Goal: Task Accomplishment & Management: Manage account settings

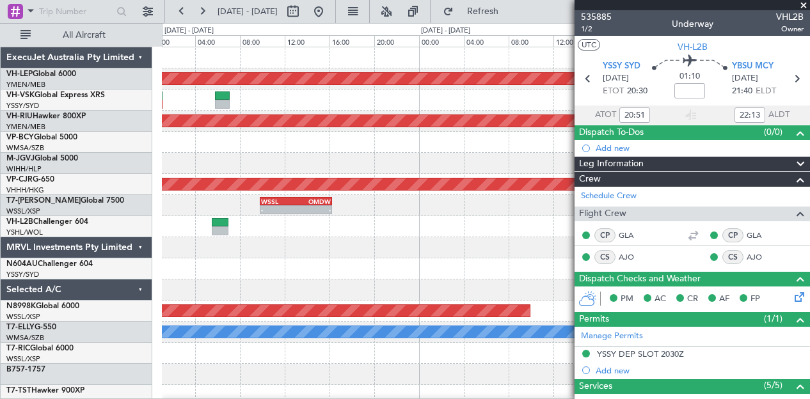
click at [3, 170] on div "Unplanned Maint Wichita (Wichita Mid-continent) Planned Maint [GEOGRAPHIC_DATA]…" at bounding box center [405, 211] width 810 height 376
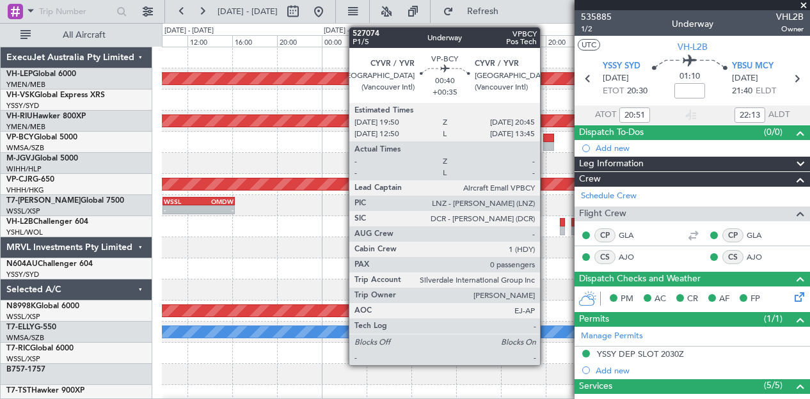
click at [547, 143] on div at bounding box center [548, 146] width 11 height 9
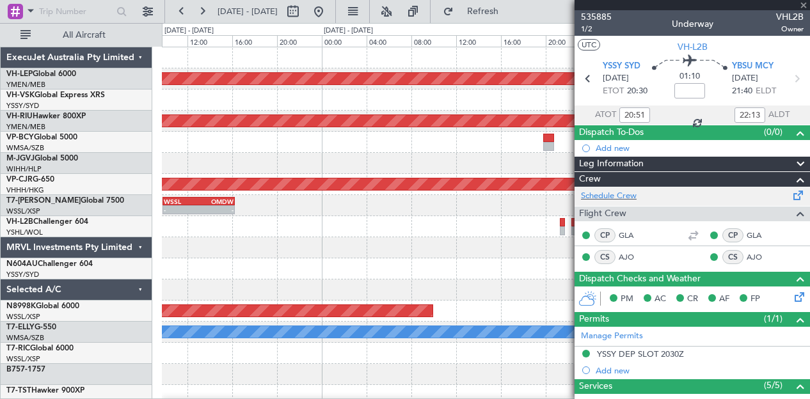
type input "+00:35"
type input "0"
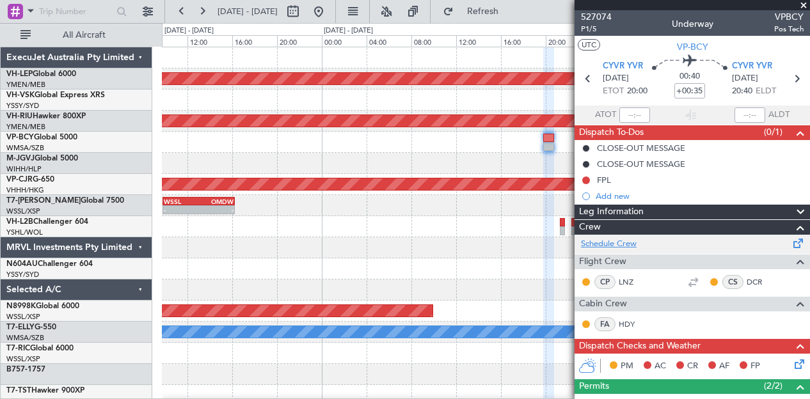
click at [603, 243] on link "Schedule Crew" at bounding box center [609, 244] width 56 height 13
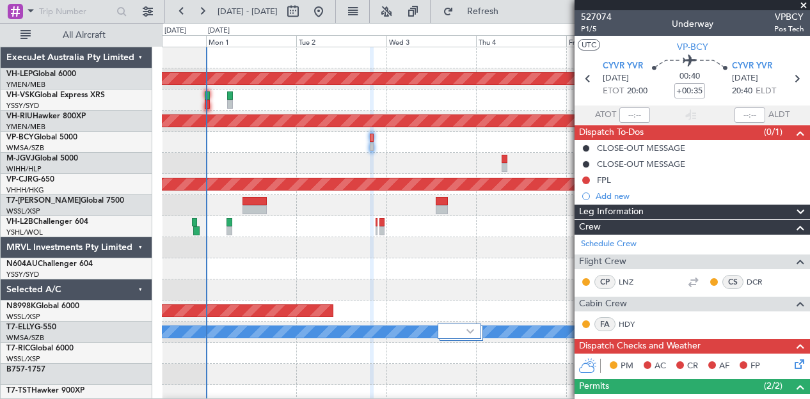
click at [300, 153] on div at bounding box center [486, 163] width 648 height 21
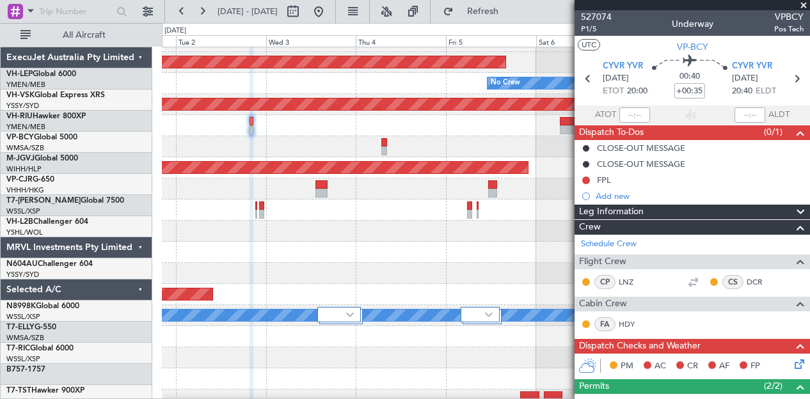
scroll to position [17, 0]
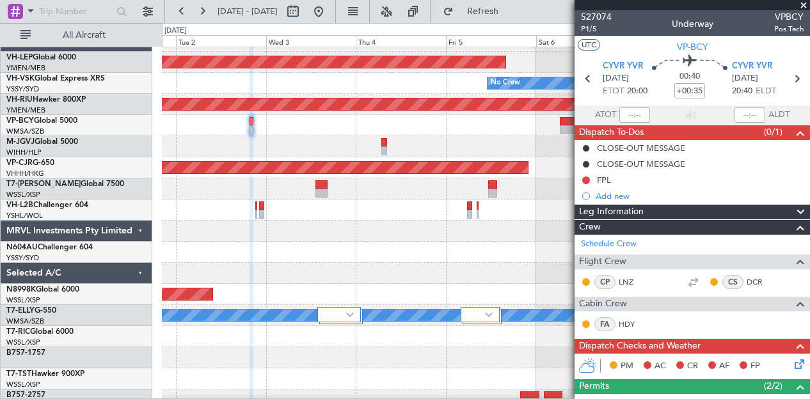
click at [807, 3] on span at bounding box center [804, 6] width 13 height 12
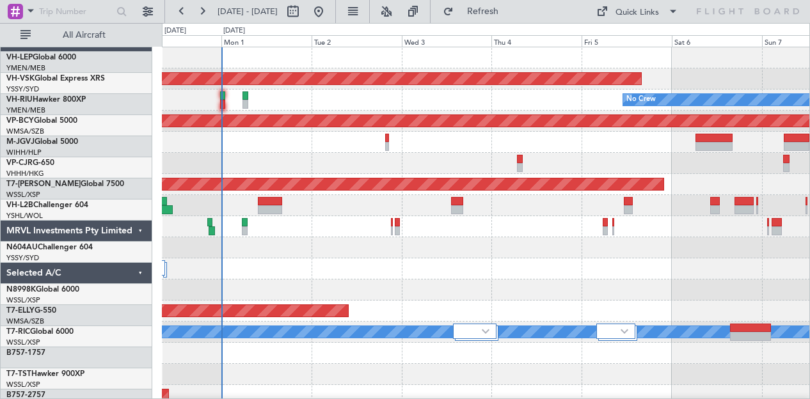
scroll to position [0, 0]
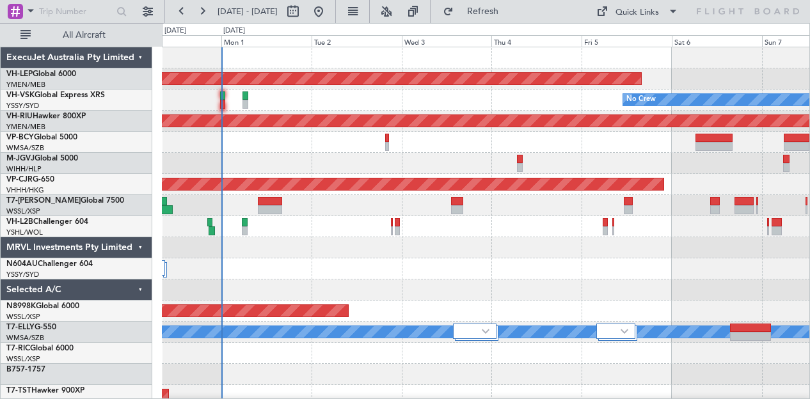
click at [403, 267] on div at bounding box center [486, 269] width 648 height 21
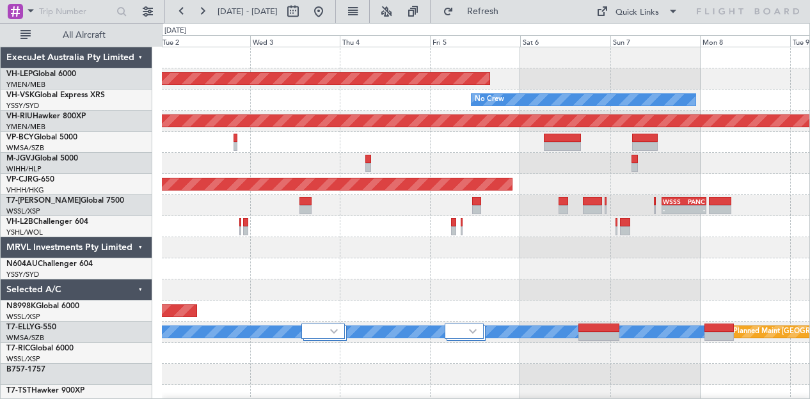
click at [347, 264] on div at bounding box center [486, 269] width 648 height 21
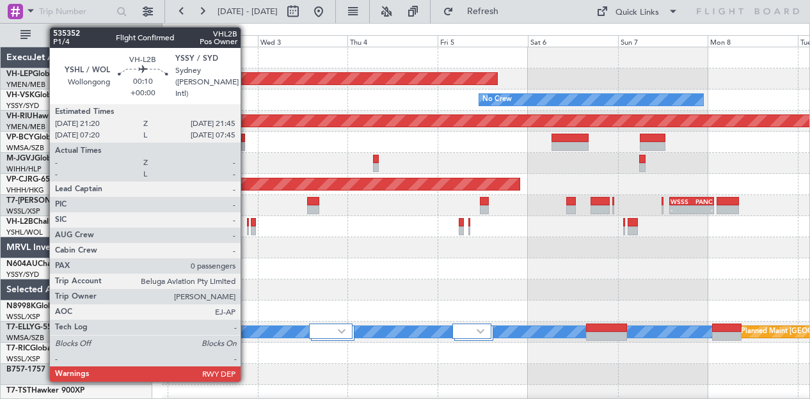
click at [247, 223] on div at bounding box center [248, 222] width 2 height 9
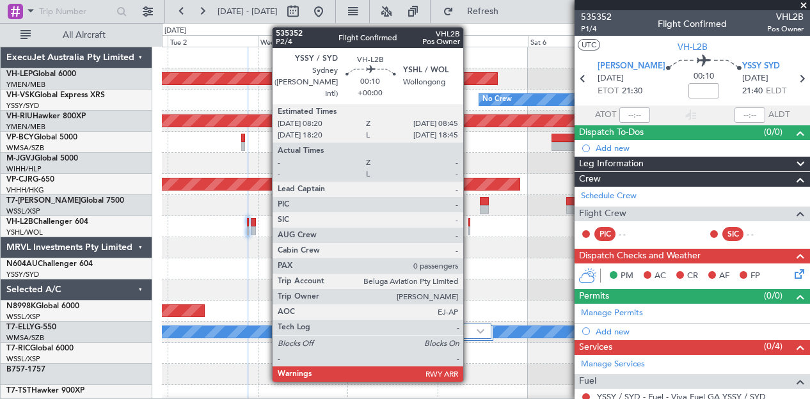
click at [470, 225] on div at bounding box center [470, 222] width 2 height 9
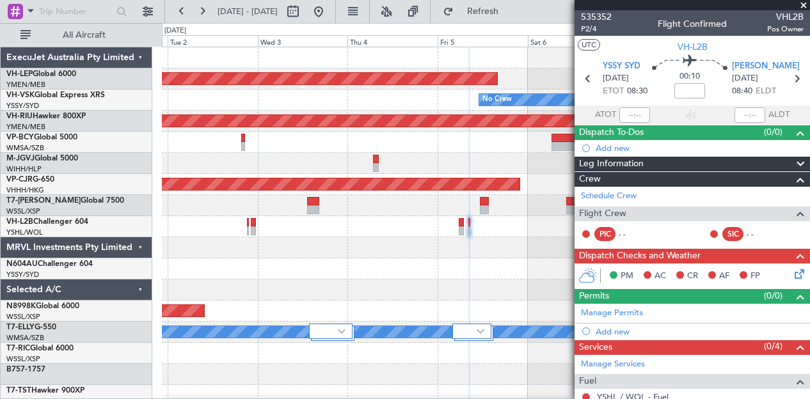
click at [350, 255] on div at bounding box center [486, 247] width 648 height 21
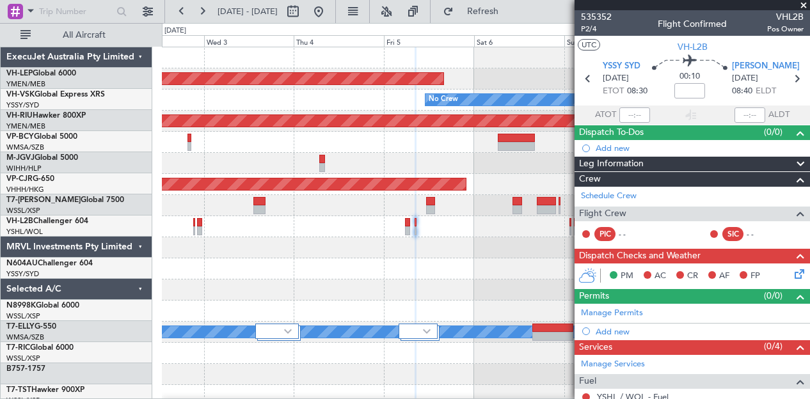
scroll to position [0, 0]
click at [319, 86] on div "Unplanned Maint Wichita (Wichita Mid-continent)" at bounding box center [486, 78] width 648 height 21
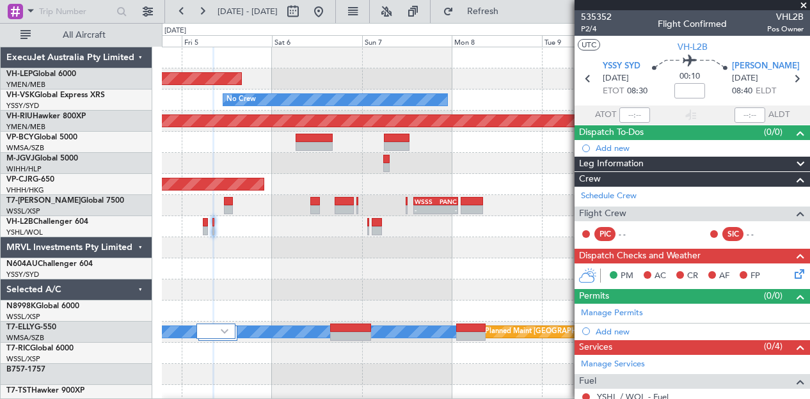
click at [432, 81] on div "Unplanned Maint Wichita (Wichita Mid-continent)" at bounding box center [486, 78] width 648 height 21
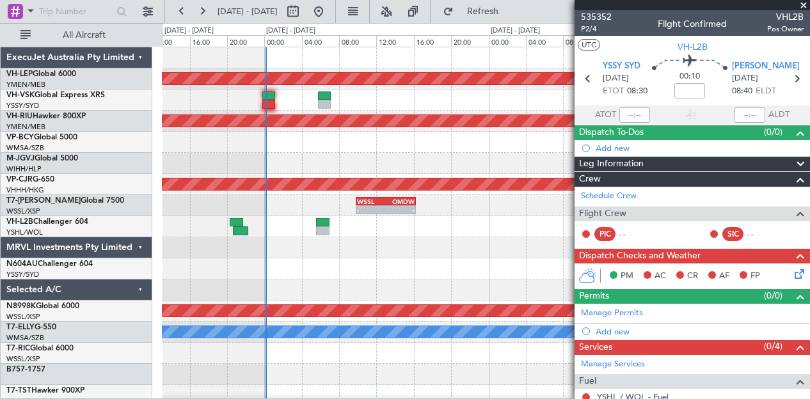
click at [551, 277] on div at bounding box center [486, 269] width 648 height 21
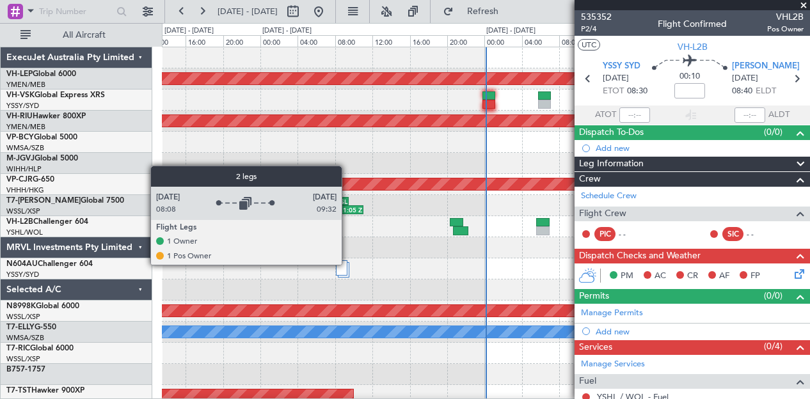
click at [348, 264] on div at bounding box center [344, 269] width 12 height 15
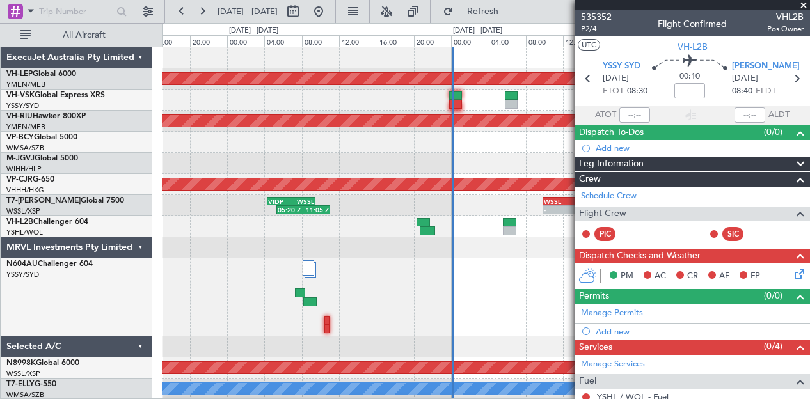
click at [424, 328] on div at bounding box center [486, 298] width 648 height 78
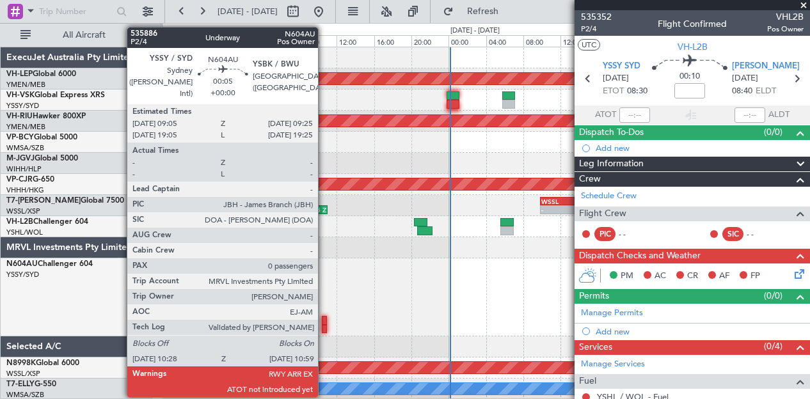
click at [325, 323] on div at bounding box center [324, 320] width 5 height 9
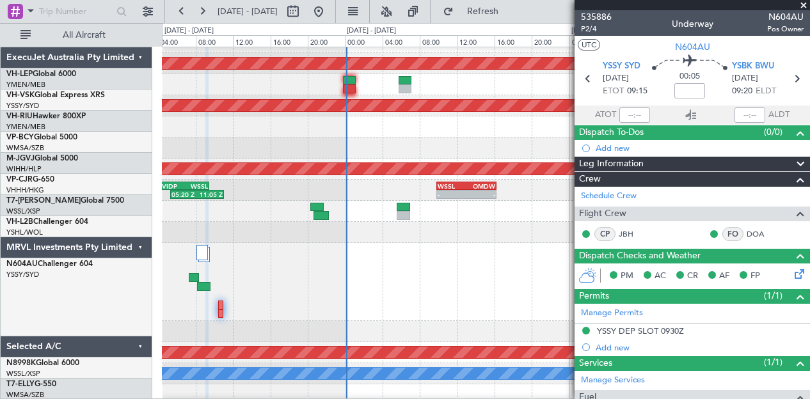
scroll to position [45, 0]
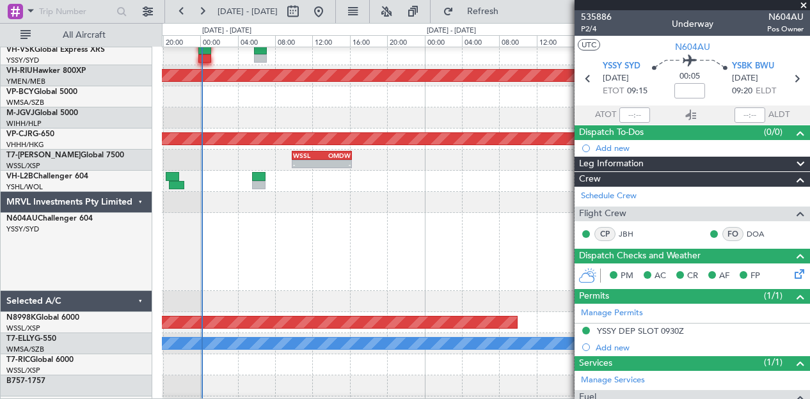
click at [273, 258] on div at bounding box center [486, 252] width 648 height 78
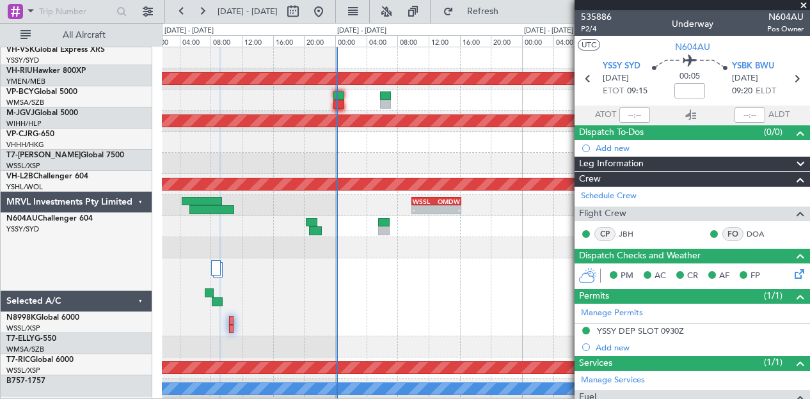
scroll to position [0, 0]
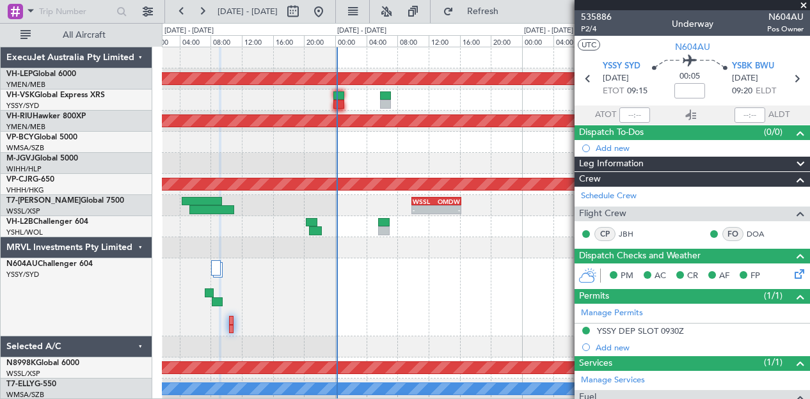
click at [360, 308] on div at bounding box center [486, 298] width 648 height 78
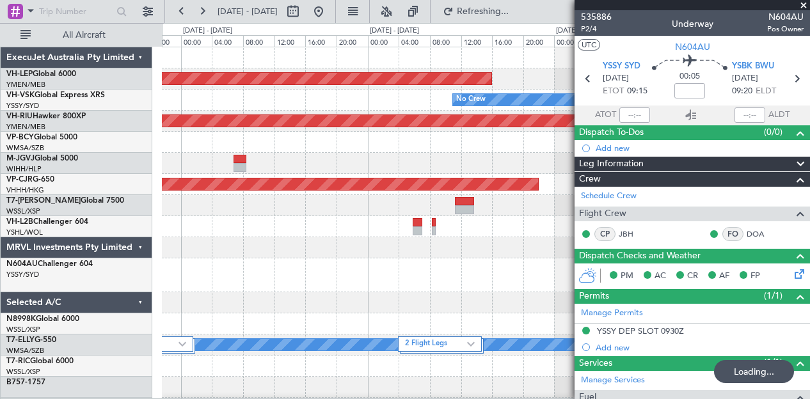
click at [151, 128] on div "Unplanned Maint Wichita (Wichita Mid-continent) No Crew Planned Maint [GEOGRAPH…" at bounding box center [405, 211] width 810 height 376
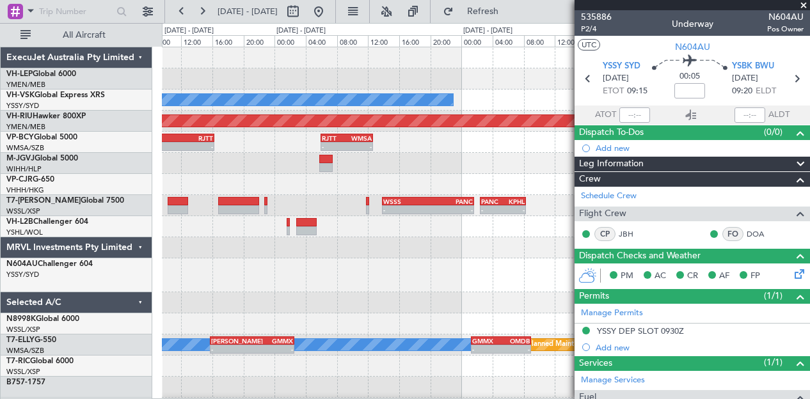
click at [169, 79] on div "Unplanned Maint Wichita (Wichita Mid-continent)" at bounding box center [486, 78] width 648 height 21
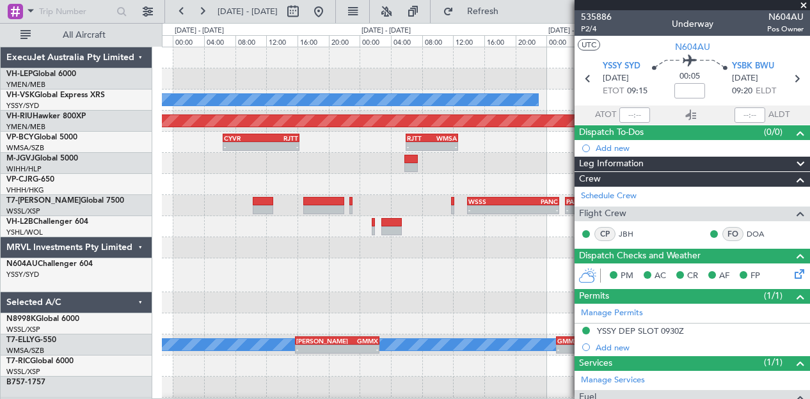
click at [412, 84] on div "Unplanned Maint Wichita (Wichita Mid-continent)" at bounding box center [486, 78] width 648 height 21
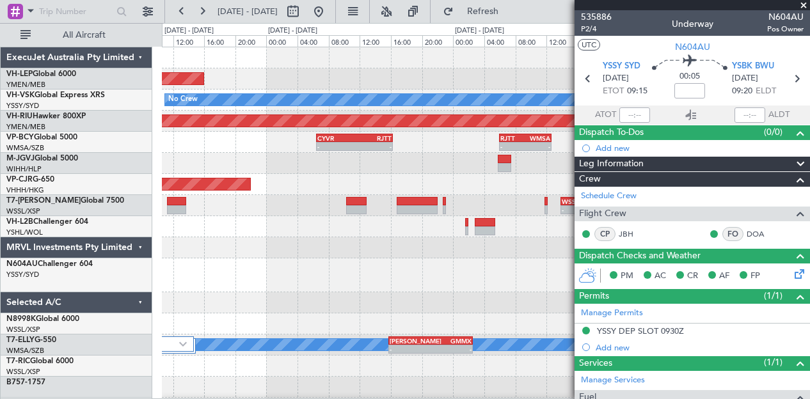
click at [0, 97] on html "[DATE] - [DATE] Refresh Quick Links All Aircraft Unplanned Maint Wichita (Wichi…" at bounding box center [405, 199] width 810 height 399
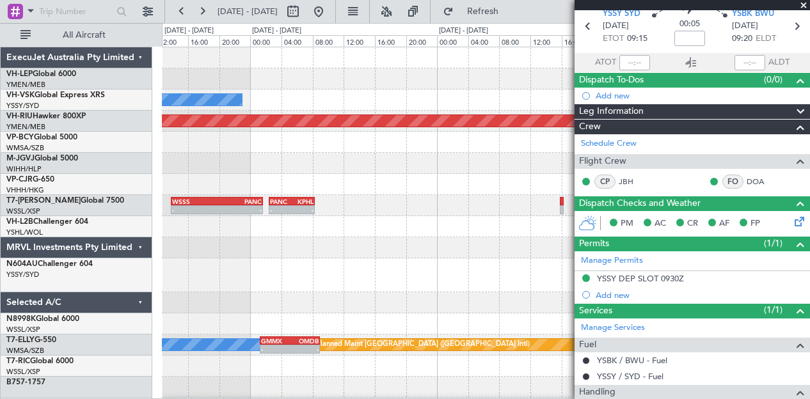
scroll to position [54, 0]
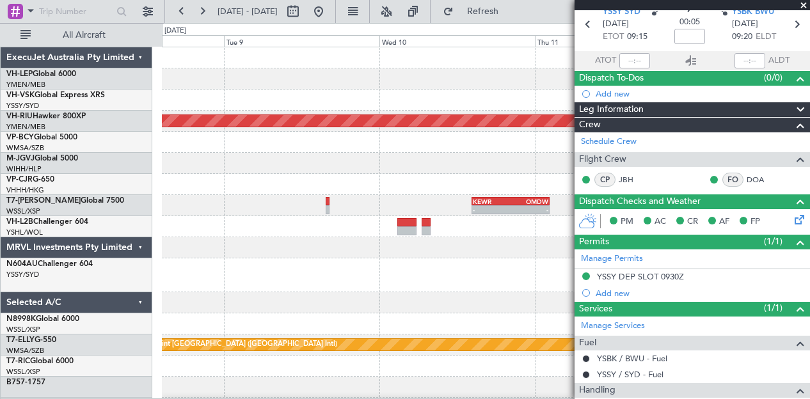
click at [296, 91] on div "YSSY 21:35 Z PHNL 07:05 Z - - - - PHNL 18:50 Z KLAS 00:20 Z No Crew Planned Mai…" at bounding box center [486, 402] width 648 height 710
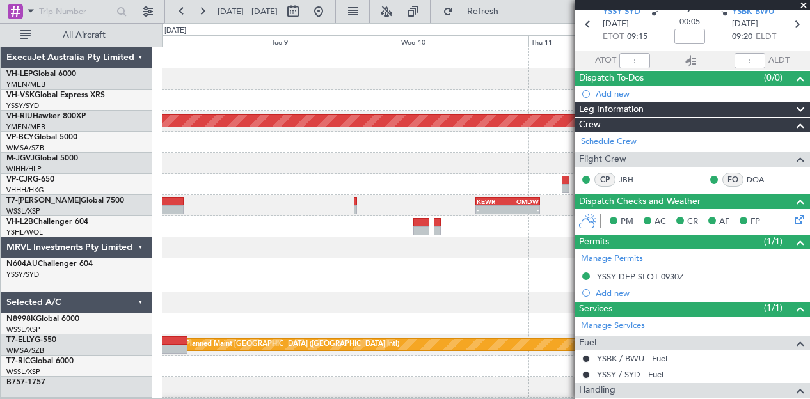
click at [540, 100] on div "YSSY 21:35 Z PHNL 07:05 Z - - No Crew Planned Maint [GEOGRAPHIC_DATA] ([GEOGRAP…" at bounding box center [486, 402] width 648 height 710
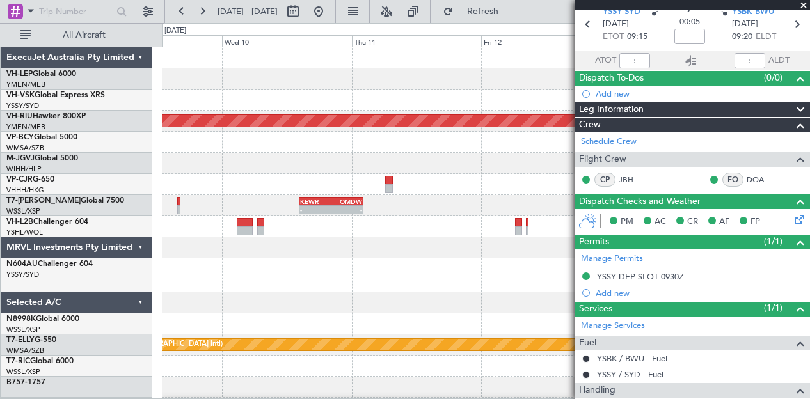
click at [805, 2] on span at bounding box center [804, 6] width 13 height 12
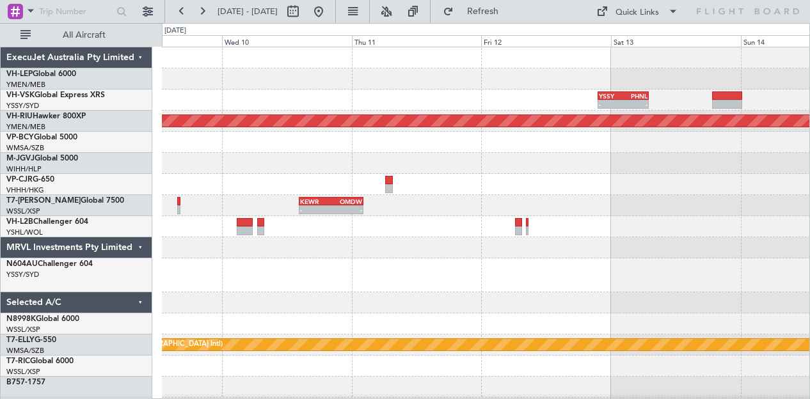
scroll to position [0, 0]
click at [355, 99] on div "- - YSSY 21:35 Z PHNL 07:05 Z Planned Maint [GEOGRAPHIC_DATA] ([GEOGRAPHIC_DATA…" at bounding box center [486, 402] width 648 height 710
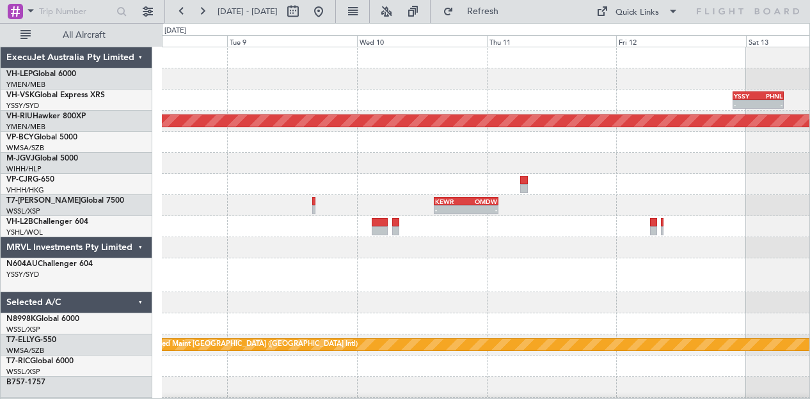
click at [348, 83] on div at bounding box center [486, 78] width 648 height 21
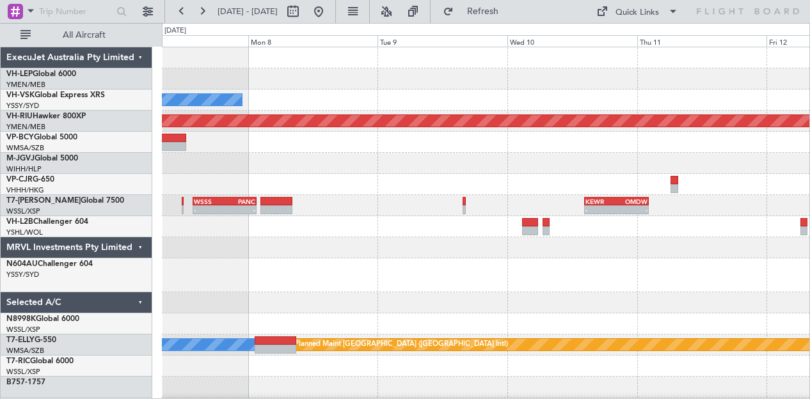
click at [353, 80] on div "No Crew YSSY 21:35 Z PHNL 07:05 Z - - Planned Maint [GEOGRAPHIC_DATA] ([GEOGRAP…" at bounding box center [486, 402] width 648 height 710
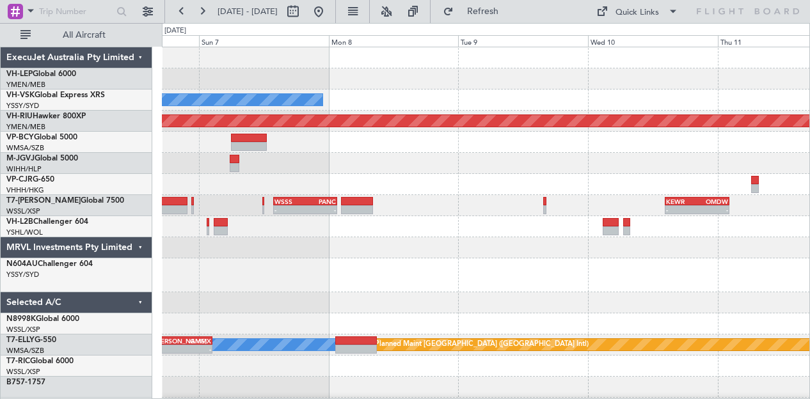
click at [442, 105] on div "Unplanned Maint Wichita (Wichita Mid-continent) No Crew YSSY 21:35 Z PHNL 07:05…" at bounding box center [486, 402] width 648 height 710
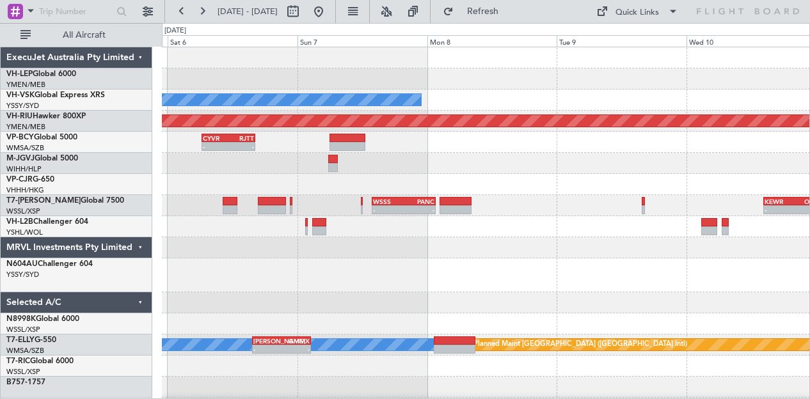
click at [392, 79] on div "Unplanned Maint Wichita (Wichita Mid-continent)" at bounding box center [486, 78] width 648 height 21
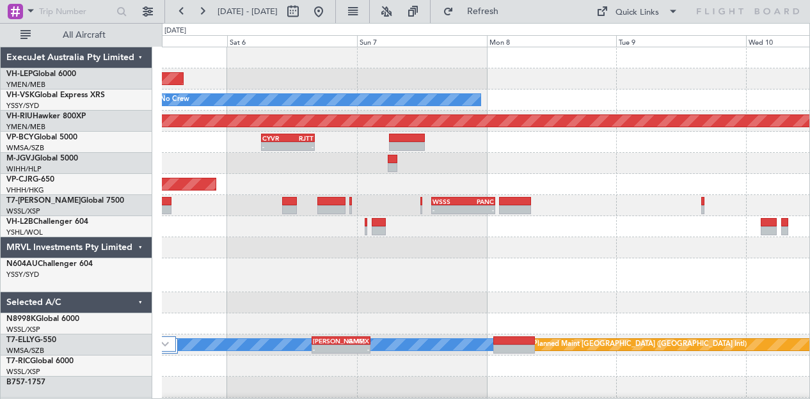
click at [590, 98] on div "Unplanned Maint Wichita (Wichita Mid-continent) No Crew Planned Maint [GEOGRAPH…" at bounding box center [486, 402] width 648 height 710
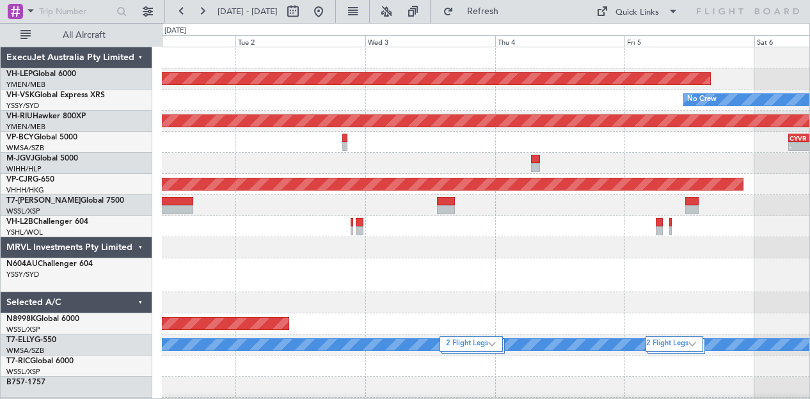
click at [426, 284] on div at bounding box center [486, 276] width 648 height 34
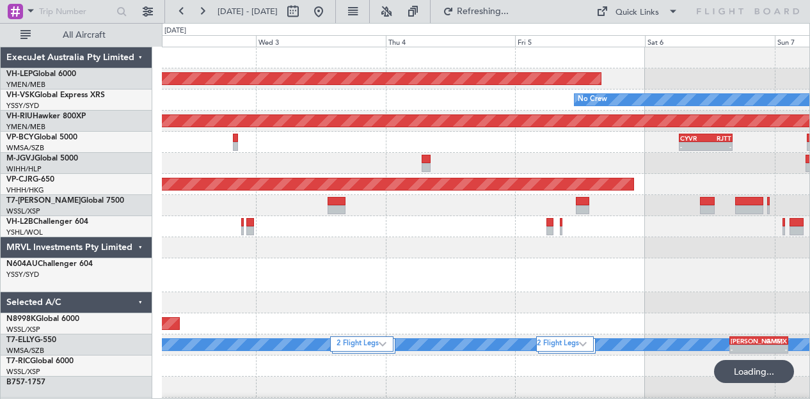
click at [373, 106] on div "No Crew" at bounding box center [486, 100] width 648 height 21
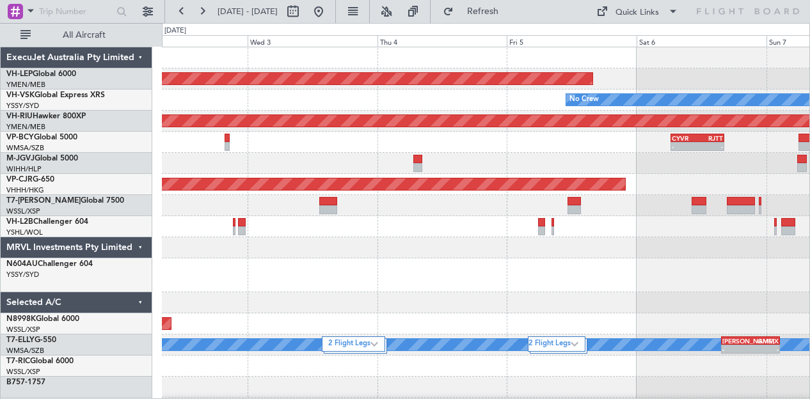
click at [403, 106] on div "No Crew" at bounding box center [486, 100] width 648 height 21
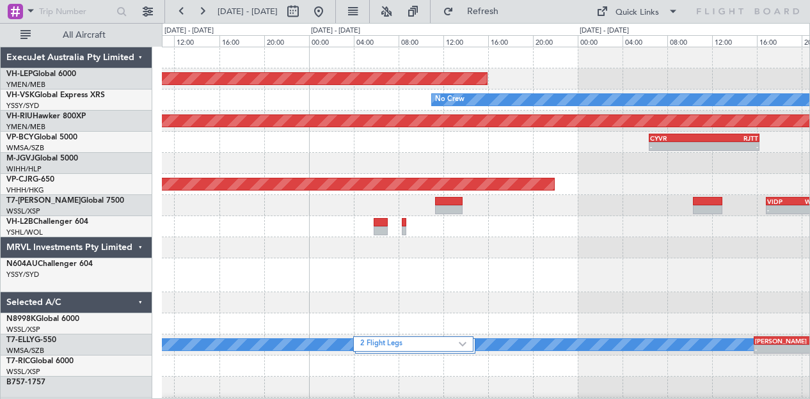
click at [527, 83] on div "Unplanned Maint Wichita (Wichita Mid-continent)" at bounding box center [486, 78] width 648 height 21
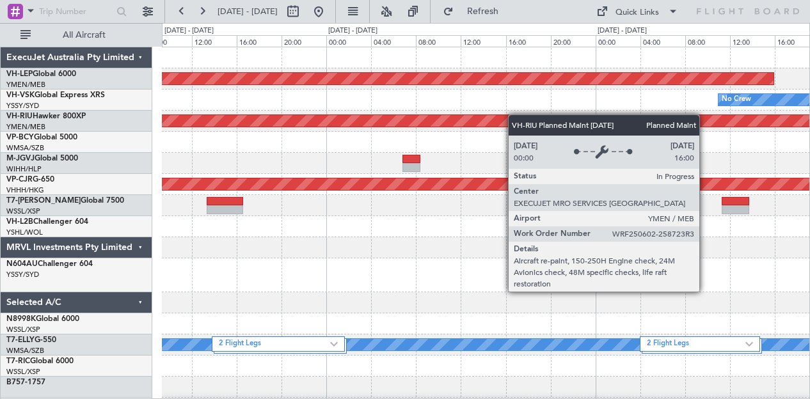
click at [520, 115] on div "Unplanned Maint Wichita (Wichita Mid-continent) No Crew Planned Maint [GEOGRAPH…" at bounding box center [486, 402] width 648 height 710
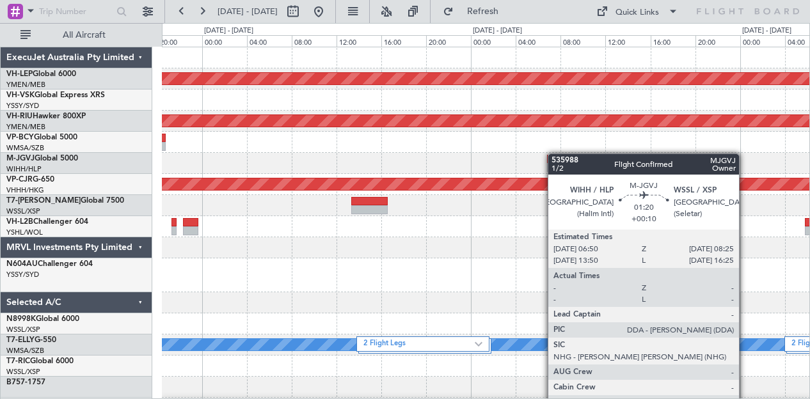
click at [568, 157] on div "Unplanned Maint Wichita (Wichita Mid-continent) No Crew Planned Maint [GEOGRAPH…" at bounding box center [486, 402] width 648 height 710
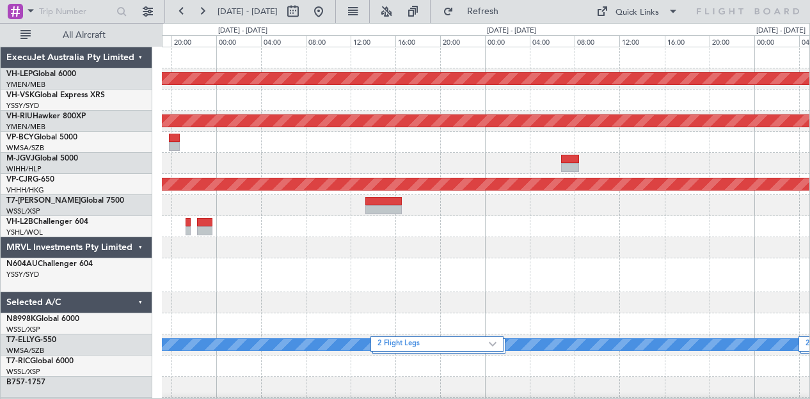
click at [611, 167] on div "Unplanned Maint Wichita (Wichita Mid-continent) No Crew Planned Maint [GEOGRAPH…" at bounding box center [486, 402] width 648 height 710
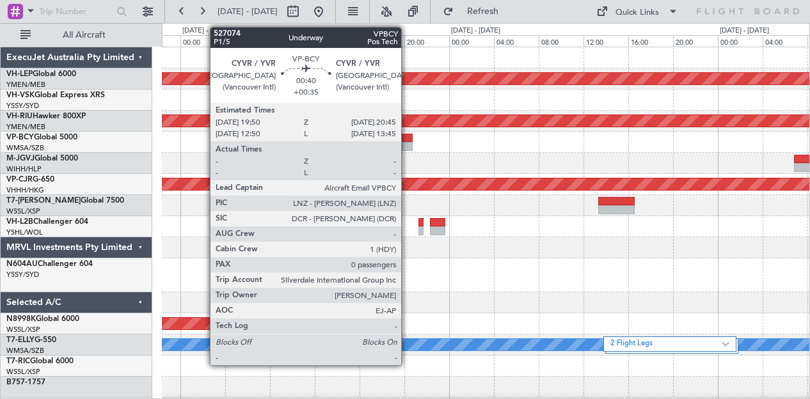
click at [673, 198] on div "Unplanned Maint Wichita (Wichita Mid-continent) Planned Maint [GEOGRAPHIC_DATA]…" at bounding box center [486, 402] width 648 height 710
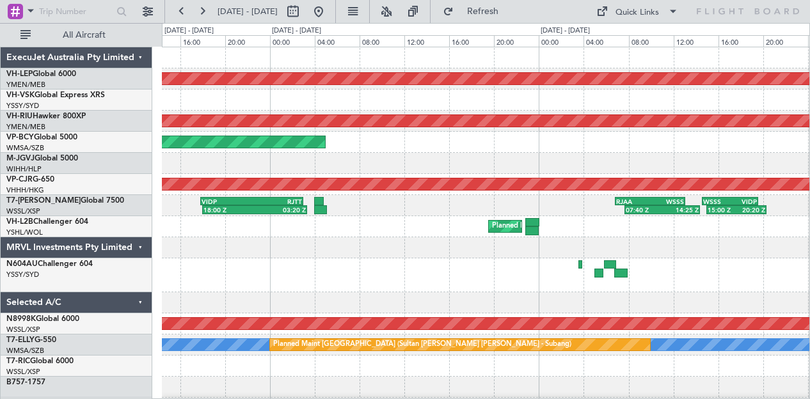
click at [745, 221] on div "Unplanned Maint Wichita (Wichita Mid-continent) Unplanned Maint Sydney ([PERSON…" at bounding box center [486, 402] width 648 height 710
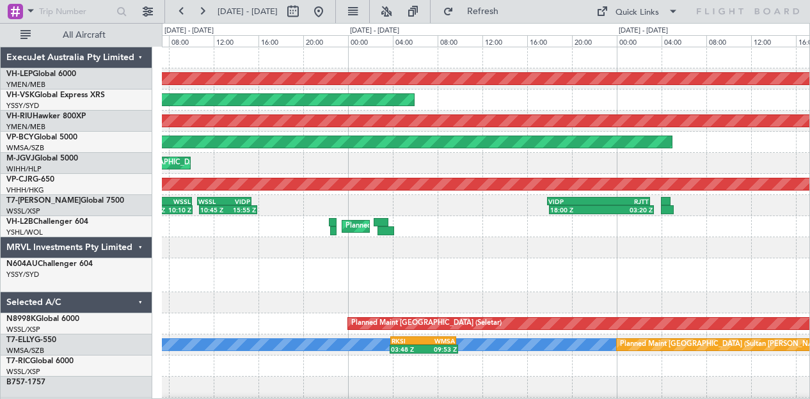
click at [533, 111] on div "Unplanned Maint Wichita (Wichita Mid-continent) Unplanned Maint Sydney ([PERSON…" at bounding box center [486, 402] width 648 height 710
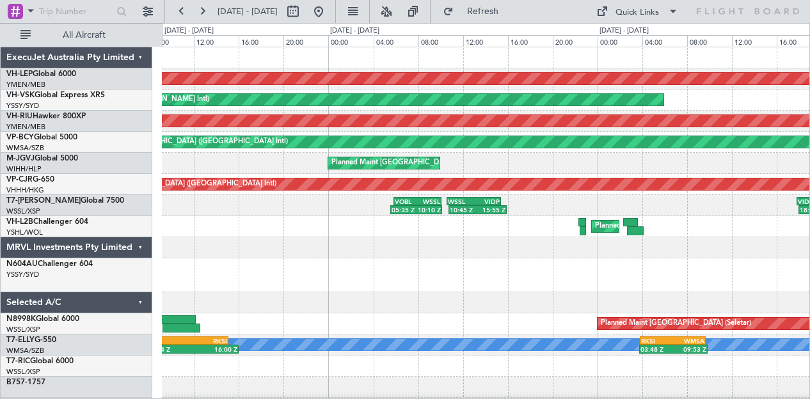
click at [584, 118] on div "Unplanned Maint Wichita (Wichita Mid-continent) Unplanned Maint Sydney ([PERSON…" at bounding box center [486, 402] width 648 height 710
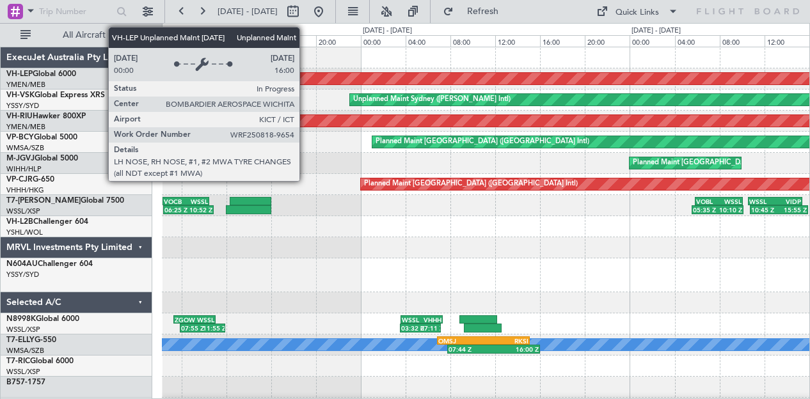
click at [563, 130] on div "Unplanned Maint Wichita (Wichita Mid-continent) Unplanned Maint Sydney ([PERSON…" at bounding box center [486, 402] width 648 height 710
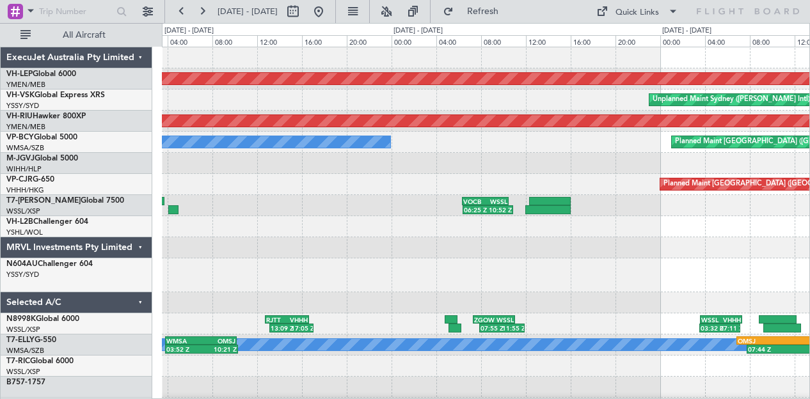
click at [575, 158] on div "Unplanned Maint Wichita (Wichita Mid-continent) Unplanned Maint Sydney ([PERSON…" at bounding box center [486, 402] width 648 height 710
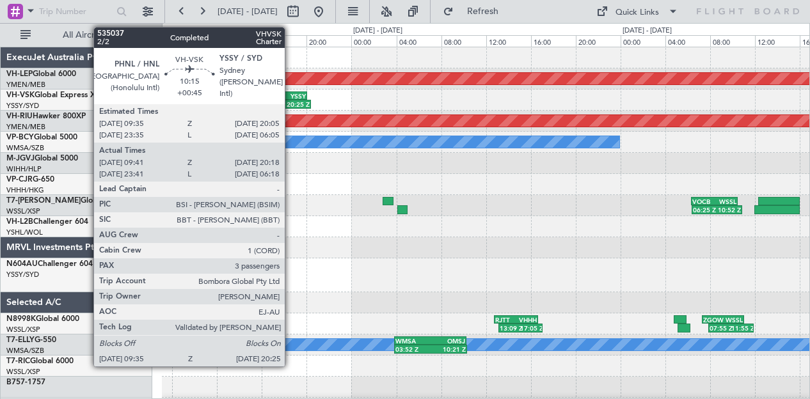
click at [306, 92] on div "YSSY" at bounding box center [277, 96] width 58 height 8
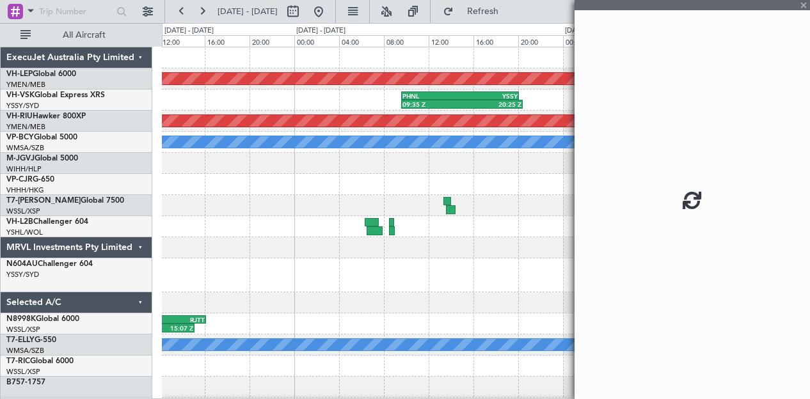
click at [627, 339] on fb-app "[DATE] - [DATE] Refresh Quick Links All Aircraft Unplanned Maint Wichita (Wichi…" at bounding box center [405, 205] width 810 height 390
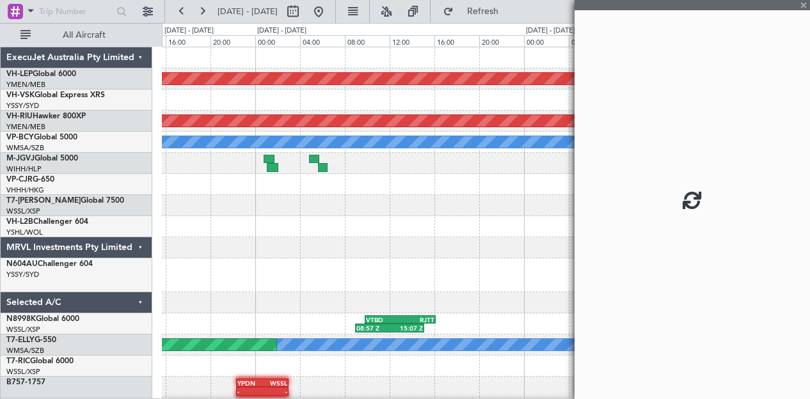
click at [481, 188] on div "Unplanned Maint Wichita (Wichita Mid-continent) PHNL 09:35 Z YSSY 20:05 Z 09:35…" at bounding box center [486, 402] width 648 height 710
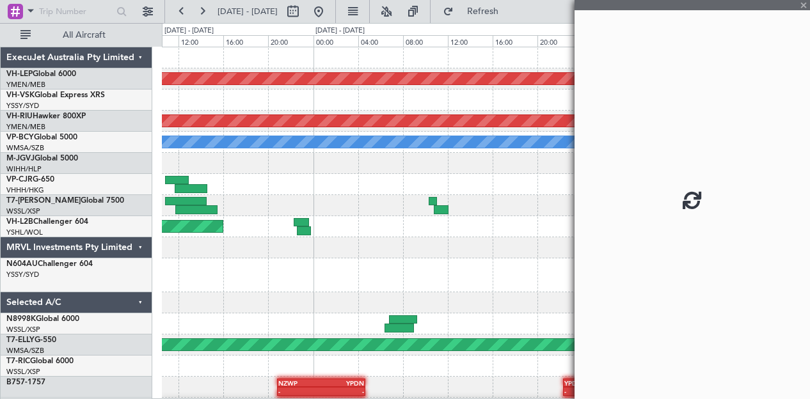
click at [493, 184] on div "Unplanned Maint Wichita (Wichita Mid-continent) PHNL 09:35 Z YSSY 20:05 Z 09:35…" at bounding box center [486, 402] width 648 height 710
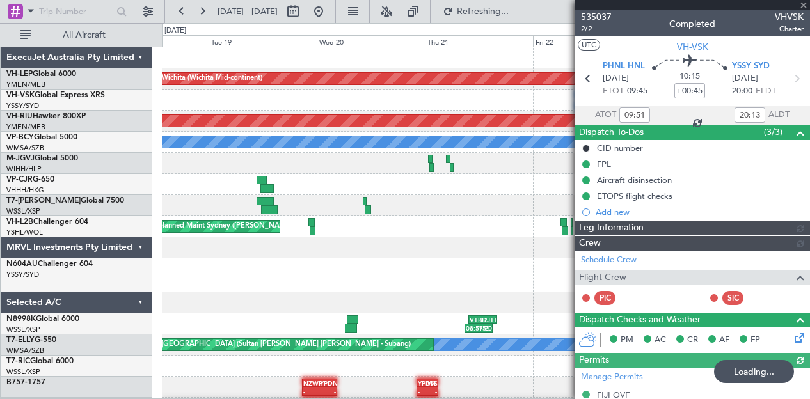
click at [750, 200] on fb-app "[DATE] - [DATE] Refreshing... Quick Links All Aircraft Unplanned Maint Wichita …" at bounding box center [405, 205] width 810 height 390
type input "[PERSON_NAME] (LEU)"
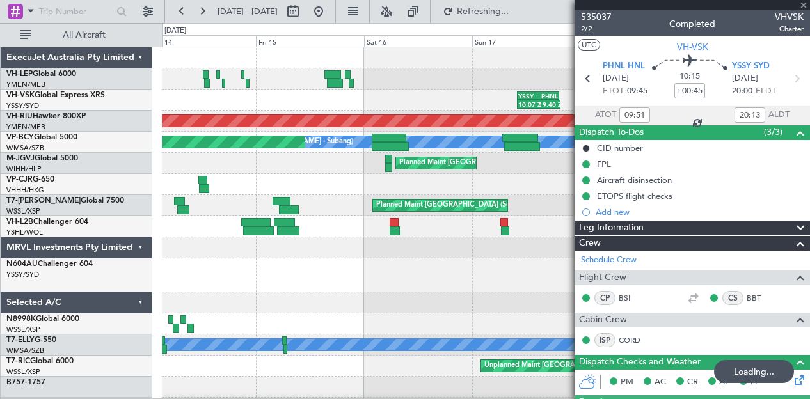
click at [414, 97] on div "10:07 Z 19:40 Z YSSY 10:05 Z PHNL 19:25 Z" at bounding box center [486, 100] width 648 height 21
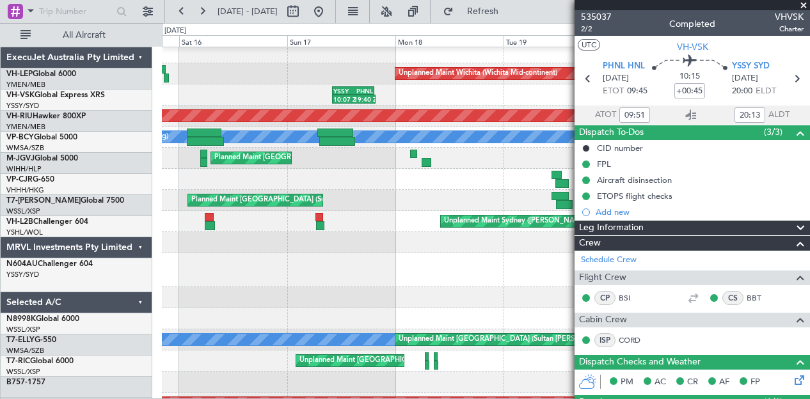
click at [341, 91] on div "YSSY" at bounding box center [344, 91] width 20 height 8
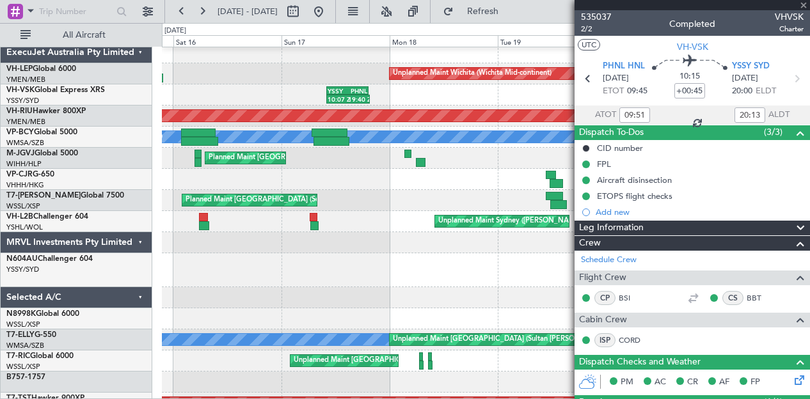
type input "-00:10"
type input "10:15"
type input "19:35"
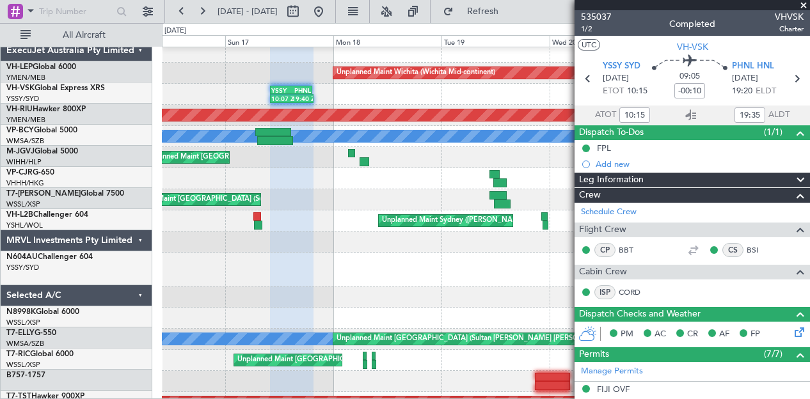
click at [318, 93] on div "10:07 Z 19:40 Z YSSY 10:05 Z PHNL 19:25 Z 09:35 Z 20:25 Z PHNL 09:35 Z YSSY 20:…" at bounding box center [486, 94] width 648 height 21
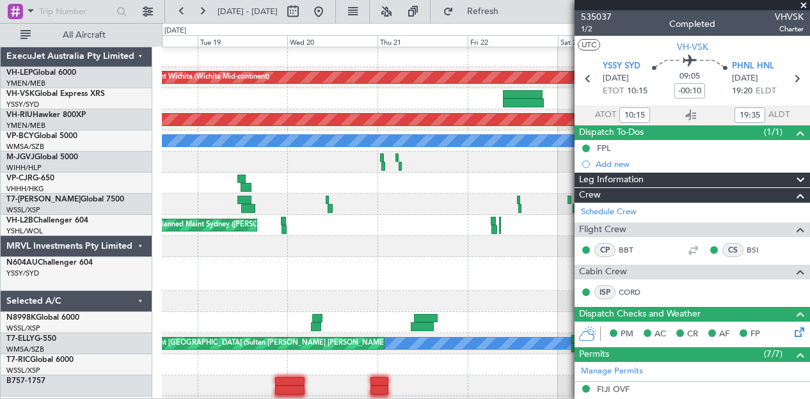
scroll to position [0, 0]
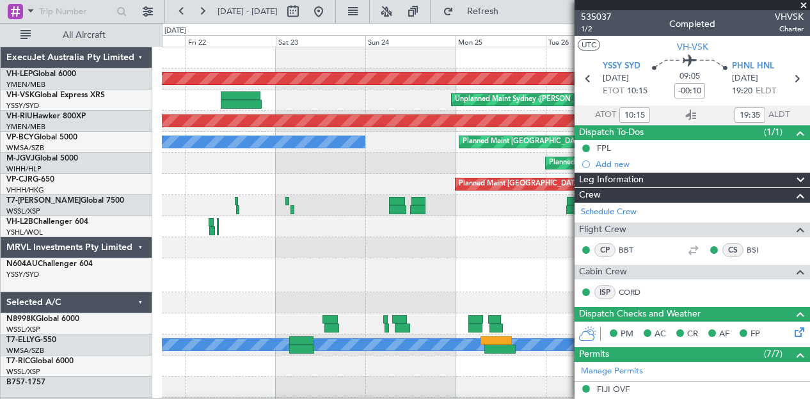
click at [149, 108] on div "Unplanned Maint Wichita (Wichita Mid-continent) Unplanned Maint Sydney ([PERSON…" at bounding box center [405, 211] width 810 height 376
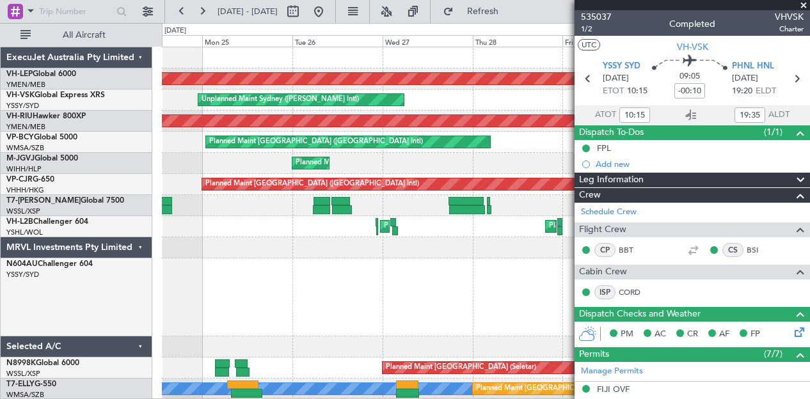
click at [165, 108] on div "Unplanned Maint Sydney ([PERSON_NAME] Intl)" at bounding box center [486, 100] width 648 height 21
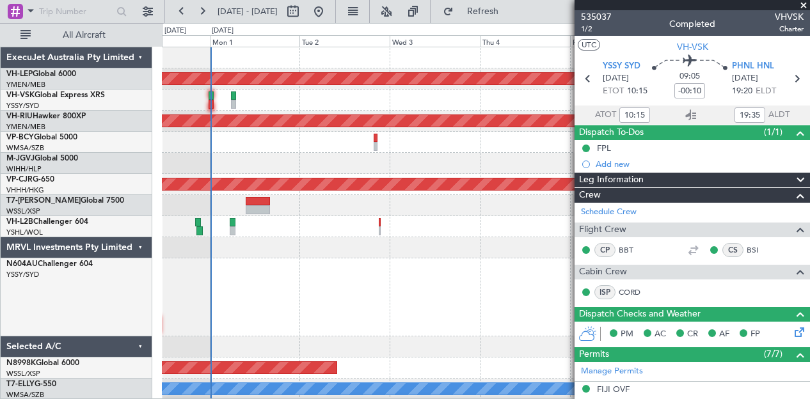
click at [68, 93] on div "Unplanned Maint Wichita (Wichita Mid-continent) No Crew Planned Maint [GEOGRAPH…" at bounding box center [405, 211] width 810 height 376
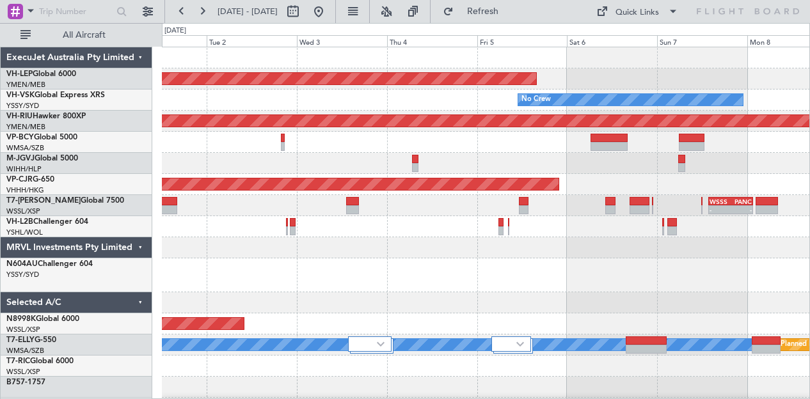
click at [403, 256] on div at bounding box center [486, 247] width 648 height 21
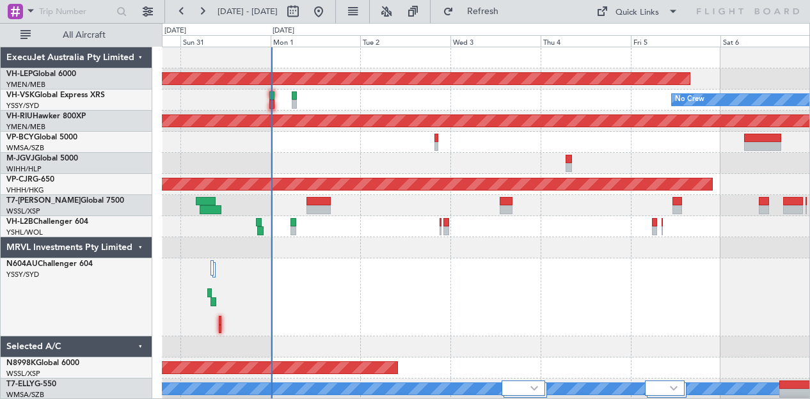
scroll to position [3, 0]
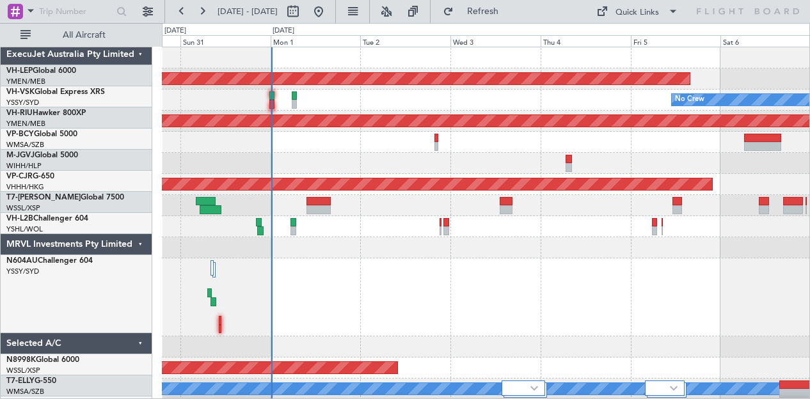
click at [398, 277] on div at bounding box center [486, 298] width 648 height 78
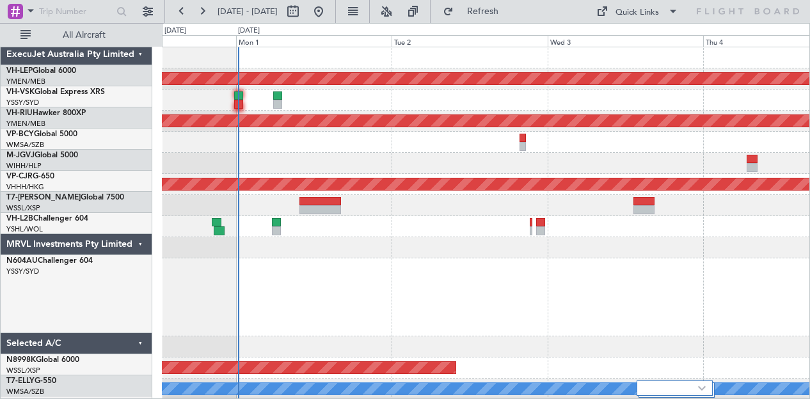
scroll to position [0, 0]
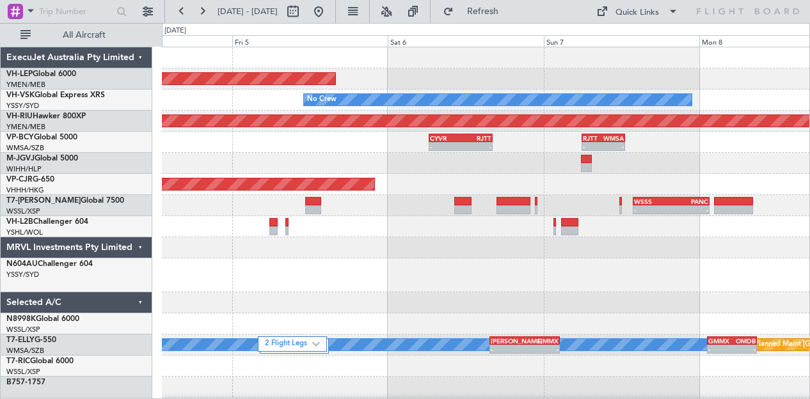
click at [159, 133] on div "Unplanned Maint Wichita (Wichita Mid-continent) No Crew Planned Maint [GEOGRAPH…" at bounding box center [405, 211] width 810 height 376
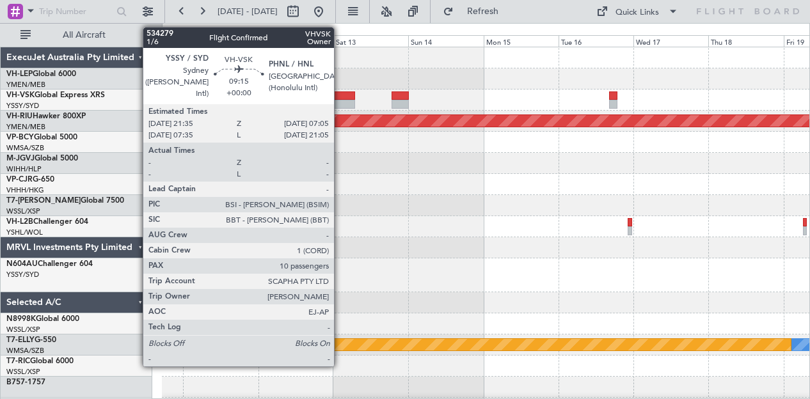
click at [341, 97] on div at bounding box center [340, 96] width 30 height 9
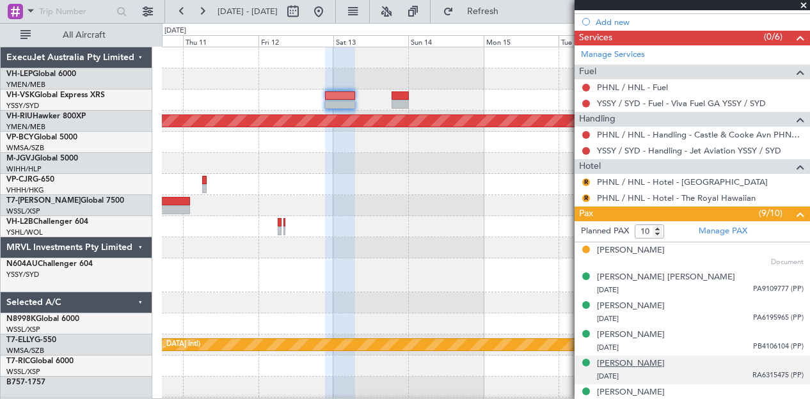
scroll to position [510, 0]
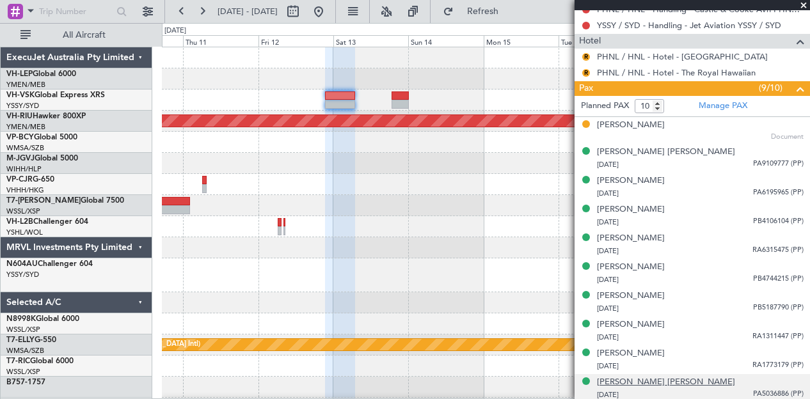
click at [637, 376] on div "[PERSON_NAME] [PERSON_NAME]" at bounding box center [666, 382] width 138 height 13
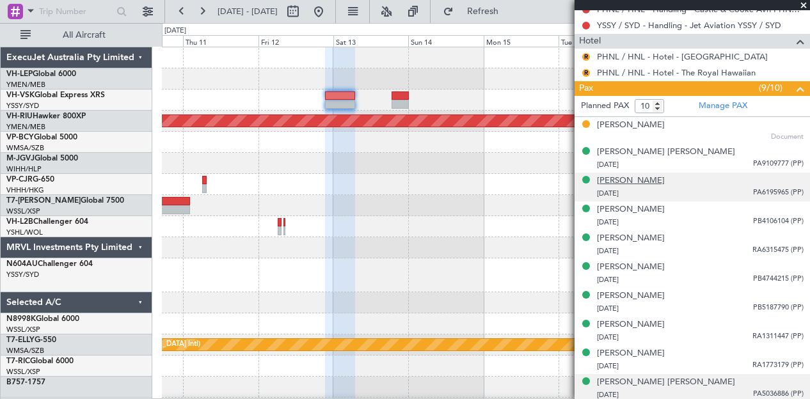
click at [617, 175] on div "[PERSON_NAME]" at bounding box center [631, 181] width 68 height 13
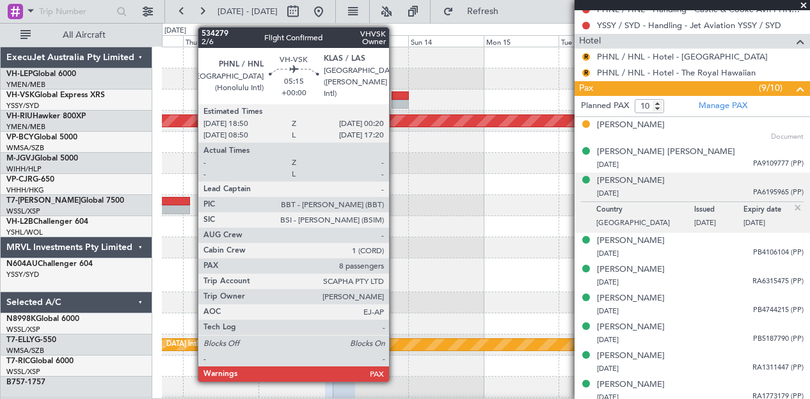
click at [396, 95] on div at bounding box center [400, 96] width 17 height 9
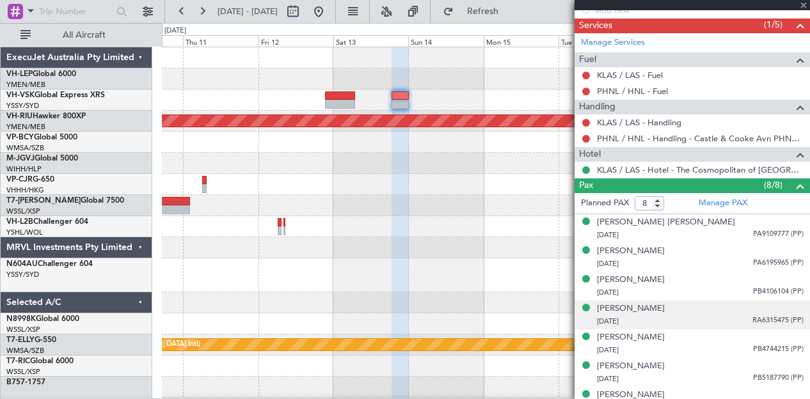
scroll to position [422, 0]
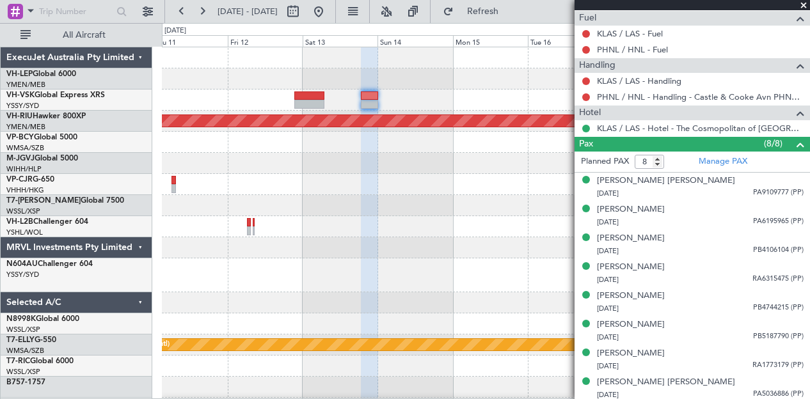
click at [269, 114] on div "Planned Maint [GEOGRAPHIC_DATA] ([GEOGRAPHIC_DATA]) [PERSON_NAME] Planned Maint…" at bounding box center [486, 402] width 648 height 710
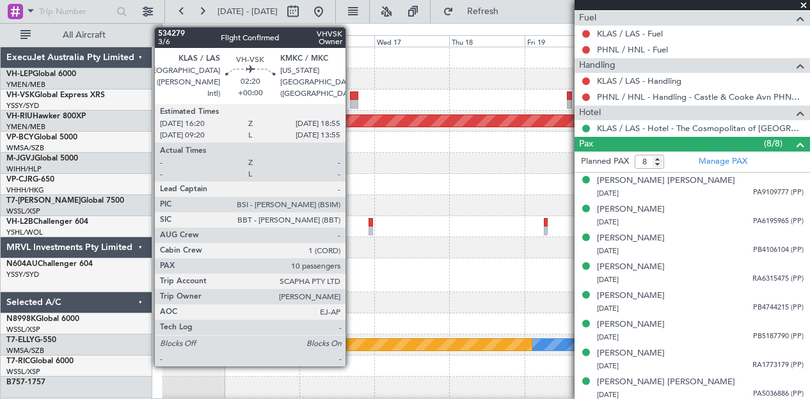
click at [352, 97] on div at bounding box center [354, 96] width 8 height 9
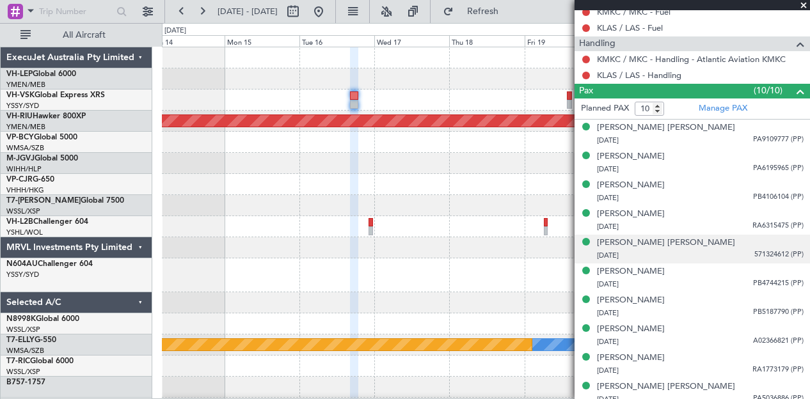
scroll to position [448, 0]
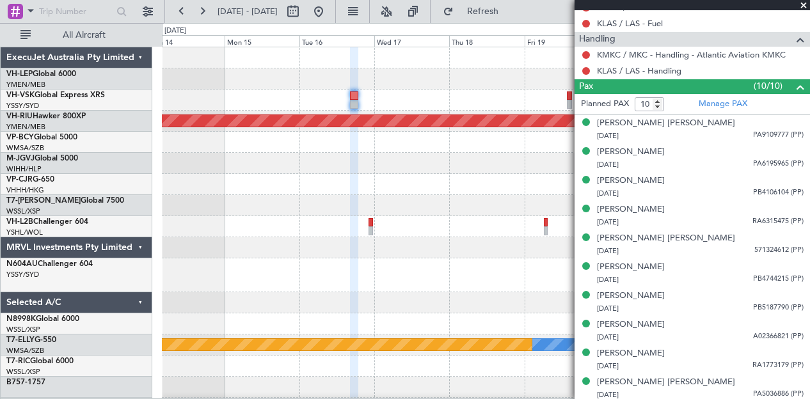
click at [332, 86] on div at bounding box center [486, 78] width 648 height 21
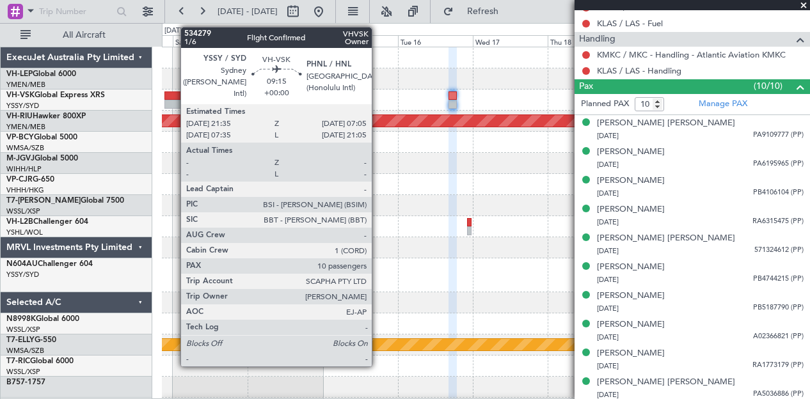
click at [174, 94] on div at bounding box center [180, 96] width 30 height 9
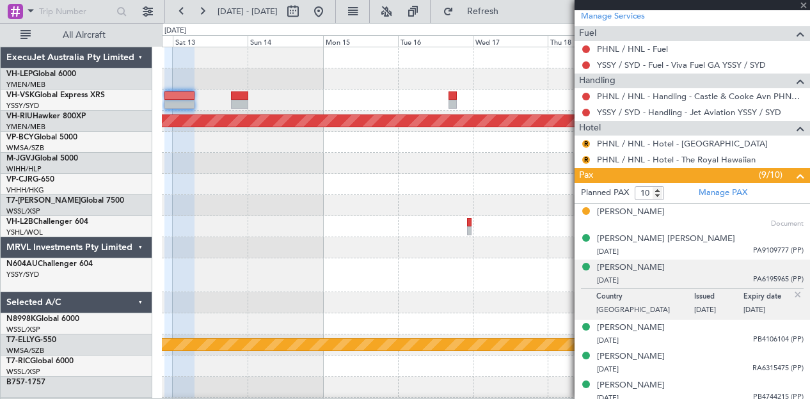
scroll to position [465, 0]
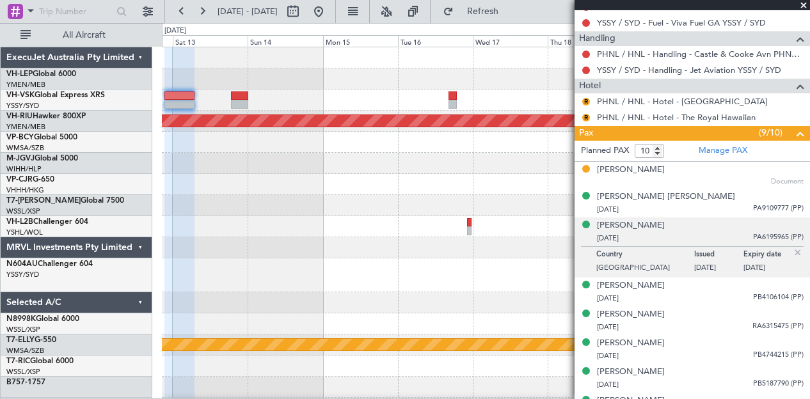
click at [804, 3] on span at bounding box center [804, 6] width 13 height 12
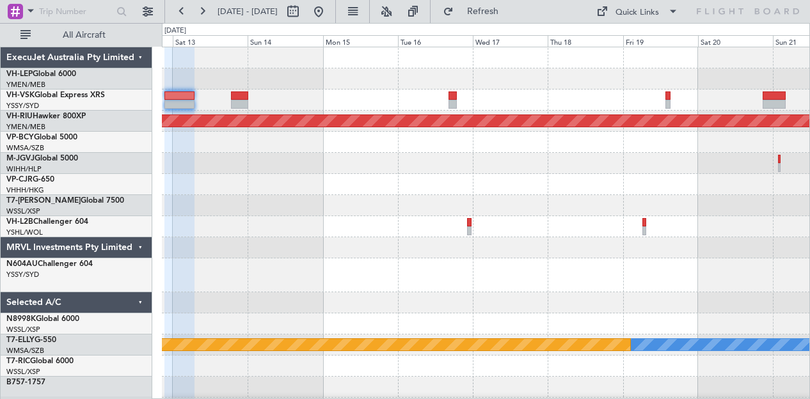
type input "0"
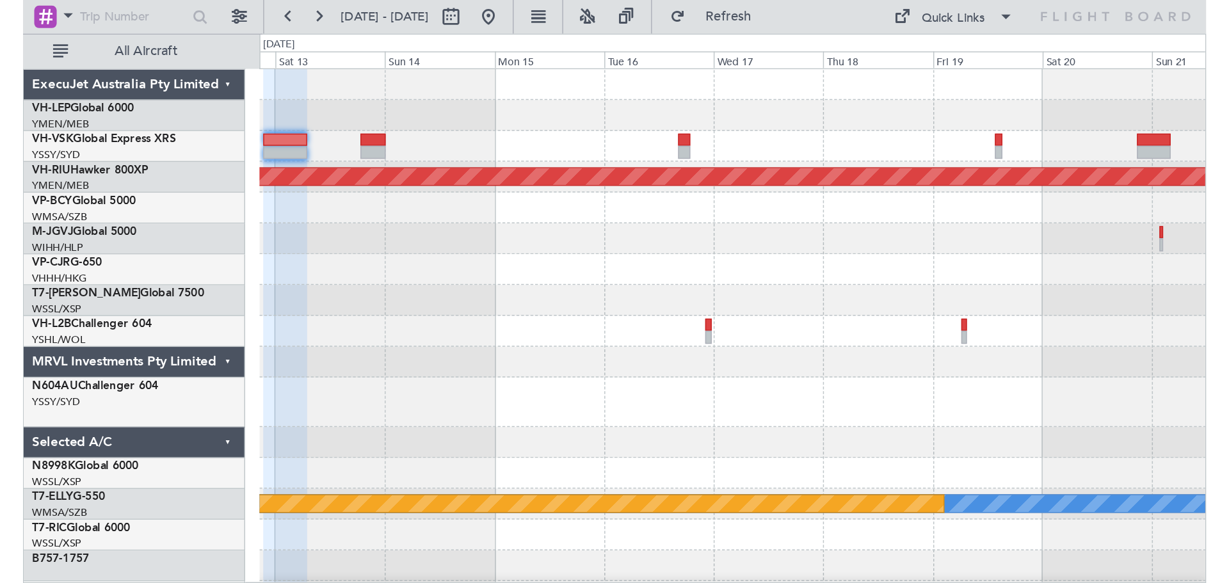
scroll to position [0, 0]
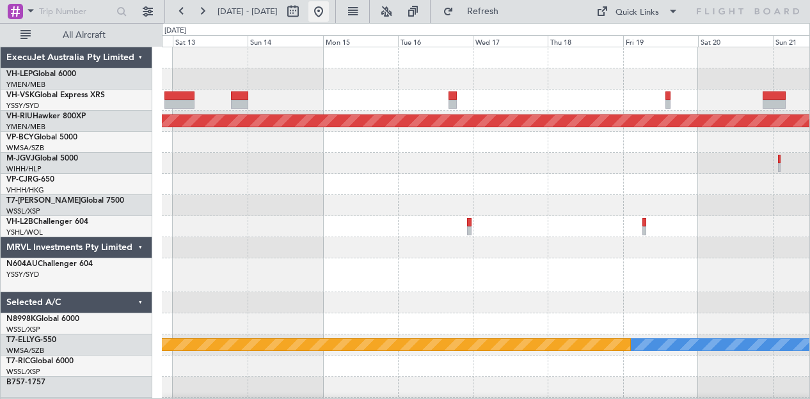
click at [329, 10] on button at bounding box center [319, 11] width 20 height 20
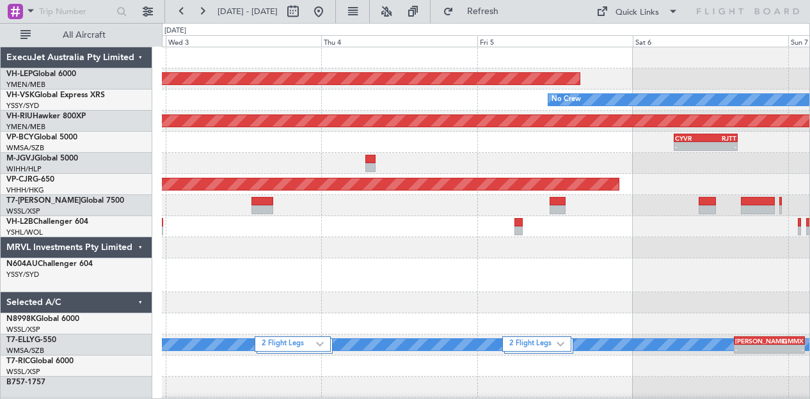
click at [52, 214] on div "Unplanned Maint Wichita (Wichita Mid-continent) No Crew Planned Maint [GEOGRAPH…" at bounding box center [405, 211] width 810 height 376
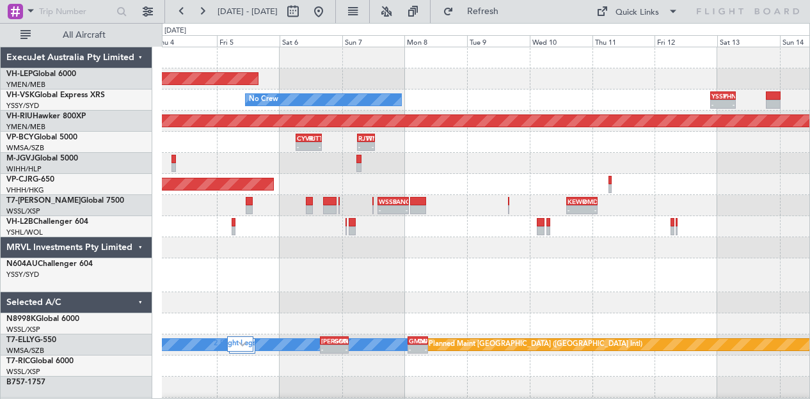
click at [323, 181] on div "Unplanned Maint Wichita (Wichita Mid-continent) No Crew YSSY 21:35 Z PHNL 07:05…" at bounding box center [486, 402] width 648 height 710
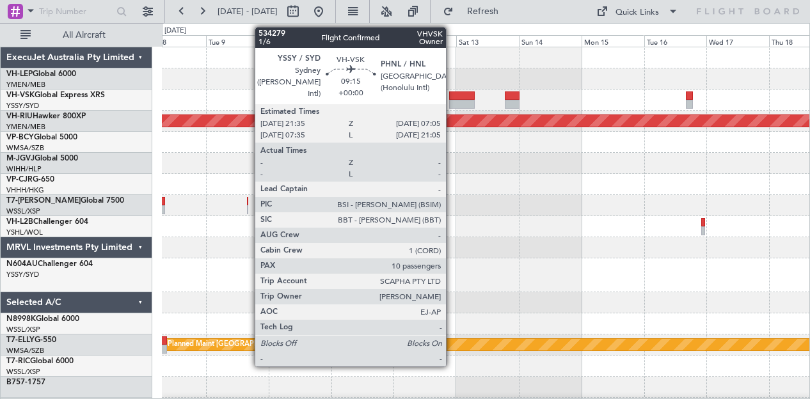
click at [453, 99] on div at bounding box center [461, 96] width 25 height 9
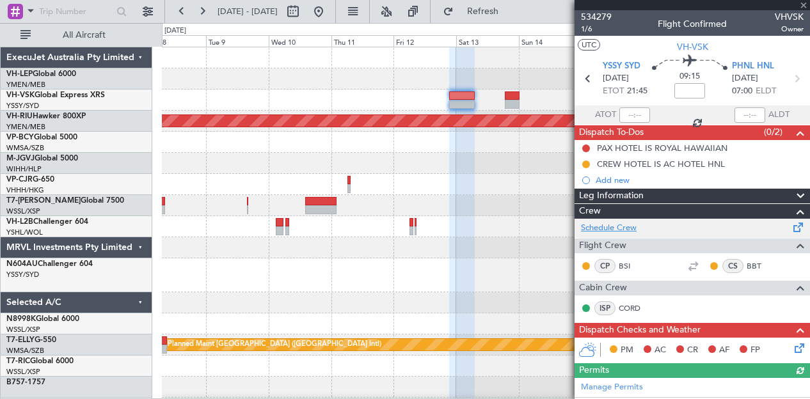
click at [621, 227] on link "Schedule Crew" at bounding box center [609, 228] width 56 height 13
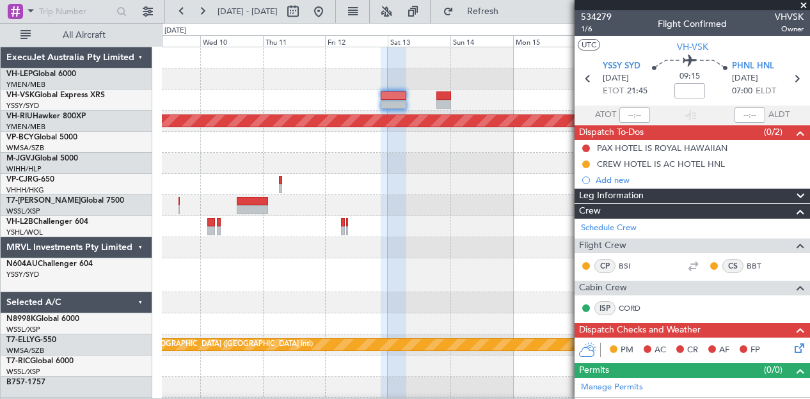
click at [248, 118] on div "No Crew Planned Maint [GEOGRAPHIC_DATA] ([GEOGRAPHIC_DATA]) [PERSON_NAME] Plann…" at bounding box center [486, 402] width 648 height 710
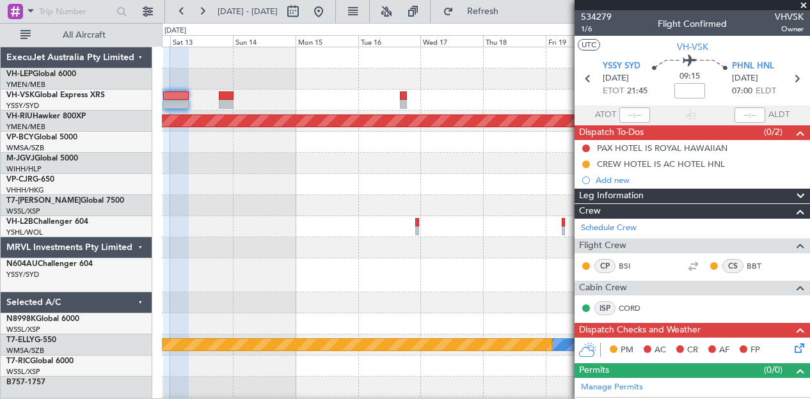
click at [198, 159] on div "Planned Maint [GEOGRAPHIC_DATA] ([GEOGRAPHIC_DATA]) [PERSON_NAME] Planned Maint…" at bounding box center [486, 402] width 648 height 710
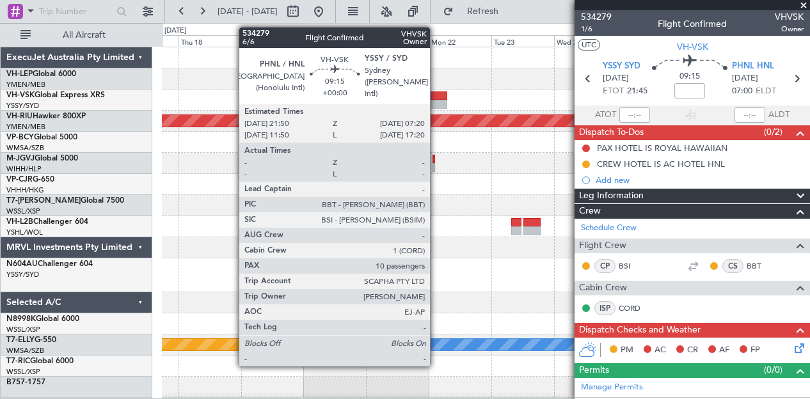
click at [437, 103] on div at bounding box center [434, 104] width 25 height 9
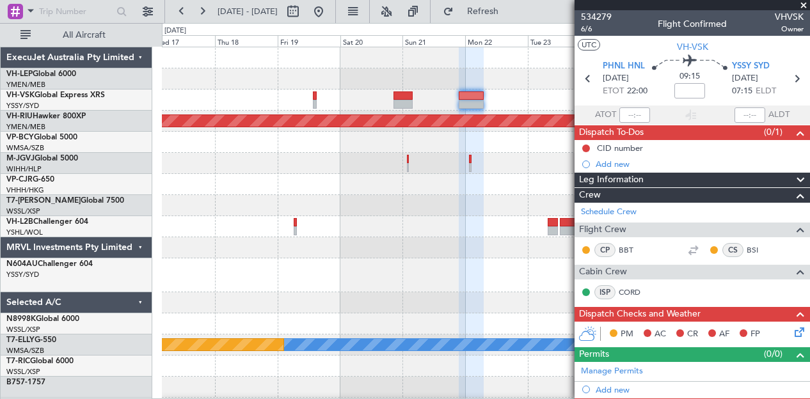
click at [342, 195] on div "Planned Maint [GEOGRAPHIC_DATA] ([GEOGRAPHIC_DATA]) [PERSON_NAME] Planned Maint…" at bounding box center [486, 402] width 648 height 710
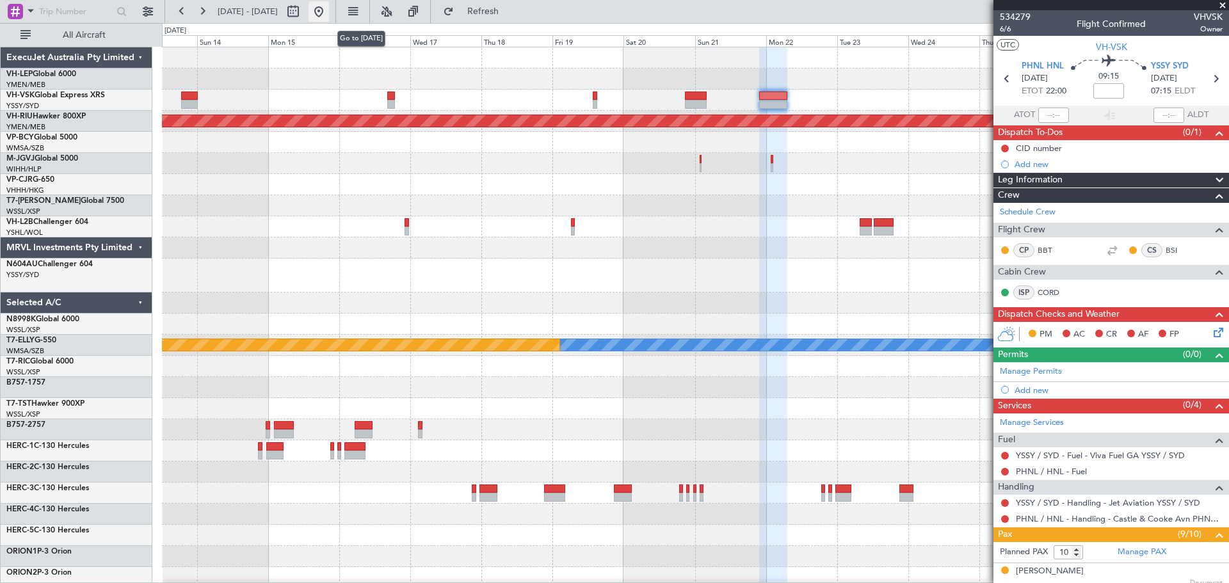
click at [329, 9] on button at bounding box center [319, 11] width 20 height 20
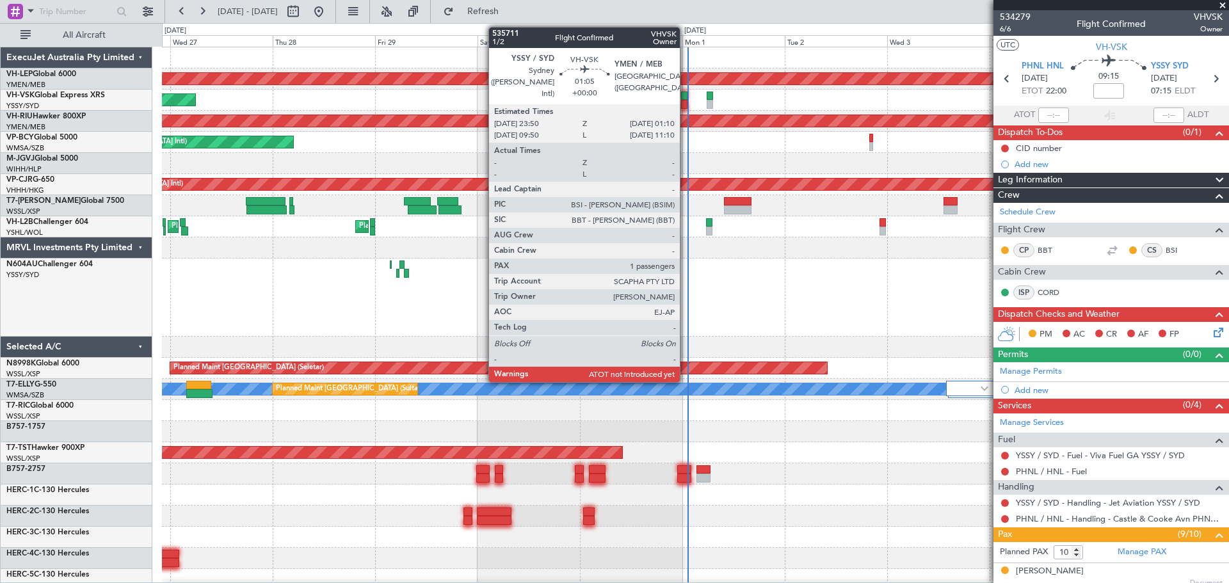
click at [686, 93] on div at bounding box center [684, 96] width 6 height 9
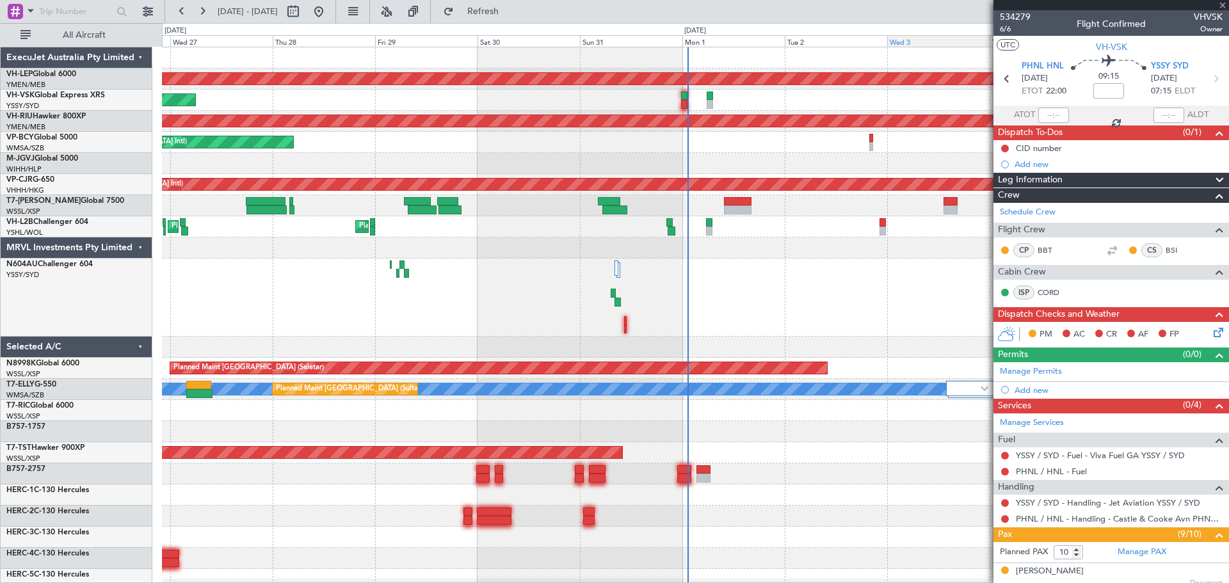
type input "1"
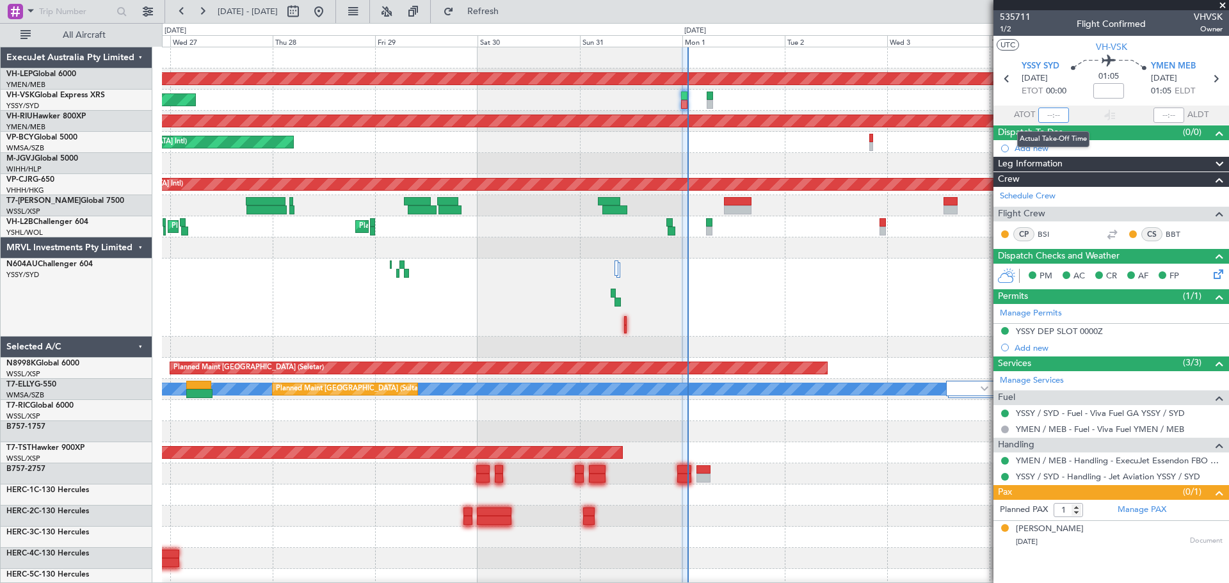
click at [810, 116] on input "text" at bounding box center [1053, 115] width 31 height 15
type input "00:43"
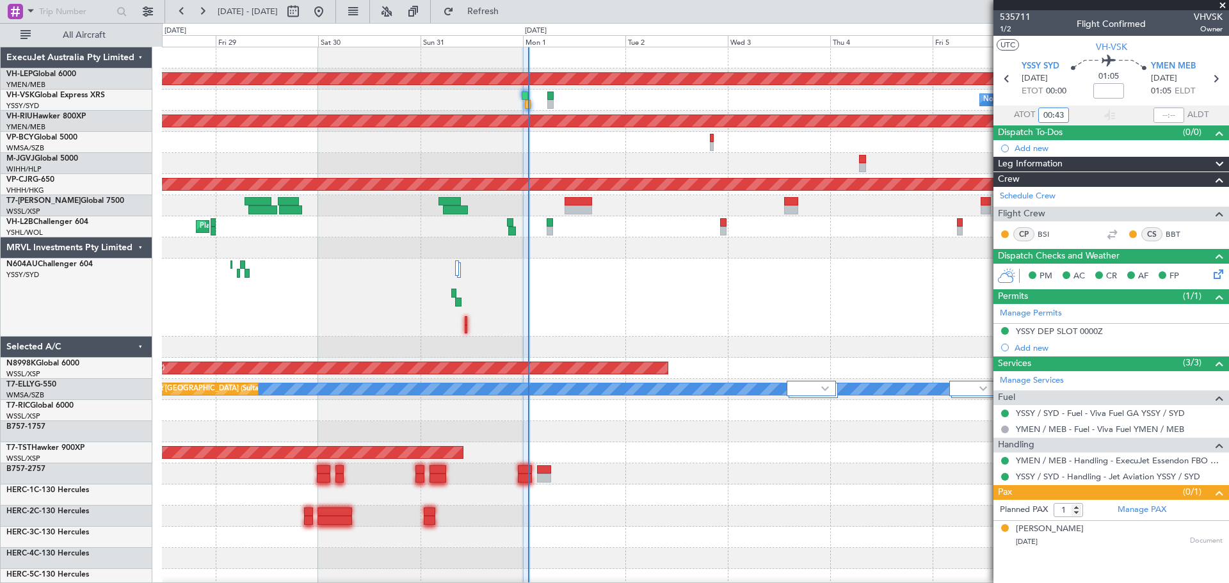
click at [344, 364] on div "Unplanned Maint Wichita (Wichita Mid-continent) No Crew Unplanned Maint Sydney …" at bounding box center [695, 445] width 1066 height 796
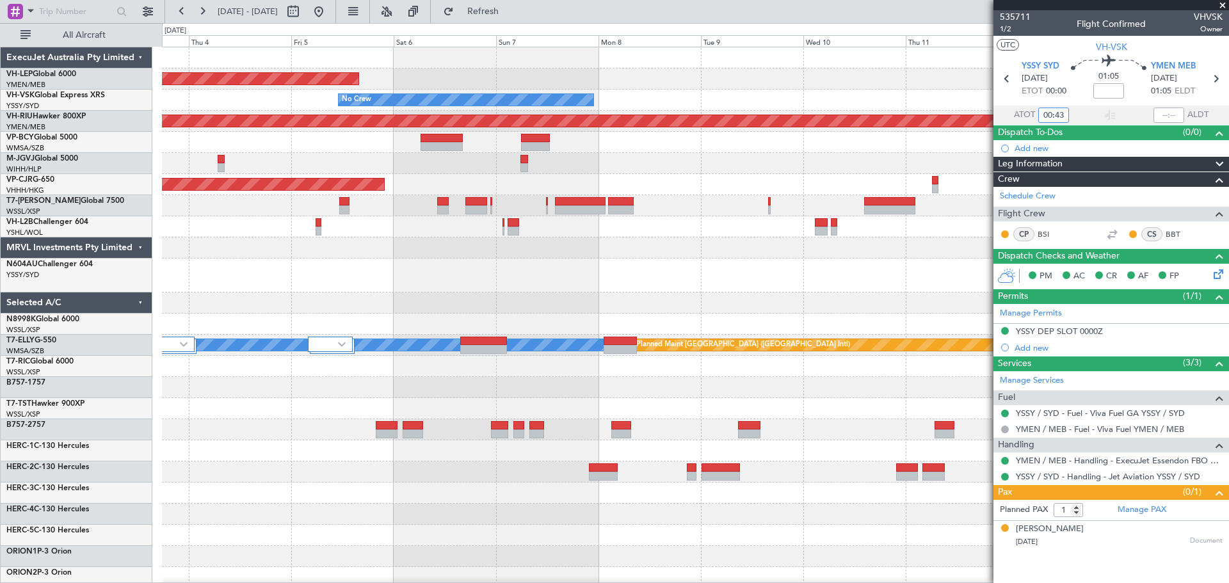
click at [383, 312] on div "Unplanned Maint Wichita (Wichita Mid-continent) No Crew Planned Maint [GEOGRAPH…" at bounding box center [695, 423] width 1066 height 752
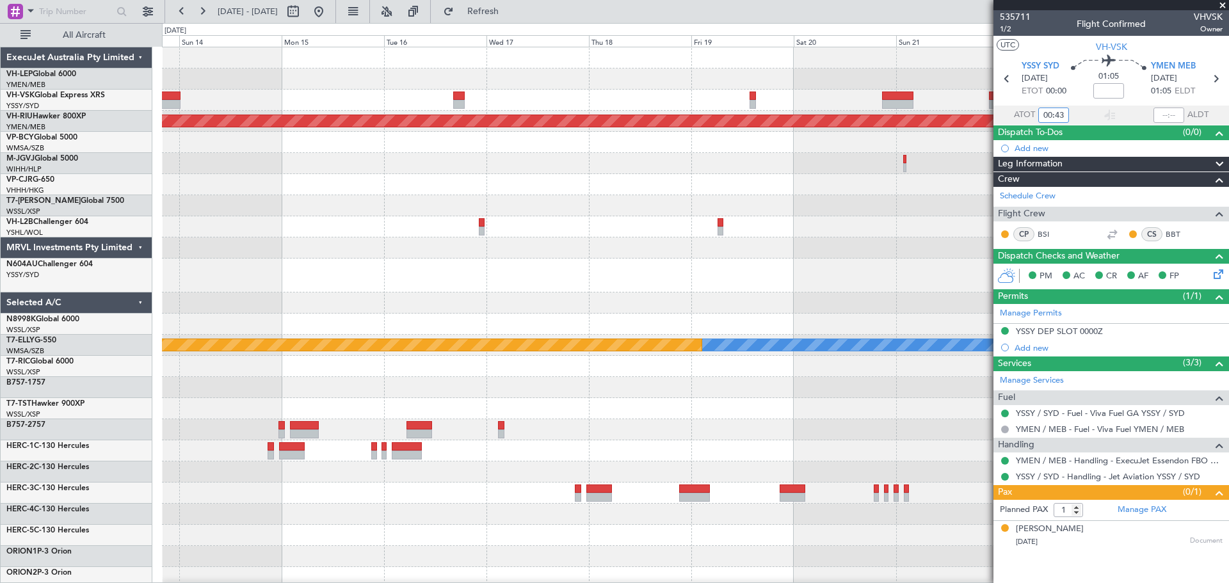
click at [186, 289] on div "Planned Maint [GEOGRAPHIC_DATA] ([GEOGRAPHIC_DATA]) [PERSON_NAME] Planned Maint…" at bounding box center [614, 303] width 1229 height 560
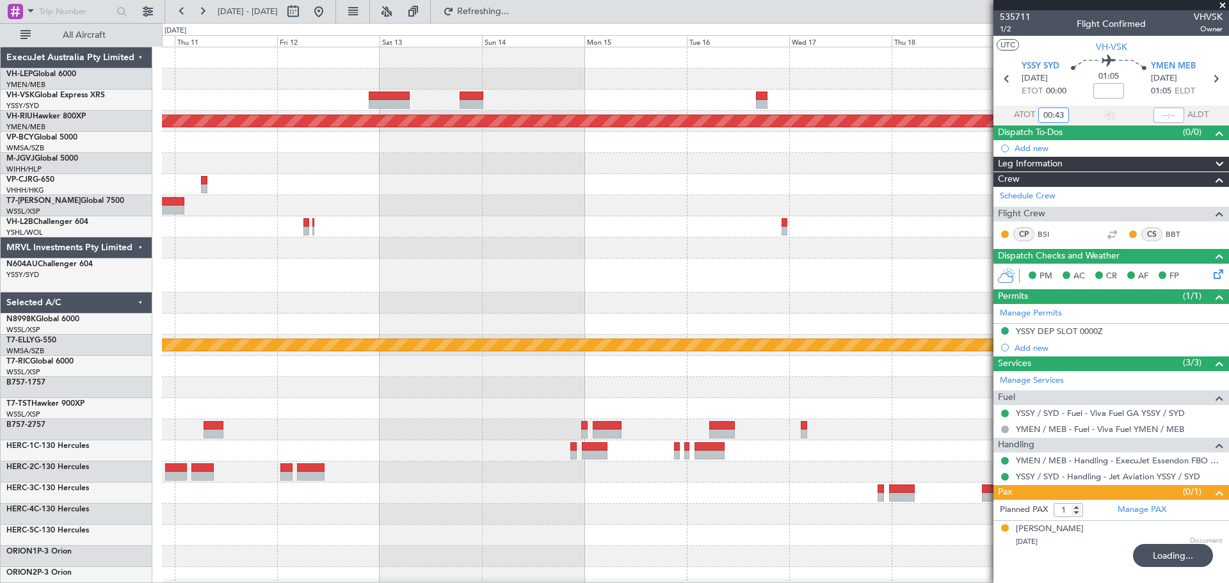
click at [570, 308] on div "Planned Maint [GEOGRAPHIC_DATA] ([GEOGRAPHIC_DATA]) [PERSON_NAME] Planned Maint…" at bounding box center [695, 402] width 1066 height 710
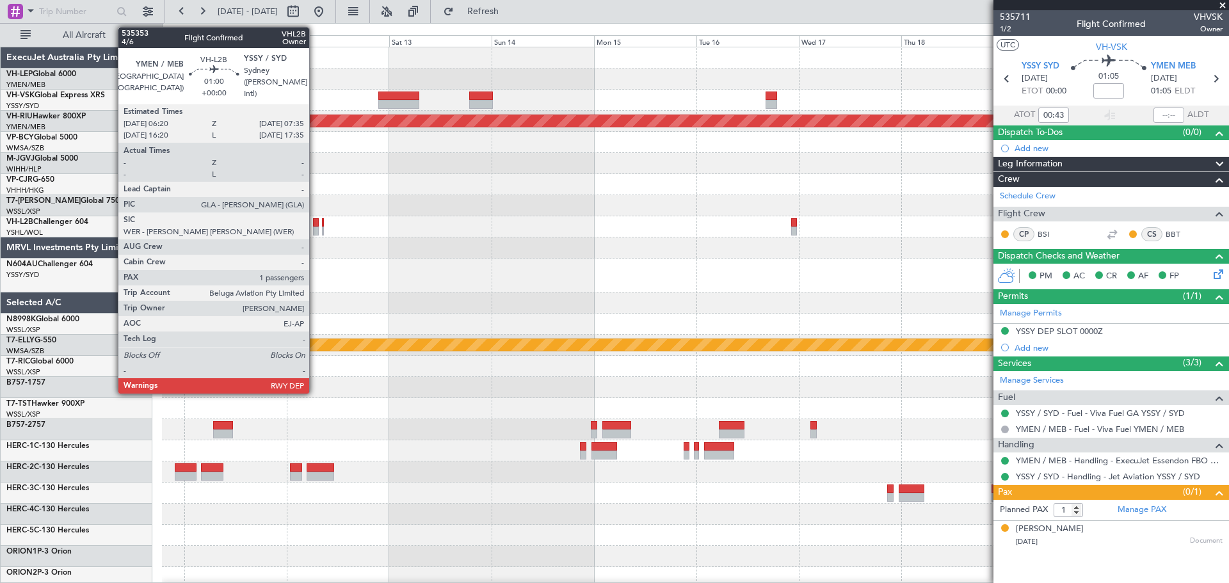
click at [315, 225] on div at bounding box center [316, 222] width 6 height 9
type input "00:43"
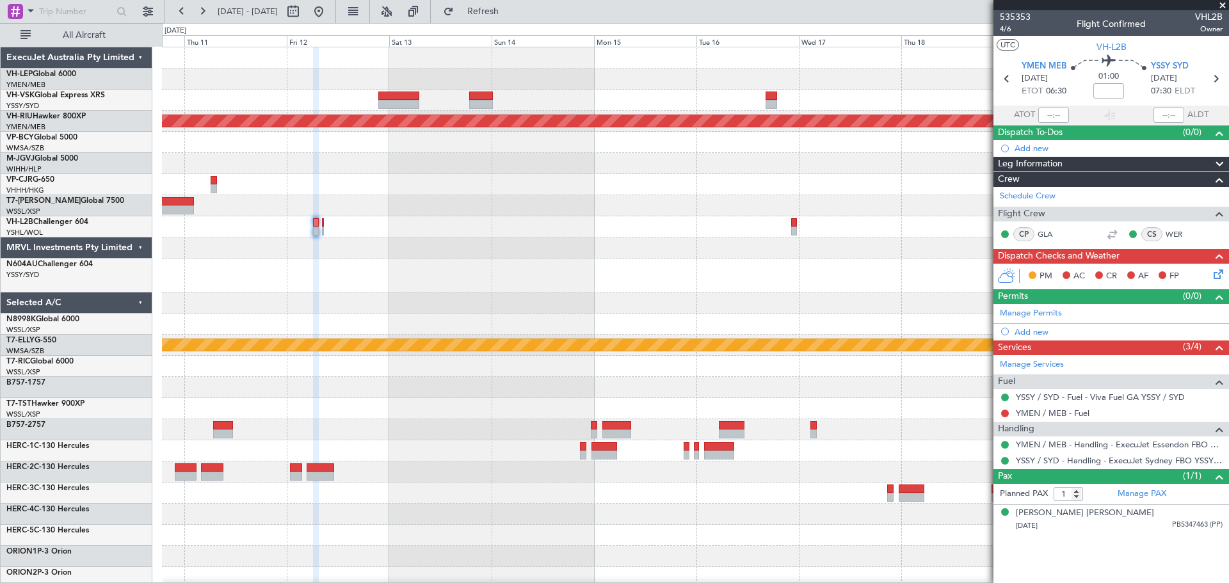
click at [711, 283] on div "Planned Maint [GEOGRAPHIC_DATA] ([GEOGRAPHIC_DATA]) [PERSON_NAME] Planned Maint…" at bounding box center [695, 402] width 1066 height 710
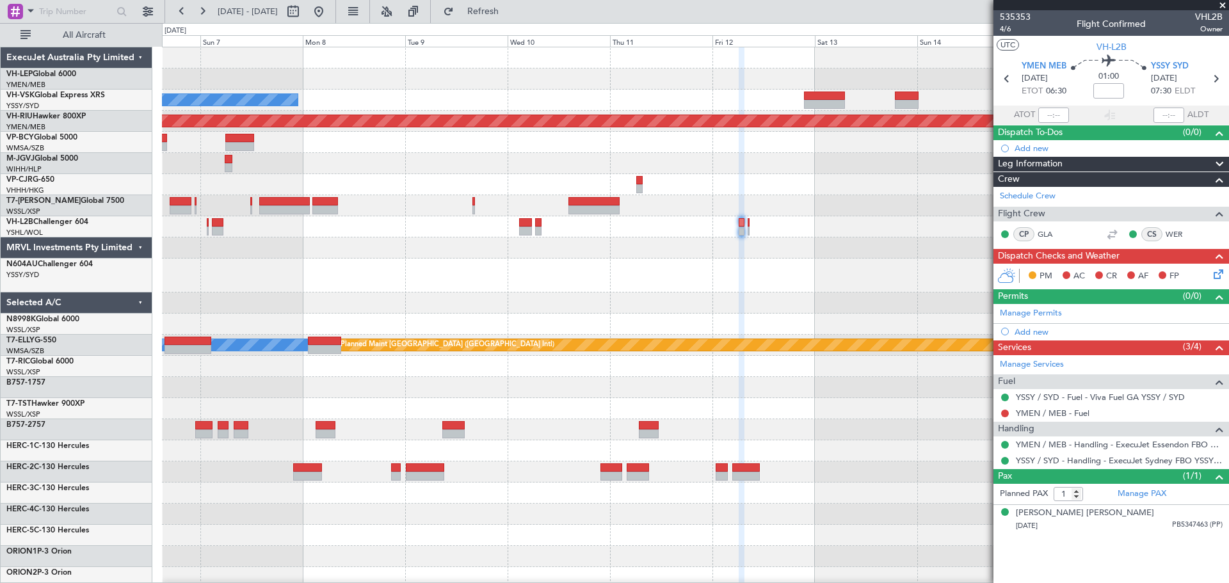
click at [668, 305] on div "Unplanned Maint Wichita (Wichita Mid-continent) No Crew Planned Maint Melbourne…" at bounding box center [695, 402] width 1066 height 710
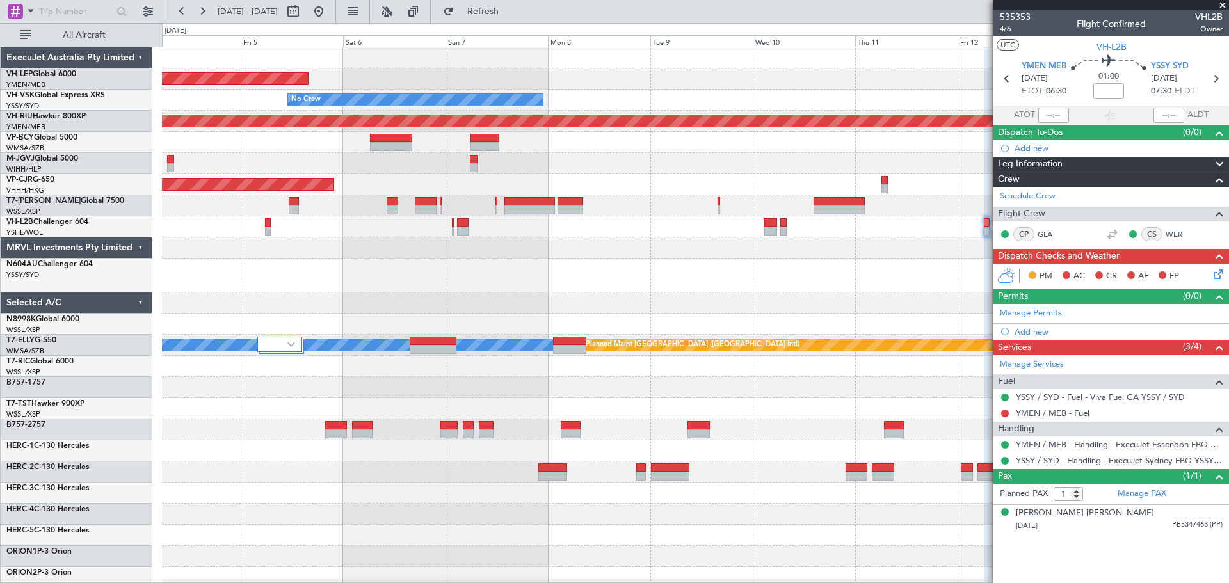
click at [508, 275] on div "Unplanned Maint Wichita (Wichita Mid-continent) No Crew Planned Maint Melbourne…" at bounding box center [695, 402] width 1066 height 710
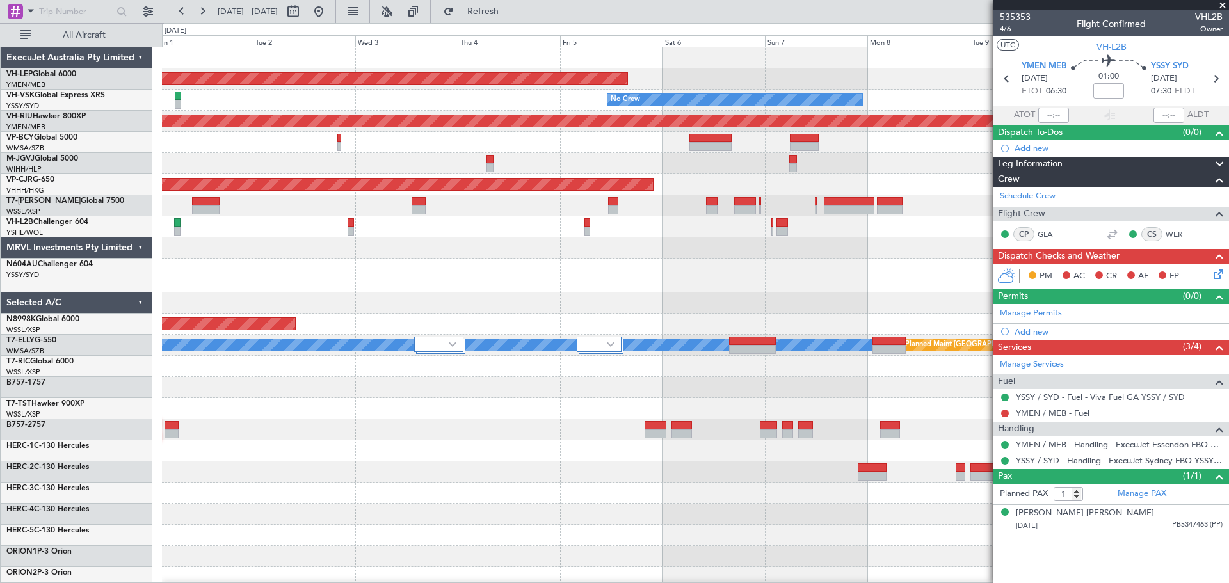
click at [613, 312] on div "Unplanned Maint Wichita (Wichita Mid-continent) No Crew Planned Maint Melbourne…" at bounding box center [695, 402] width 1066 height 710
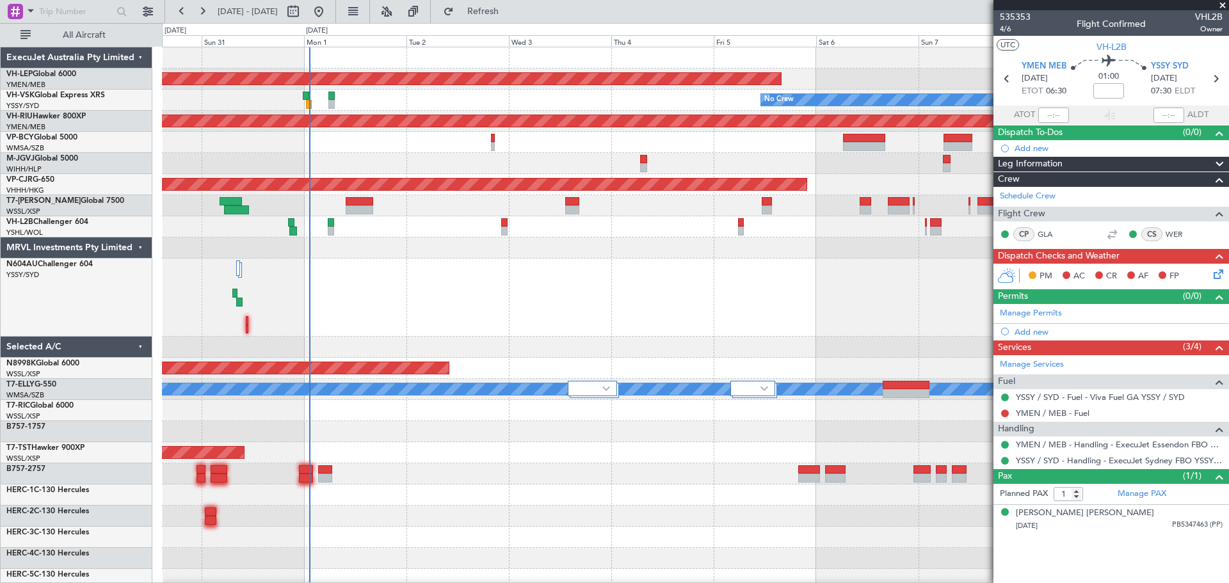
click at [526, 293] on div at bounding box center [695, 298] width 1066 height 78
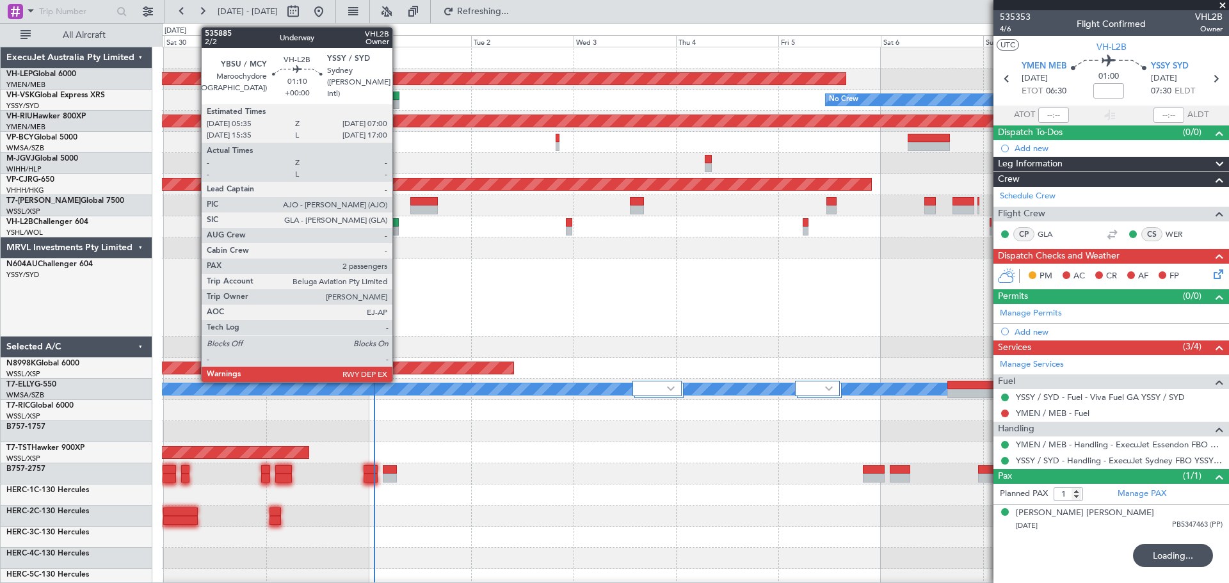
click at [398, 227] on div at bounding box center [395, 231] width 6 height 9
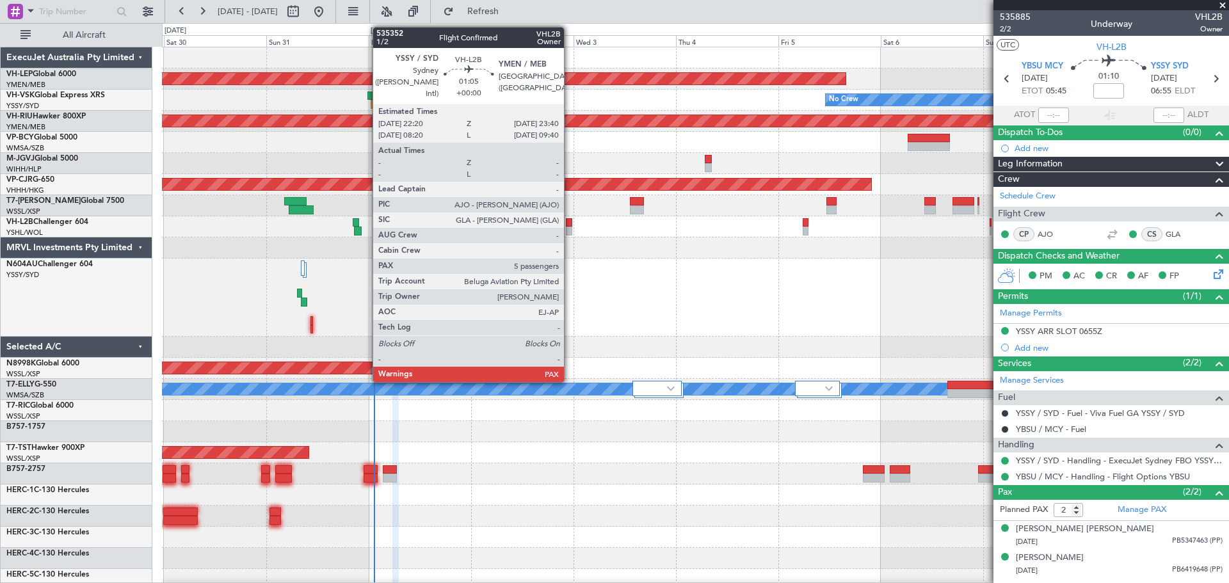
click at [570, 224] on div at bounding box center [569, 222] width 6 height 9
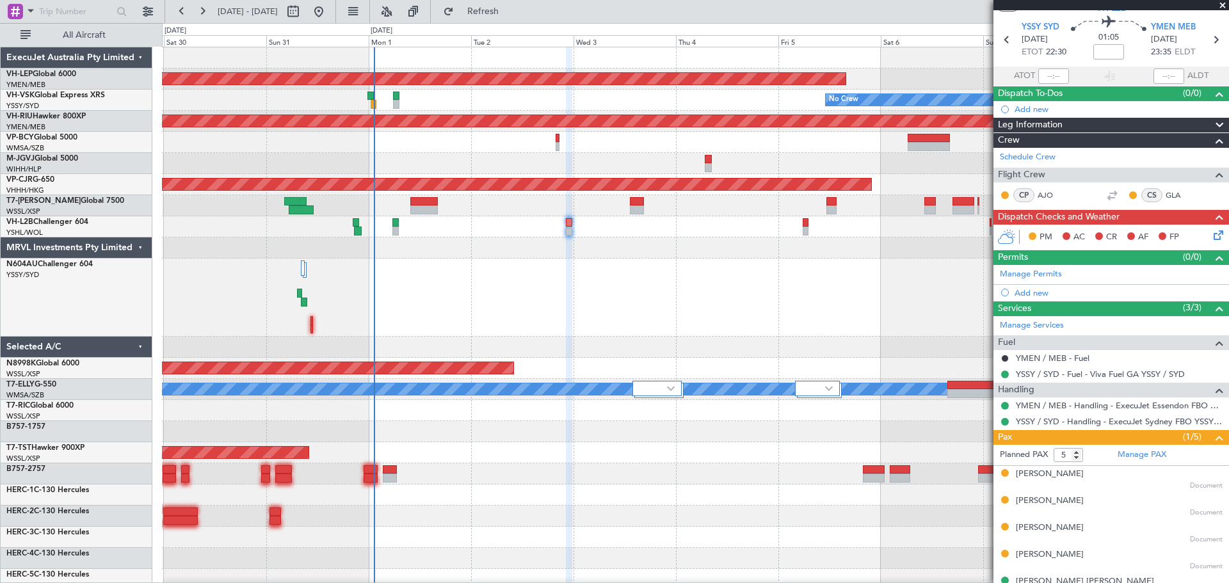
scroll to position [58, 0]
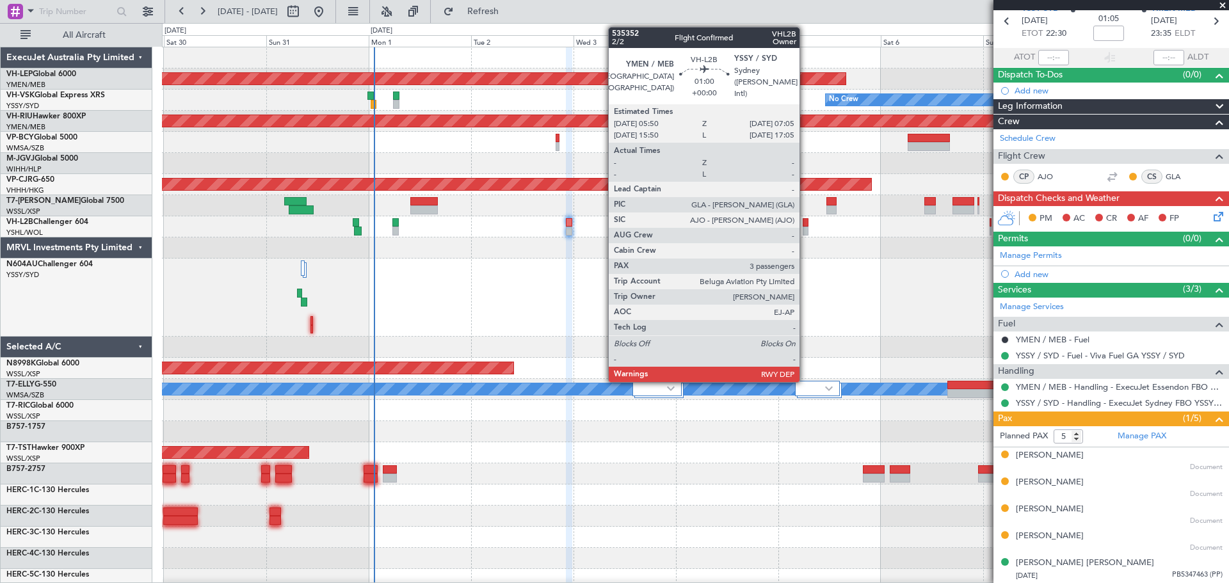
click at [805, 229] on div at bounding box center [806, 231] width 6 height 9
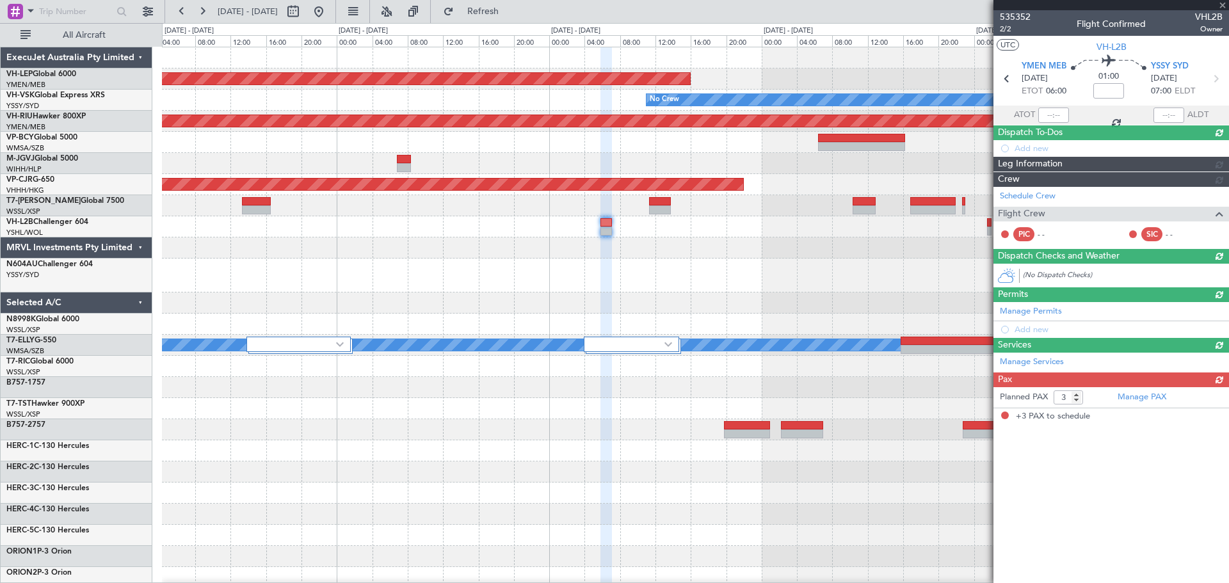
scroll to position [0, 0]
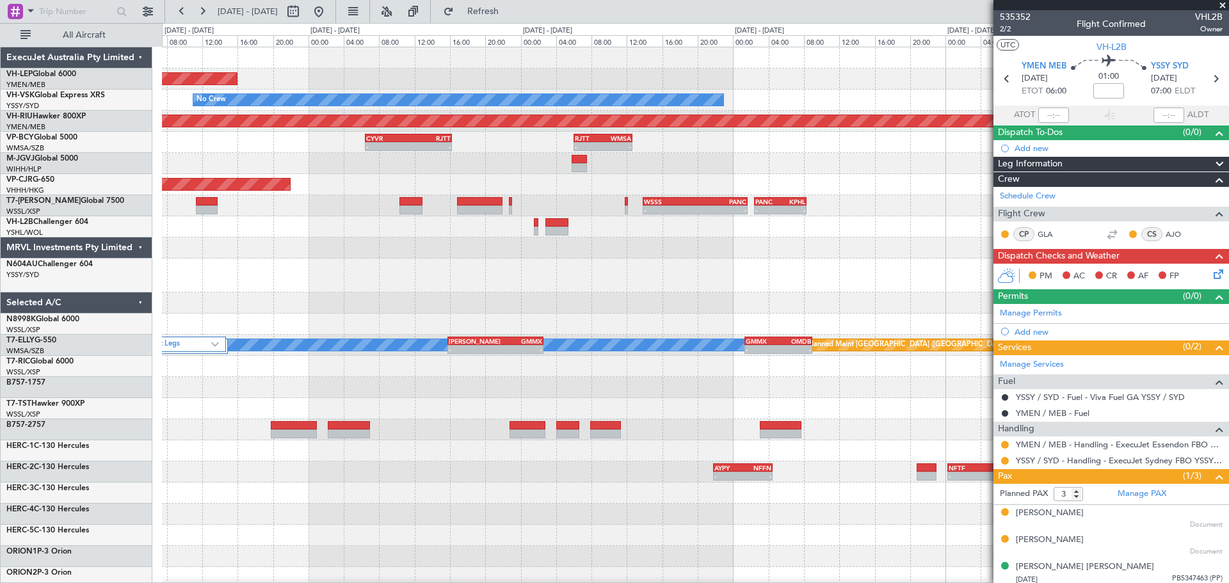
click at [339, 294] on div "Unplanned Maint Wichita (Wichita Mid-continent) No Crew Planned Maint Melbourne…" at bounding box center [695, 423] width 1066 height 752
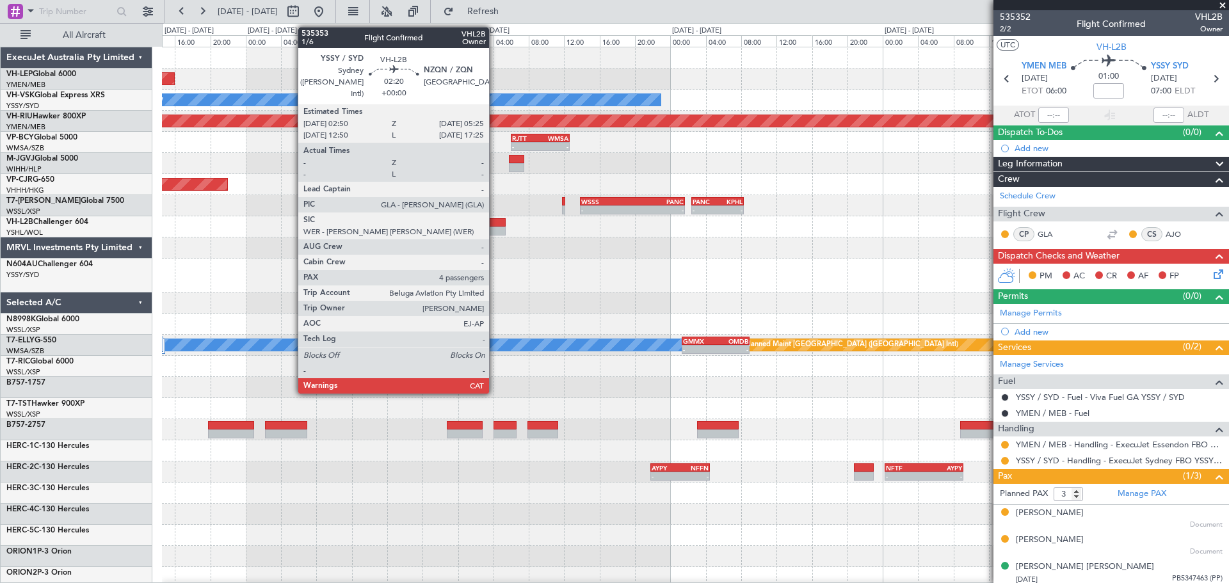
click at [495, 229] on div at bounding box center [494, 231] width 23 height 9
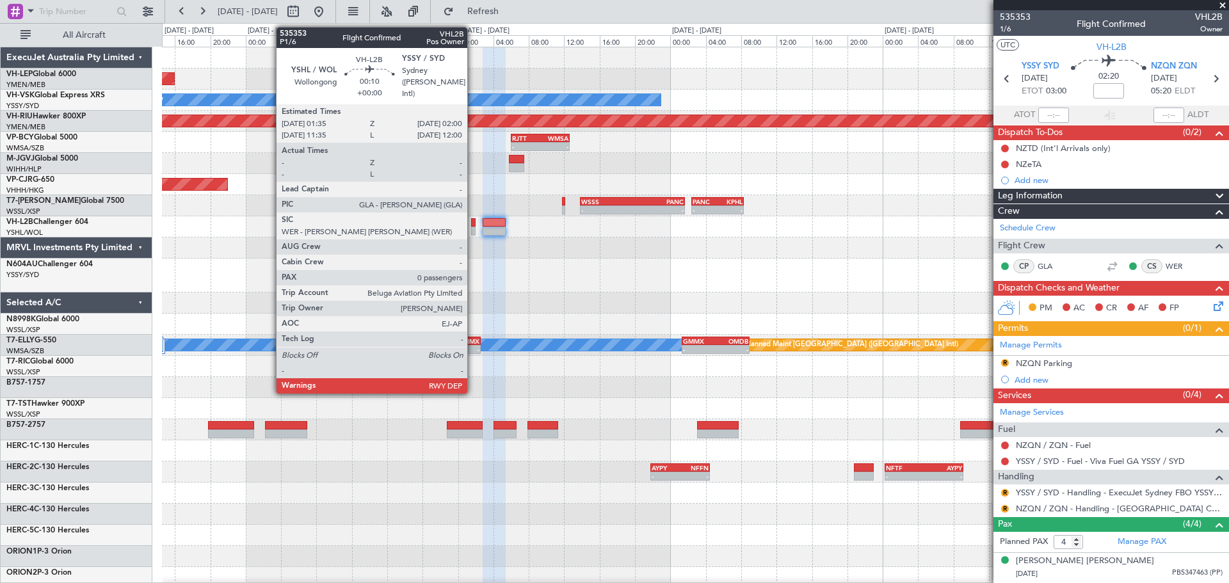
click at [473, 232] on div at bounding box center [473, 231] width 4 height 9
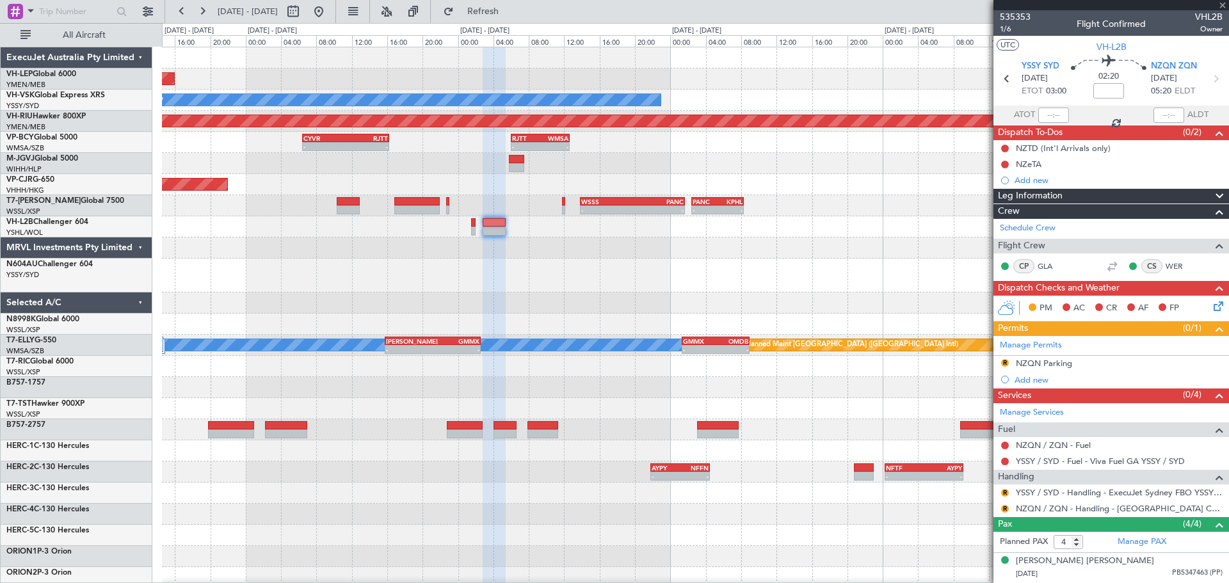
type input "0"
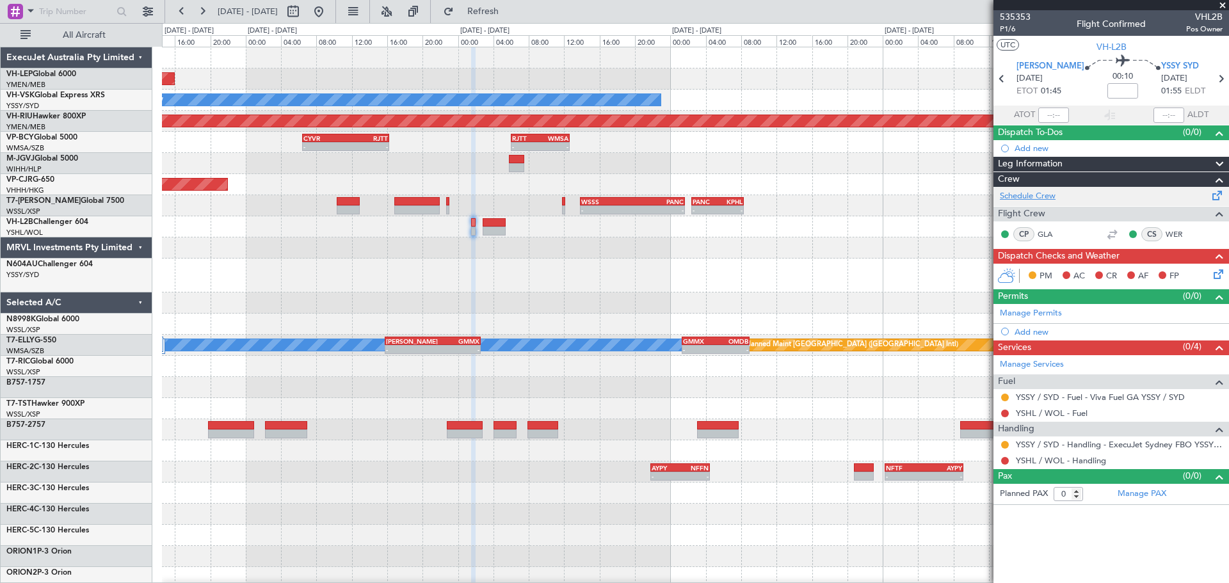
click at [1007, 198] on link "Schedule Crew" at bounding box center [1028, 196] width 56 height 13
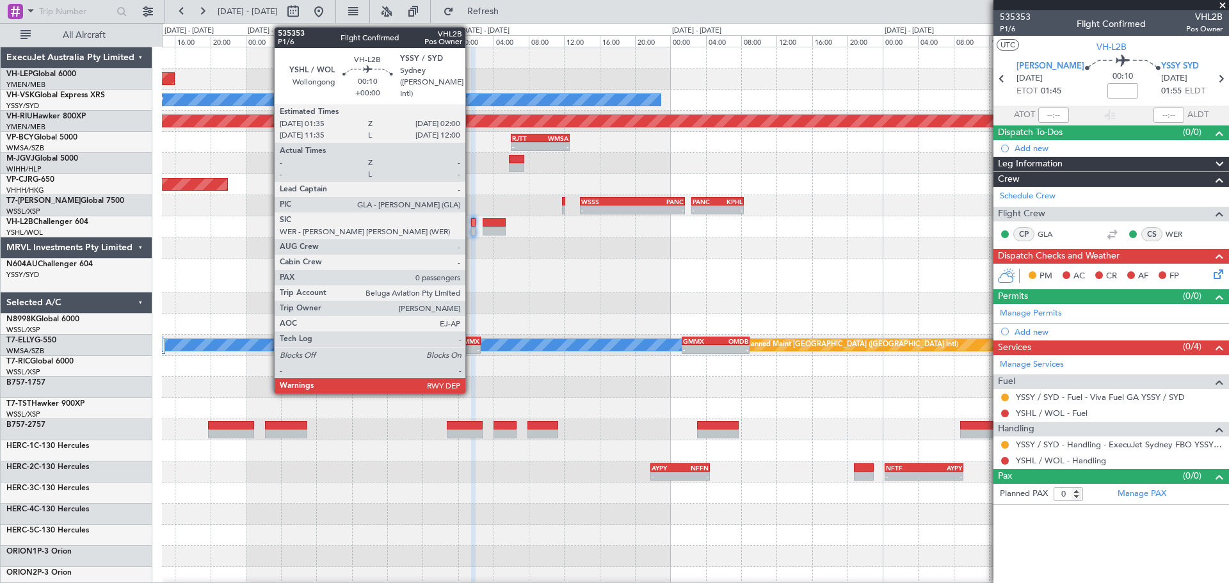
click at [471, 227] on div at bounding box center [473, 231] width 4 height 9
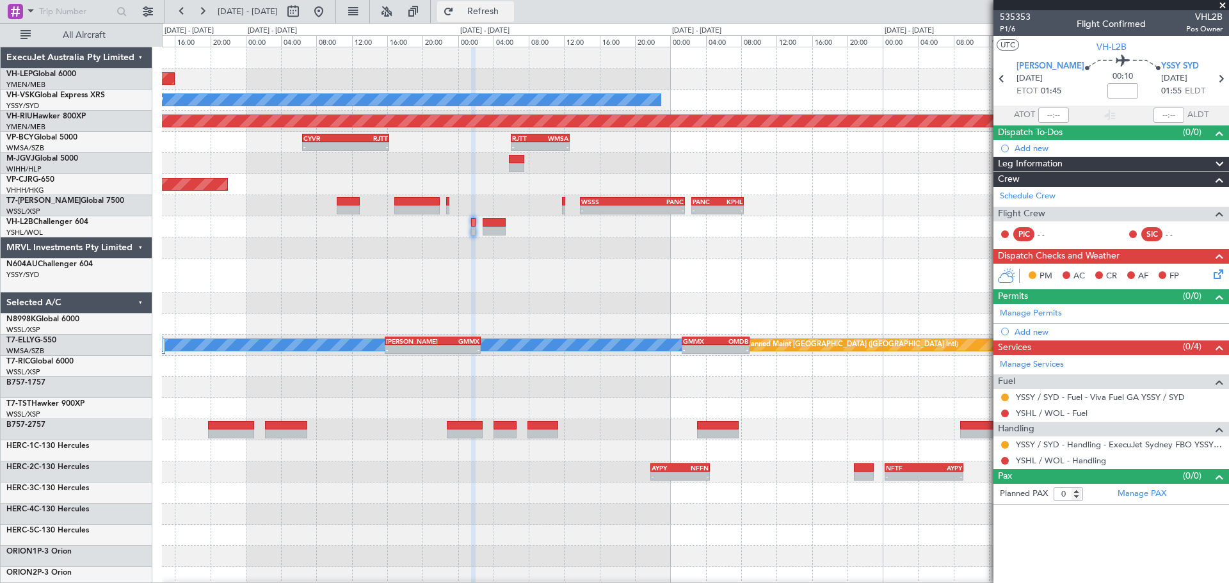
click at [510, 8] on span "Refresh" at bounding box center [483, 11] width 54 height 9
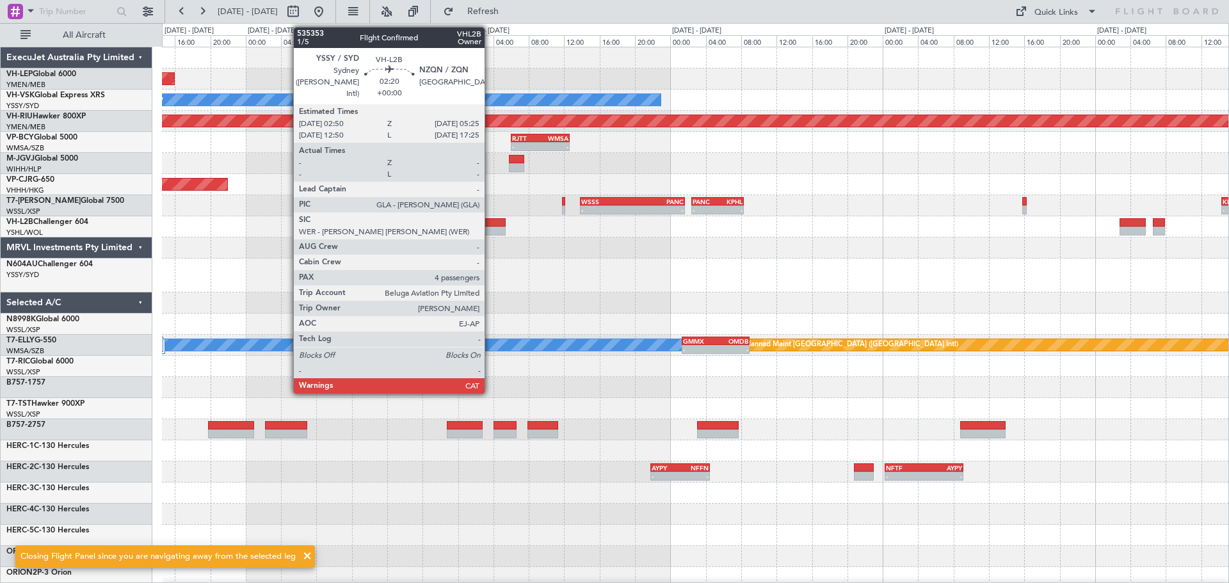
click at [490, 225] on div at bounding box center [494, 222] width 23 height 9
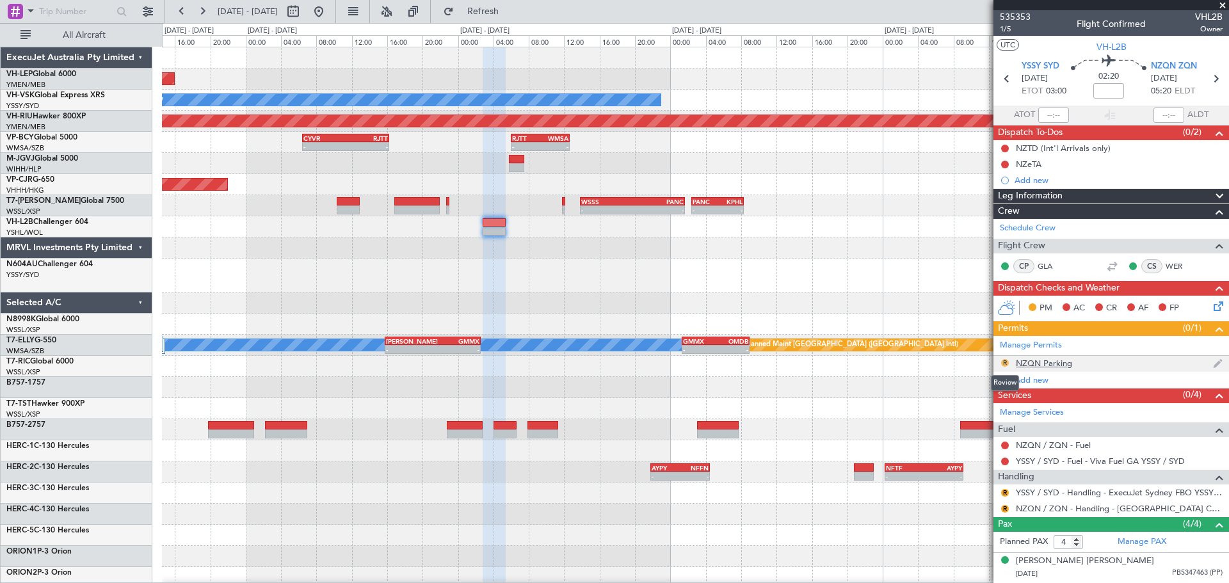
click at [1006, 361] on button "R" at bounding box center [1005, 363] width 8 height 8
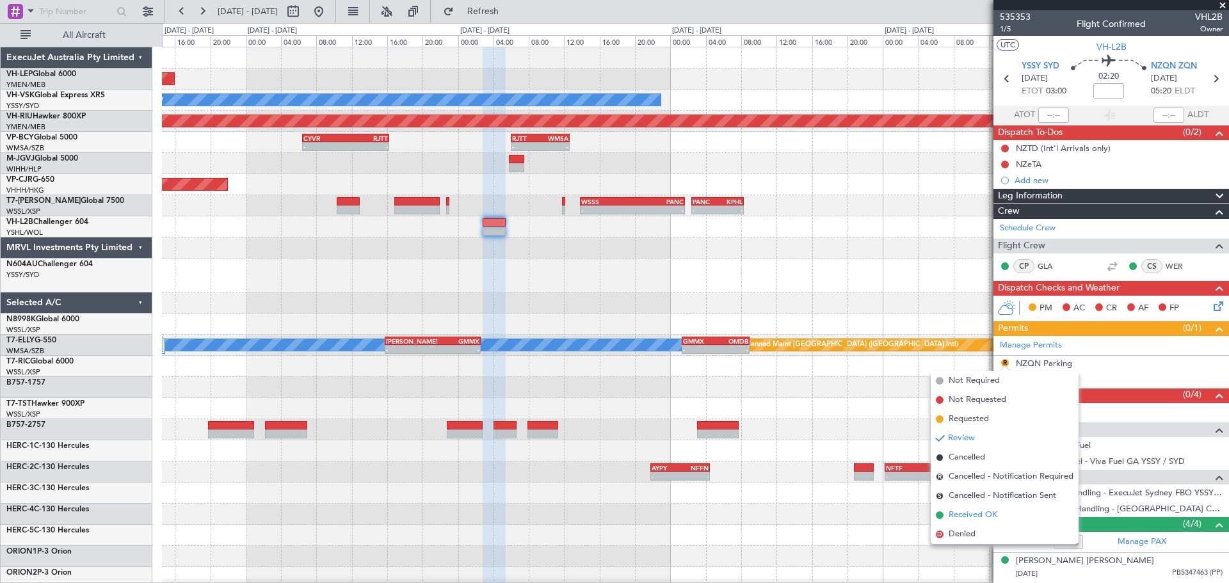
click at [955, 512] on span "Received OK" at bounding box center [973, 515] width 49 height 13
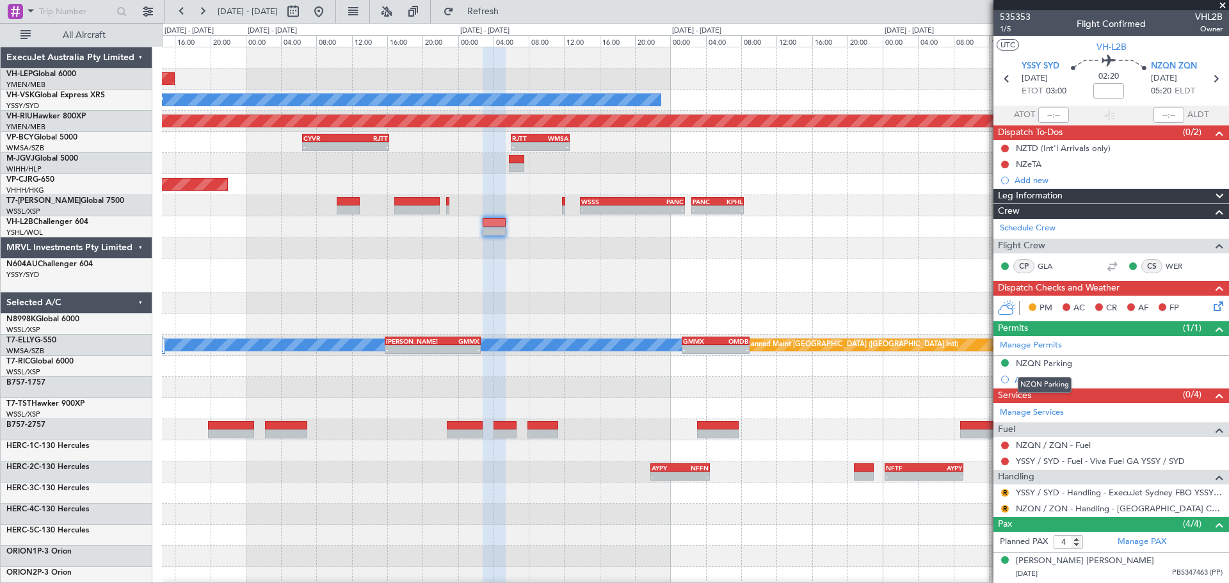
click at [1027, 364] on div "NZQN Parking" at bounding box center [1044, 363] width 56 height 11
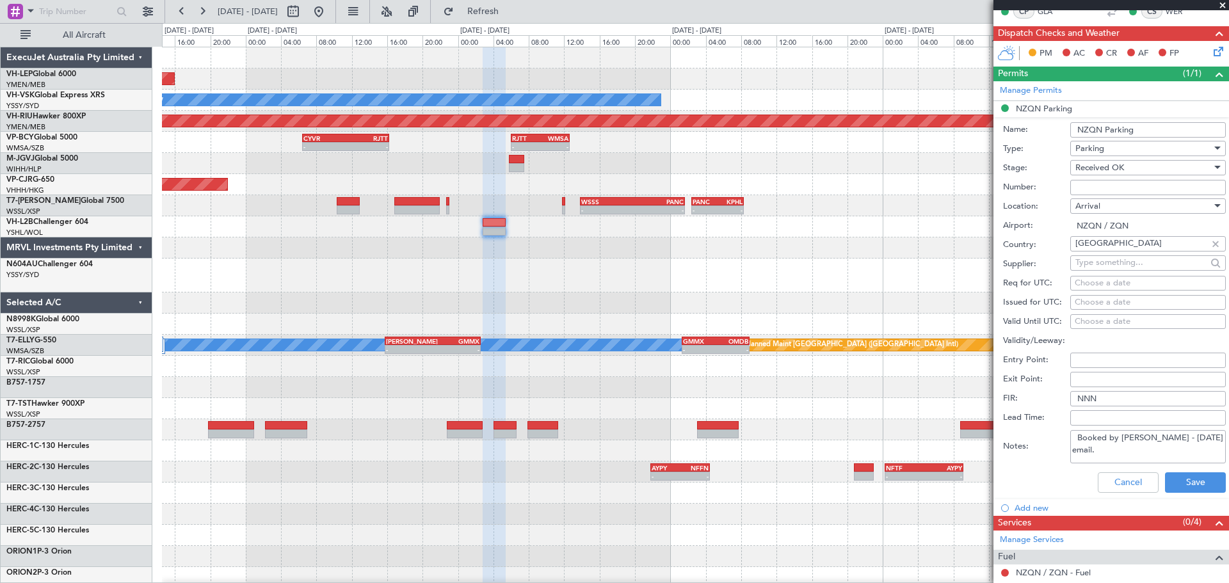
scroll to position [256, 0]
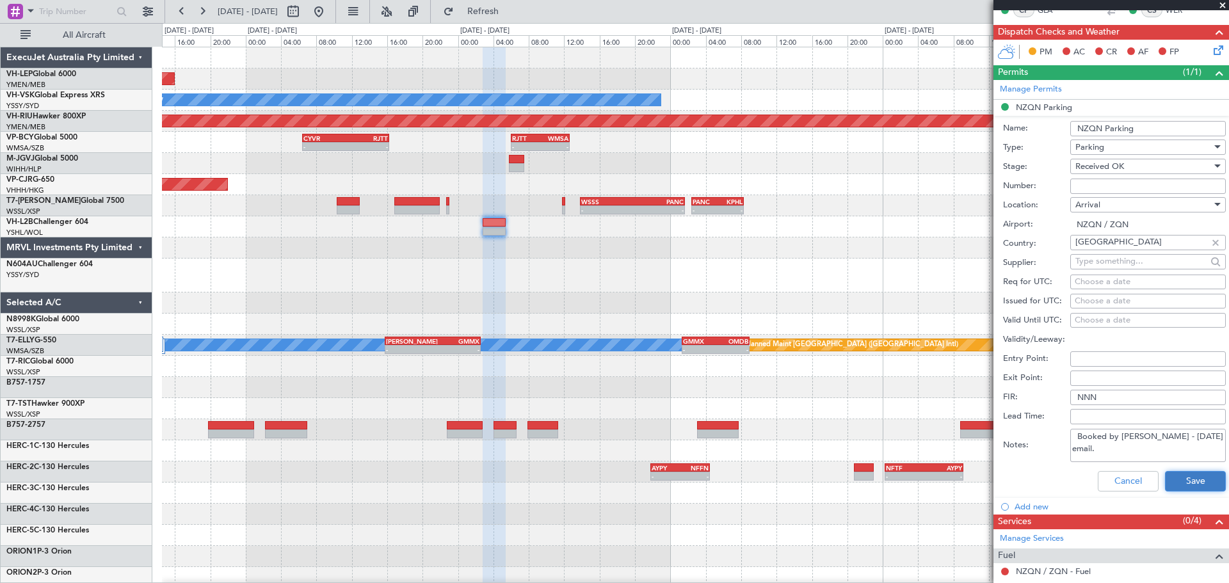
click at [1165, 478] on button "Save" at bounding box center [1195, 481] width 61 height 20
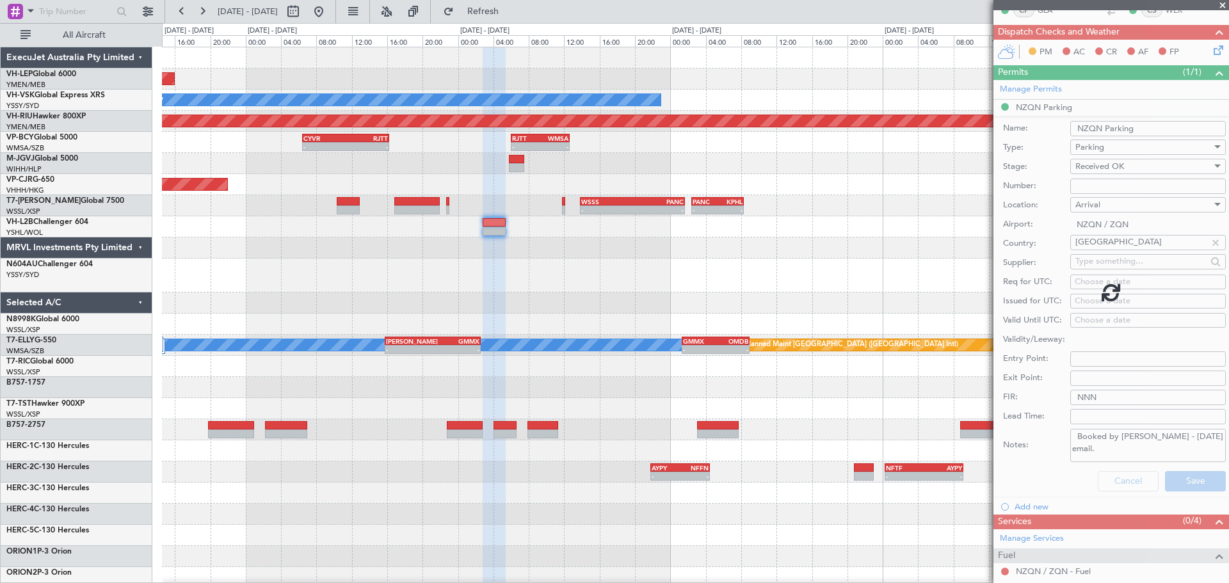
scroll to position [84, 0]
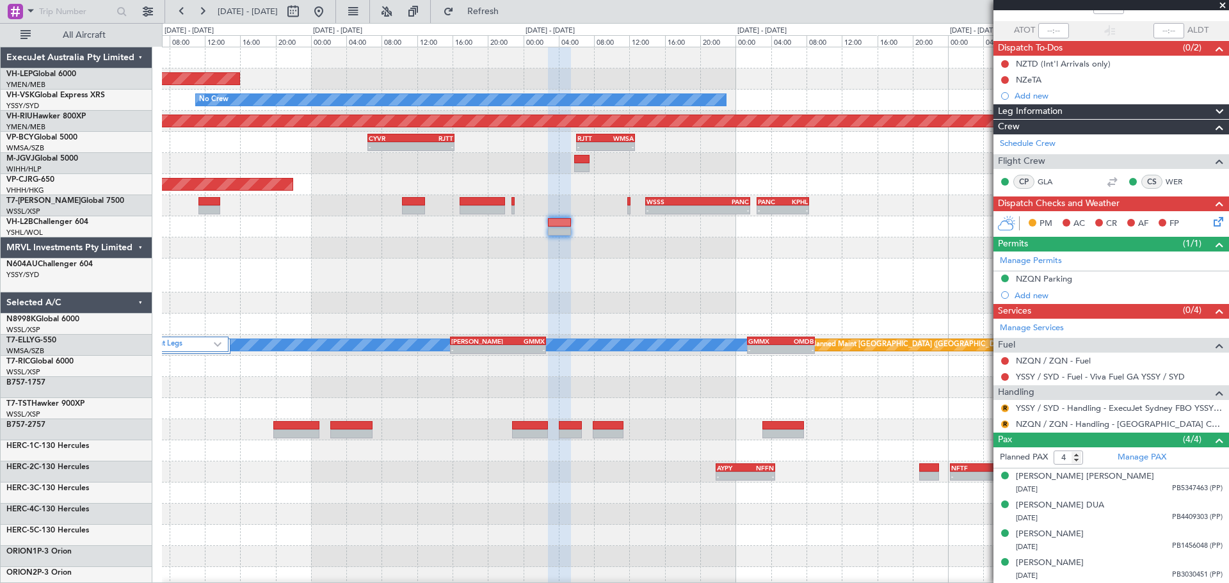
click at [527, 288] on div "Unplanned Maint Wichita (Wichita Mid-continent) No Crew Planned Maint Melbourne…" at bounding box center [695, 402] width 1066 height 710
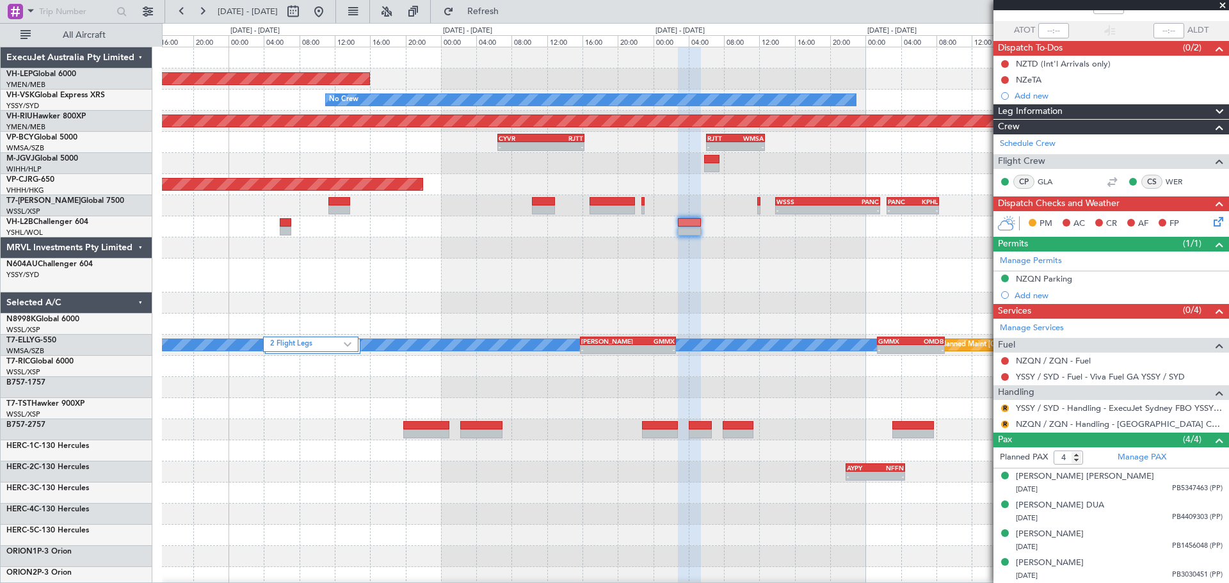
click at [515, 292] on div at bounding box center [695, 276] width 1066 height 34
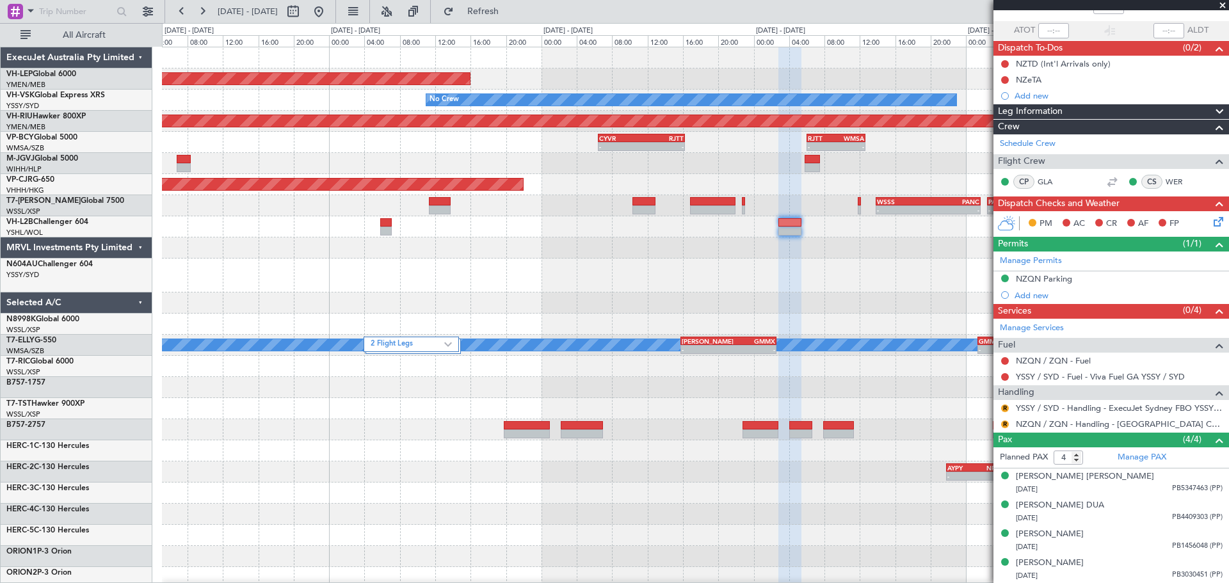
click at [426, 278] on div "Unplanned Maint Wichita (Wichita Mid-continent) No Crew Planned Maint Melbourne…" at bounding box center [695, 423] width 1066 height 752
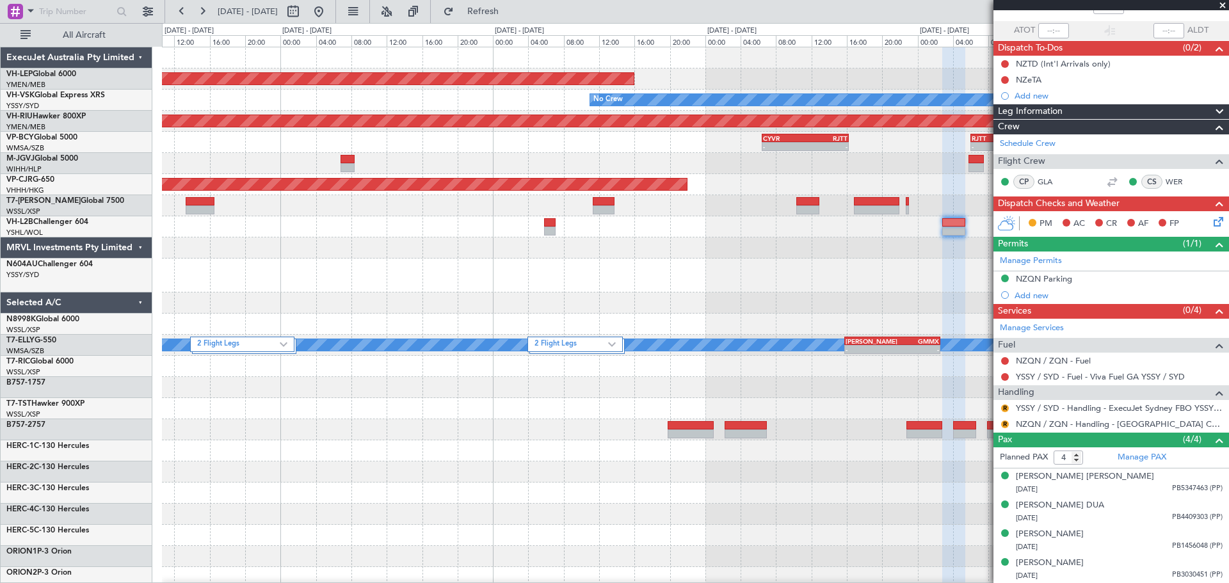
click at [574, 309] on div "Unplanned Maint Wichita (Wichita Mid-continent) No Crew Planned Maint Melbourne…" at bounding box center [695, 423] width 1066 height 752
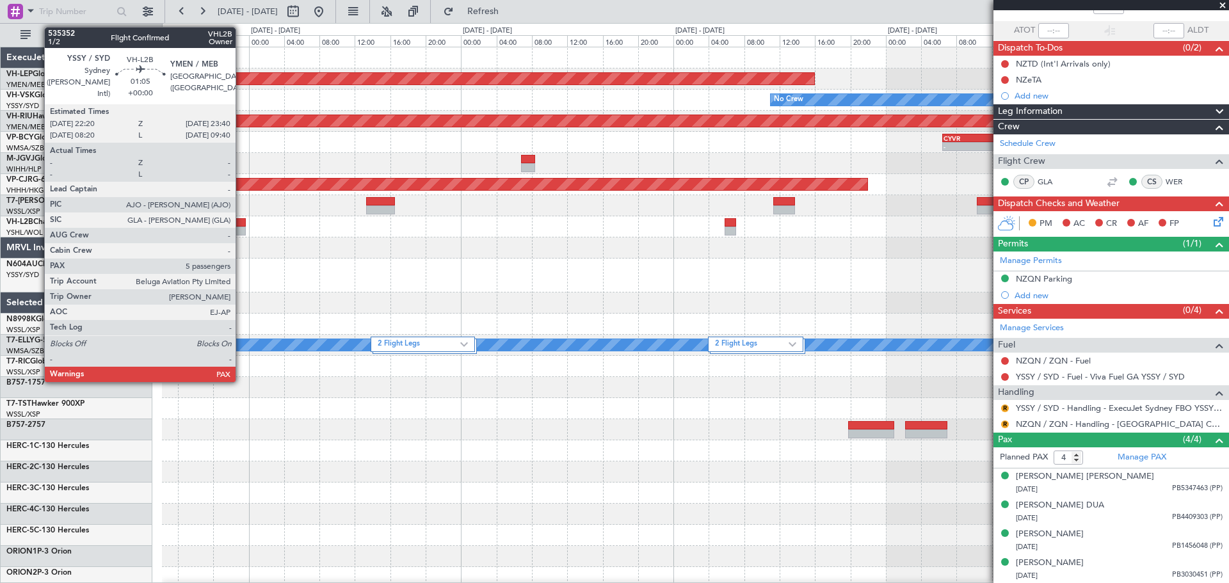
click at [241, 224] on div at bounding box center [240, 222] width 12 height 9
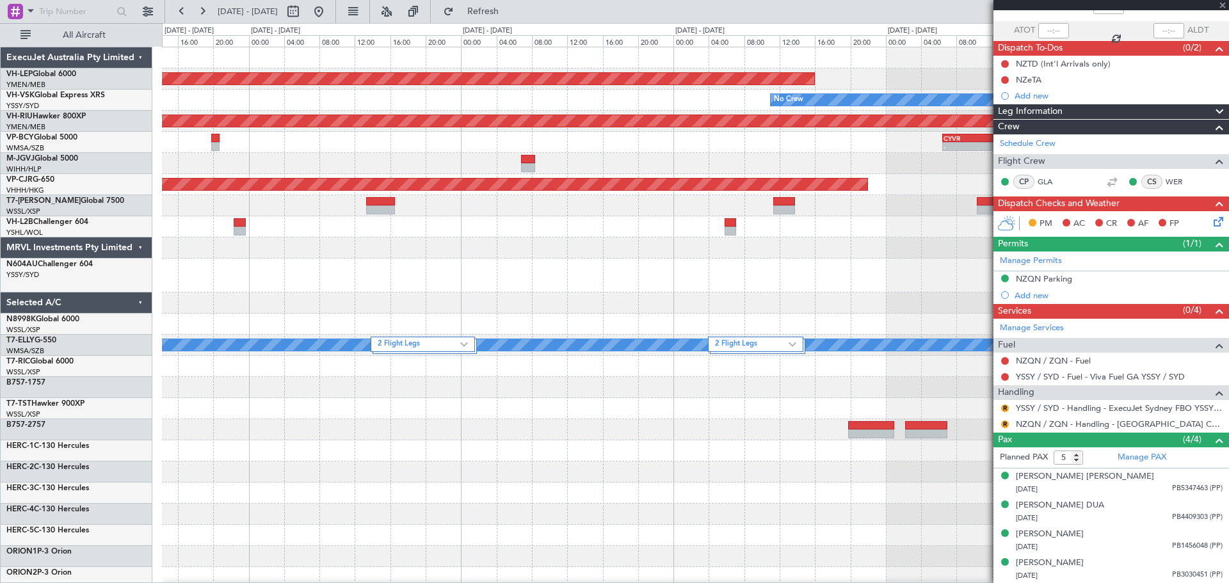
scroll to position [0, 0]
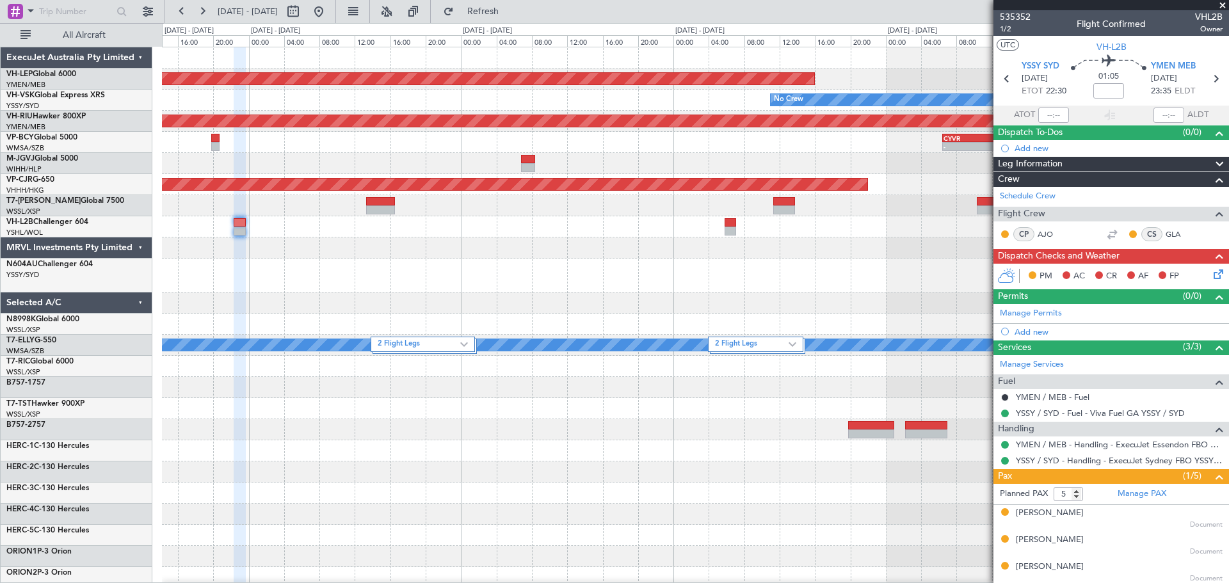
click at [730, 252] on div "Unplanned Maint Wichita (Wichita Mid-continent) No Crew Planned Maint Melbourne…" at bounding box center [695, 423] width 1066 height 752
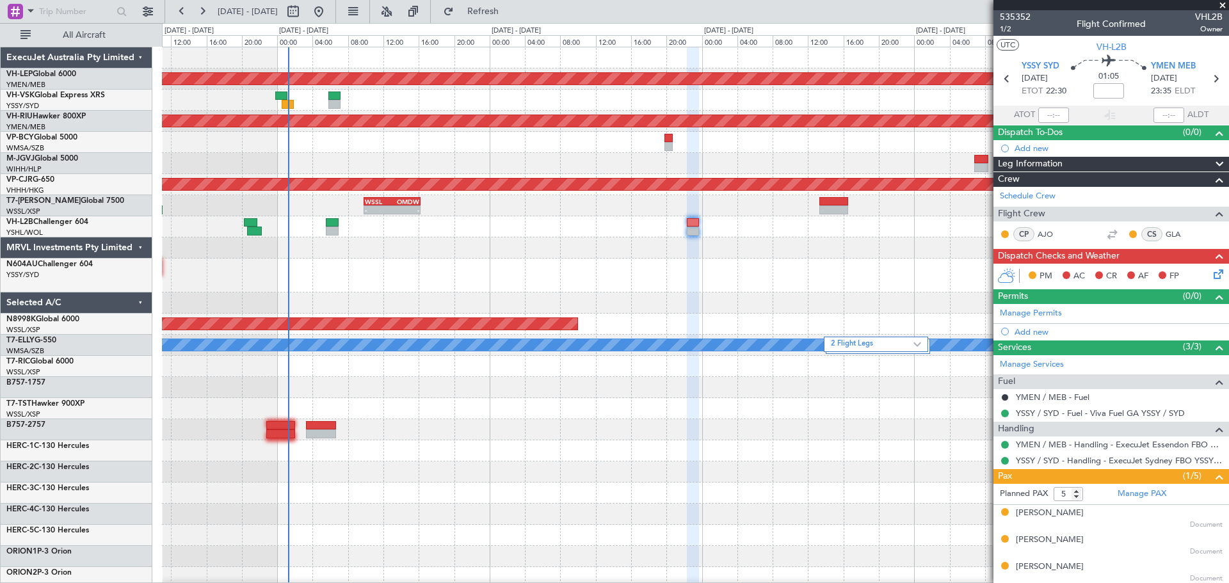
click at [252, 267] on div at bounding box center [695, 276] width 1066 height 34
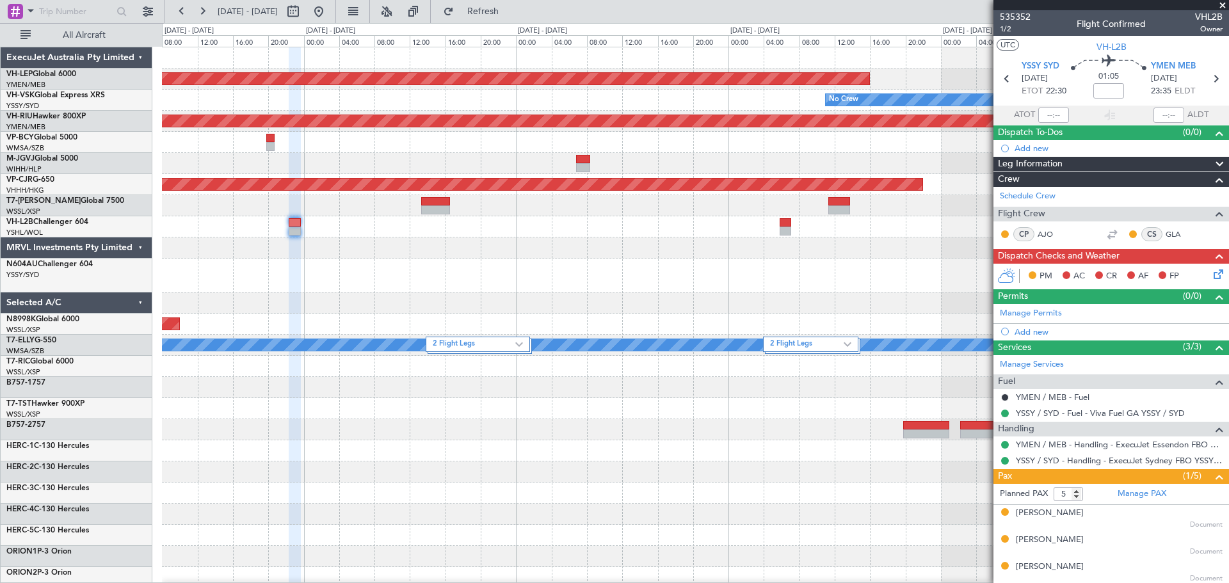
click at [465, 289] on div at bounding box center [695, 276] width 1066 height 34
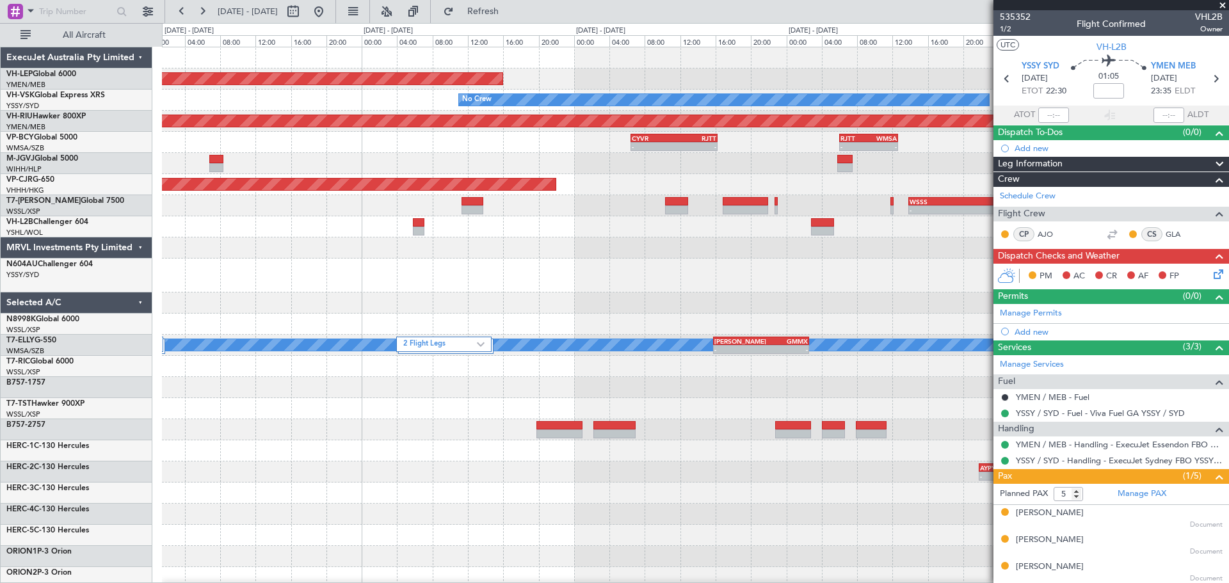
click at [403, 291] on div at bounding box center [695, 276] width 1066 height 34
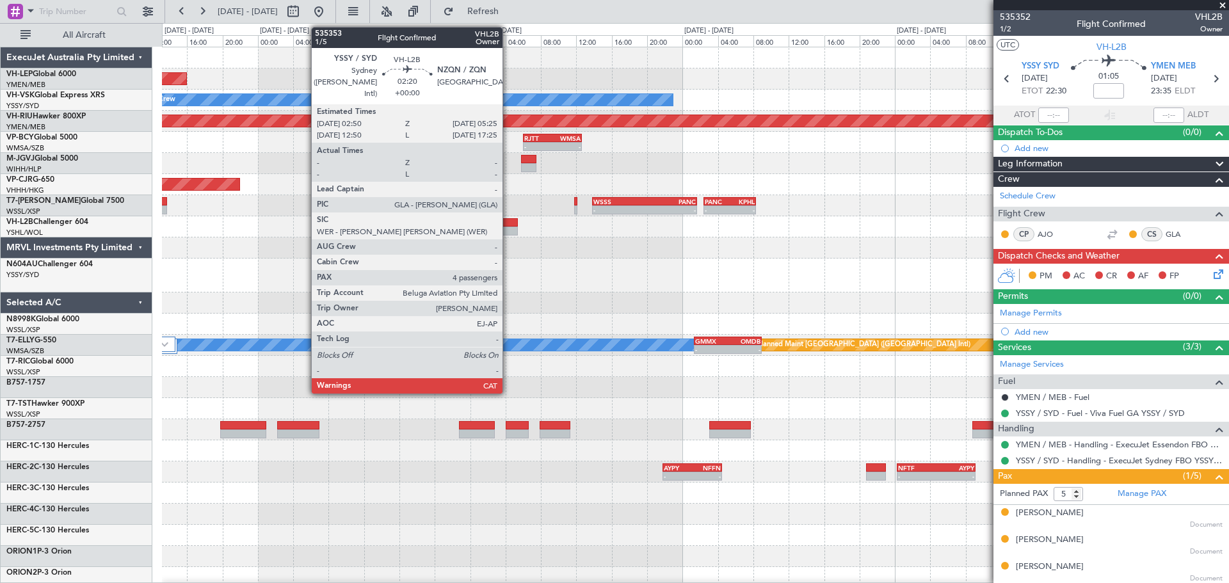
click at [508, 230] on div at bounding box center [506, 231] width 23 height 9
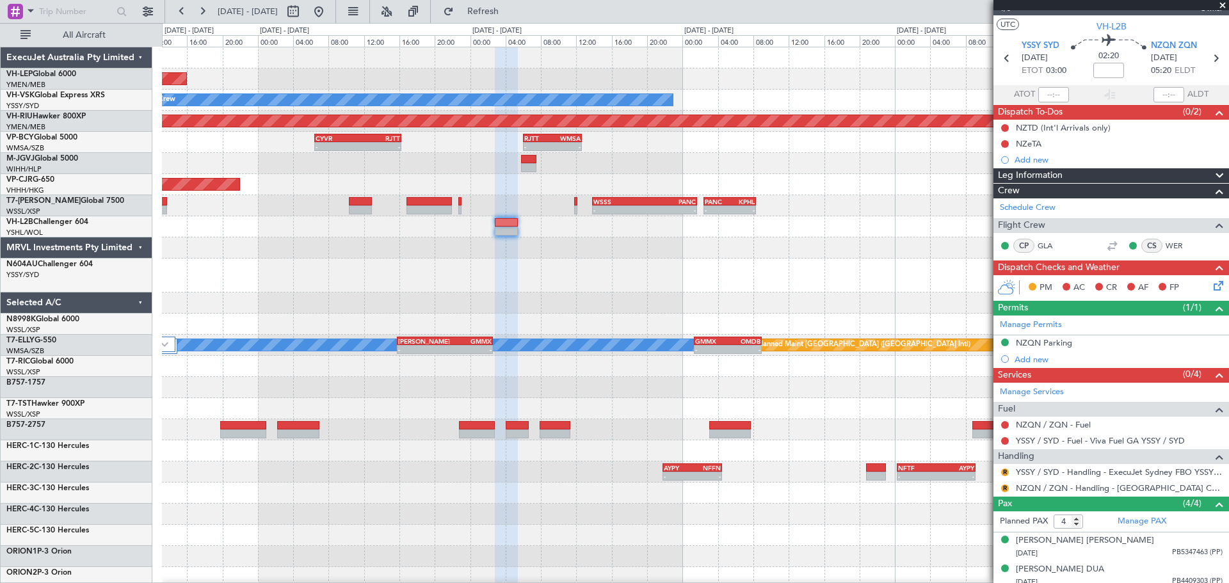
scroll to position [84, 0]
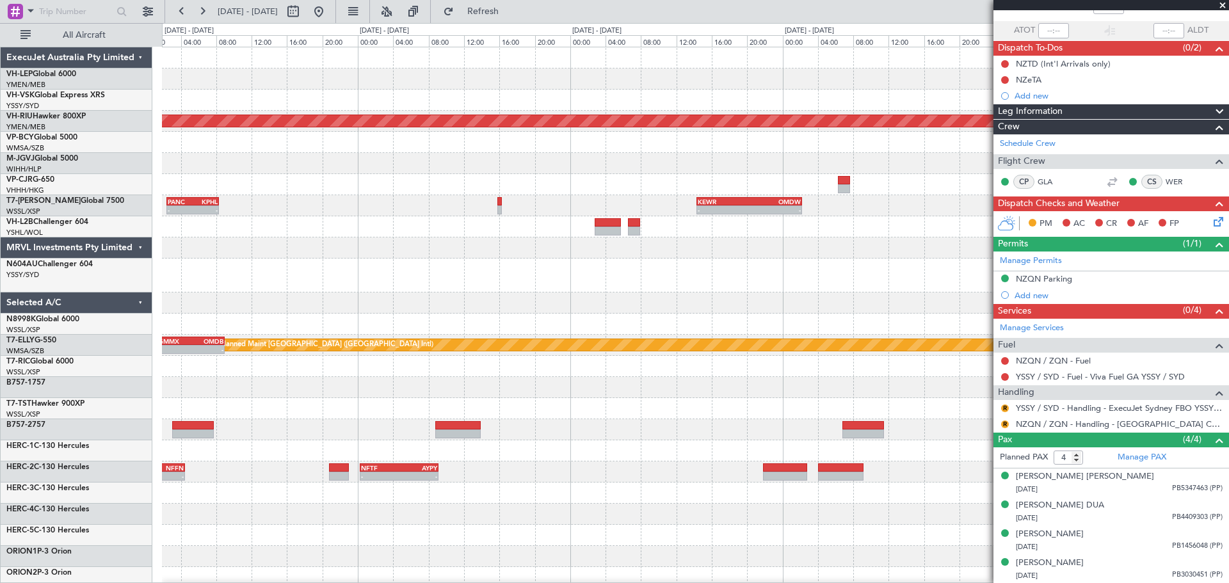
click at [252, 330] on div "YSSY 21:35 Z PHNL 07:05 Z - - No Crew Planned Maint Melbourne (Essendon) - - RJ…" at bounding box center [695, 402] width 1066 height 710
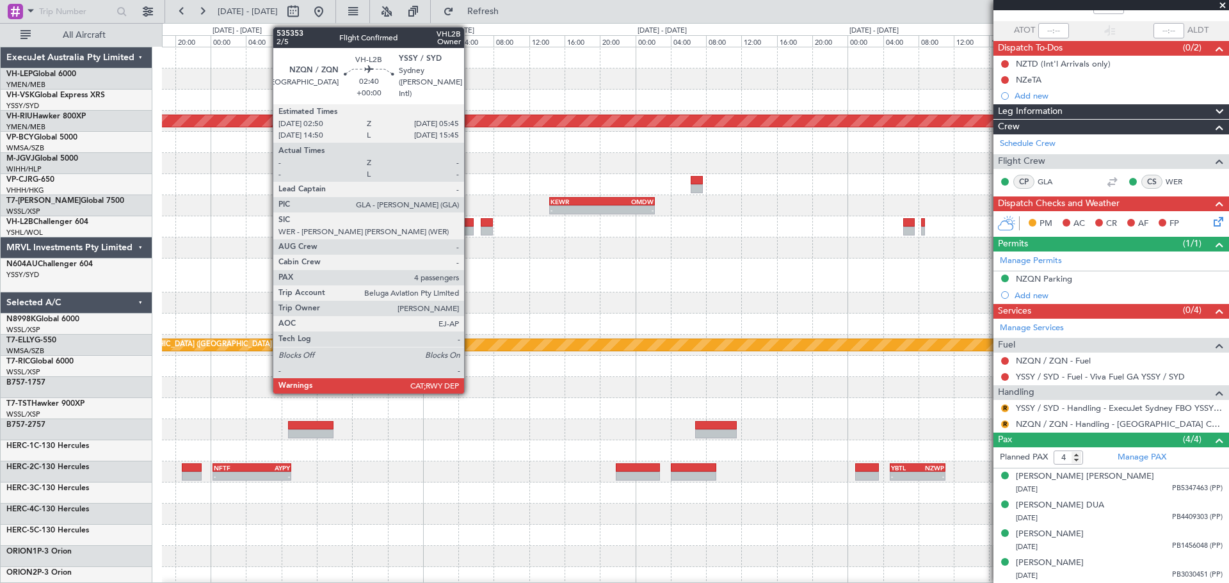
click at [470, 222] on div at bounding box center [460, 222] width 26 height 9
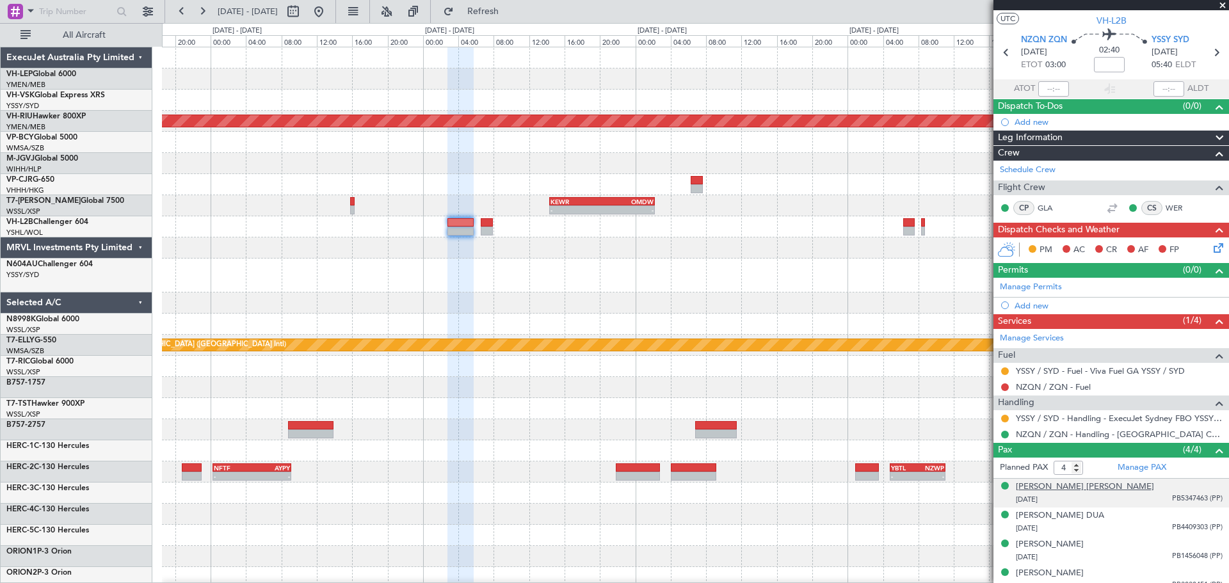
scroll to position [36, 0]
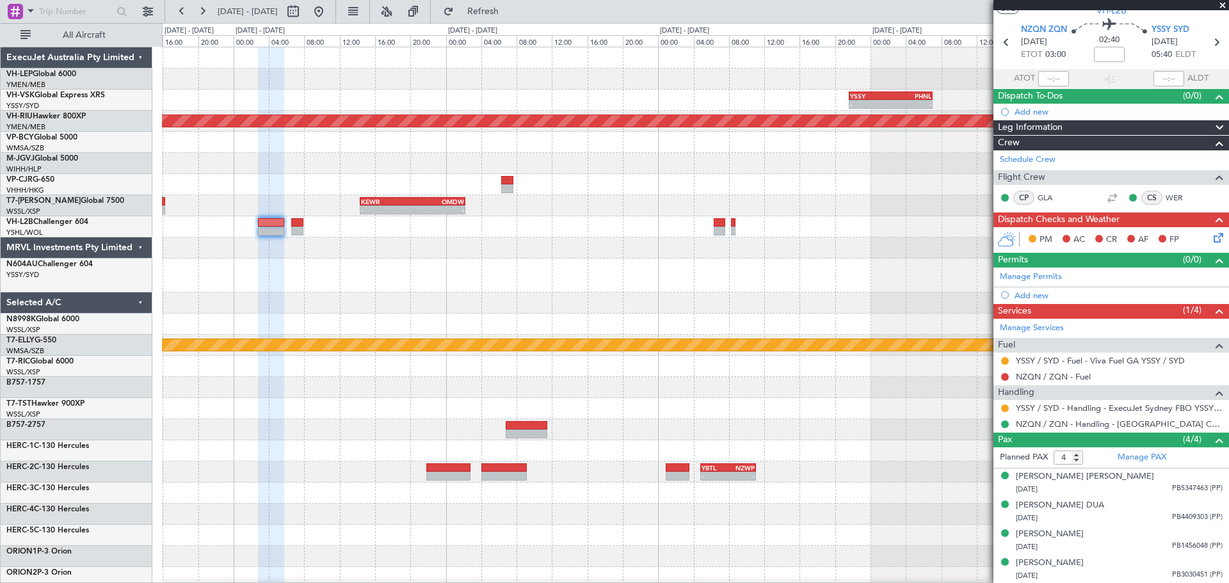
click at [597, 282] on div at bounding box center [695, 276] width 1066 height 34
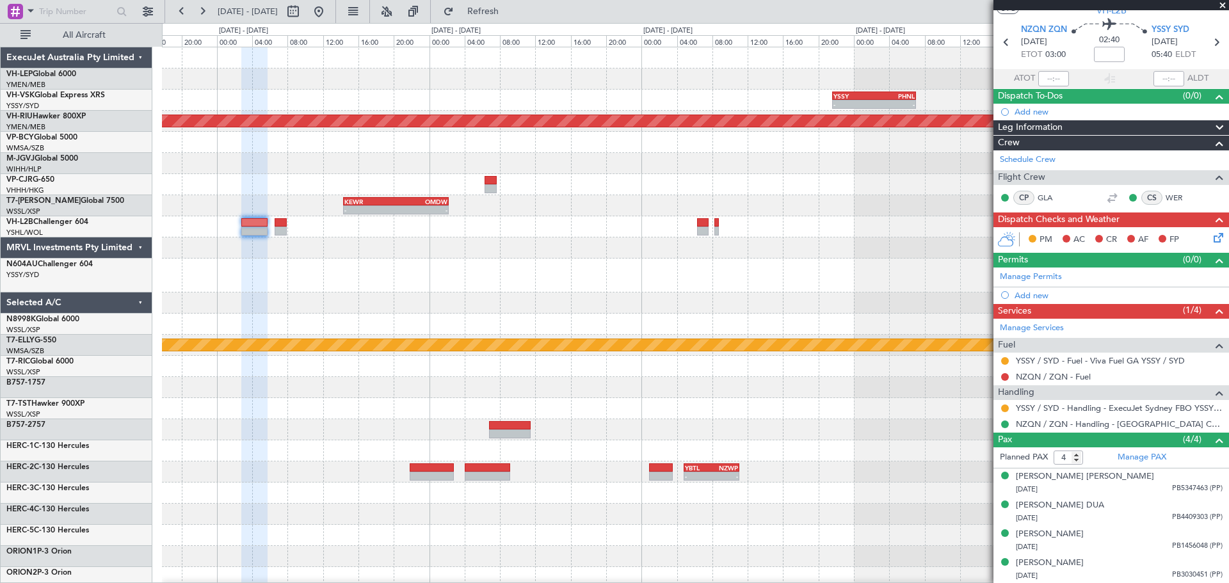
click at [846, 340] on div "- - YSSY 21:35 Z PHNL 07:05 Z Planned Maint Melbourne (Essendon) - - KEWR 14:20…" at bounding box center [695, 402] width 1066 height 710
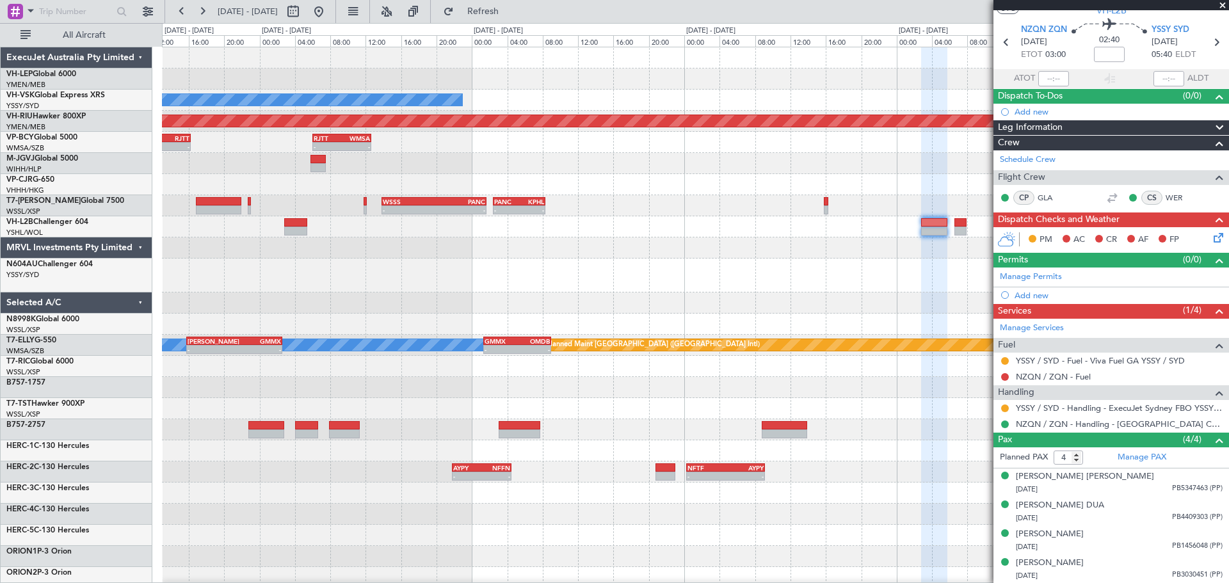
click at [691, 284] on div "Unplanned Maint Wichita (Wichita Mid-continent) No Crew Planned Maint Melbourne…" at bounding box center [695, 402] width 1066 height 710
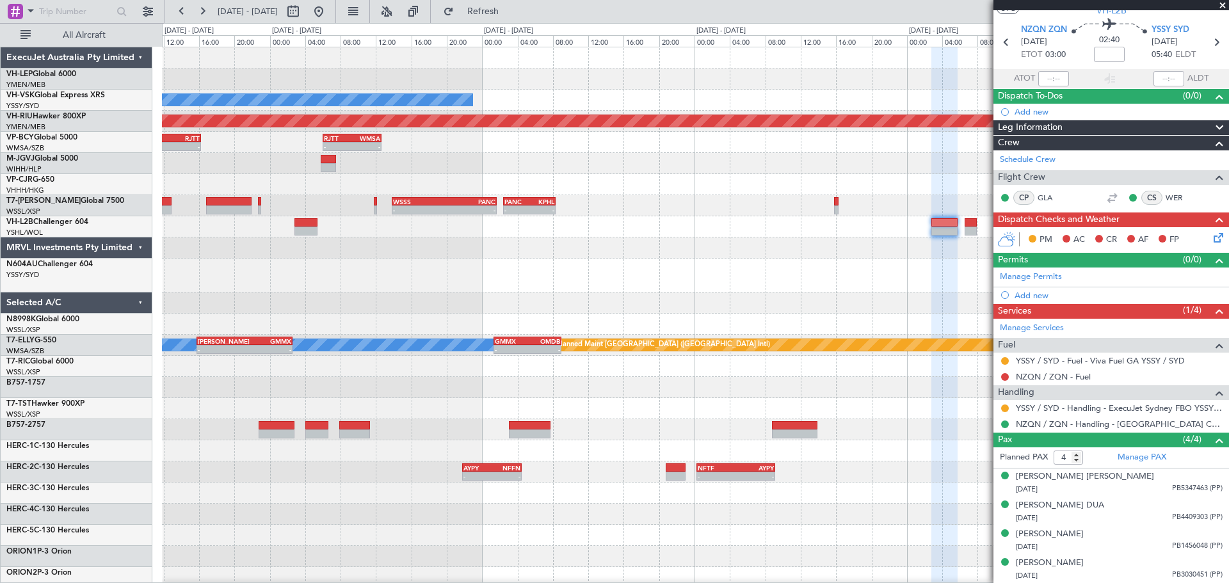
click at [607, 280] on div "Unplanned Maint Wichita (Wichita Mid-continent) No Crew Planned Maint Melbourne…" at bounding box center [695, 402] width 1066 height 710
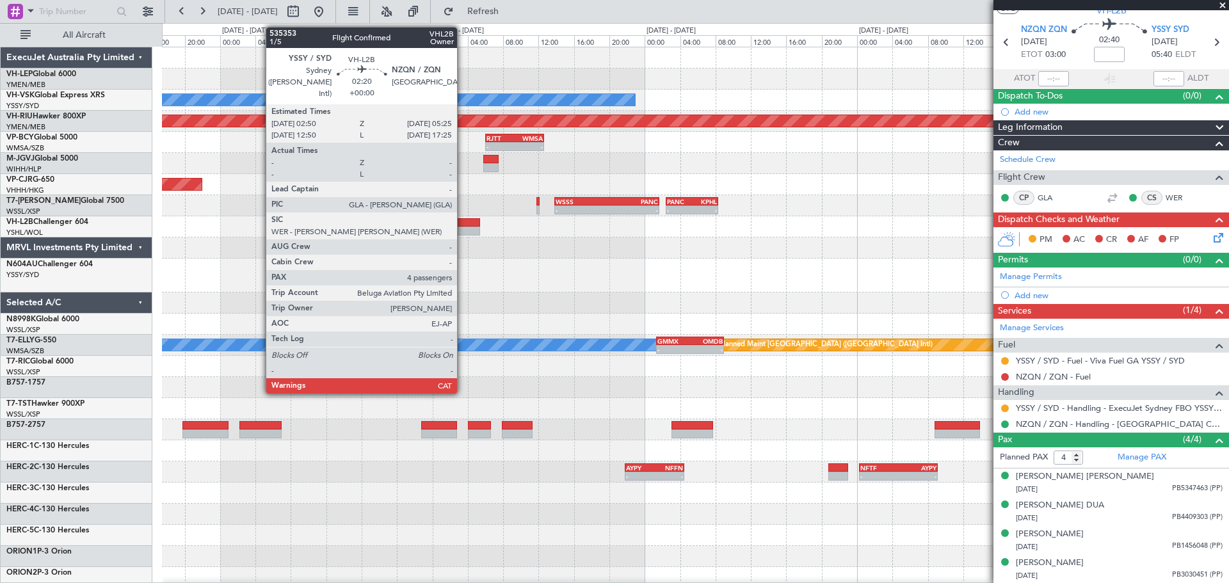
click at [463, 223] on div at bounding box center [468, 222] width 23 height 9
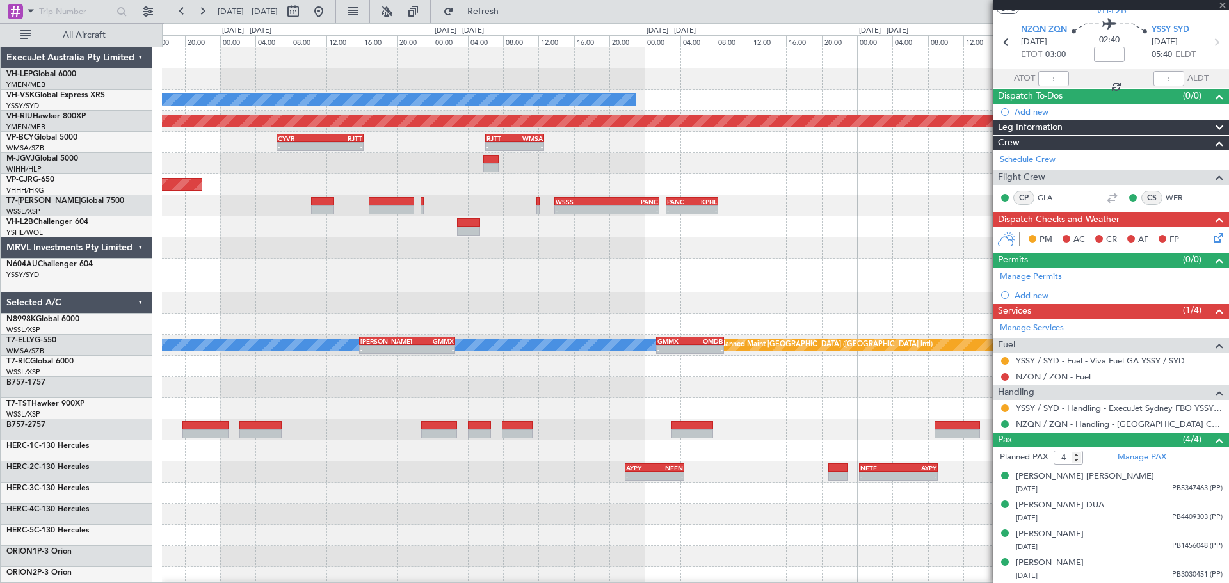
scroll to position [0, 0]
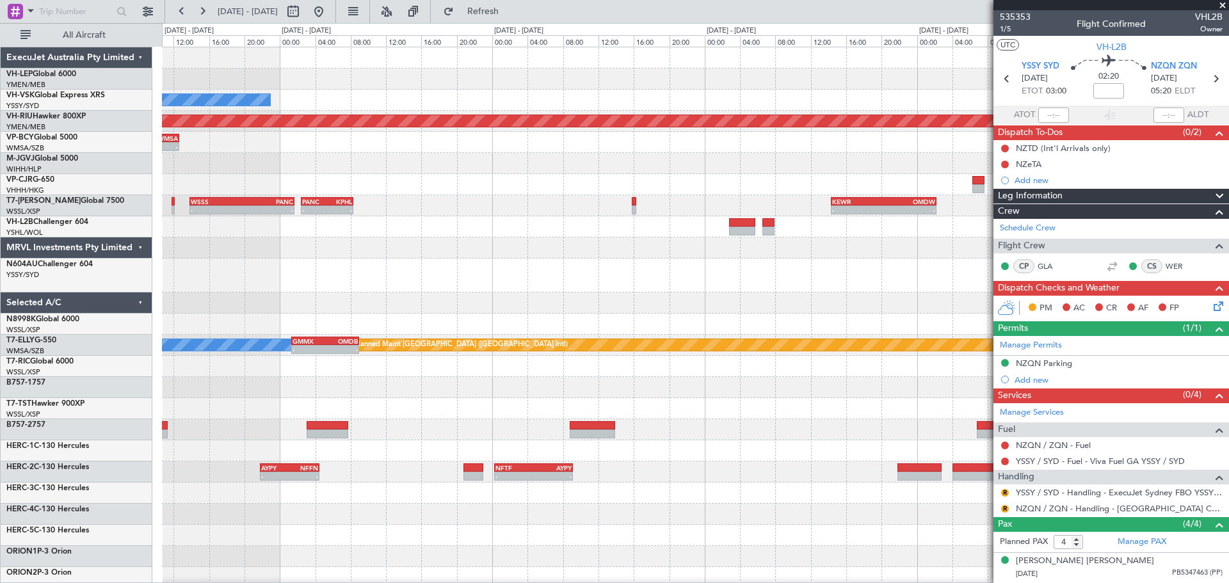
click at [280, 276] on div "No Crew - - YSSY 21:35 Z PHNL 07:05 Z Planned Maint Melbourne (Essendon) - - RJ…" at bounding box center [695, 402] width 1066 height 710
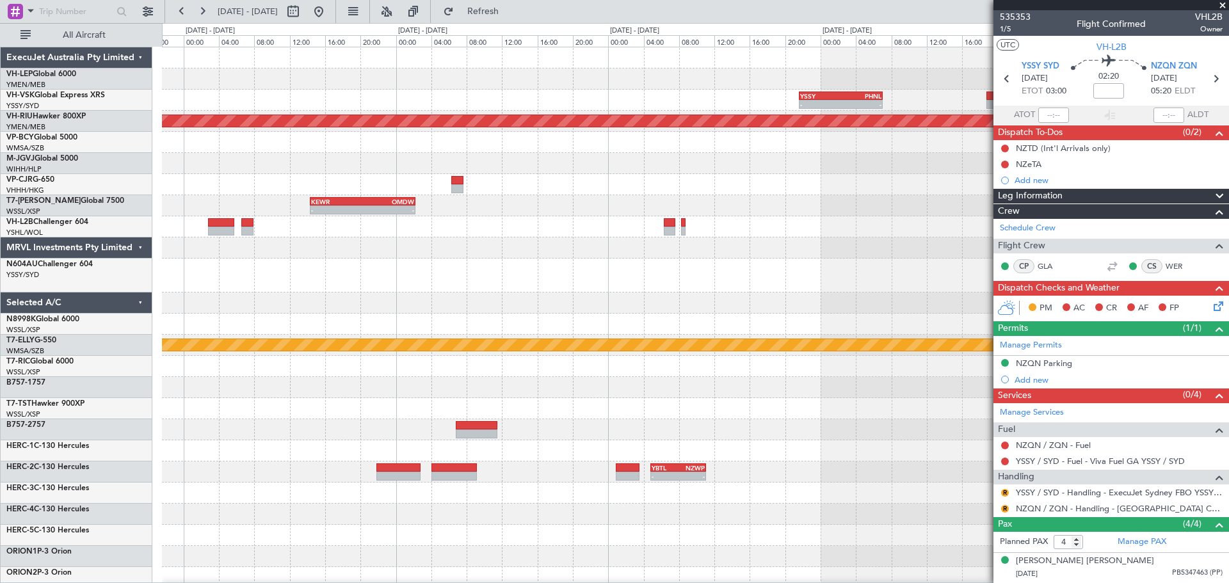
click at [601, 281] on div "YSSY 21:35 Z PHNL 07:05 Z - - Planned Maint Melbourne (Essendon) - - KEWR 14:20…" at bounding box center [695, 402] width 1066 height 710
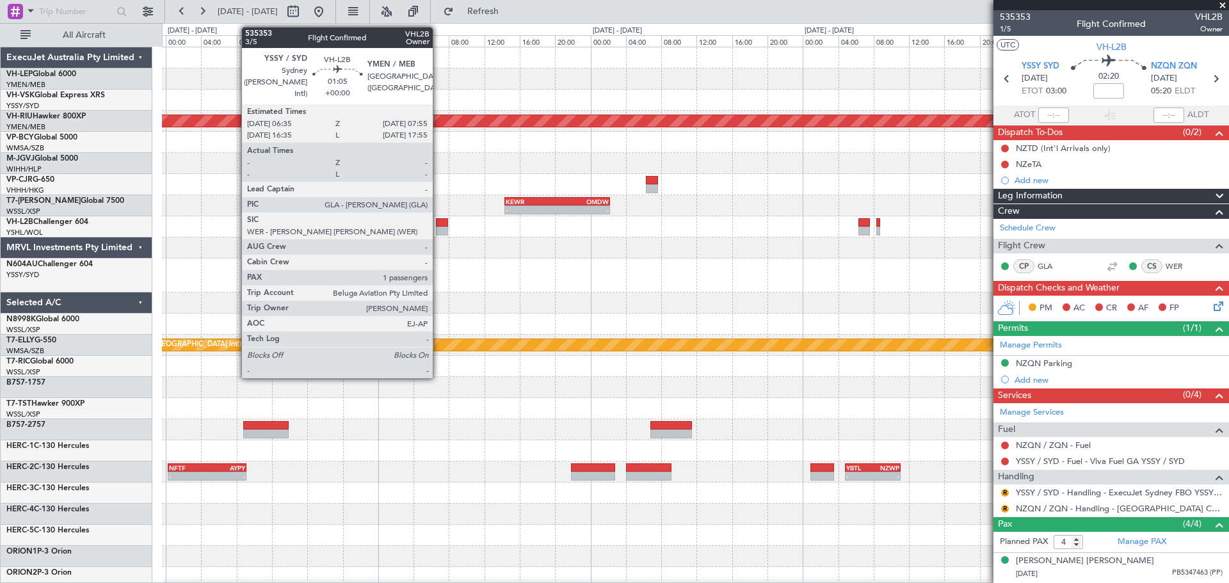
click at [438, 230] on div at bounding box center [442, 231] width 12 height 9
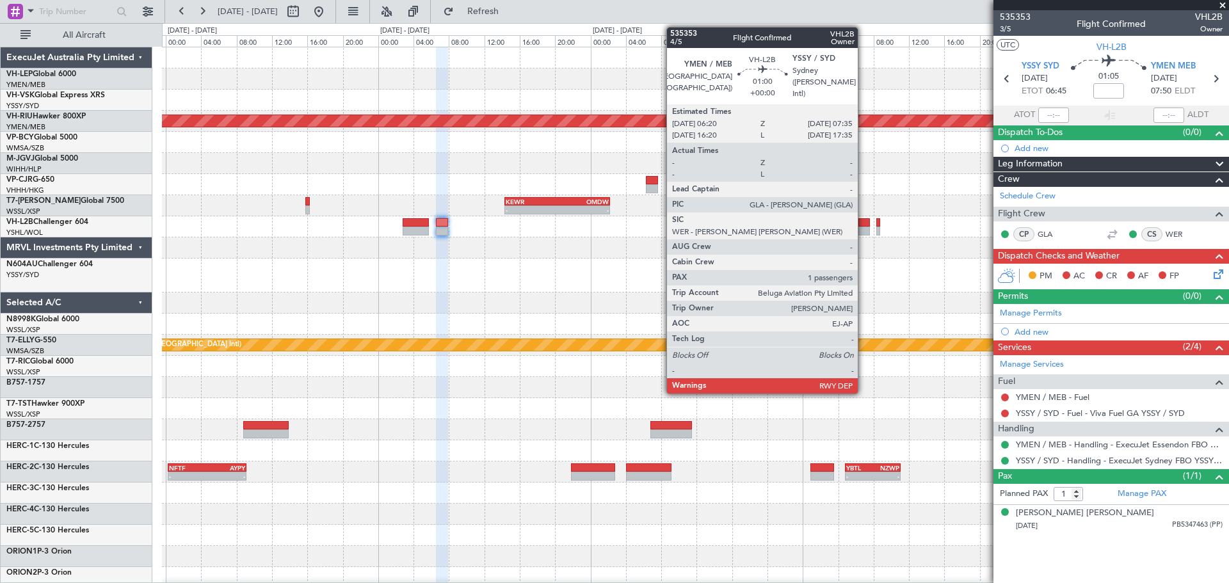
click at [864, 230] on div at bounding box center [864, 231] width 12 height 9
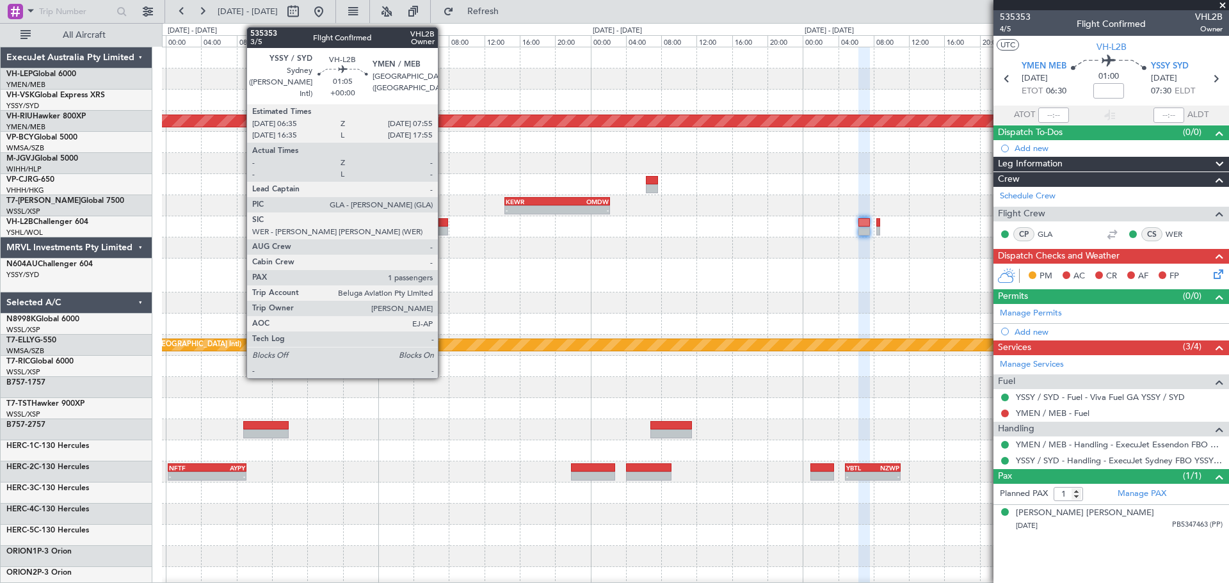
click at [444, 229] on div at bounding box center [442, 231] width 12 height 9
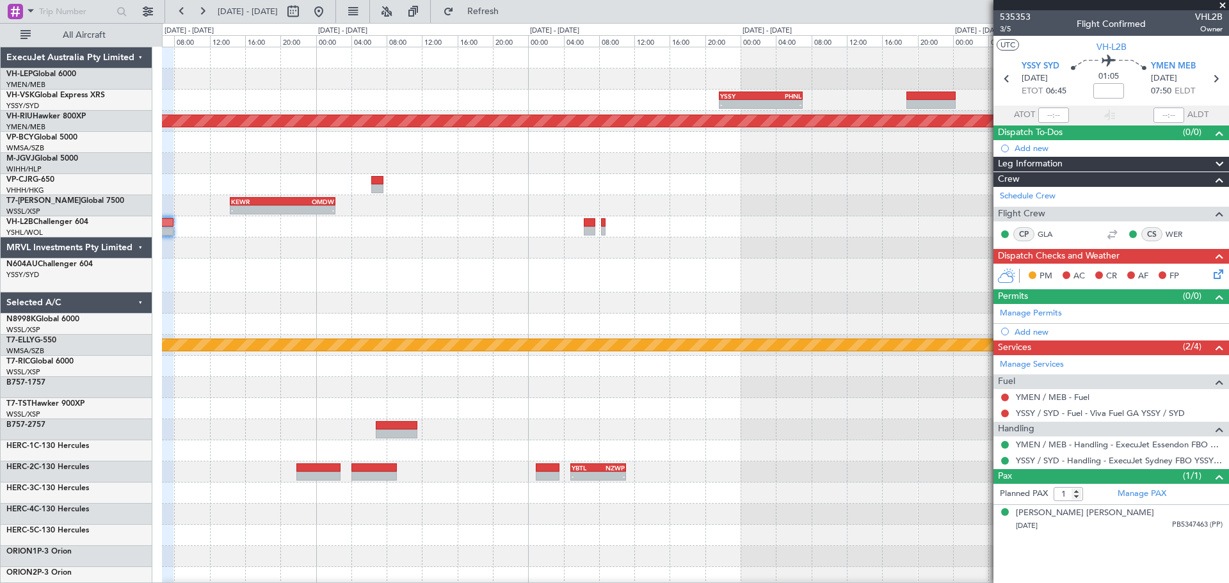
click at [309, 280] on div "- - YSSY 21:35 Z PHNL 07:05 Z Planned Maint Melbourne (Essendon) - - KEWR 14:20…" at bounding box center [695, 402] width 1066 height 710
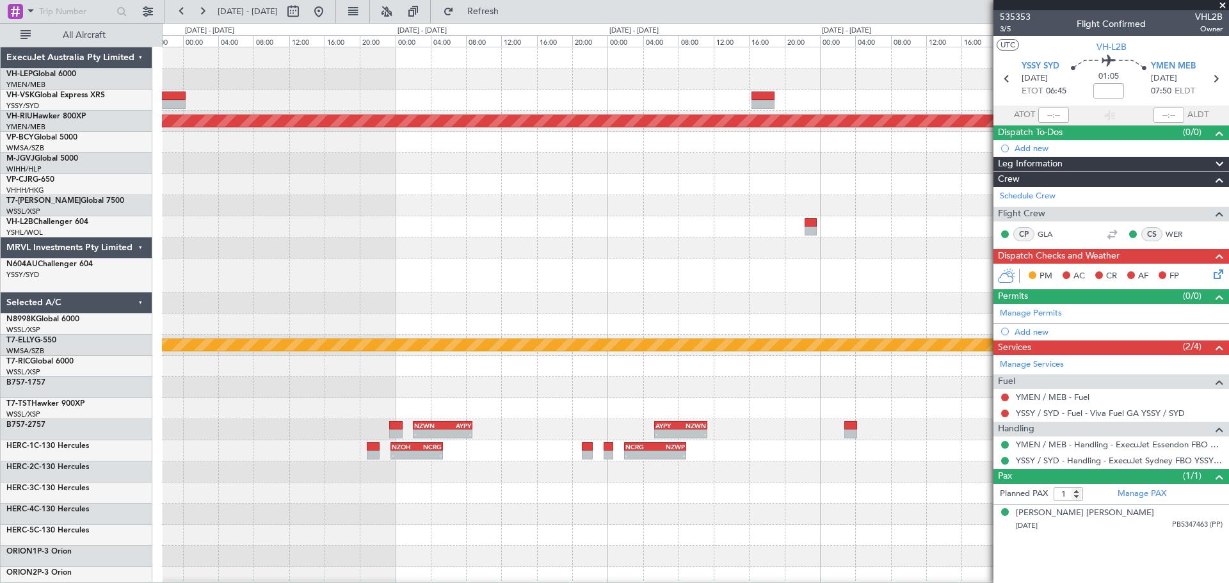
click at [261, 272] on div "YSSY 21:35 Z PHNL 07:05 Z - - Planned Maint Melbourne (Essendon) MEL Planned Ma…" at bounding box center [695, 402] width 1066 height 710
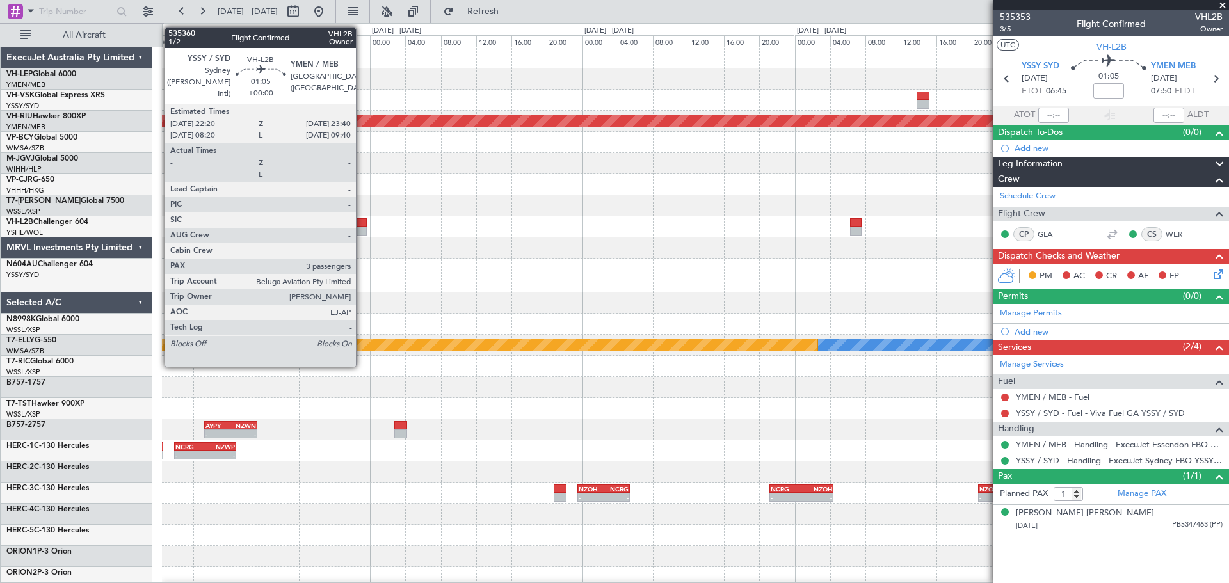
click at [362, 225] on div at bounding box center [361, 222] width 12 height 9
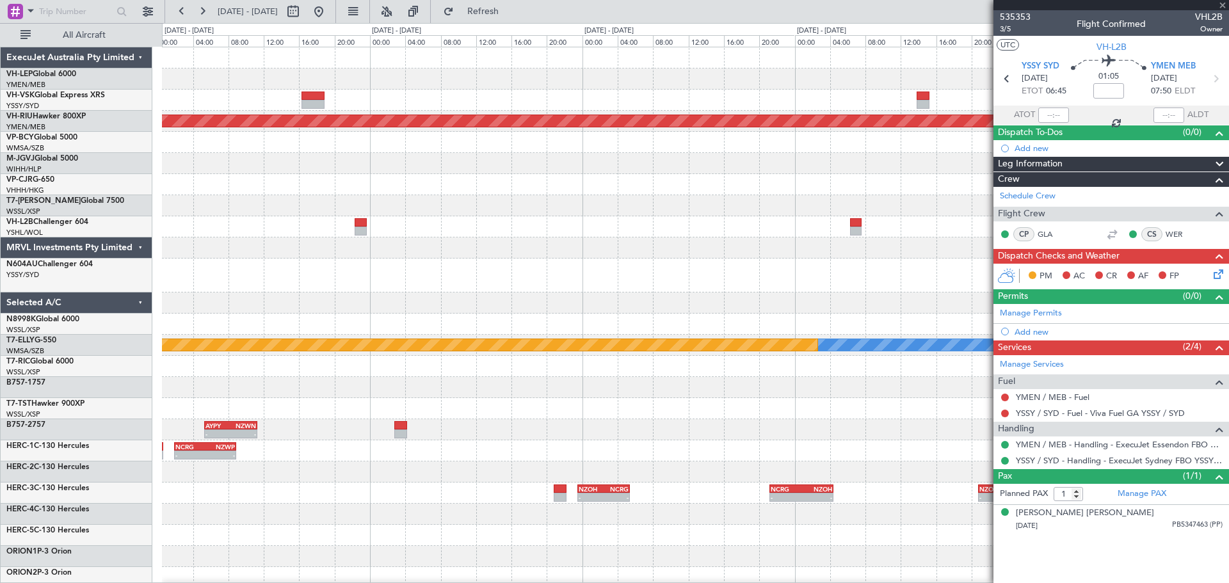
type input "3"
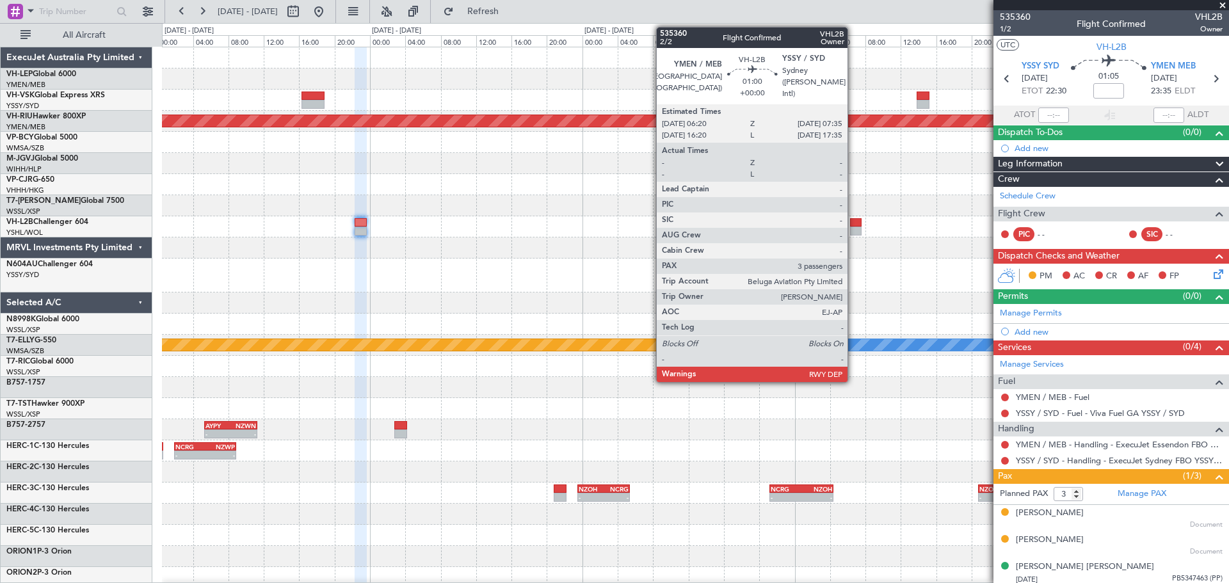
click at [853, 227] on div at bounding box center [856, 231] width 12 height 9
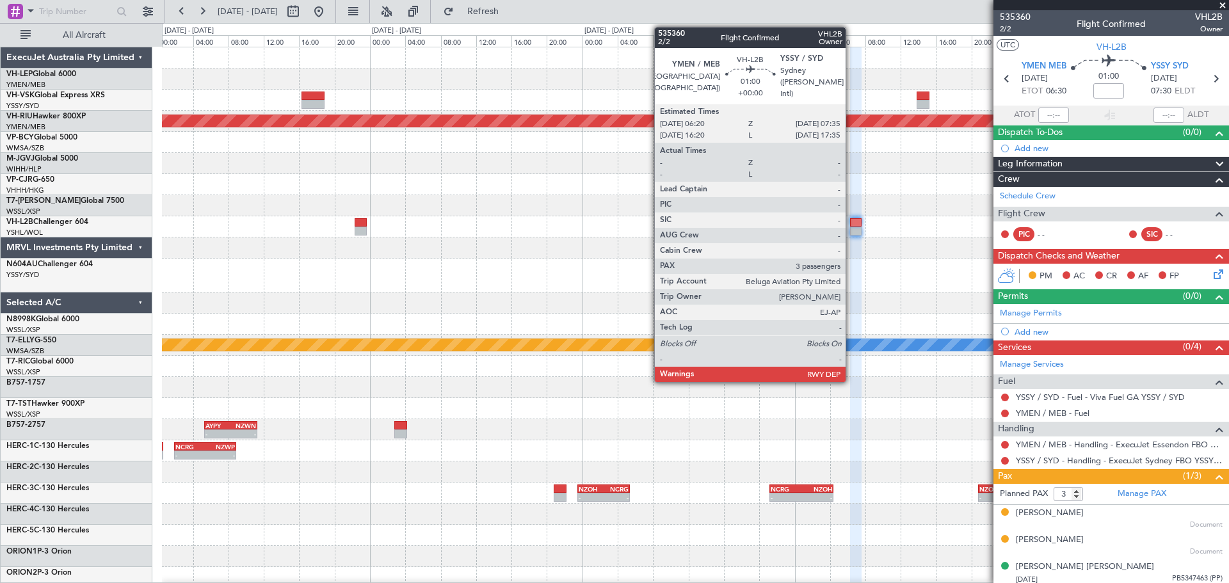
click at [851, 227] on div at bounding box center [856, 231] width 12 height 9
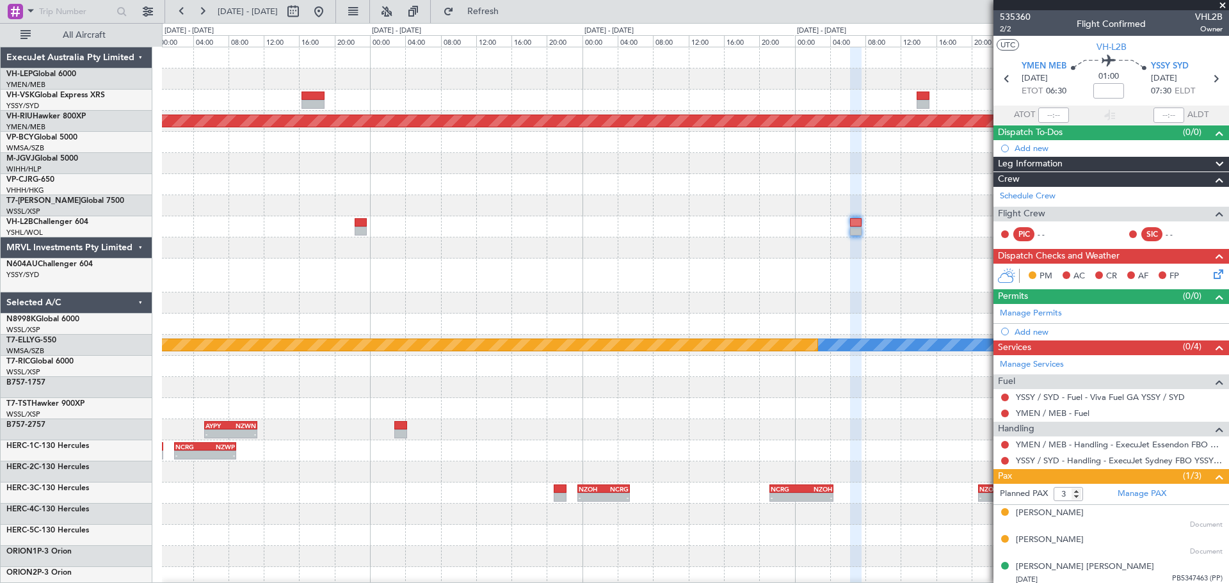
click at [543, 269] on div "- - KDAL 20:50 Z PHNL 04:05 Z - - PHNL 21:50 Z YSSY 07:20 Z Planned Maint Melbo…" at bounding box center [695, 402] width 1066 height 710
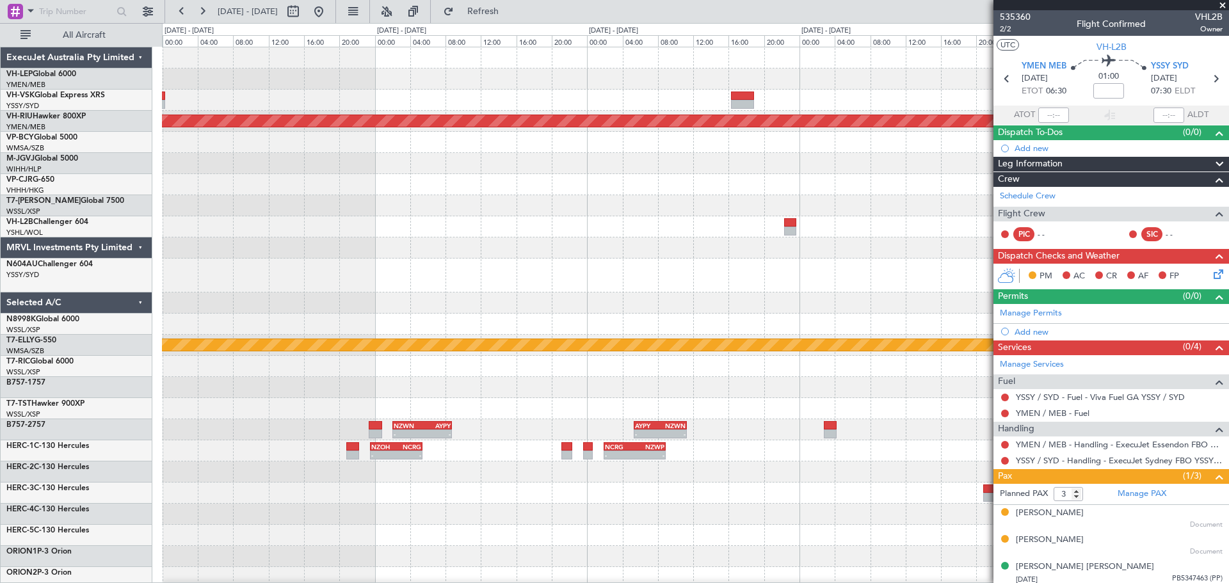
click at [652, 281] on div "YSSY 21:35 Z PHNL 07:05 Z - - Planned Maint Melbourne (Essendon) MEL Planned Ma…" at bounding box center [695, 402] width 1066 height 710
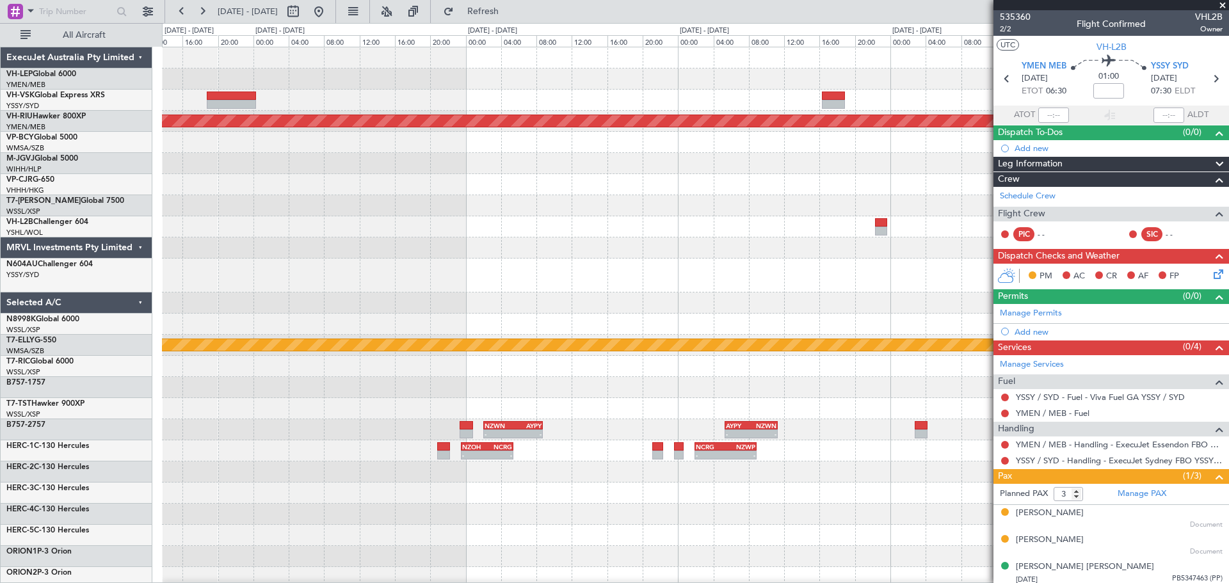
click at [807, 308] on div "YSSY 21:35 Z PHNL 07:05 Z - - Planned Maint Melbourne (Essendon) MEL Planned Ma…" at bounding box center [695, 402] width 1066 height 710
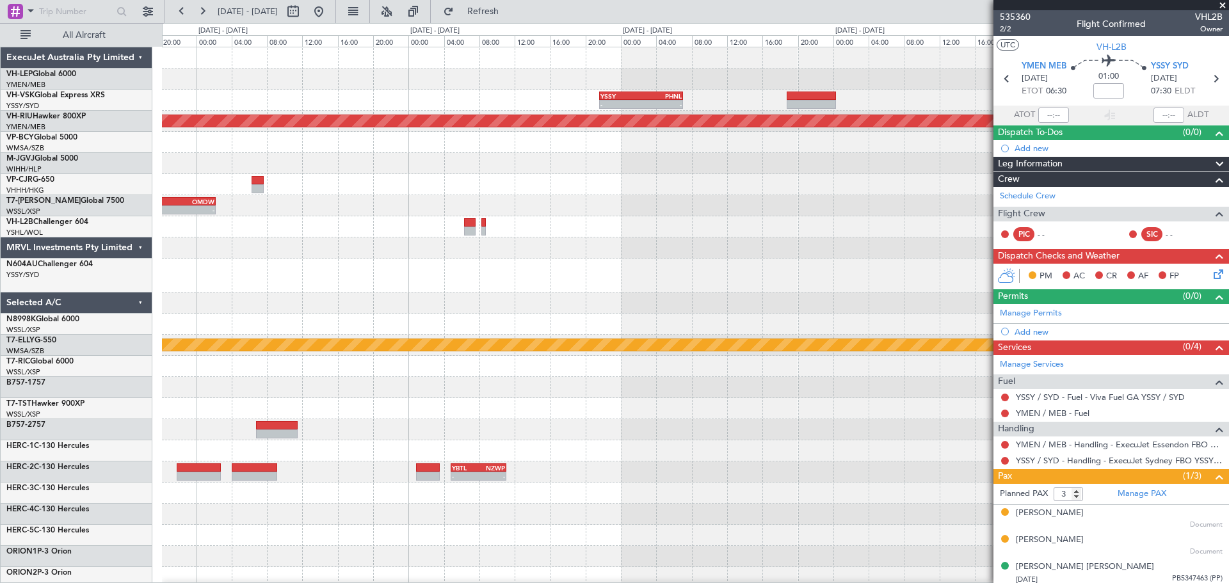
click at [770, 292] on div "YSSY 21:35 Z PHNL 07:05 Z - - Planned Maint Melbourne (Essendon) - - KEWR 14:20…" at bounding box center [695, 402] width 1066 height 710
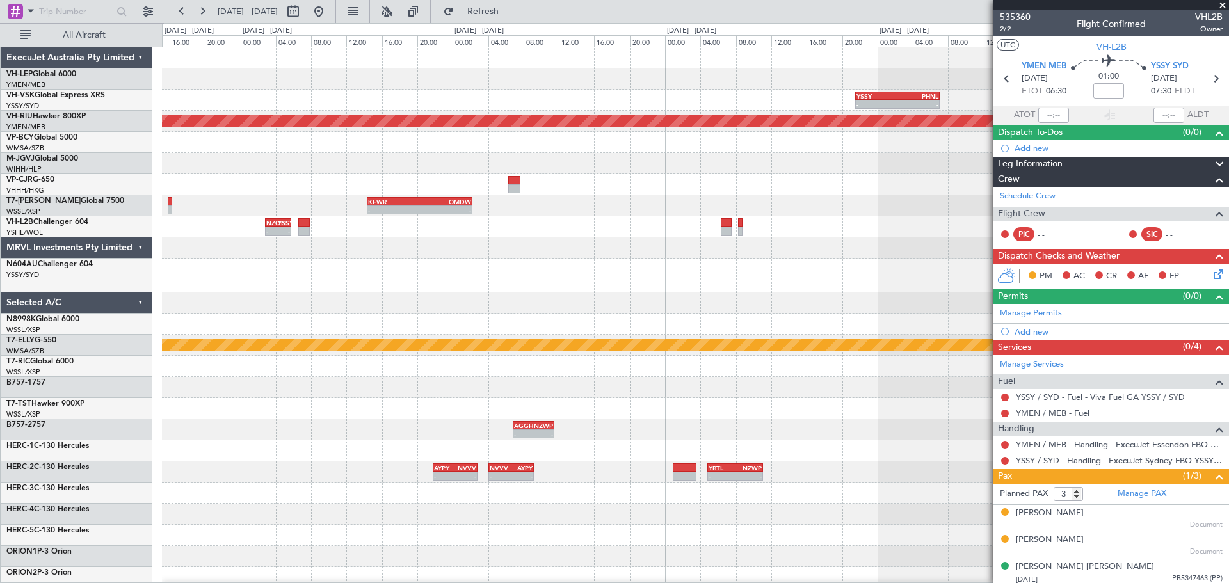
click at [600, 278] on div at bounding box center [695, 276] width 1066 height 34
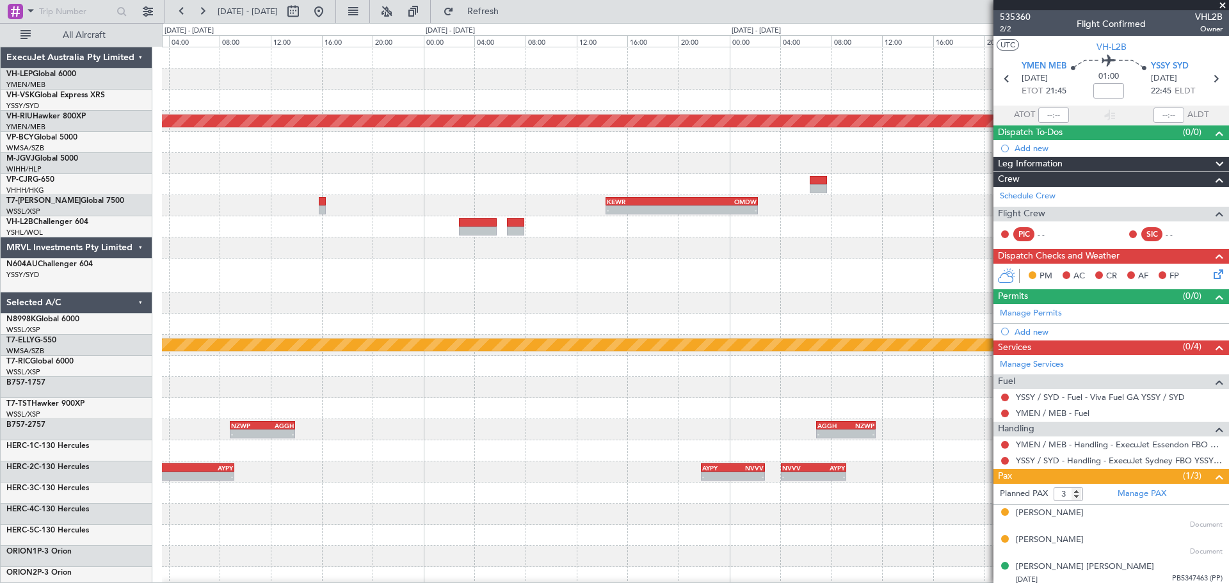
click at [600, 287] on div "- - YSSY 21:35 Z PHNL 07:05 Z Planned Maint Melbourne (Essendon) - - KEWR 14:20…" at bounding box center [695, 402] width 1066 height 710
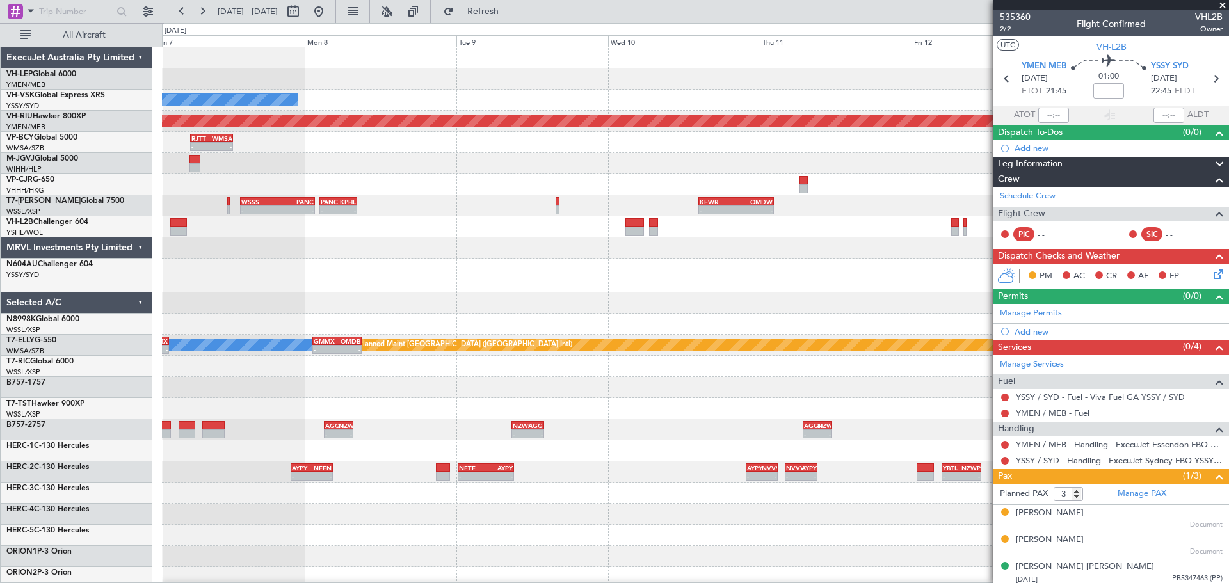
click at [726, 322] on div "Unplanned Maint Wichita (Wichita Mid-continent) No Crew - - YSSY 21:35 Z PHNL 0…" at bounding box center [695, 402] width 1066 height 710
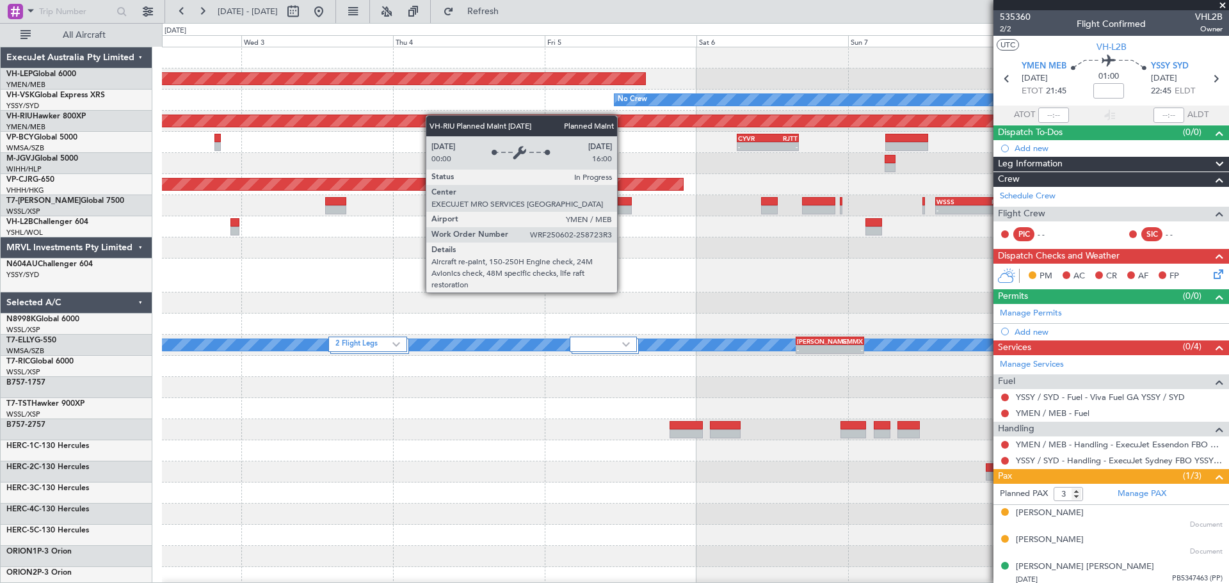
click at [431, 115] on div "Unplanned Maint Wichita (Wichita Mid-continent) No Crew Planned Maint Melbourne…" at bounding box center [695, 423] width 1066 height 752
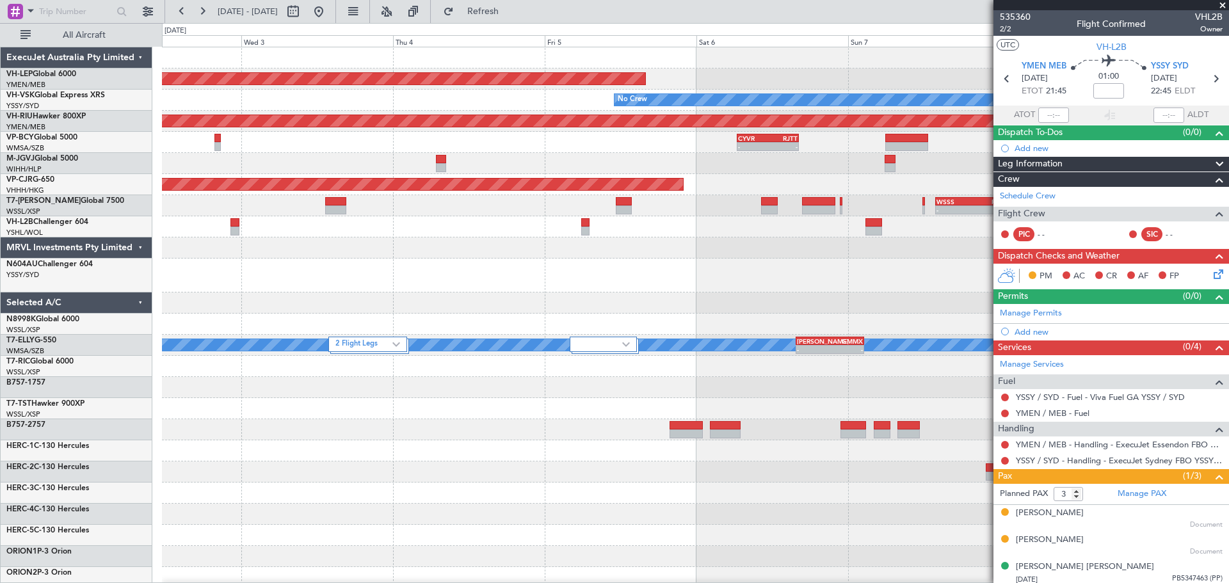
click at [419, 102] on div "No Crew" at bounding box center [695, 100] width 1066 height 21
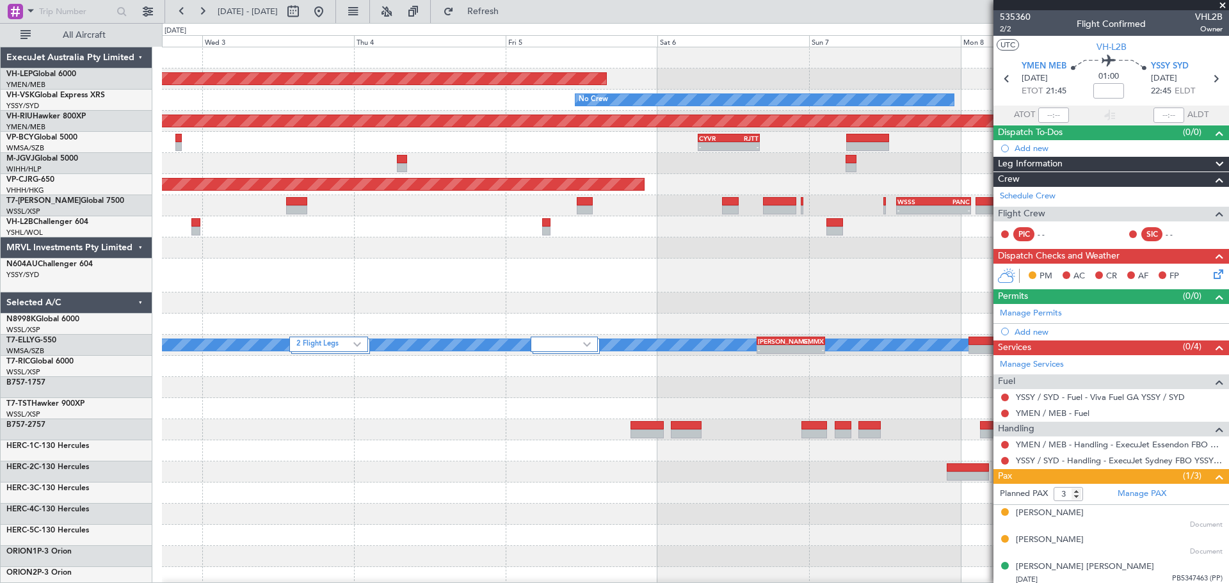
click at [444, 134] on div "Unplanned Maint Wichita (Wichita Mid-continent) No Crew Planned Maint Melbourne…" at bounding box center [695, 423] width 1066 height 752
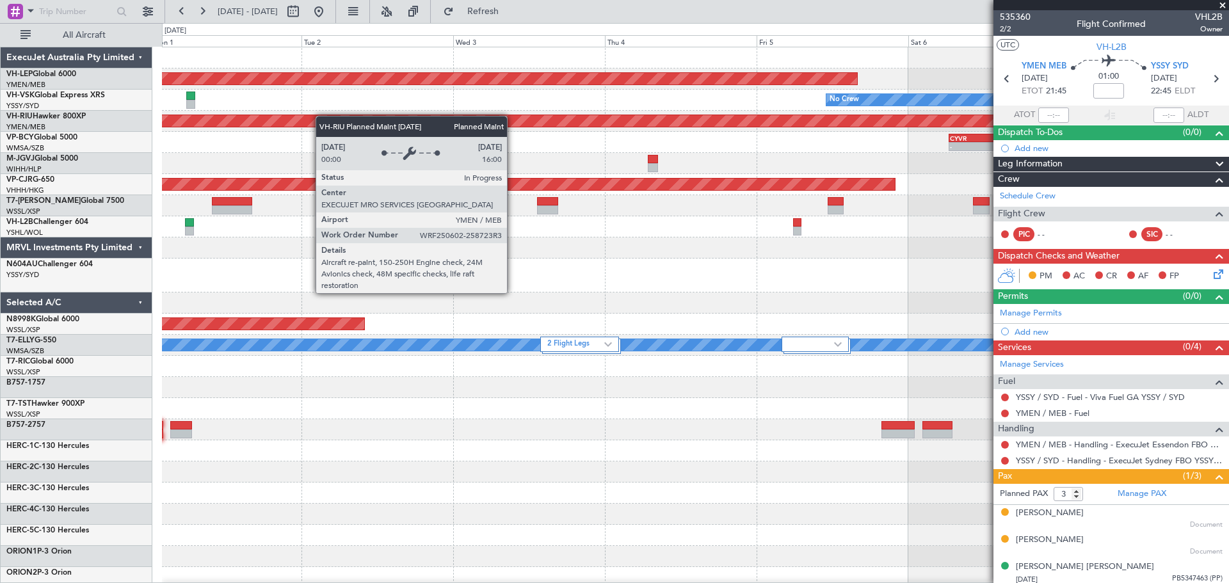
click at [410, 127] on div "Planned Maint [GEOGRAPHIC_DATA] ([GEOGRAPHIC_DATA])" at bounding box center [695, 121] width 1066 height 21
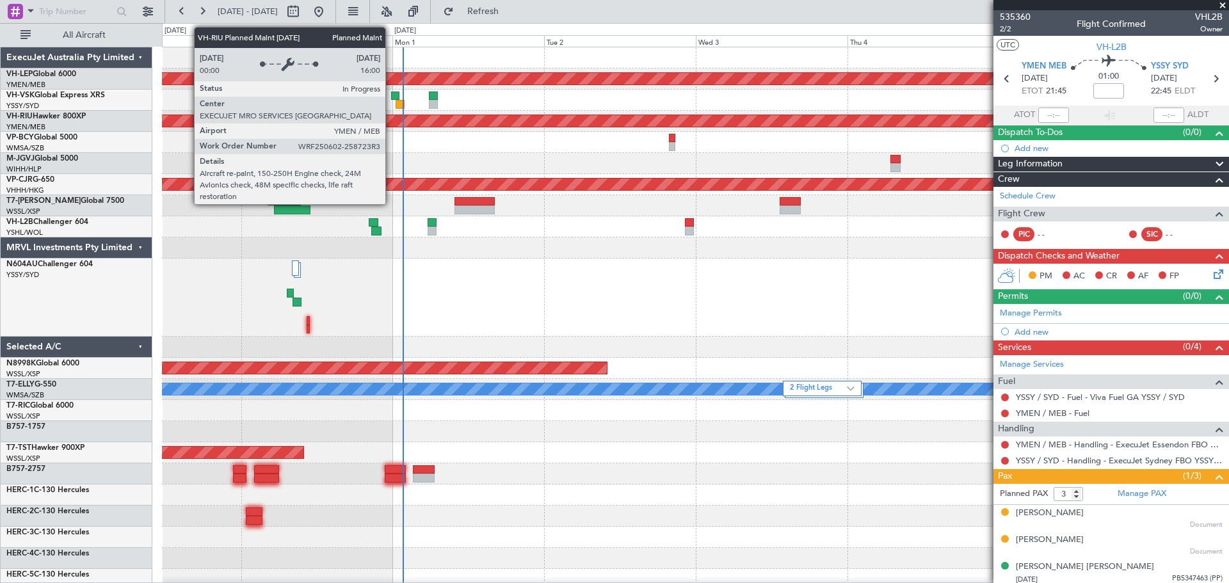
click at [591, 157] on div "Unplanned Maint Wichita (Wichita Mid-continent) No Crew Planned Maint Melbourne…" at bounding box center [695, 445] width 1066 height 796
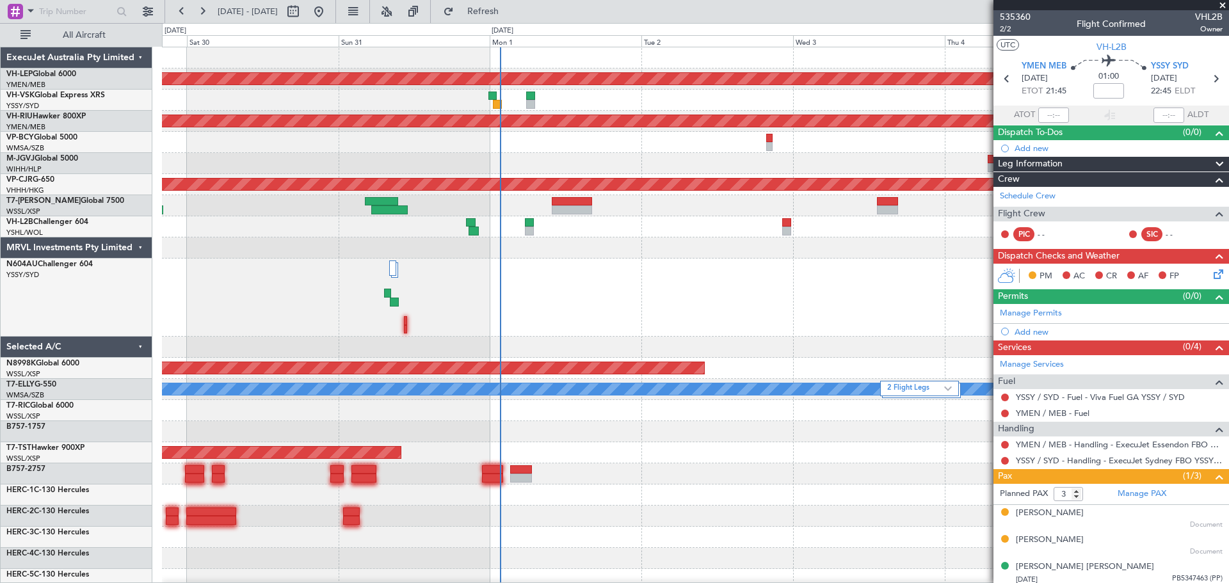
click at [410, 92] on div "No Crew" at bounding box center [695, 100] width 1066 height 21
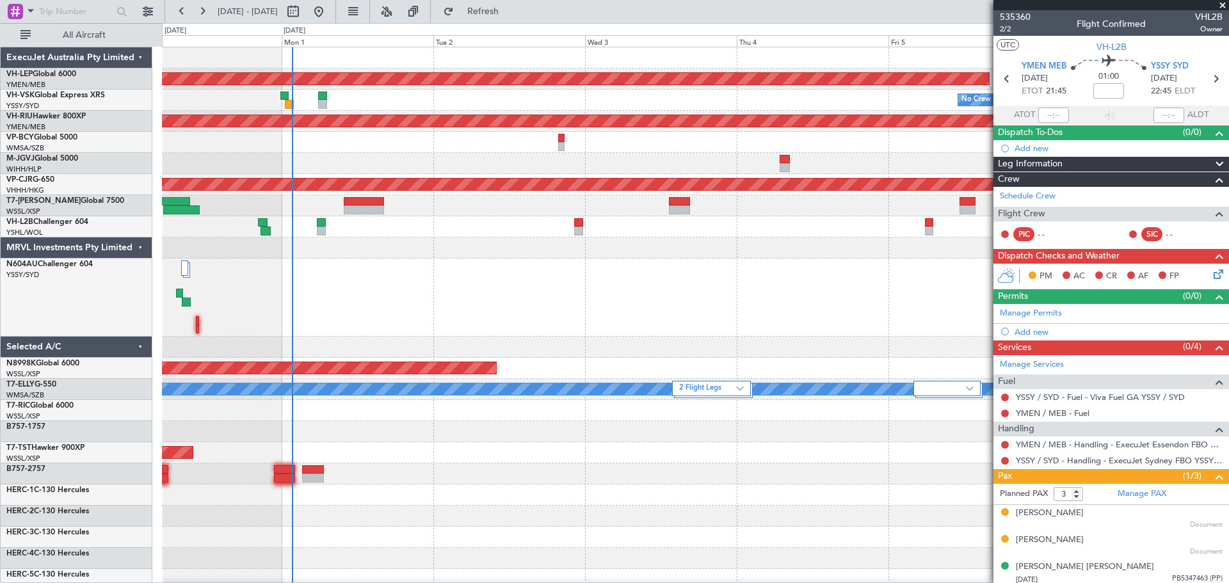
click at [551, 122] on div "Unplanned Maint Wichita (Wichita Mid-continent) No Crew Planned Maint Melbourne…" at bounding box center [695, 445] width 1066 height 796
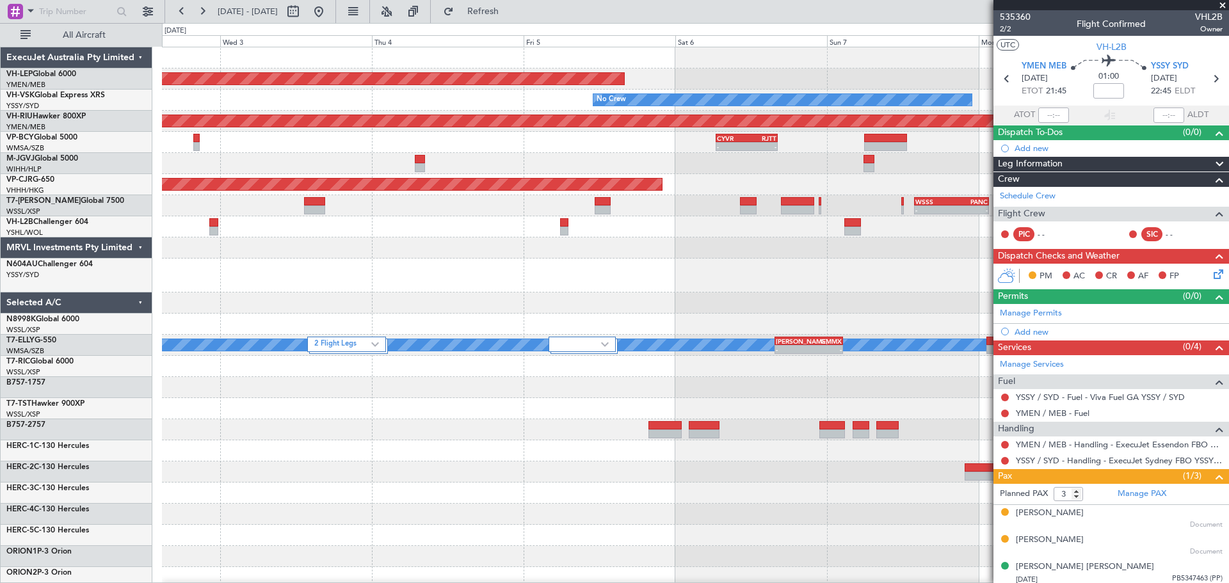
click at [408, 111] on div "Unplanned Maint Wichita (Wichita Mid-continent) No Crew Planned Maint Melbourne…" at bounding box center [695, 423] width 1066 height 752
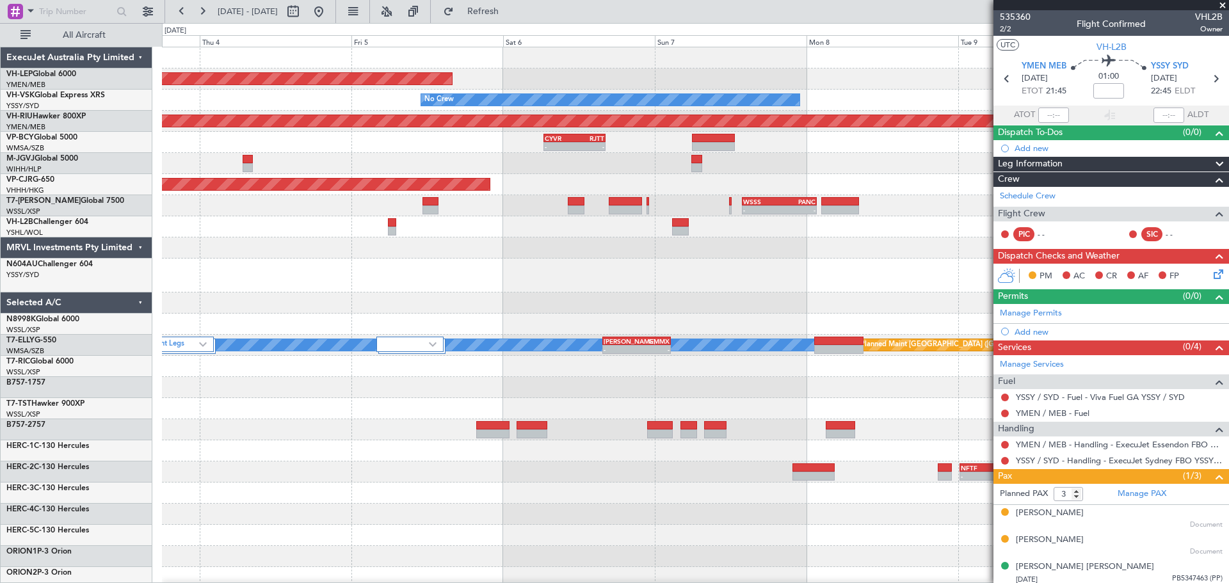
click at [487, 163] on div at bounding box center [695, 163] width 1066 height 21
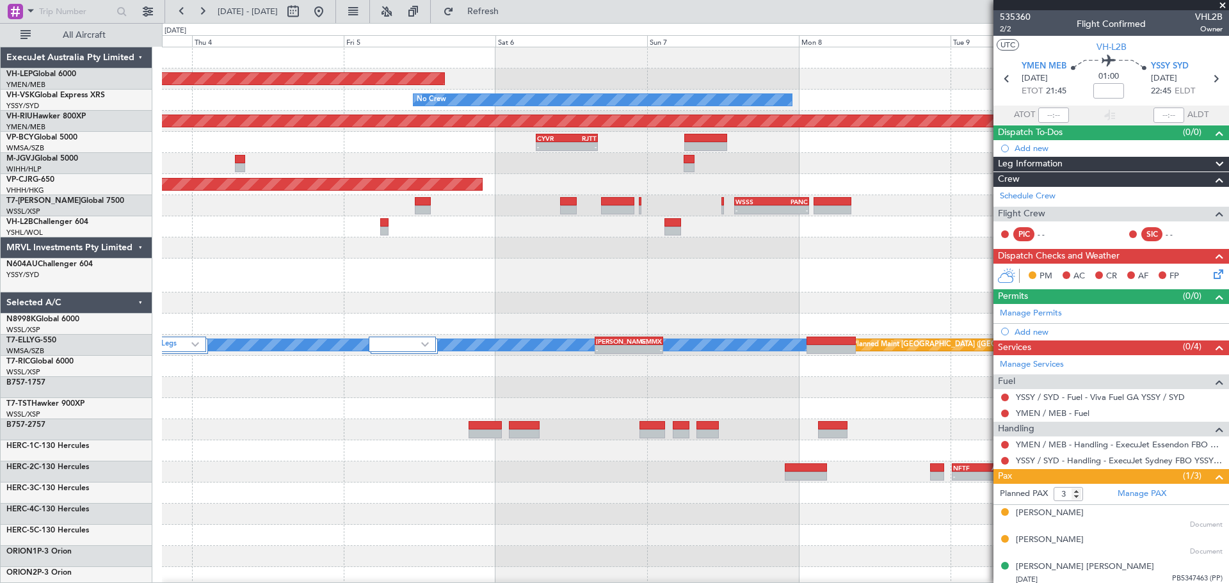
click at [412, 153] on div "Unplanned Maint Wichita (Wichita Mid-continent) No Crew Planned Maint Melbourne…" at bounding box center [695, 423] width 1066 height 752
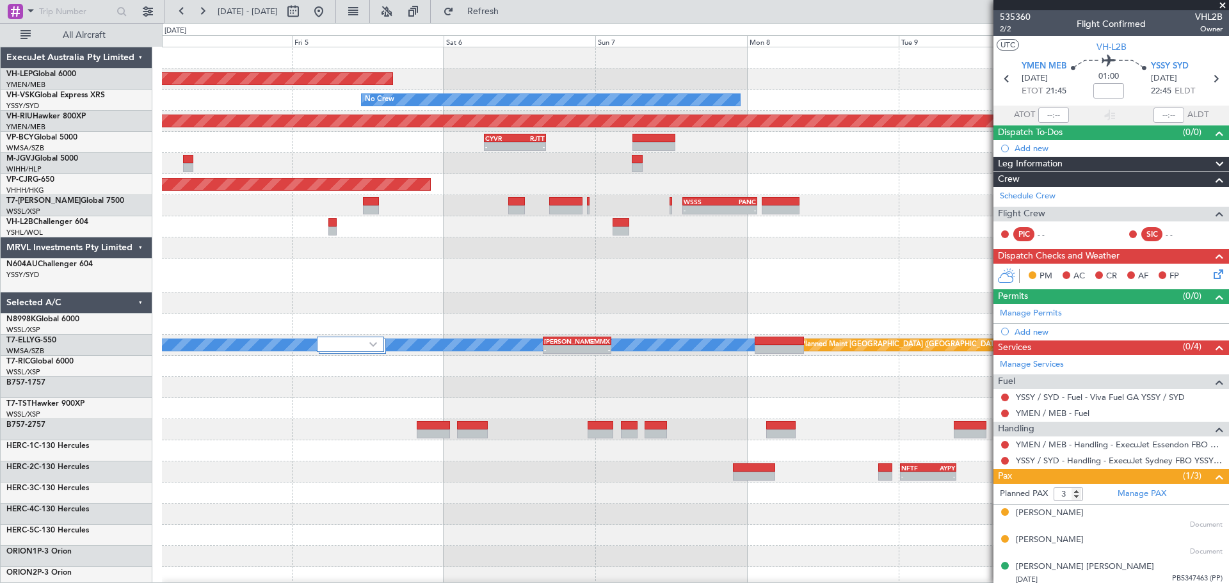
click at [327, 112] on div "Unplanned Maint Wichita (Wichita Mid-continent) No Crew - - YSSY 21:35 Z PHNL 0…" at bounding box center [695, 423] width 1066 height 752
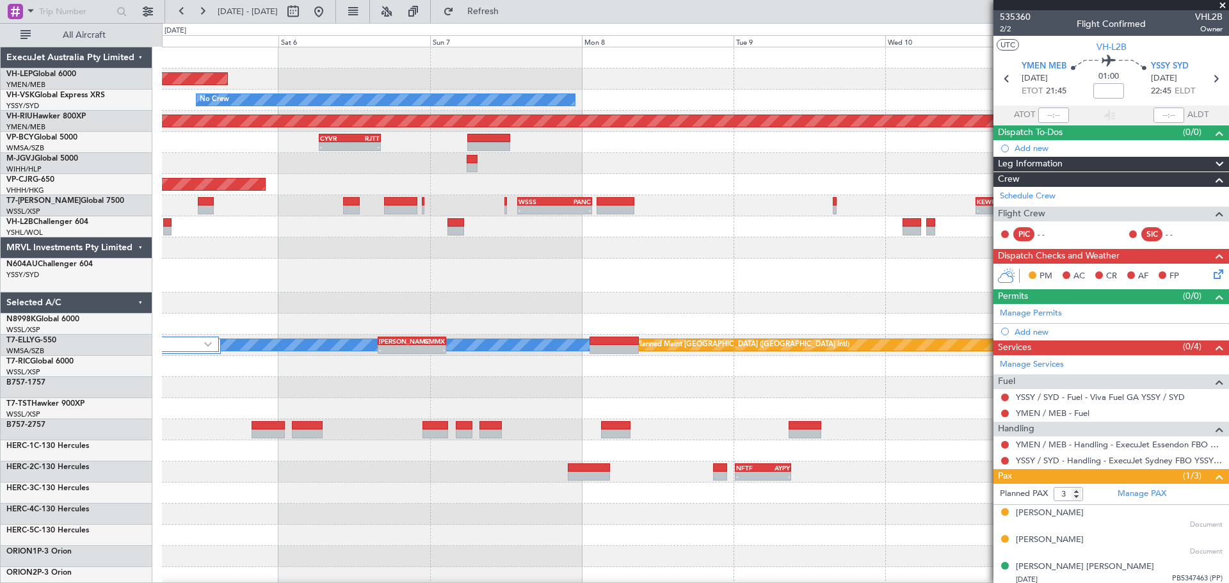
click at [562, 93] on div "Unplanned Maint Wichita (Wichita Mid-continent) No Crew YSSY 21:35 Z PHNL 07:05…" at bounding box center [695, 423] width 1066 height 752
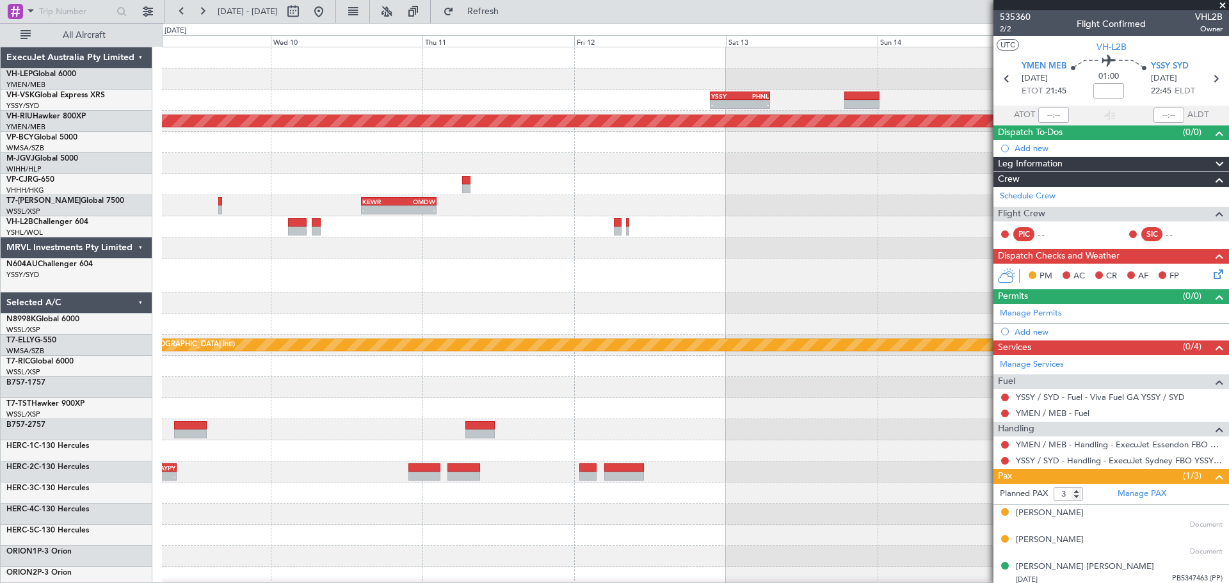
scroll to position [1, 0]
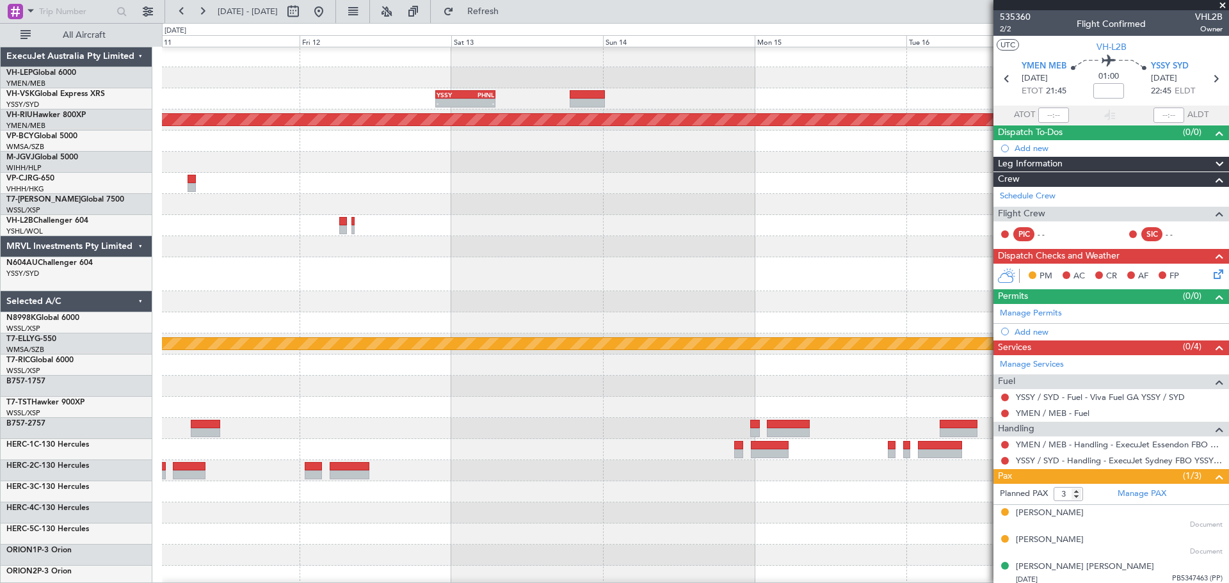
click at [650, 131] on div "YSSY 21:35 Z PHNL 07:05 Z - - Planned Maint Melbourne (Essendon) - - KEWR 14:20…" at bounding box center [695, 401] width 1066 height 710
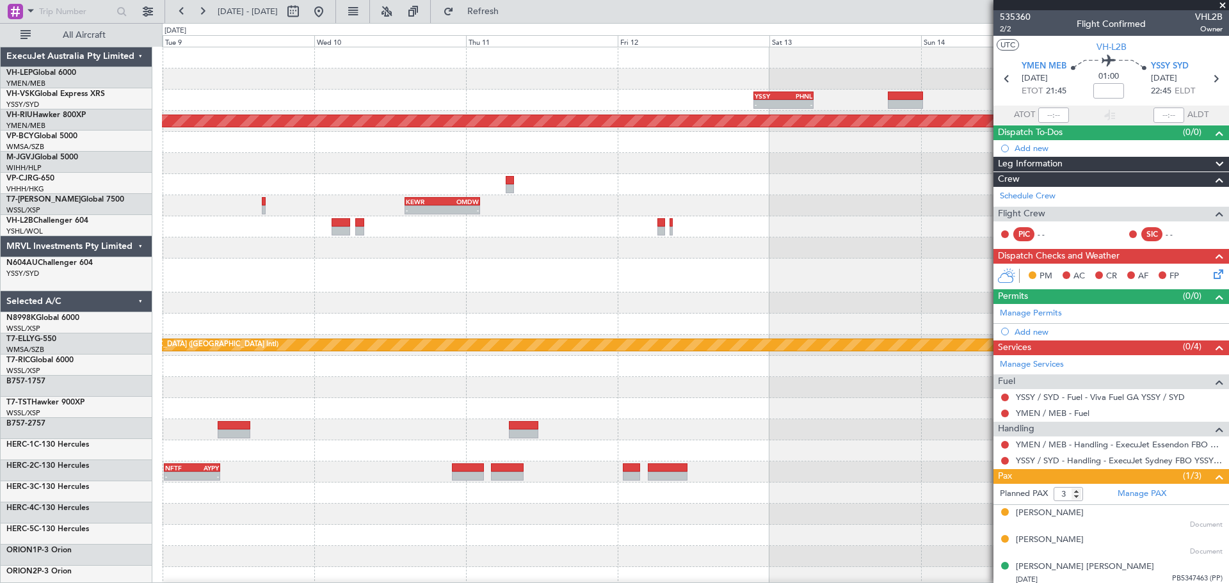
scroll to position [0, 0]
click at [592, 117] on div "YSSY 21:35 Z PHNL 07:05 Z - - No Crew Planned Maint Melbourne (Essendon) - - KE…" at bounding box center [695, 402] width 1066 height 710
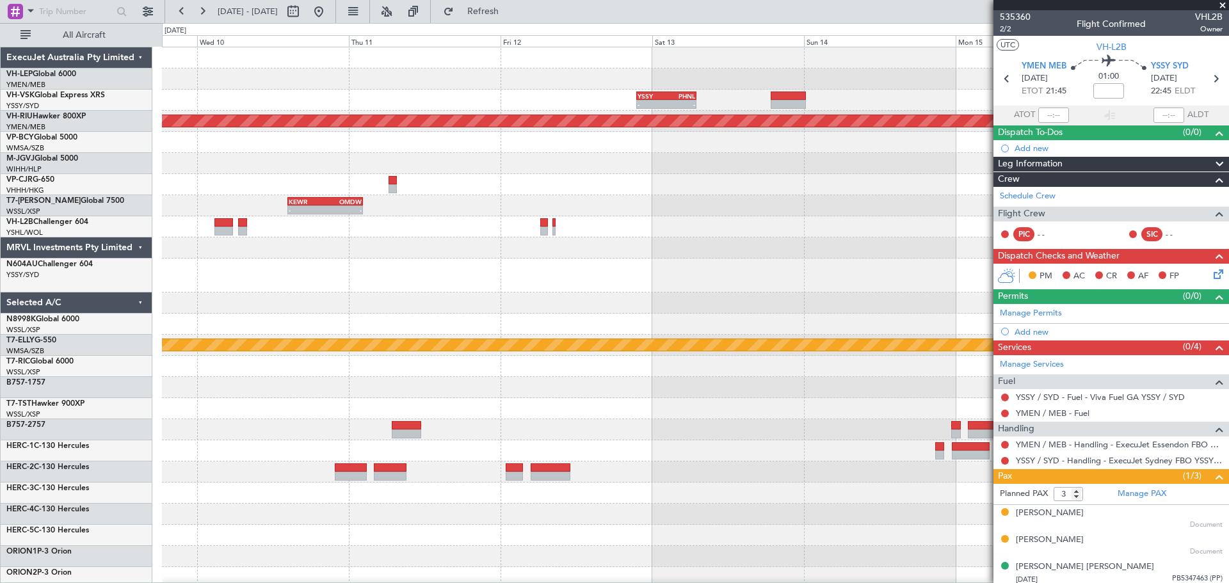
click at [300, 97] on div "YSSY 21:35 Z PHNL 07:05 Z - -" at bounding box center [695, 100] width 1066 height 21
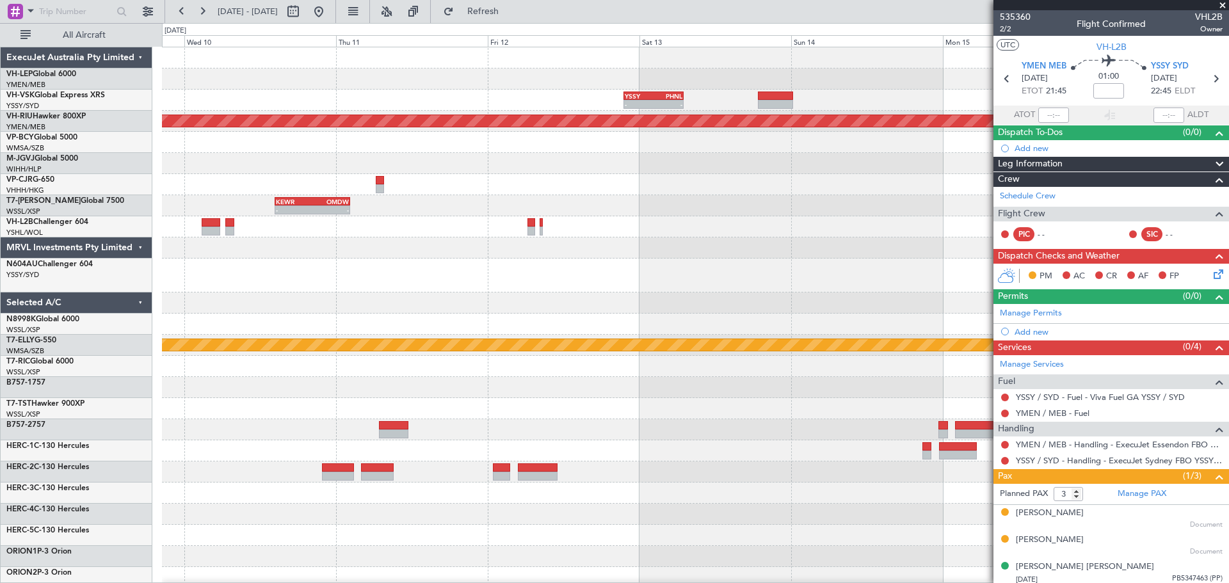
click at [563, 102] on div "YSSY 21:35 Z PHNL 07:05 Z - - Planned Maint Melbourne (Essendon) - - KEWR 14:20…" at bounding box center [695, 402] width 1066 height 710
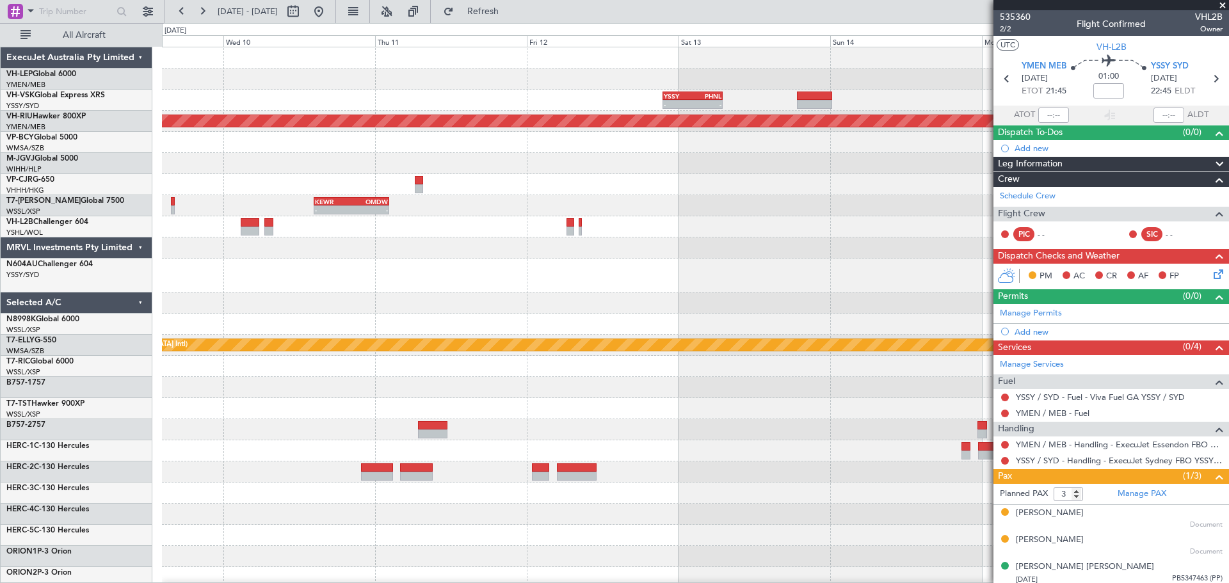
click at [444, 106] on div "YSSY 21:35 Z PHNL 07:05 Z - - No Crew Planned Maint Melbourne (Essendon) - - KE…" at bounding box center [695, 402] width 1066 height 710
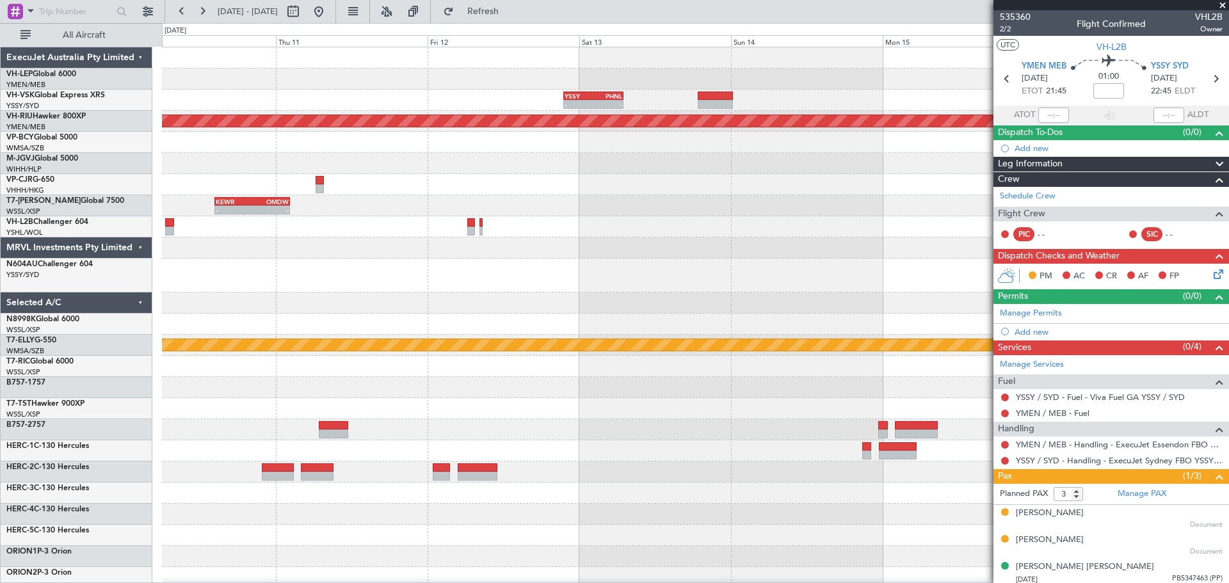
click at [370, 102] on div "YSSY 21:35 Z PHNL 07:05 Z - -" at bounding box center [695, 100] width 1066 height 21
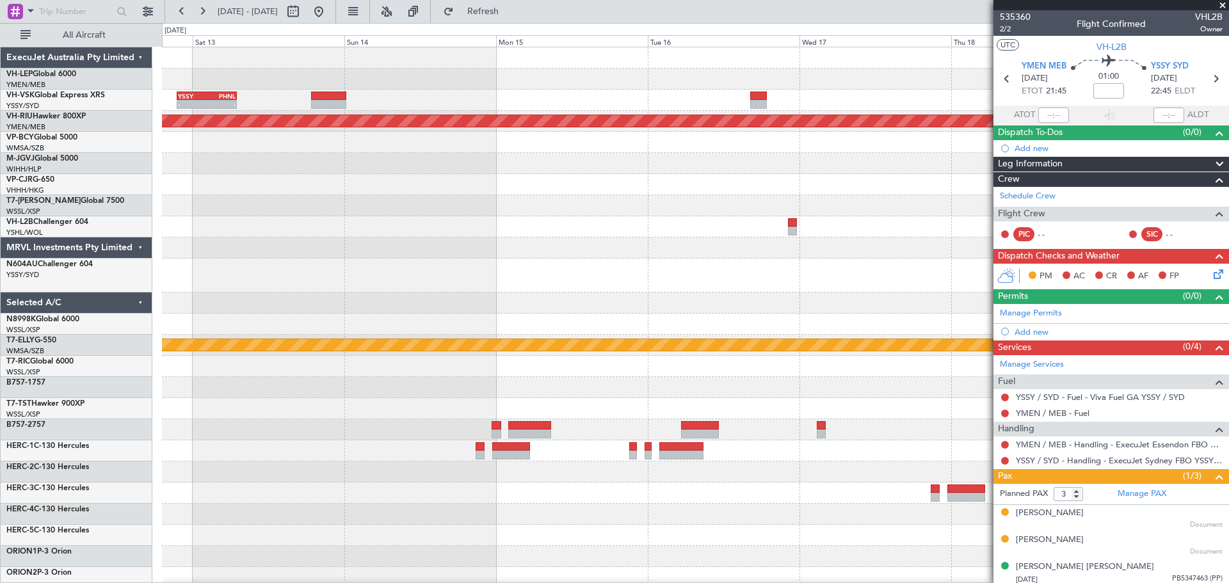
click at [386, 108] on div "YSSY 21:35 Z PHNL 07:05 Z - - Planned Maint Melbourne (Essendon) - - KEWR 14:20…" at bounding box center [695, 402] width 1066 height 710
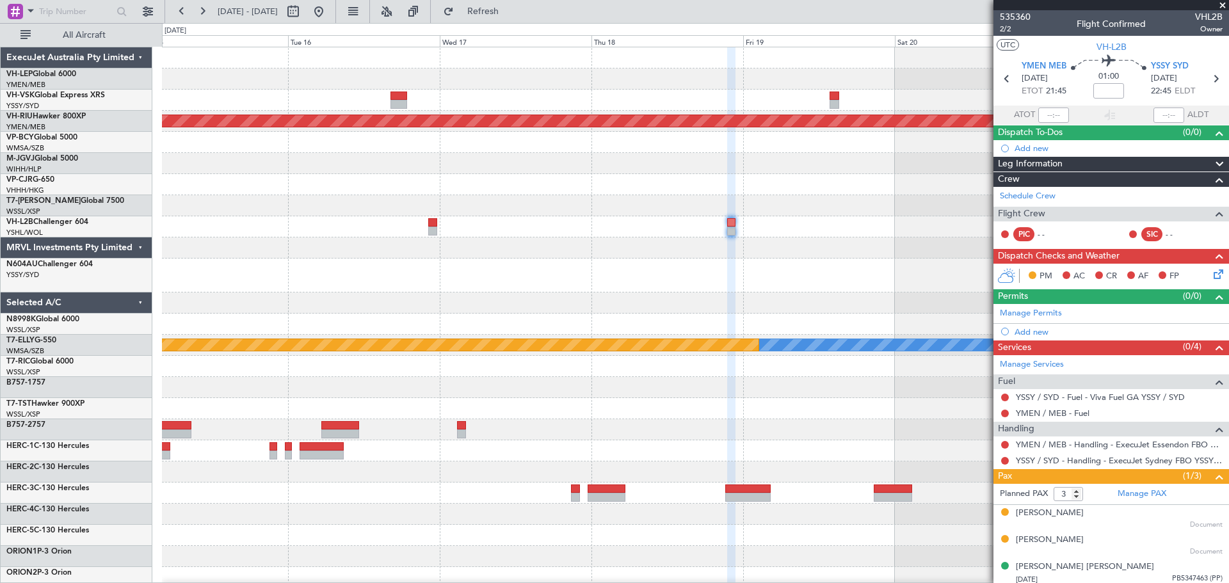
click at [339, 103] on div "- - PHNL 21:50 Z YSSY 07:20 Z" at bounding box center [695, 100] width 1066 height 21
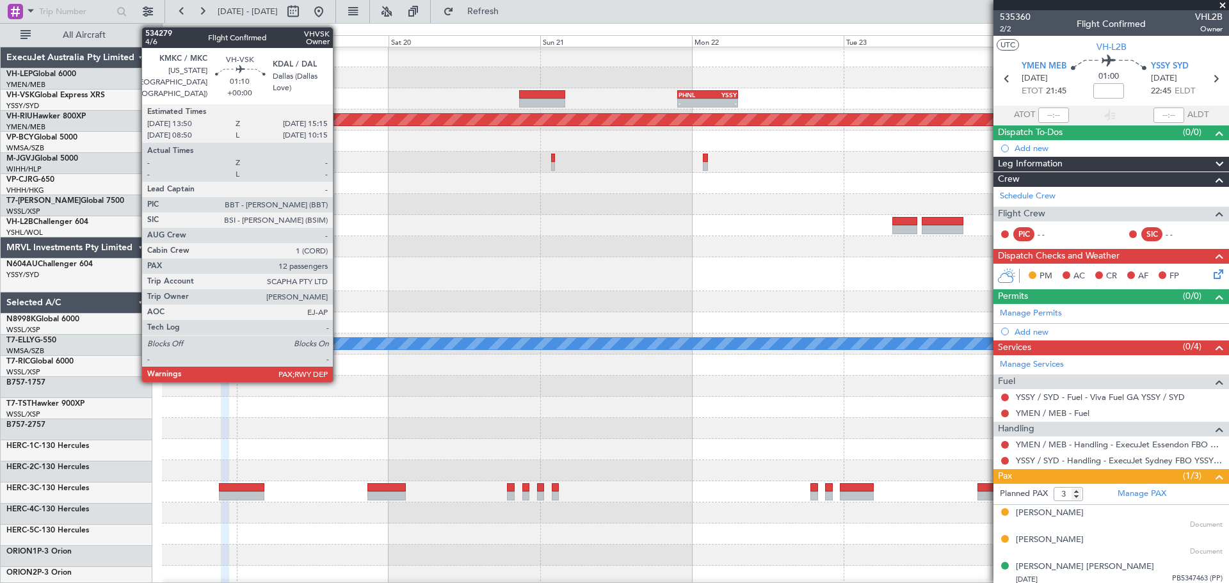
scroll to position [1, 0]
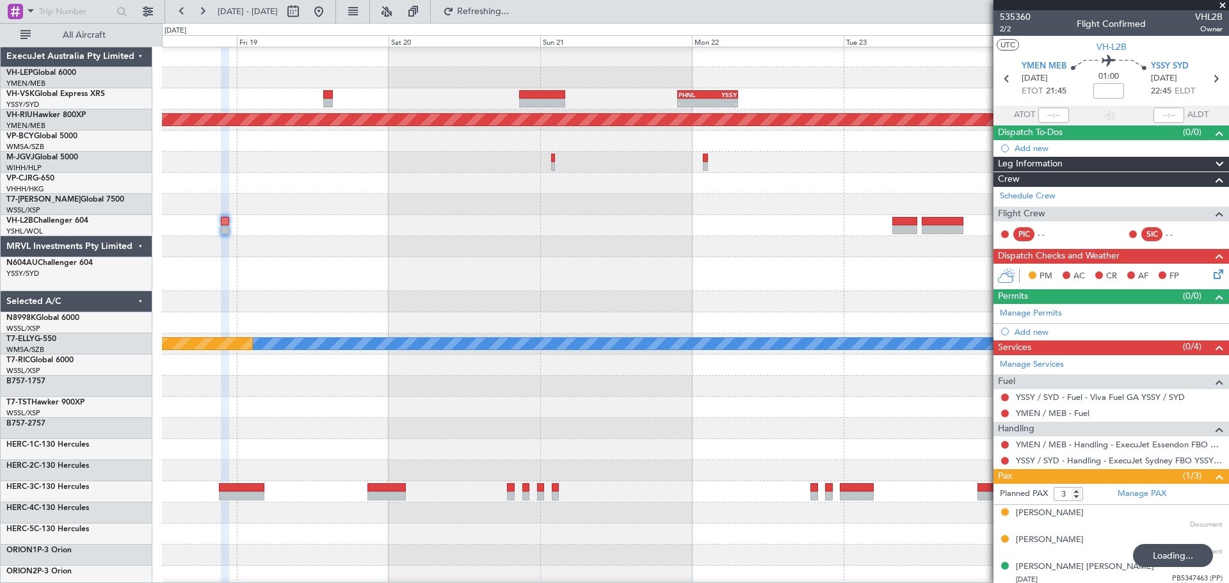
click at [305, 75] on div at bounding box center [695, 77] width 1066 height 21
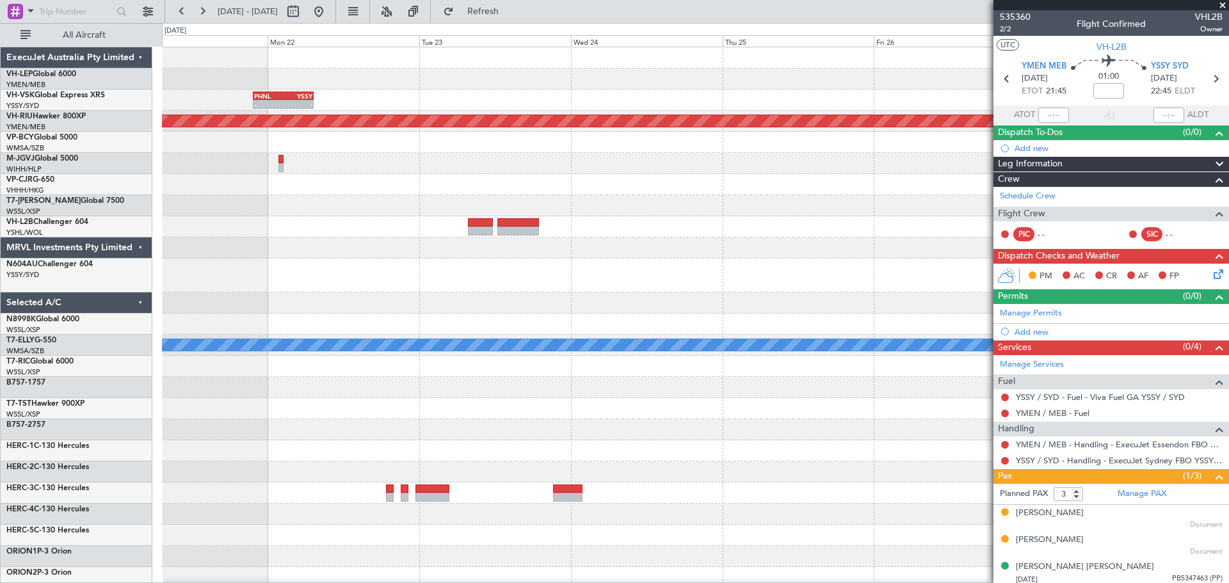
click at [526, 104] on div "- - PHNL 21:50 Z YSSY 07:20 Z Planned Maint Melbourne (Essendon) MEL" at bounding box center [695, 402] width 1066 height 710
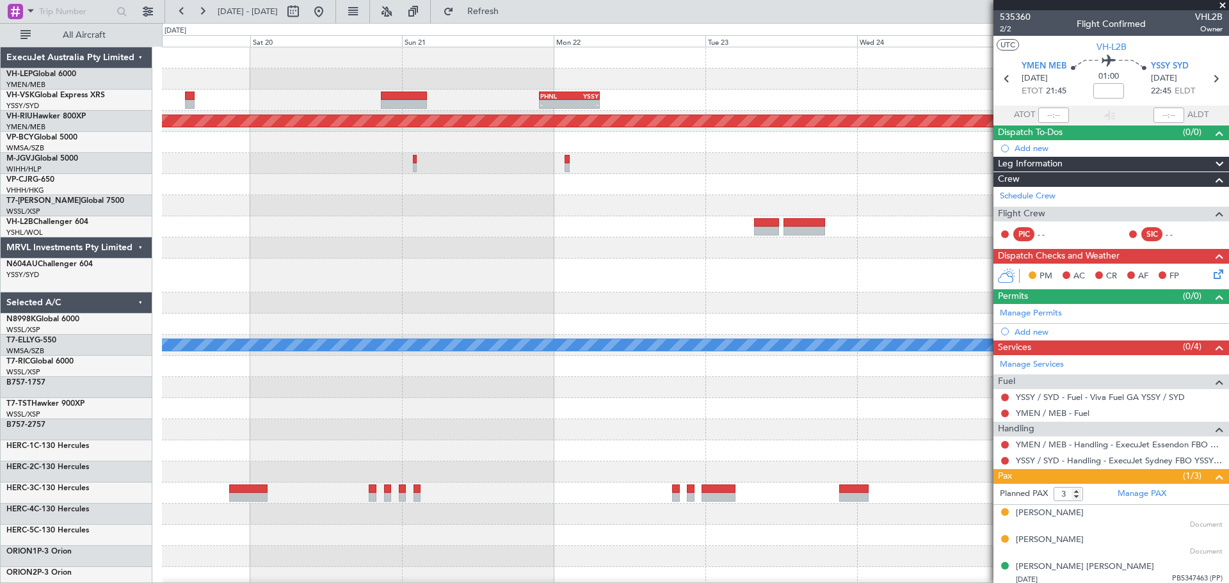
click at [606, 137] on div "- - PHNL 21:50 Z YSSY 07:20 Z Planned Maint Melbourne (Essendon) MEL Planned Ma…" at bounding box center [695, 402] width 1066 height 710
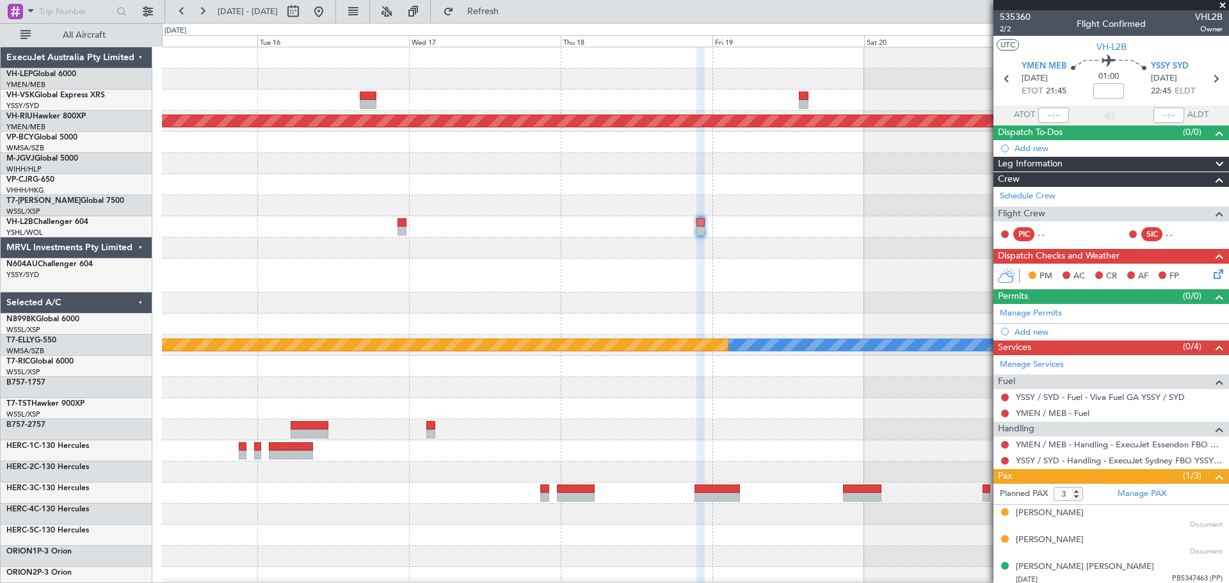
click at [619, 155] on div "- - PHNL 21:50 Z YSSY 07:20 Z Planned Maint Melbourne (Essendon) MEL Planned Ma…" at bounding box center [695, 402] width 1066 height 710
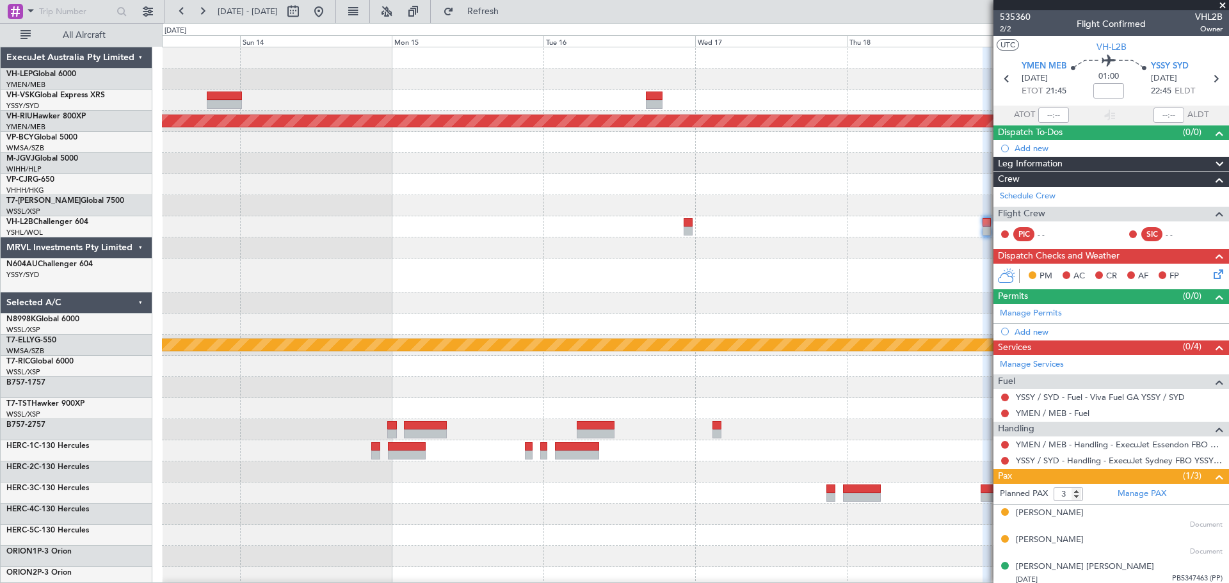
click at [575, 101] on div "YSSY 21:35 Z PHNL 07:05 Z - - - - PHNL 21:50 Z YSSY 07:20 Z" at bounding box center [695, 100] width 1066 height 21
click at [678, 140] on div "YSSY 21:35 Z PHNL 07:05 Z - - - - PHNL 21:50 Z YSSY 07:20 Z Planned Maint Melbo…" at bounding box center [695, 402] width 1066 height 710
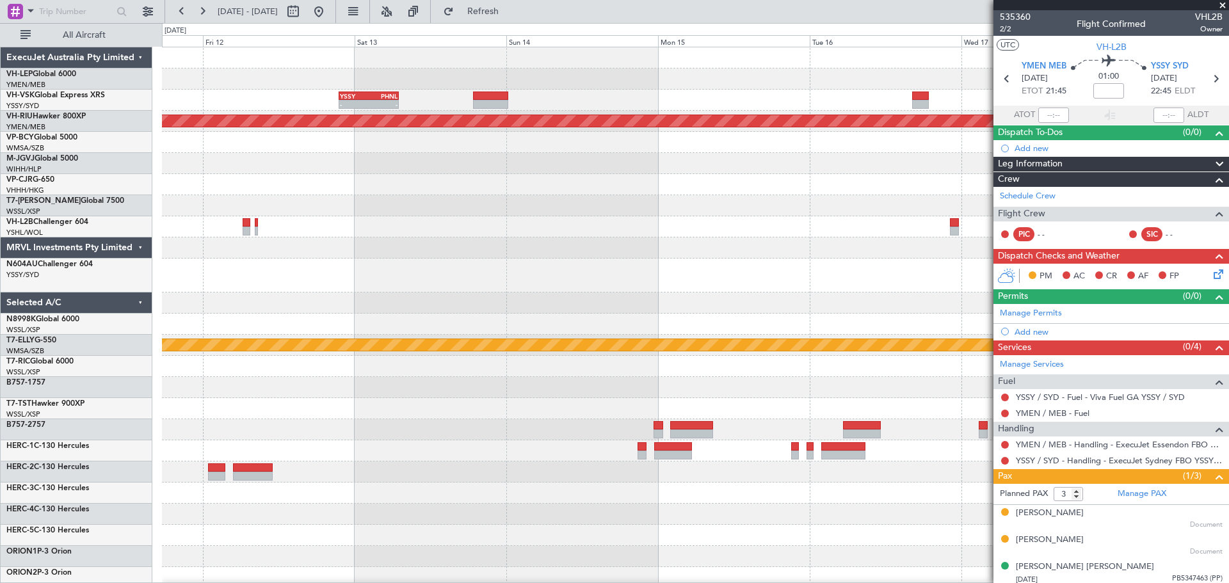
click at [646, 106] on div "YSSY 21:35 Z PHNL 07:05 Z - - Planned Maint Melbourne (Essendon) - - KEWR 14:20…" at bounding box center [695, 402] width 1066 height 710
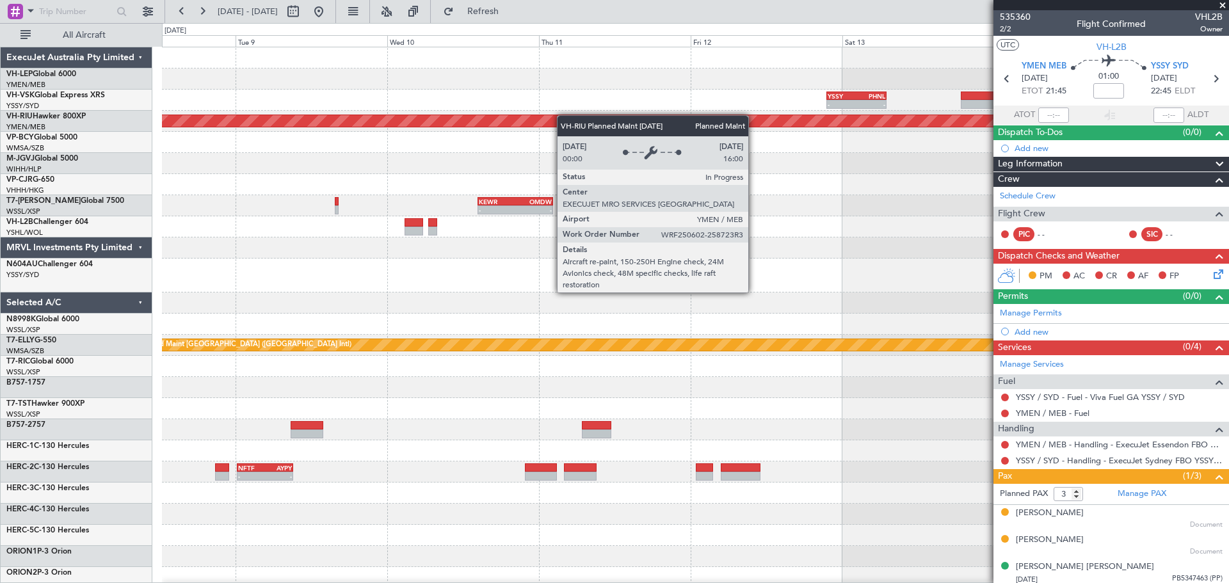
click at [566, 116] on div "YSSY 21:35 Z PHNL 07:05 Z - - No Crew Planned Maint Melbourne (Essendon) - - KE…" at bounding box center [695, 402] width 1066 height 710
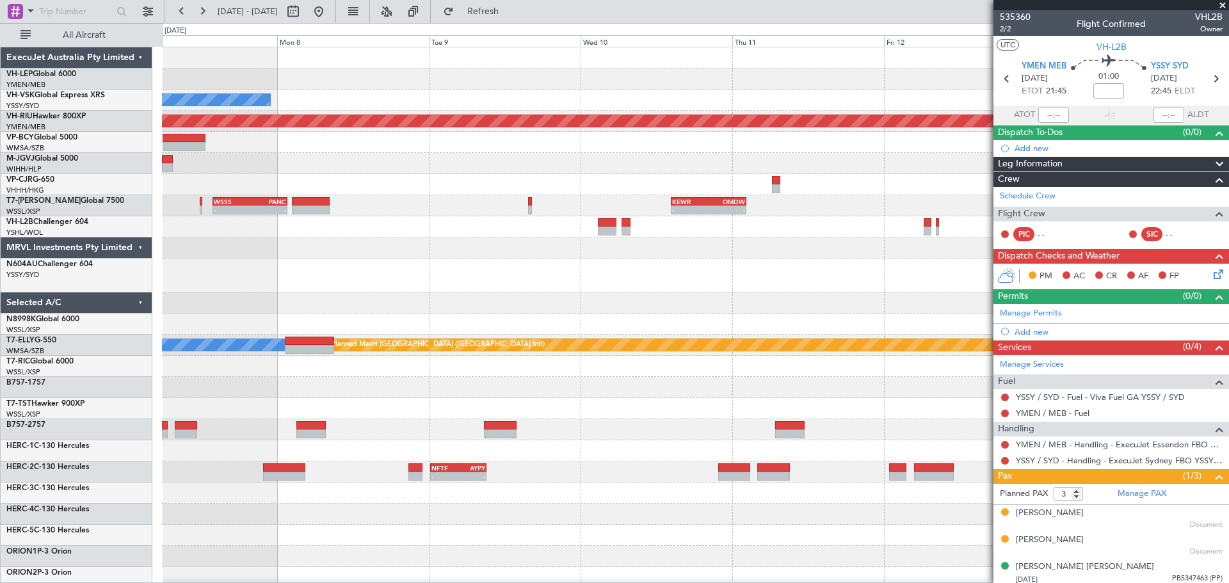
click at [629, 132] on div "Unplanned Maint Wichita (Wichita Mid-continent) YSSY 21:35 Z PHNL 07:05 Z - - N…" at bounding box center [695, 402] width 1066 height 710
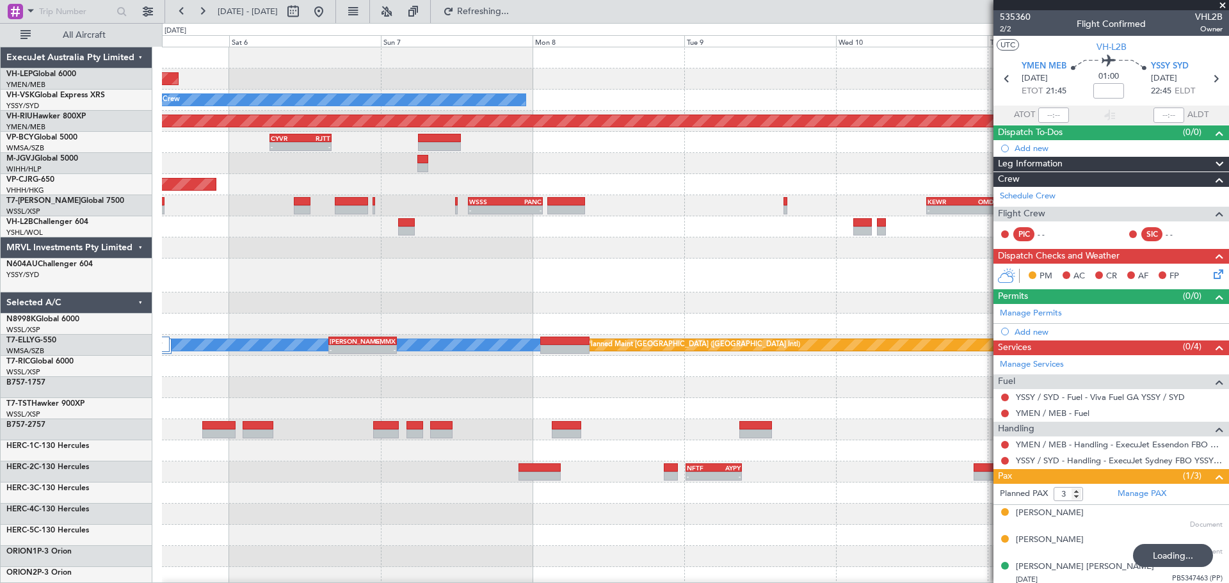
click at [633, 172] on div "Unplanned Maint Wichita (Wichita Mid-continent) No Crew - - YSSY 21:35 Z PHNL 0…" at bounding box center [695, 402] width 1066 height 710
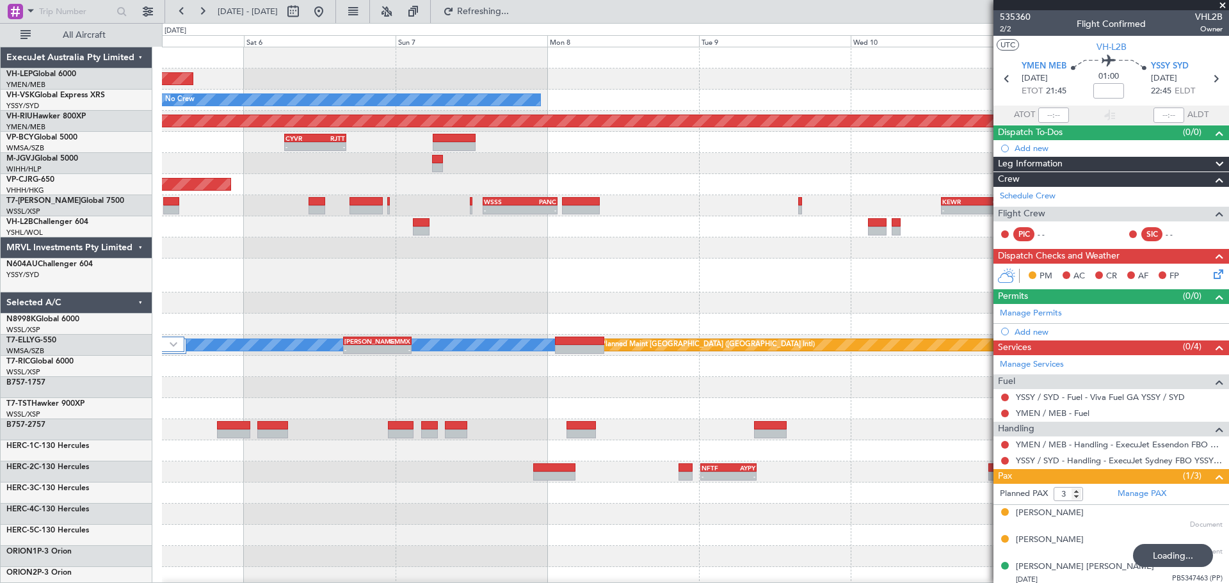
click at [683, 184] on div "Unplanned Maint Wichita (Wichita Mid-continent) No Crew - - YSSY 21:35 Z PHNL 0…" at bounding box center [695, 402] width 1066 height 710
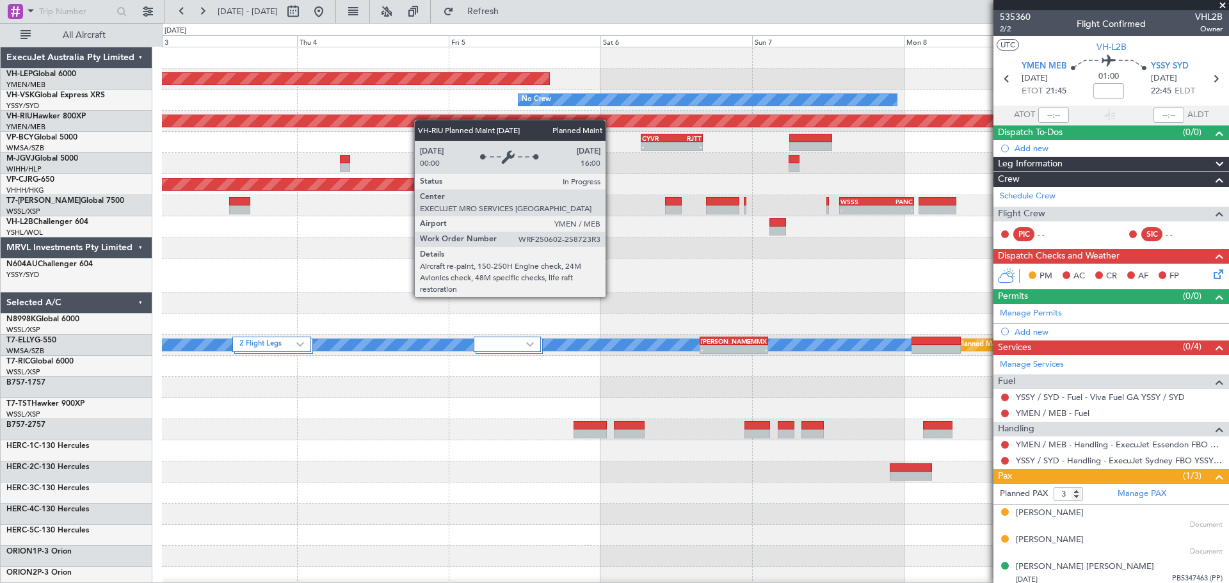
click at [488, 131] on div "Unplanned Maint Wichita (Wichita Mid-continent) No Crew Planned Maint Melbourne…" at bounding box center [695, 423] width 1066 height 752
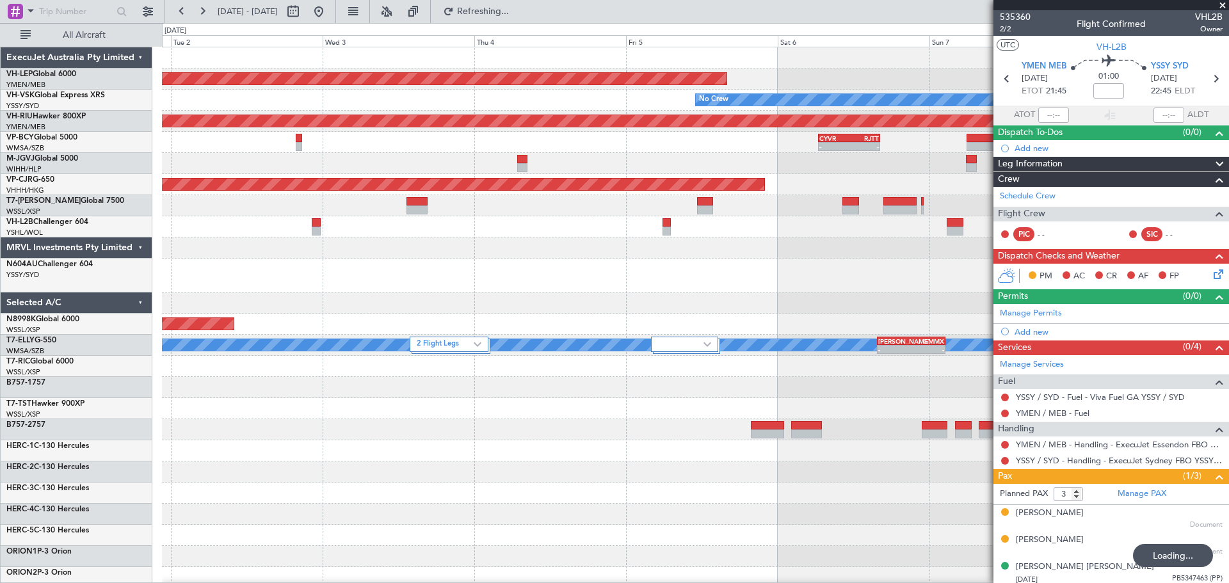
click at [439, 115] on div "Unplanned Maint Wichita (Wichita Mid-continent) No Crew Planned Maint Melbourne…" at bounding box center [695, 423] width 1066 height 752
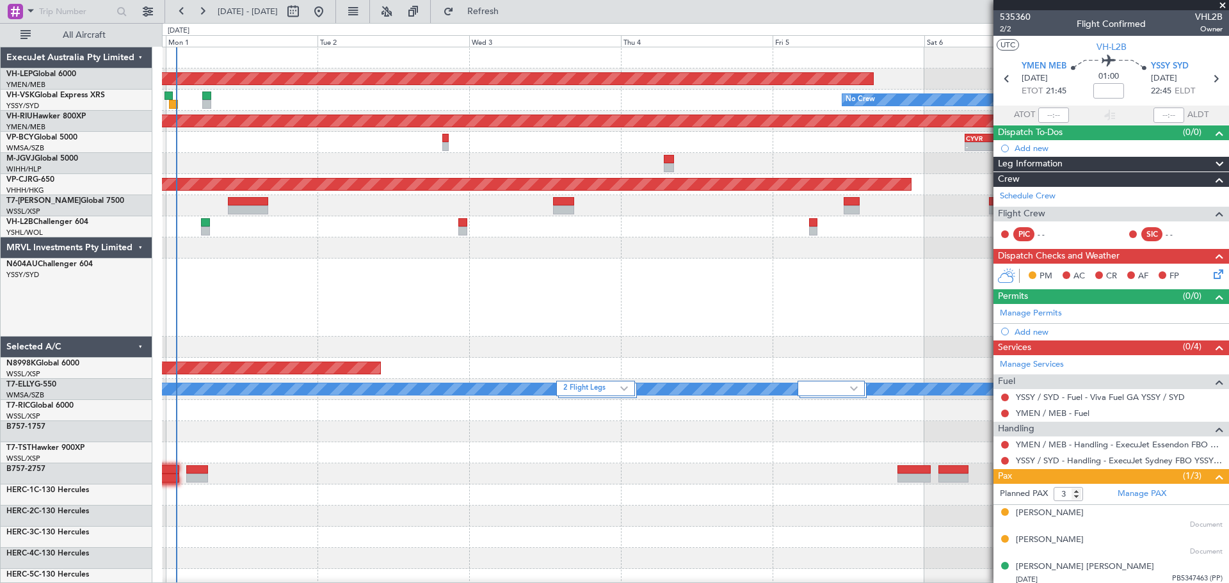
click at [548, 108] on div "No Crew" at bounding box center [695, 100] width 1066 height 21
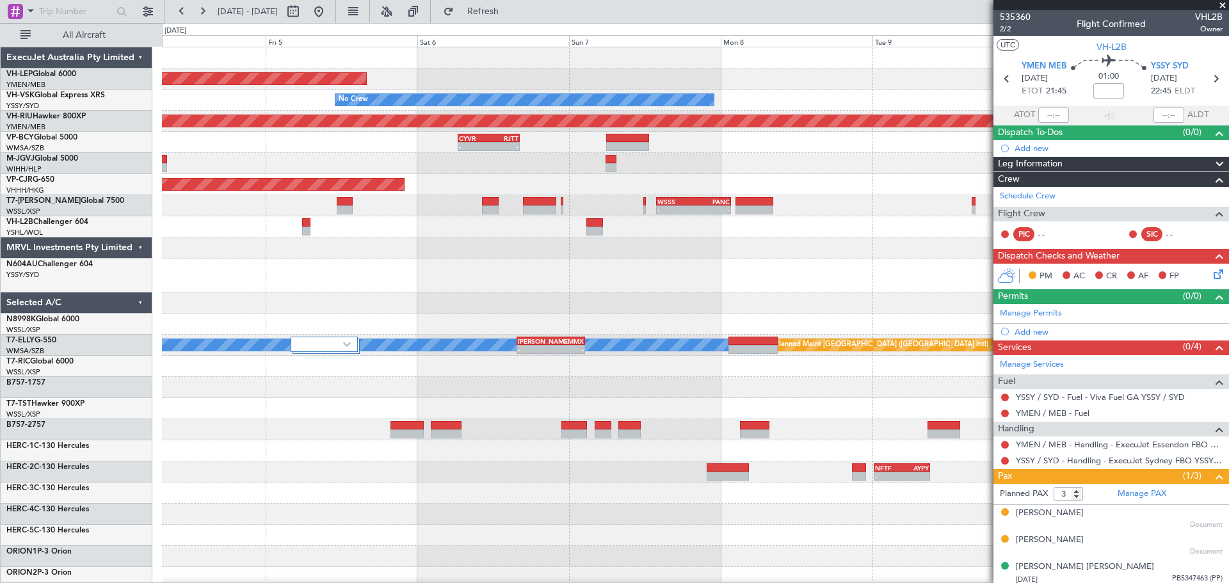
click at [486, 91] on div "Unplanned Maint Wichita (Wichita Mid-continent) No Crew - - YSSY 21:35 Z PHNL 0…" at bounding box center [695, 423] width 1066 height 752
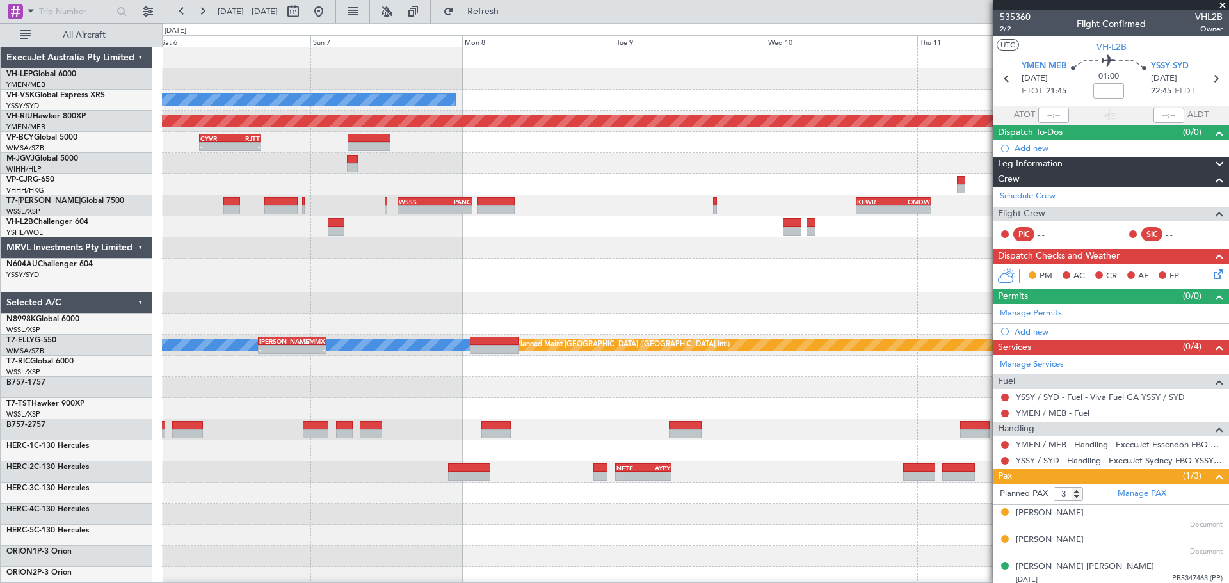
click at [695, 107] on div "No Crew YSSY 21:35 Z PHNL 07:05 Z - -" at bounding box center [695, 100] width 1066 height 21
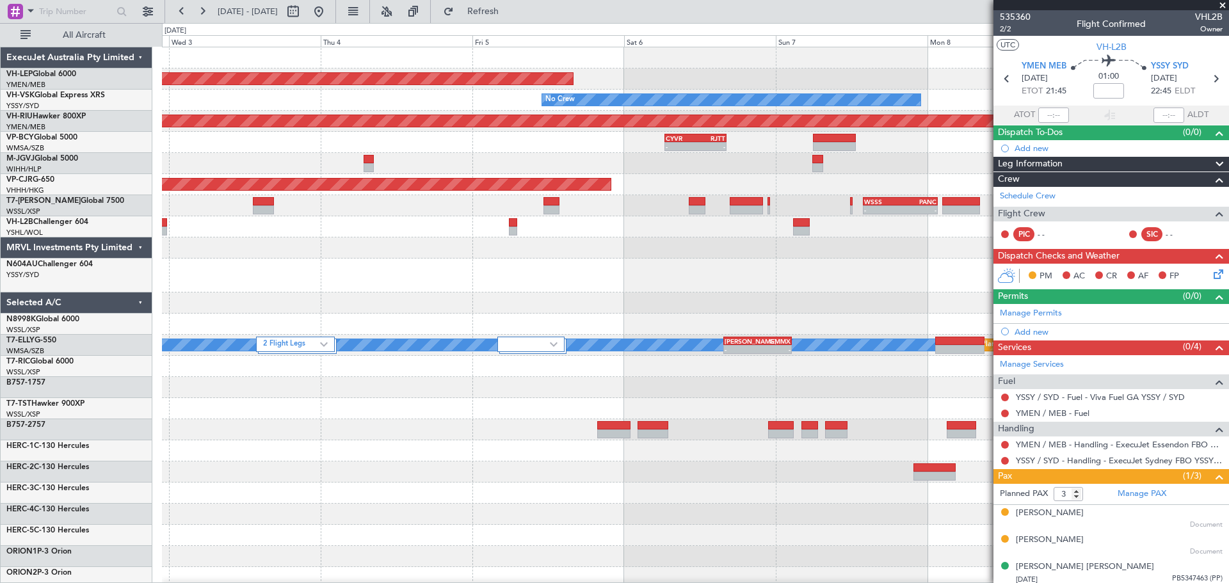
click at [596, 301] on div "Unplanned Maint Wichita (Wichita Mid-continent) No Crew Planned Maint Melbourne…" at bounding box center [695, 402] width 1066 height 710
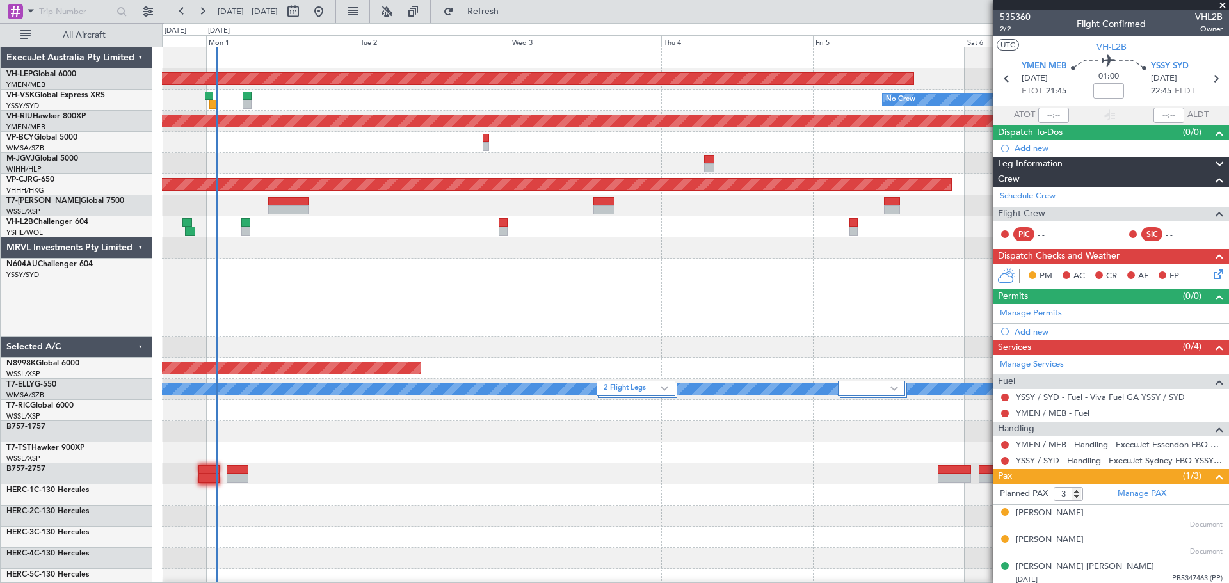
click at [536, 291] on div at bounding box center [695, 298] width 1066 height 78
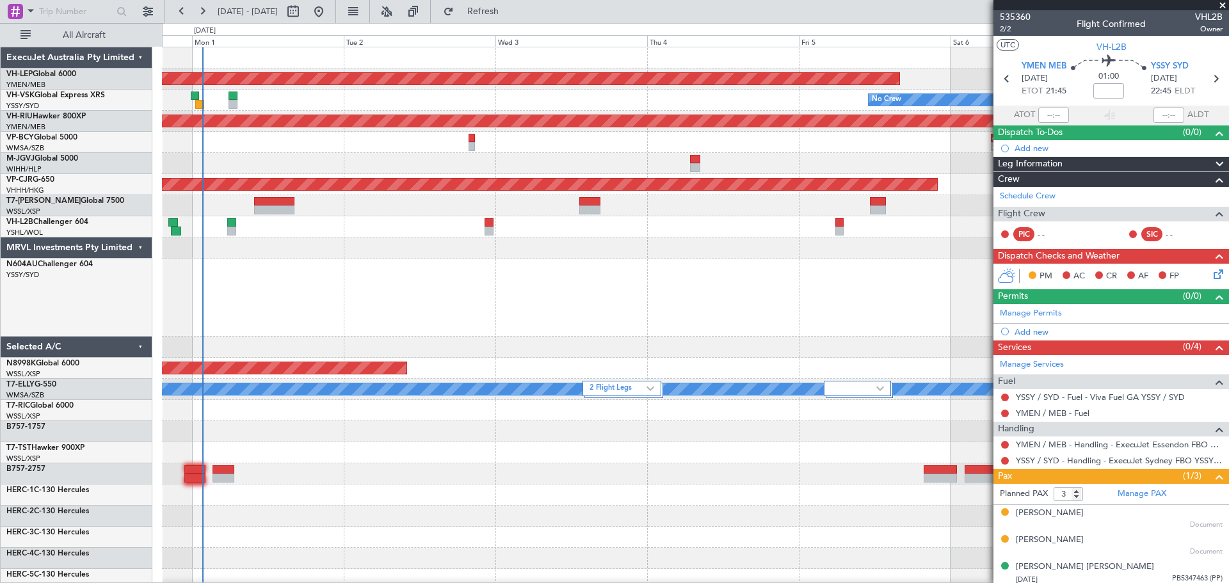
click at [278, 313] on div at bounding box center [695, 298] width 1066 height 78
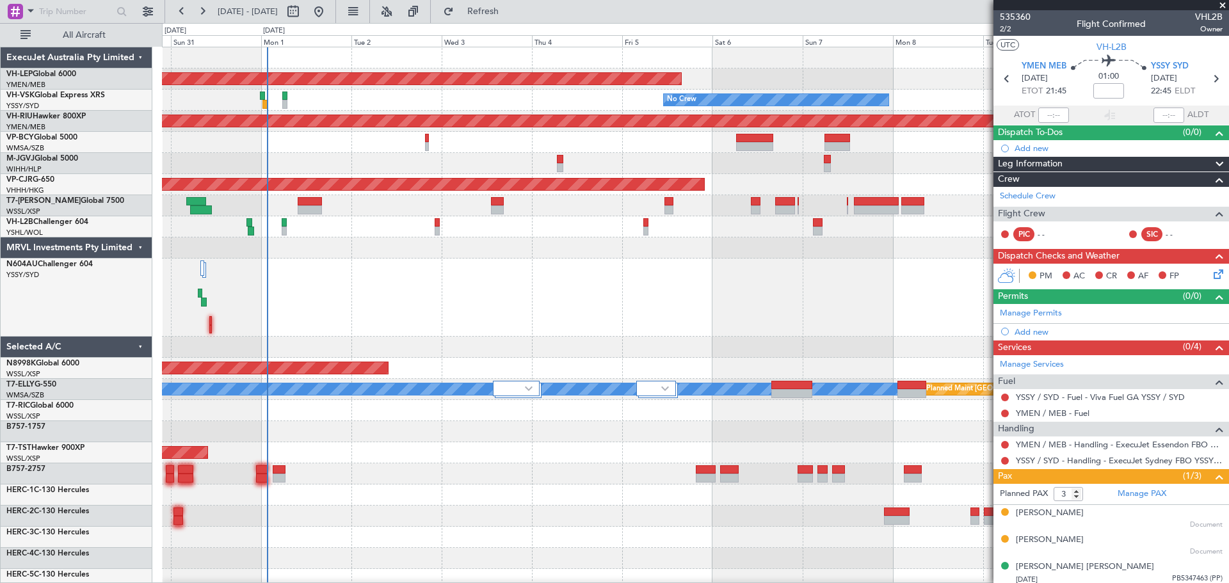
click at [511, 294] on div at bounding box center [695, 298] width 1066 height 78
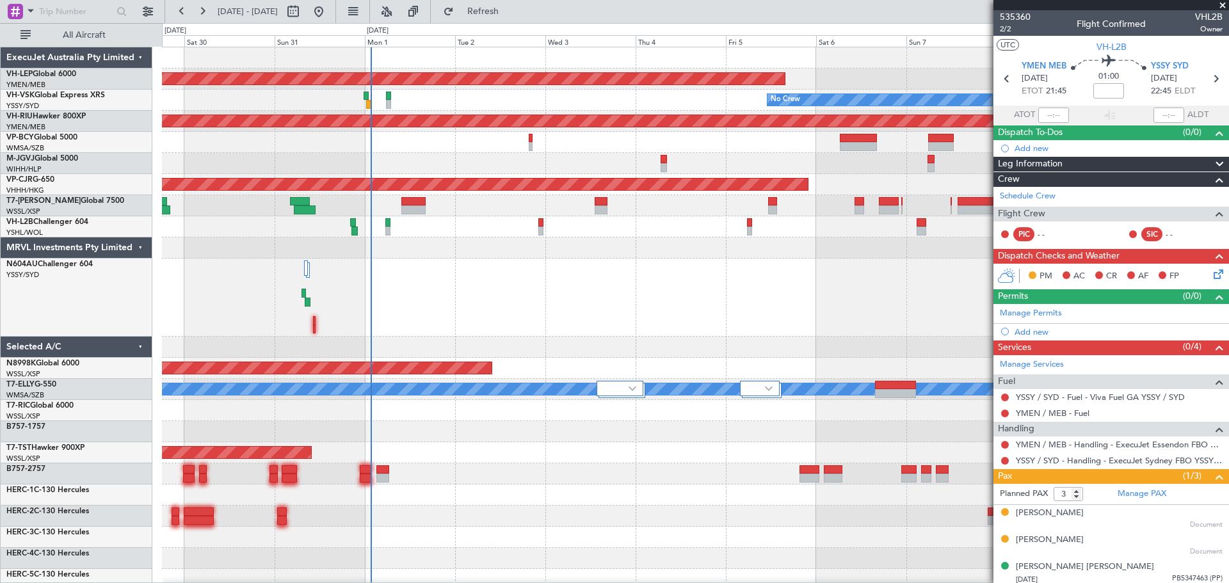
click at [535, 321] on div at bounding box center [695, 298] width 1066 height 78
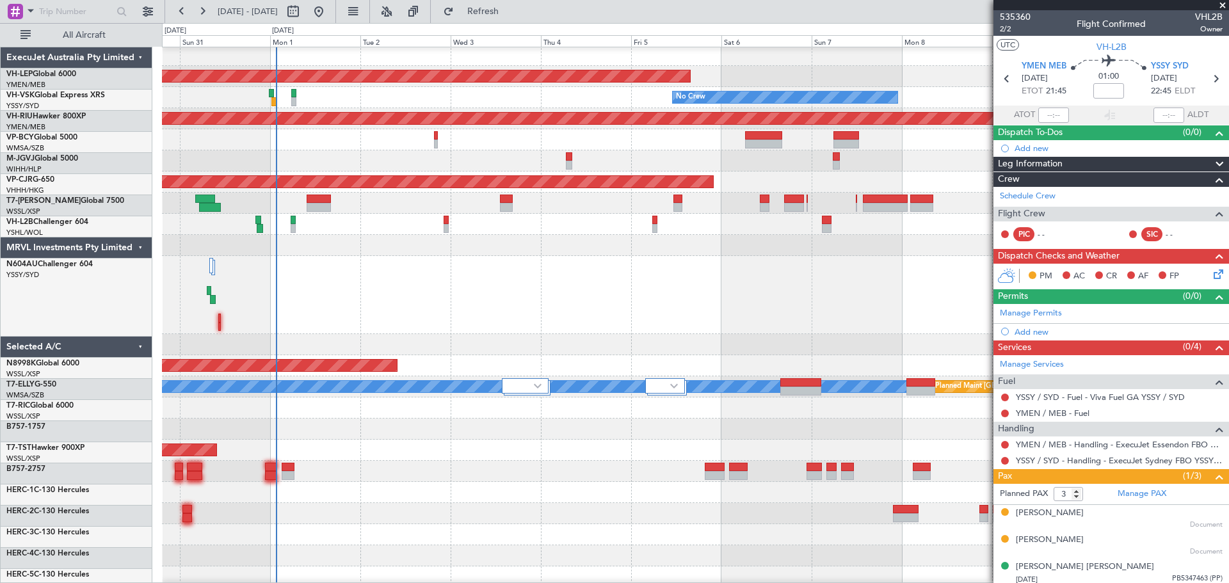
scroll to position [3, 0]
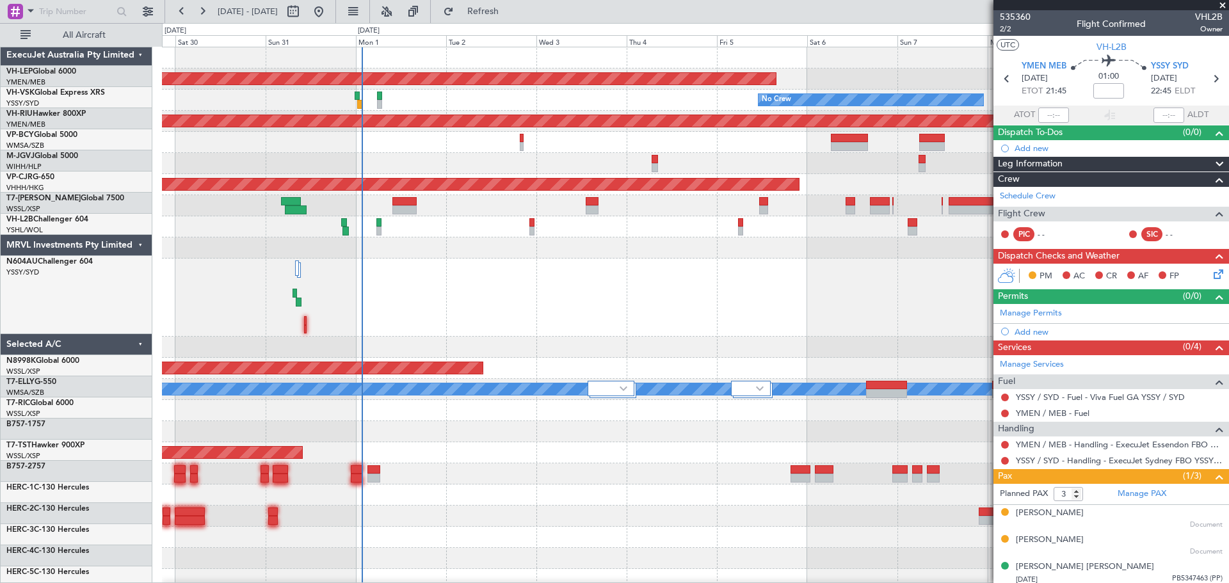
click at [488, 305] on div at bounding box center [695, 298] width 1066 height 78
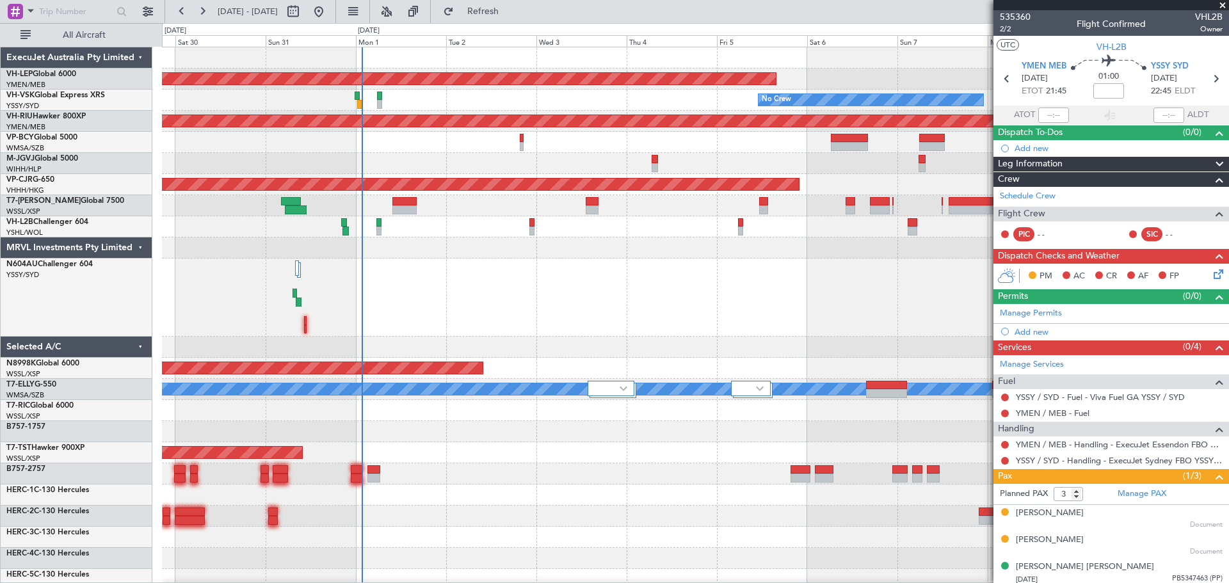
click at [506, 311] on div at bounding box center [695, 298] width 1066 height 78
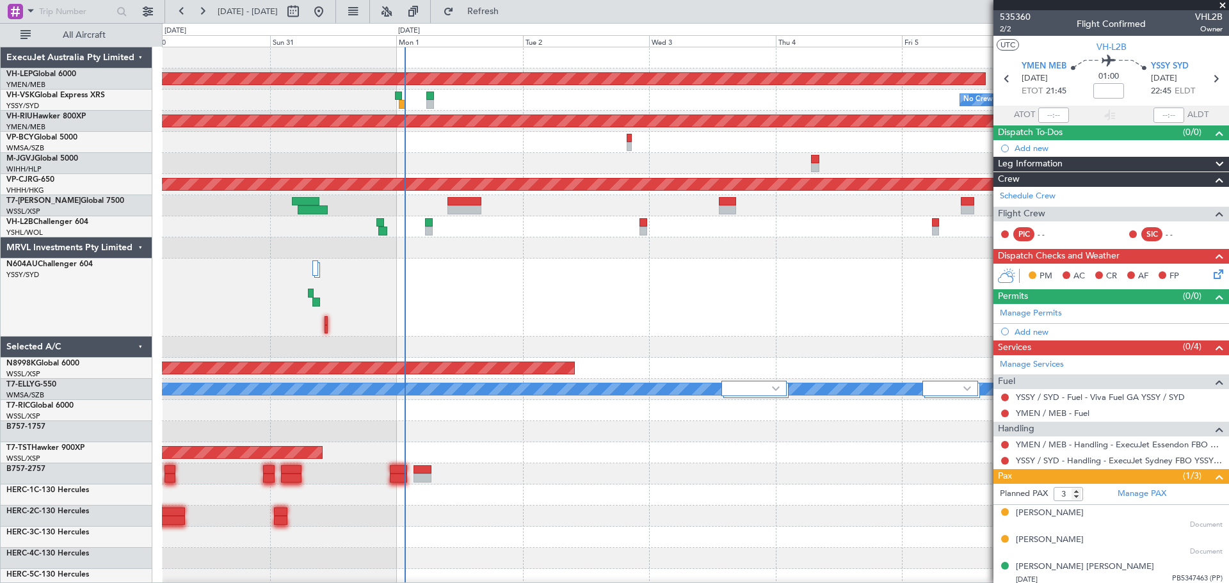
click at [478, 319] on div at bounding box center [695, 298] width 1066 height 78
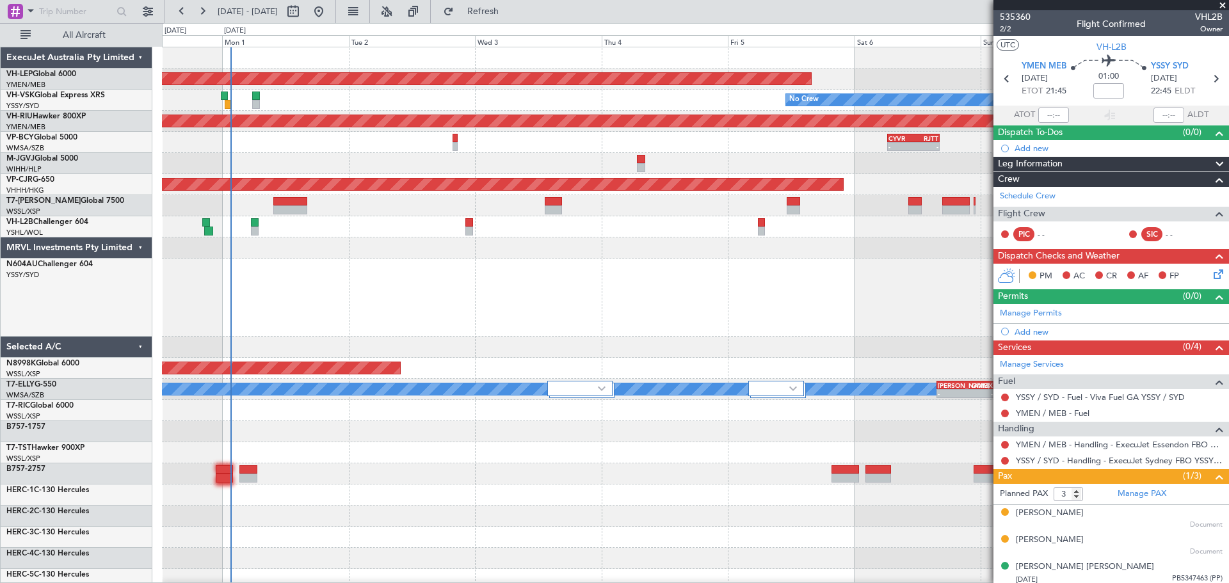
click at [442, 303] on div at bounding box center [695, 298] width 1066 height 78
click at [543, 308] on div at bounding box center [695, 298] width 1066 height 78
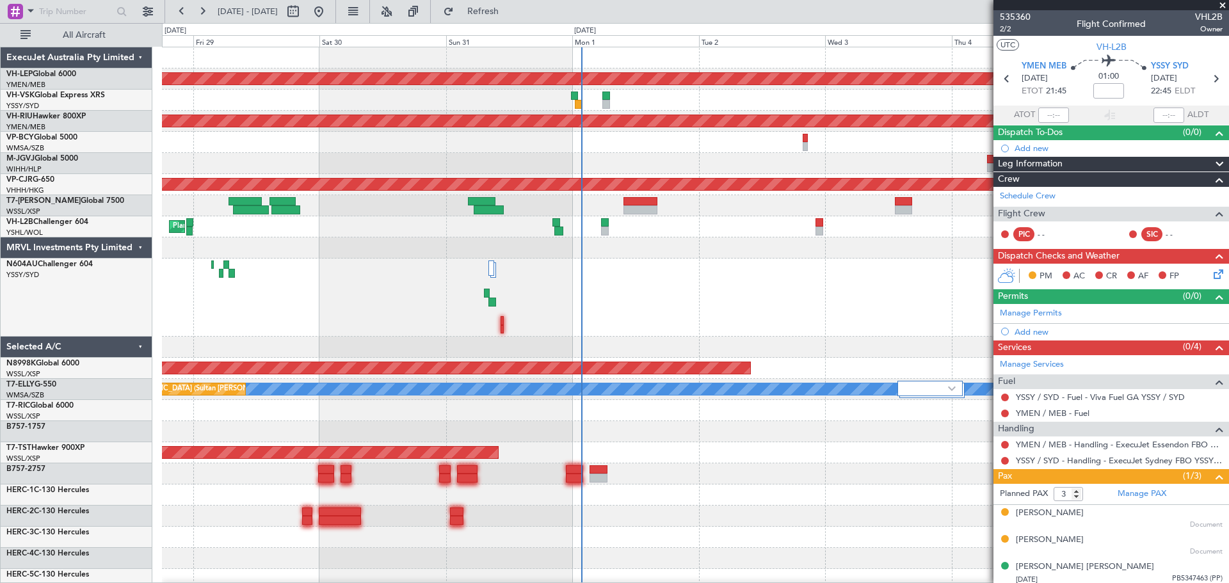
click at [351, 272] on div at bounding box center [695, 298] width 1066 height 78
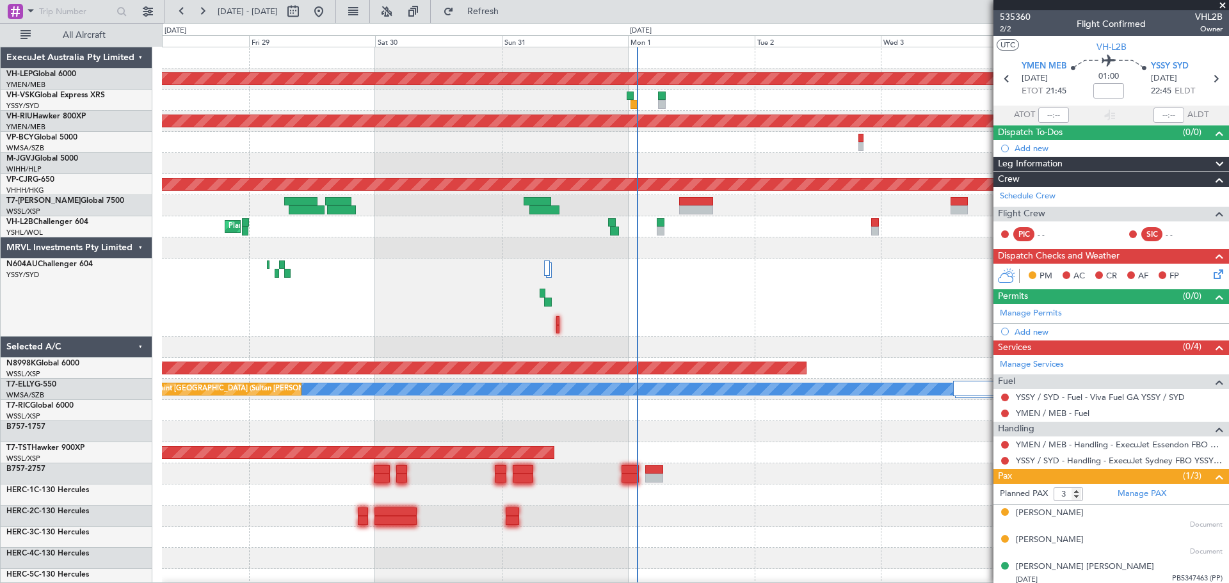
click at [387, 316] on div at bounding box center [695, 298] width 1066 height 78
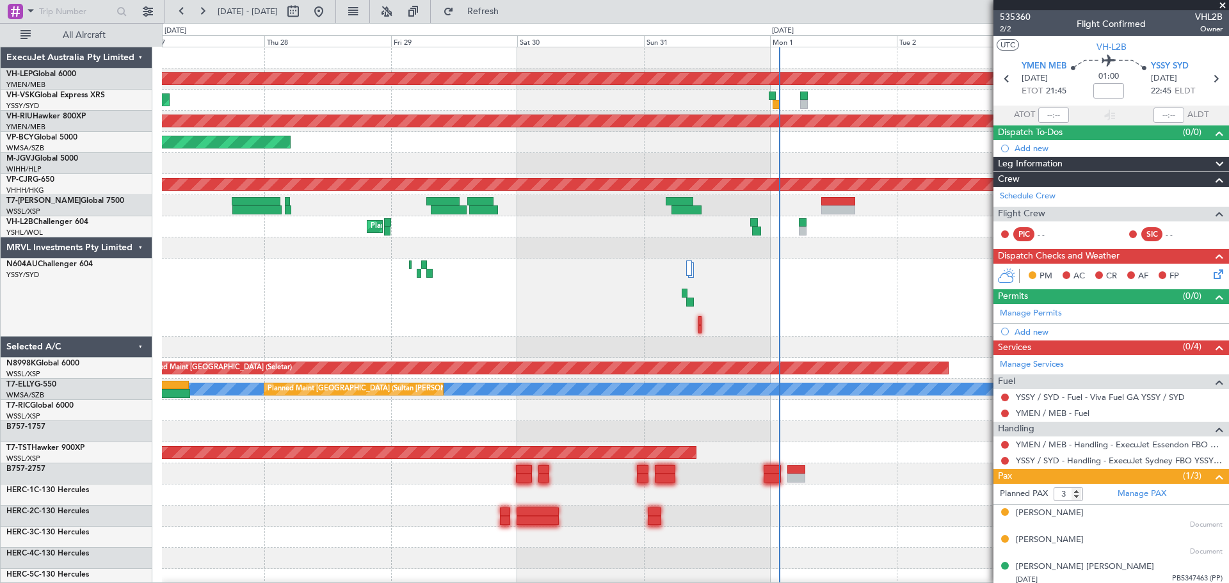
click at [485, 316] on div at bounding box center [695, 298] width 1066 height 78
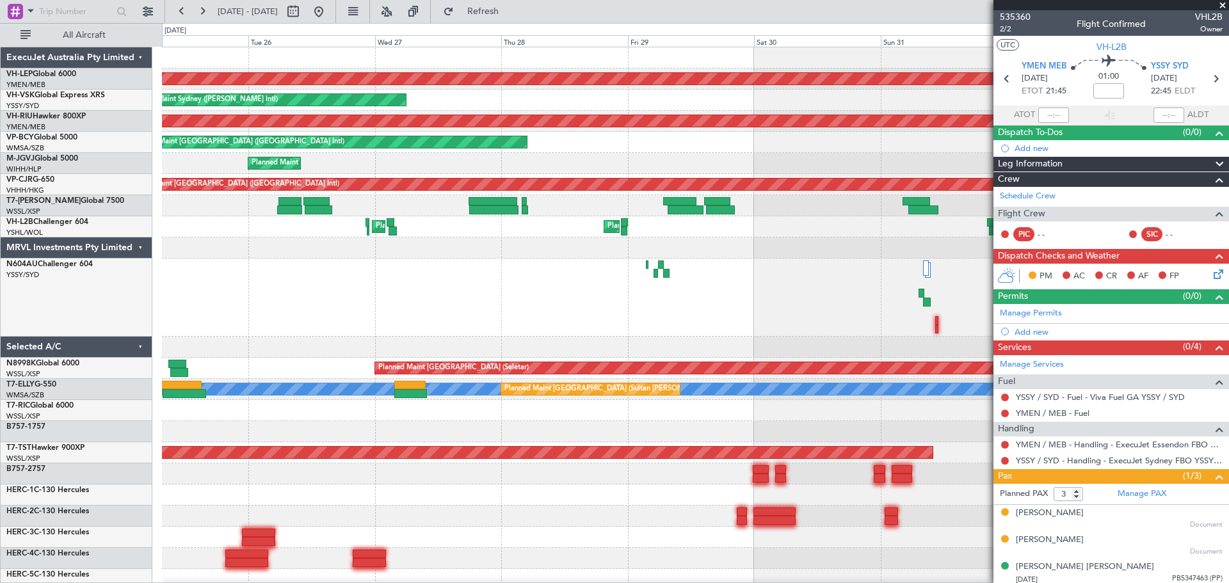
click at [583, 327] on div at bounding box center [695, 298] width 1066 height 78
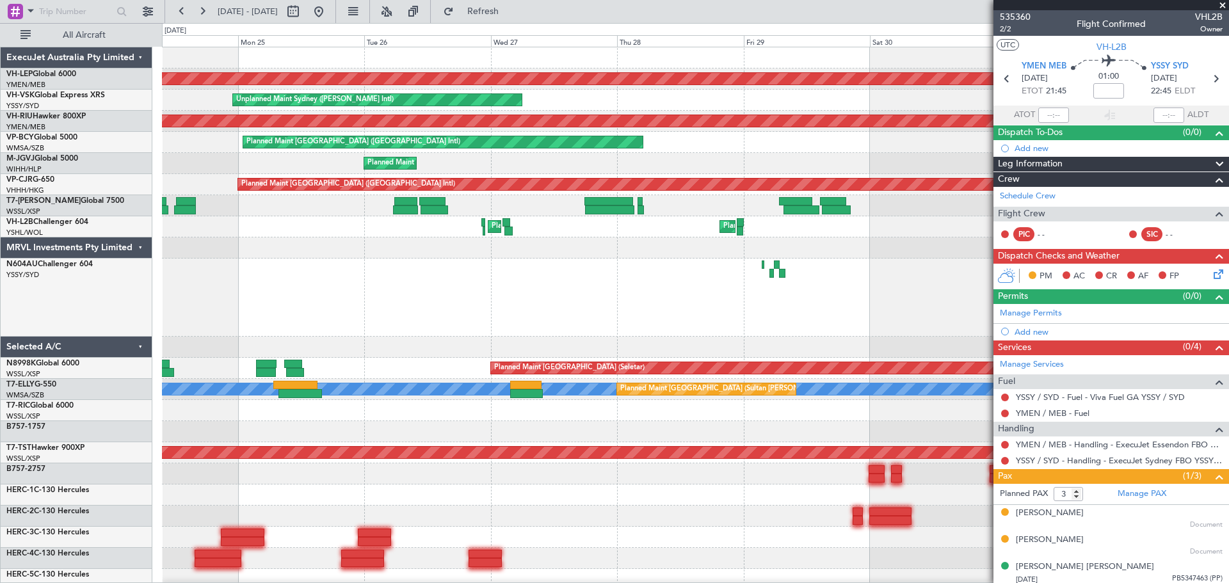
click at [363, 328] on div at bounding box center [695, 298] width 1066 height 78
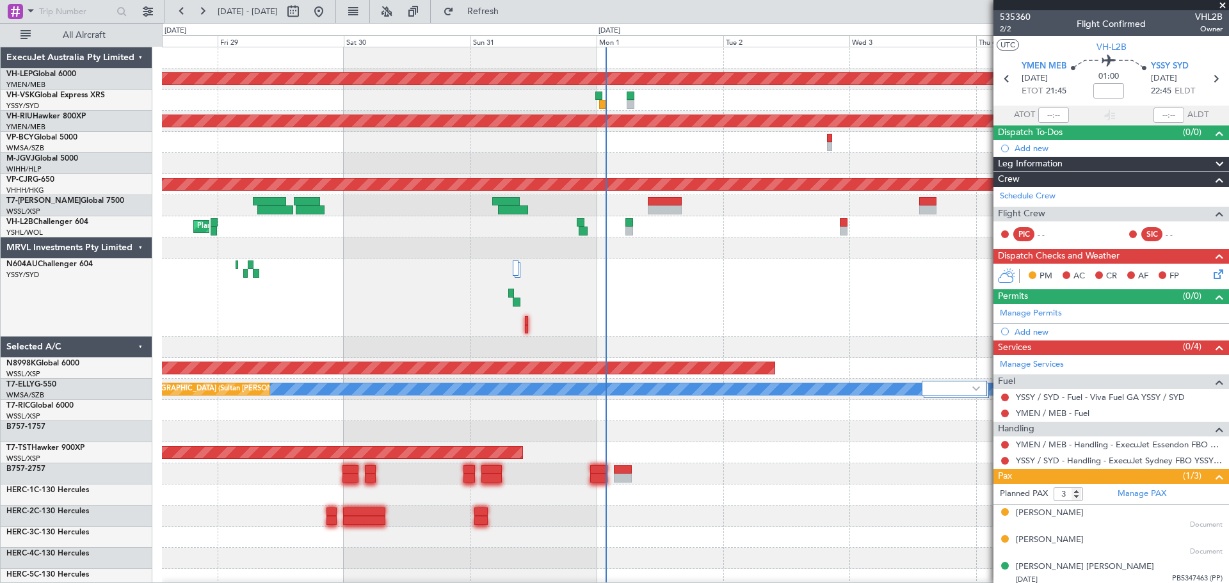
click at [415, 287] on div at bounding box center [695, 298] width 1066 height 78
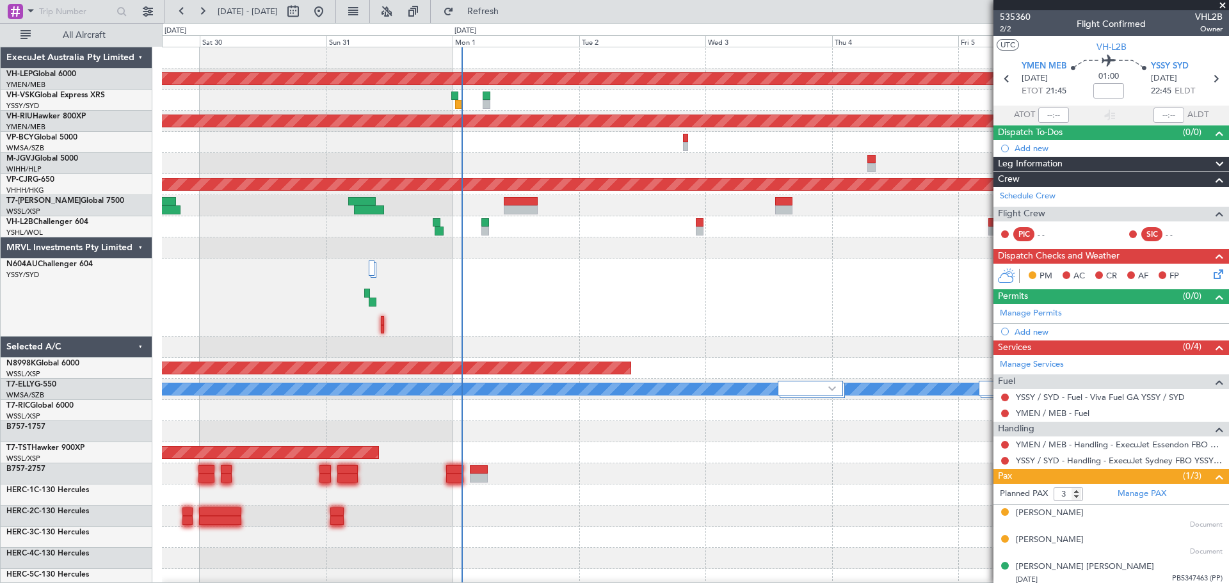
click at [540, 275] on div "Unplanned Maint Wichita (Wichita Mid-continent) No Crew Planned Maint Melbourne…" at bounding box center [695, 445] width 1066 height 796
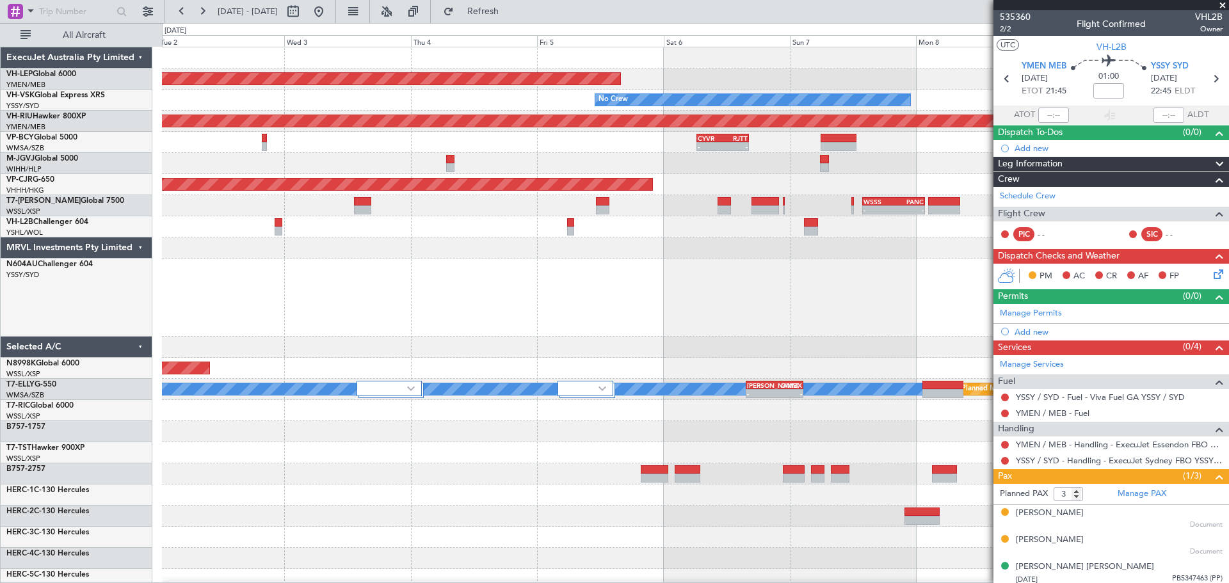
click at [355, 300] on div at bounding box center [695, 298] width 1066 height 78
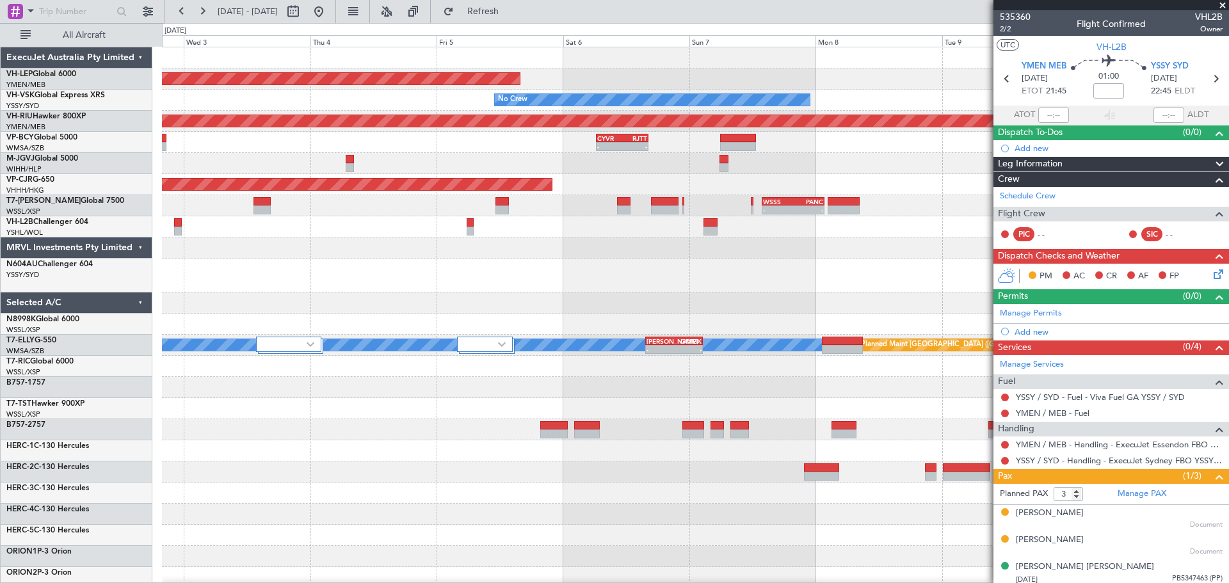
click at [347, 280] on div "Unplanned Maint Wichita (Wichita Mid-continent) No Crew Planned Maint Melbourne…" at bounding box center [695, 423] width 1066 height 752
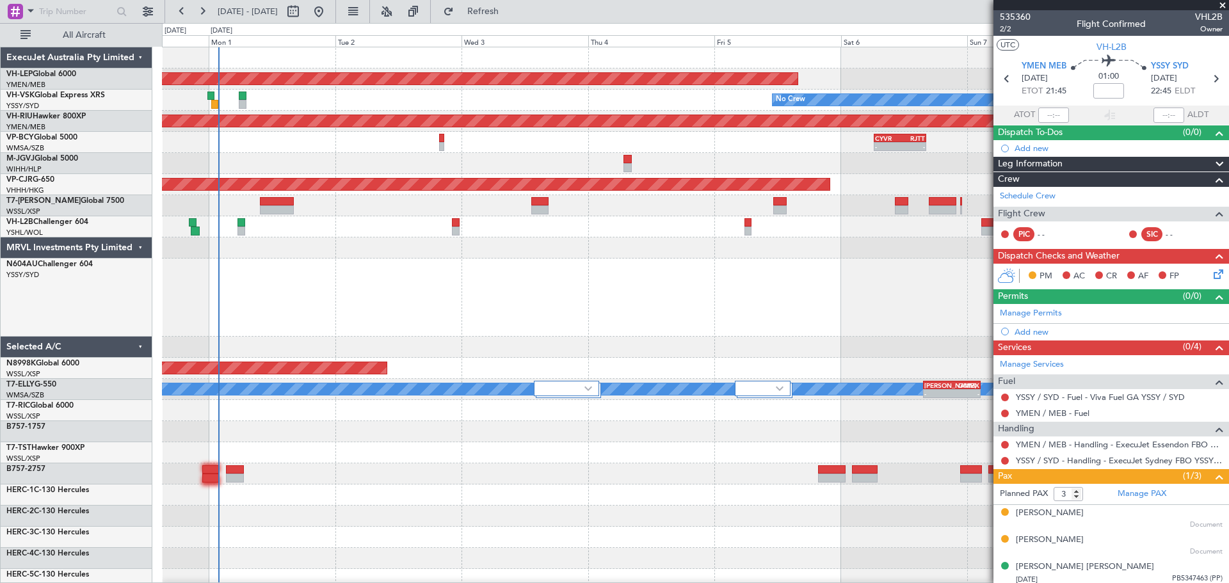
click at [368, 253] on div at bounding box center [695, 247] width 1066 height 21
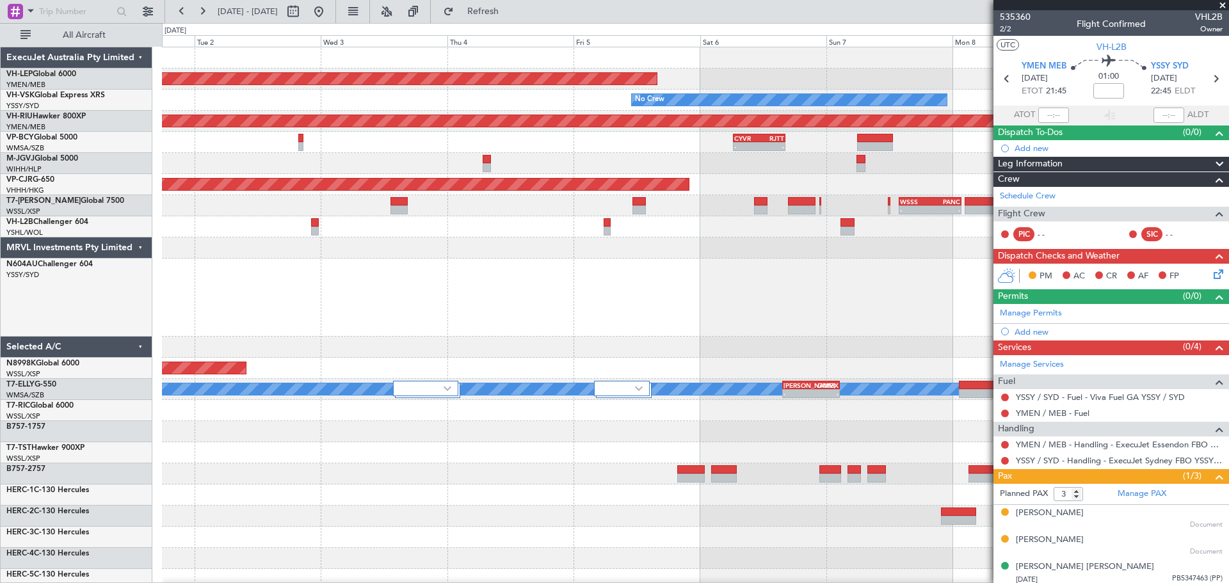
click at [378, 300] on div at bounding box center [695, 298] width 1066 height 78
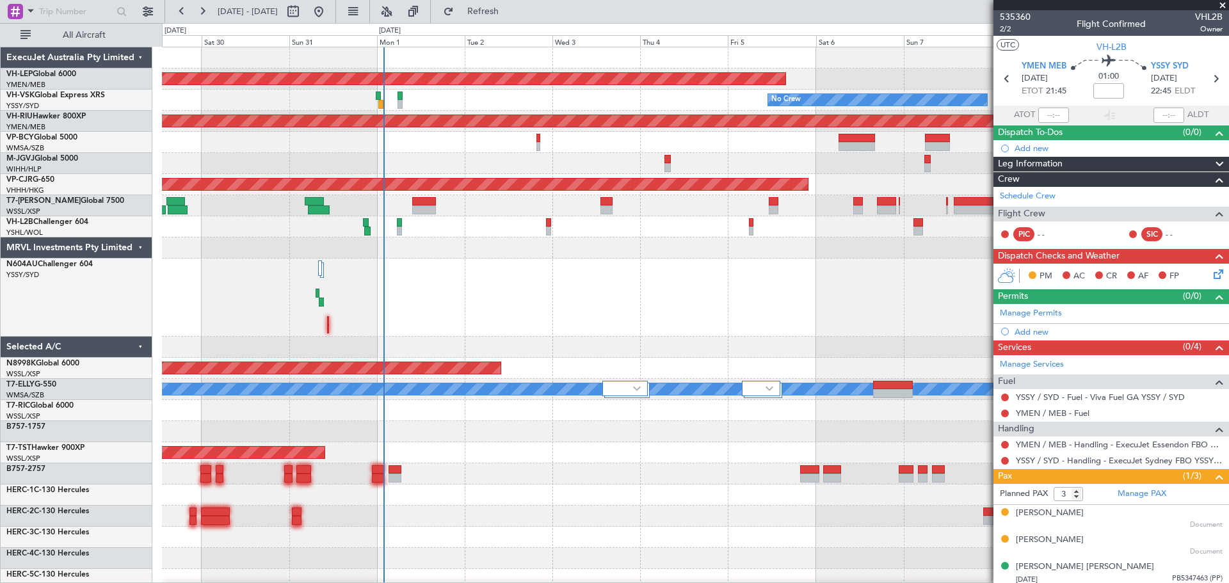
click at [564, 335] on div at bounding box center [695, 298] width 1066 height 78
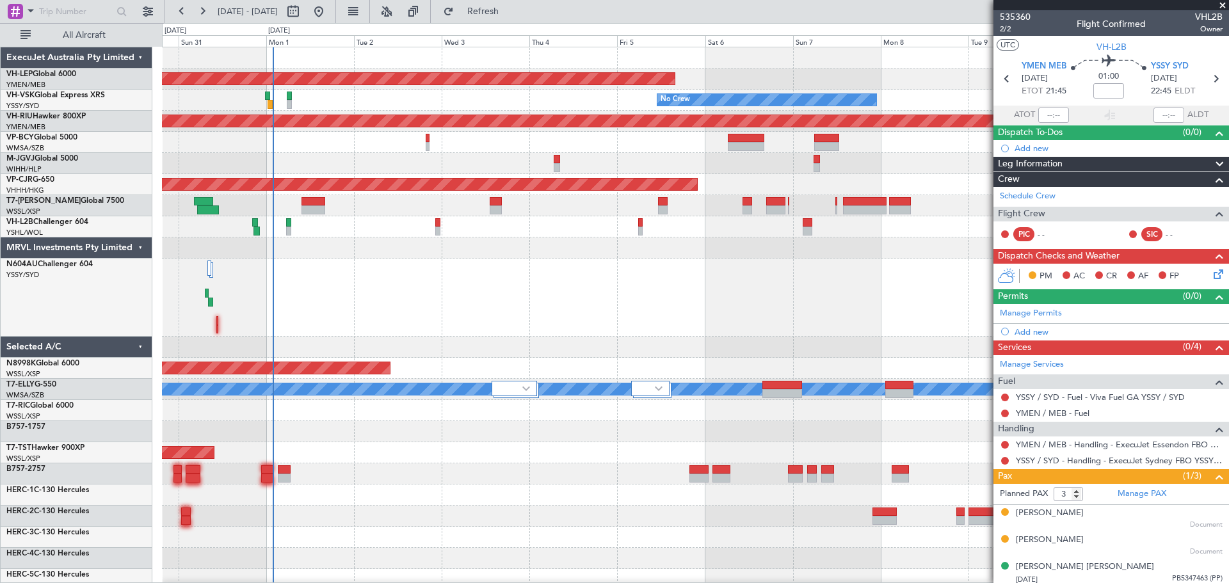
click at [452, 303] on div at bounding box center [695, 298] width 1066 height 78
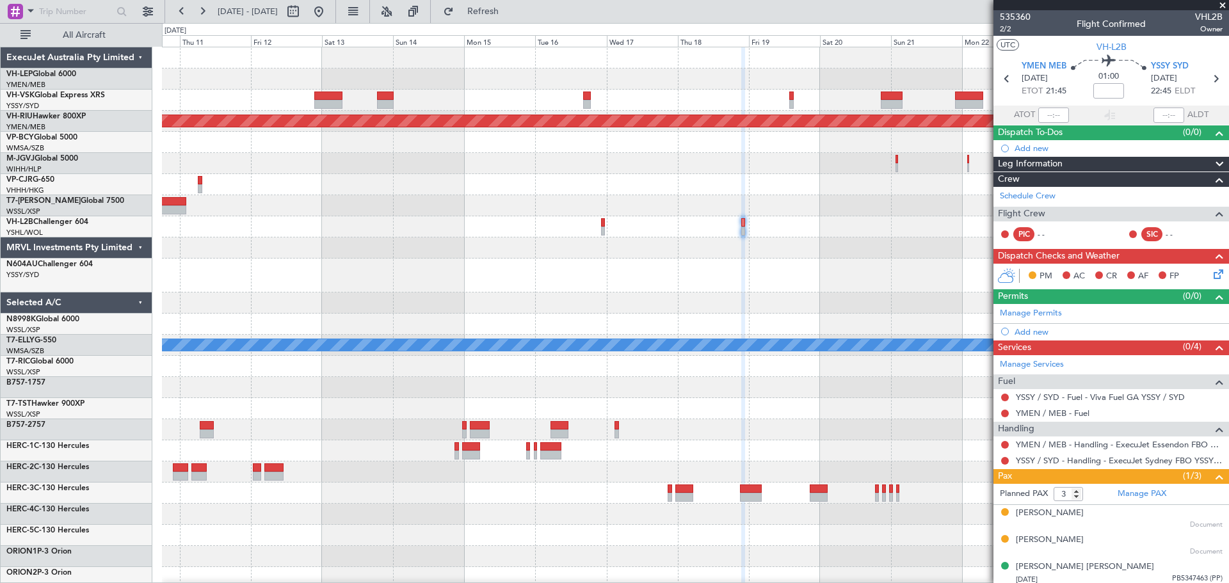
click at [478, 194] on div "No Crew Planned Maint Melbourne (Essendon) Planned Maint Dubai (Dubai Intl) MEL" at bounding box center [695, 402] width 1066 height 710
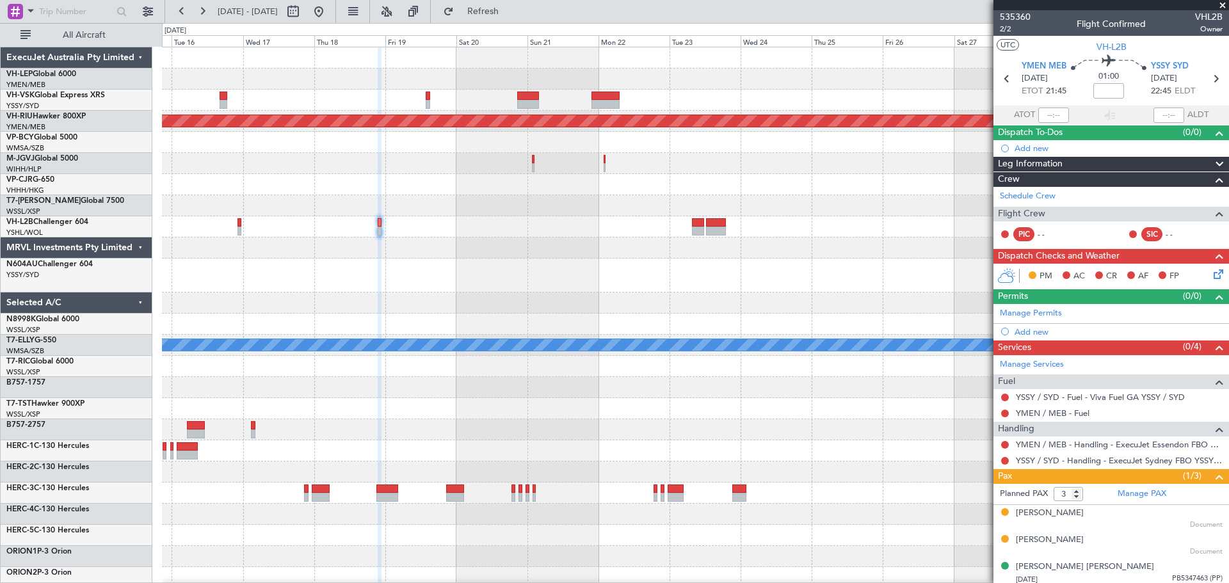
click at [1225, 4] on span at bounding box center [1222, 6] width 13 height 12
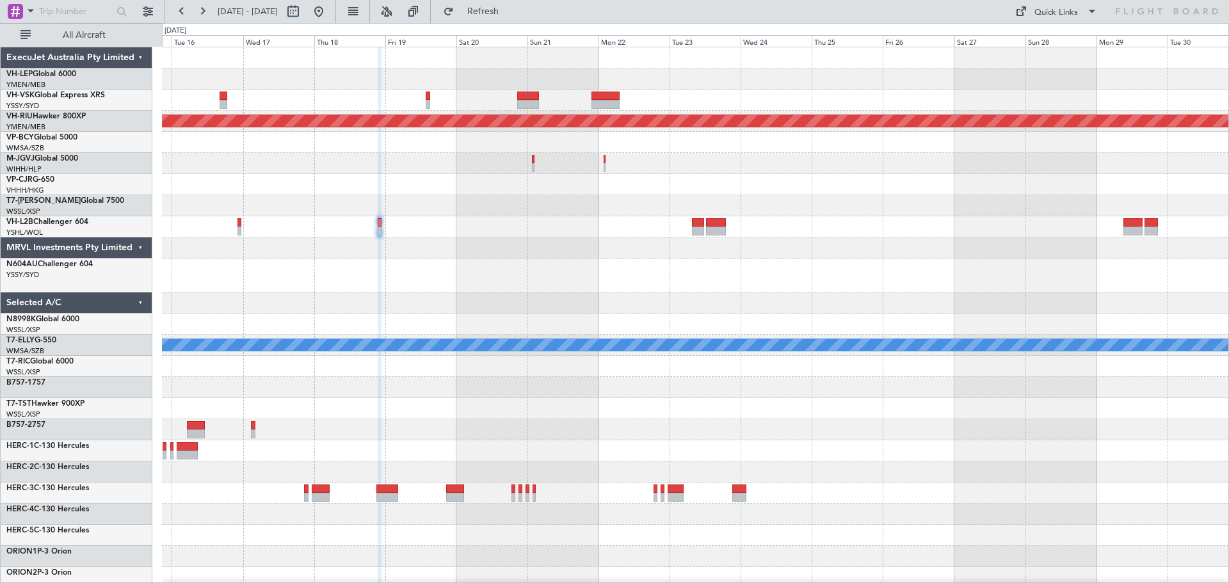
type input "0"
click at [204, 8] on button at bounding box center [202, 11] width 20 height 20
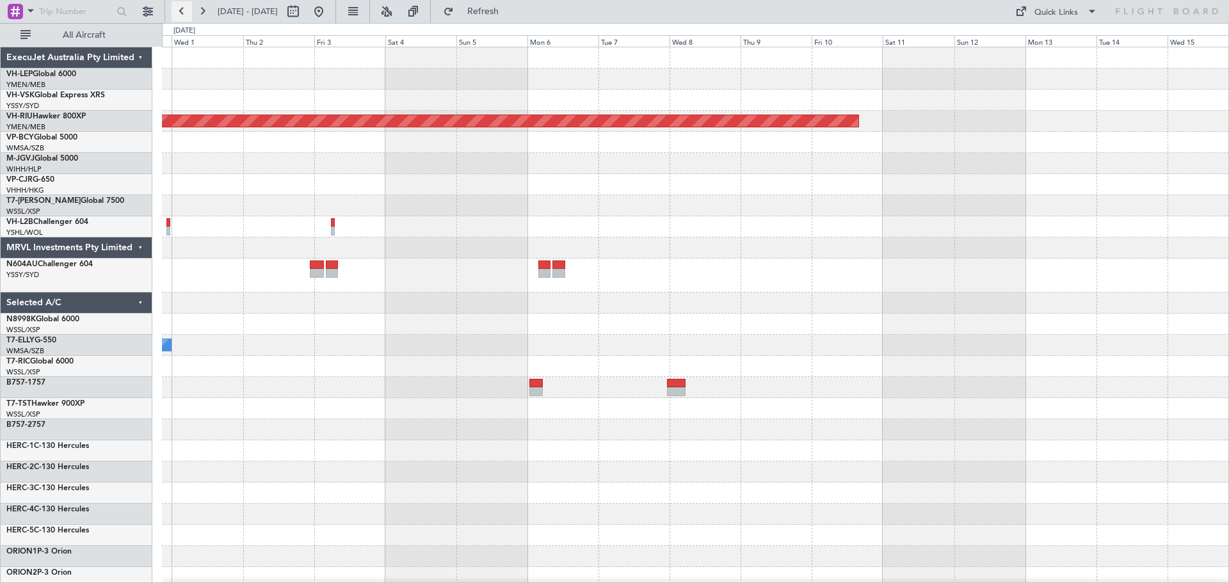
click at [180, 10] on button at bounding box center [182, 11] width 20 height 20
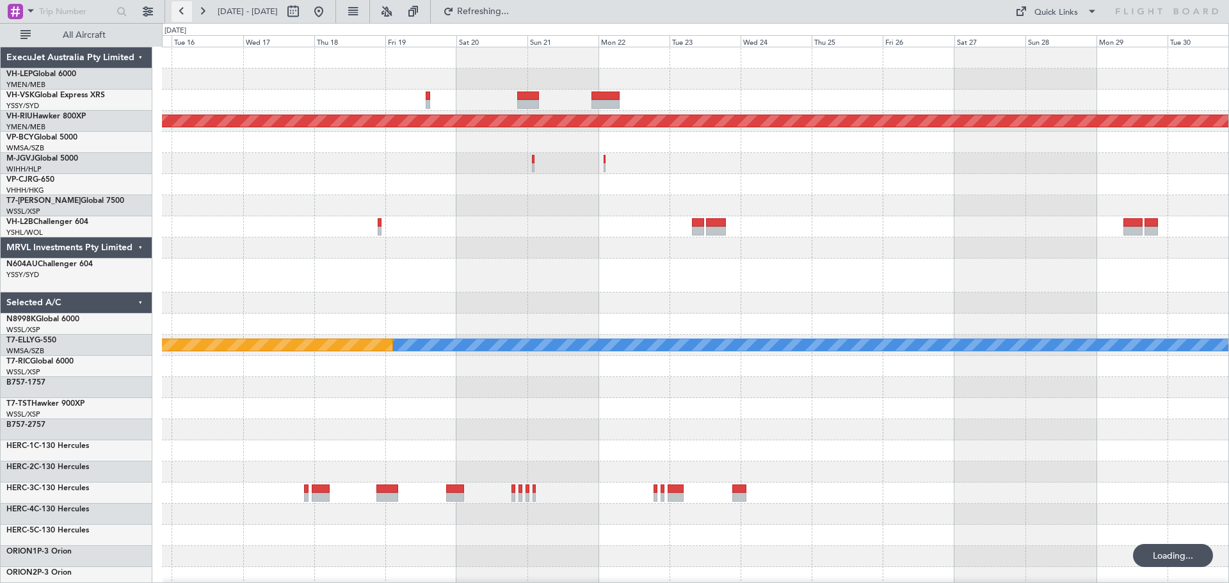
click at [180, 10] on button at bounding box center [182, 11] width 20 height 20
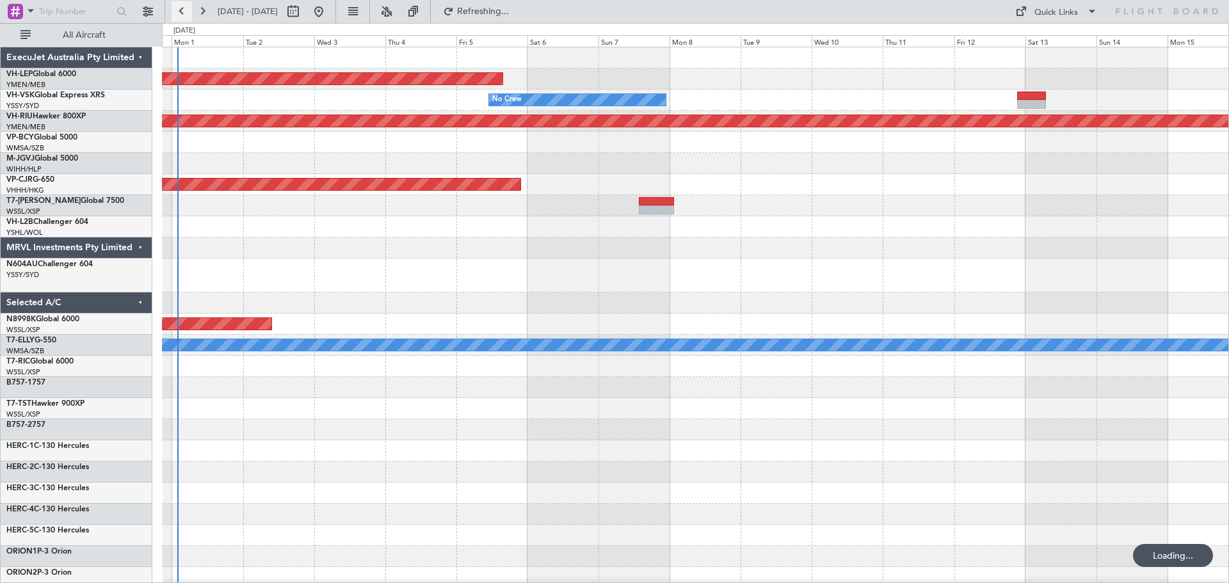
click at [180, 10] on button at bounding box center [182, 11] width 20 height 20
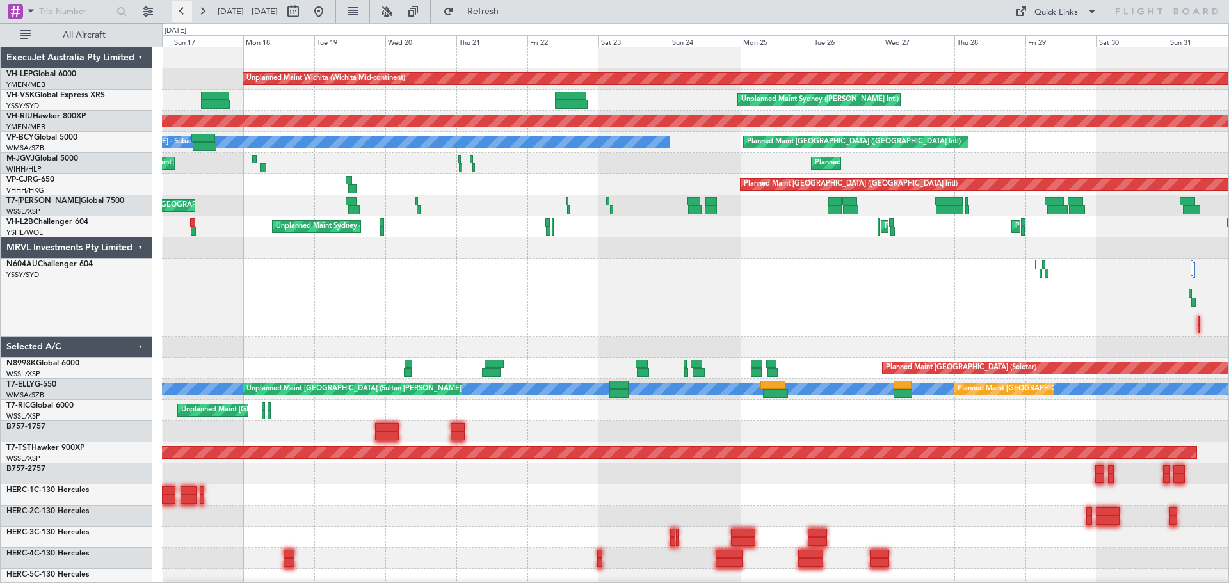
click at [180, 10] on button at bounding box center [182, 11] width 20 height 20
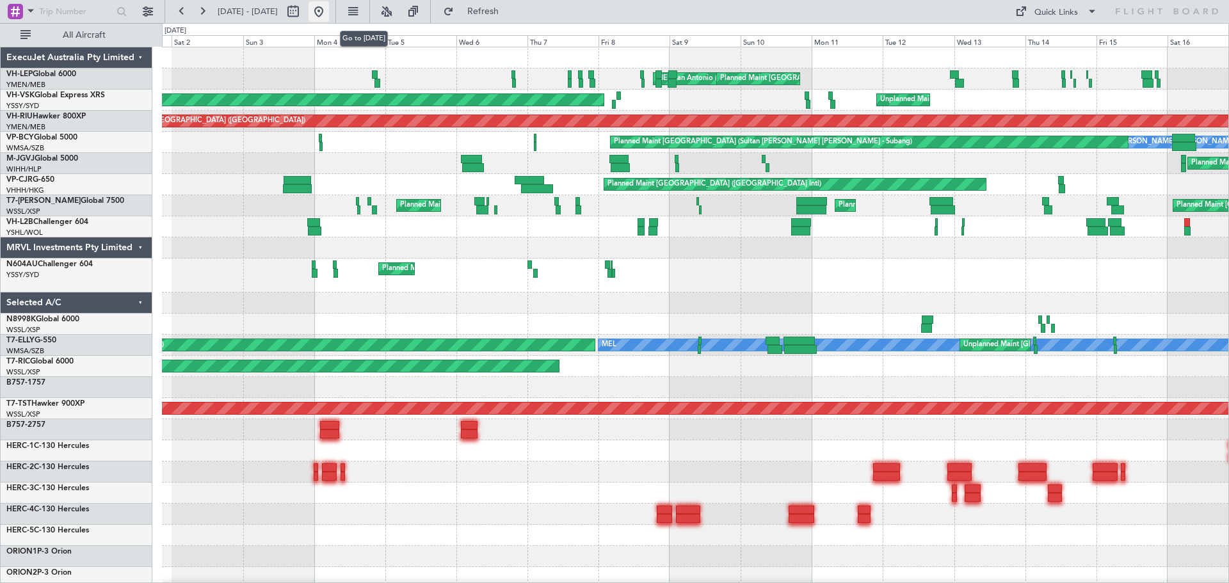
click at [329, 13] on button at bounding box center [319, 11] width 20 height 20
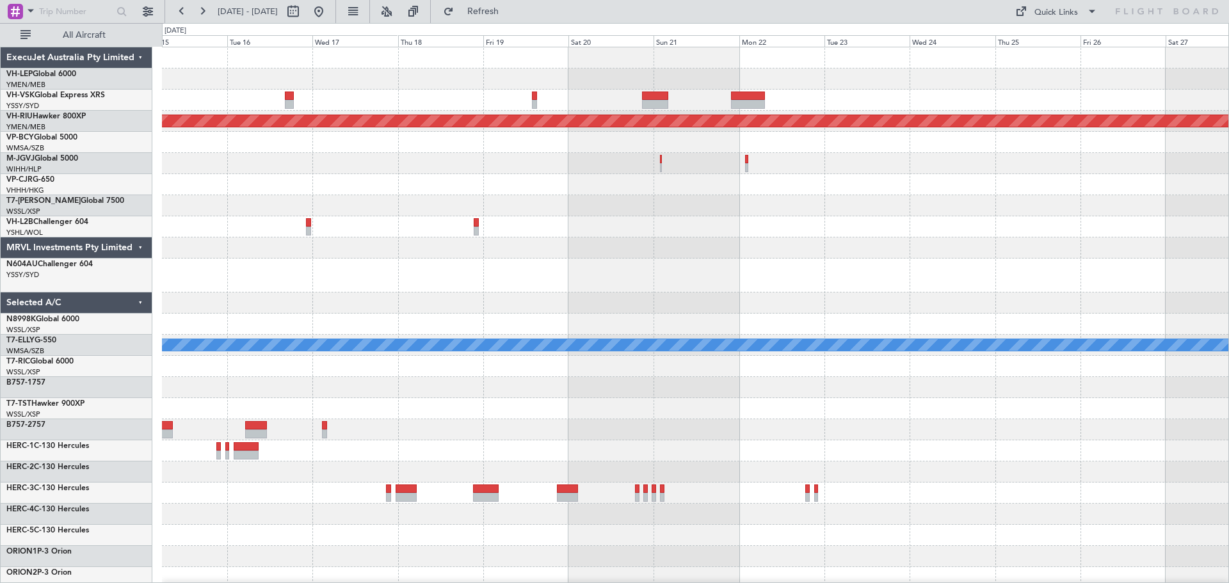
click at [364, 235] on div "Planned Maint Melbourne (Essendon) Planned Maint Dubai (Dubai Intl) MEL" at bounding box center [695, 423] width 1066 height 752
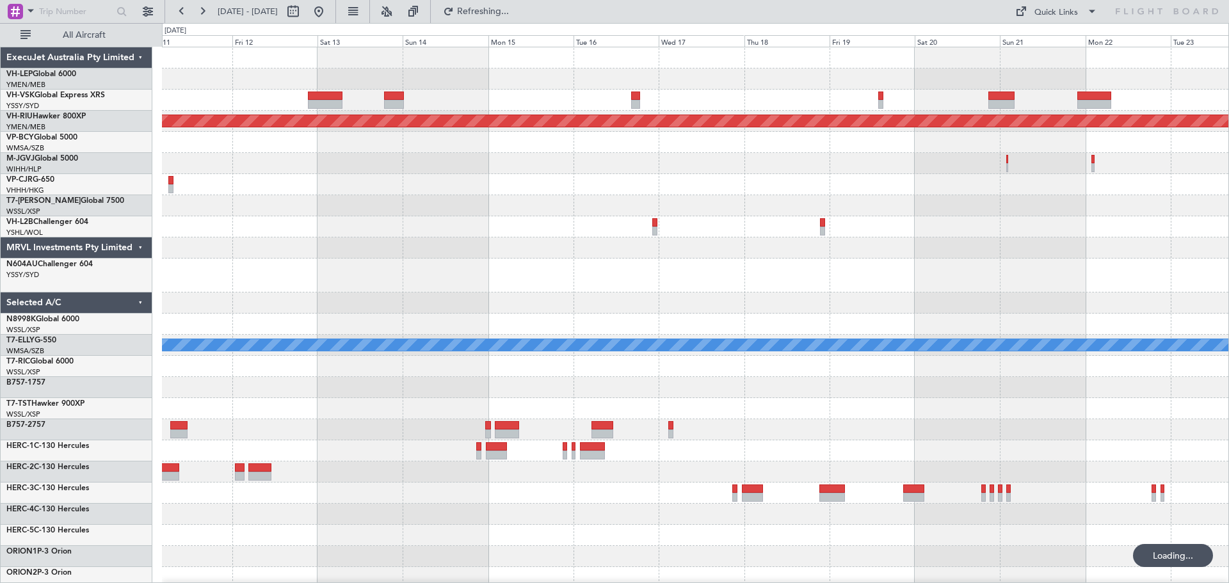
click at [860, 208] on div "Planned Maint Melbourne (Essendon) Planned Maint Dubai (Dubai Intl) MEL" at bounding box center [695, 402] width 1066 height 710
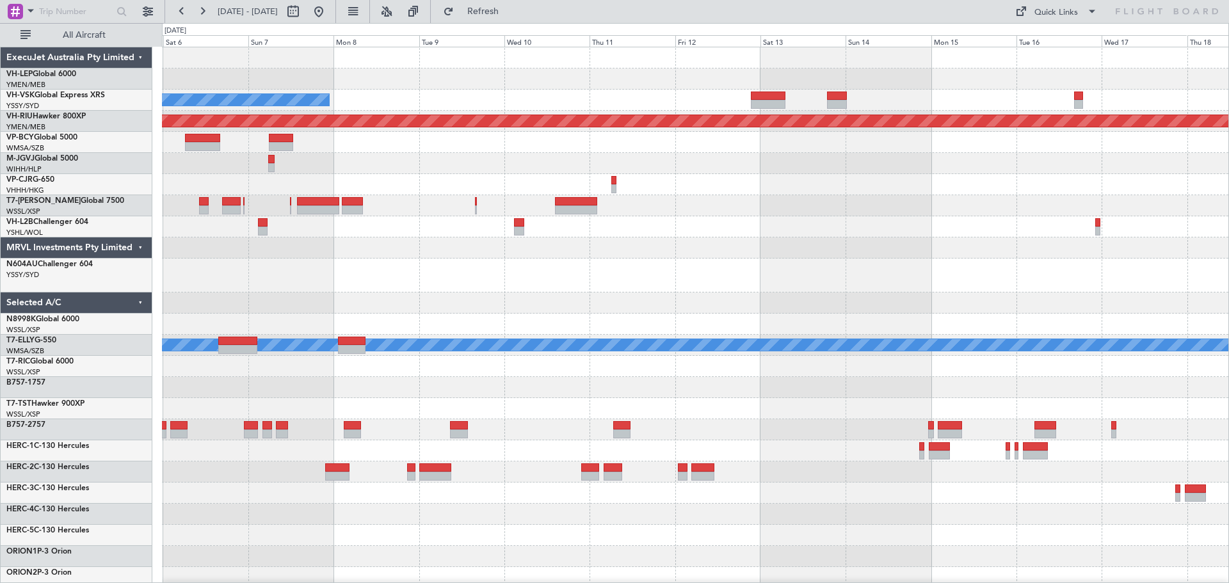
click at [928, 200] on div "Unplanned Maint Wichita (Wichita Mid-continent) No Crew Planned Maint Melbourne…" at bounding box center [695, 402] width 1066 height 710
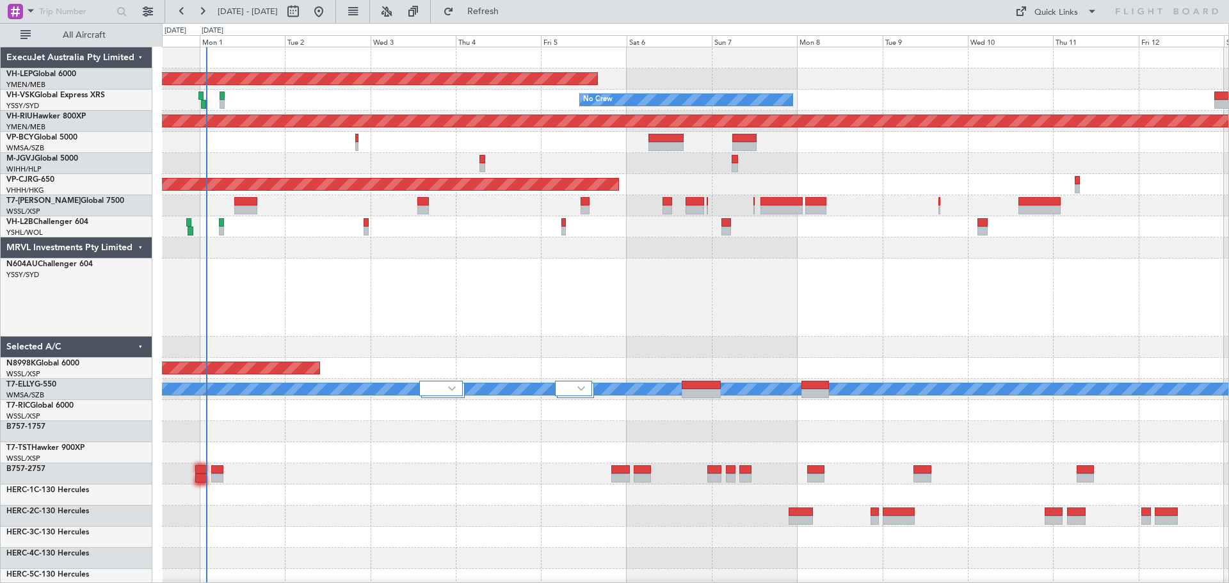
click at [408, 159] on div "Unplanned Maint Wichita (Wichita Mid-continent) No Crew Planned Maint Melbourne…" at bounding box center [695, 445] width 1066 height 796
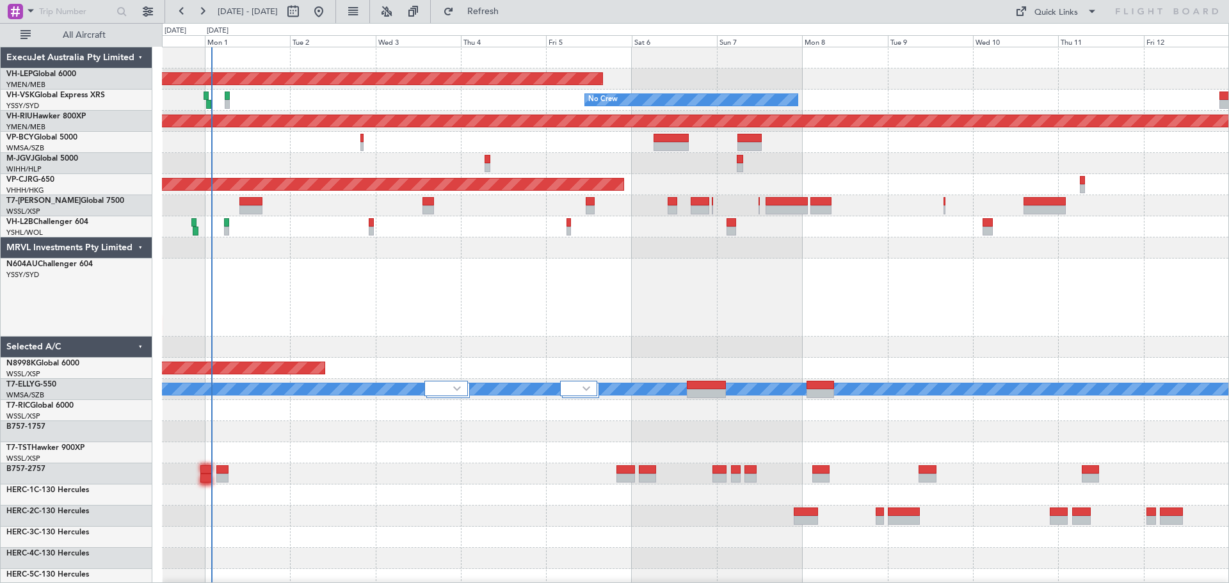
click at [470, 166] on div at bounding box center [695, 163] width 1066 height 21
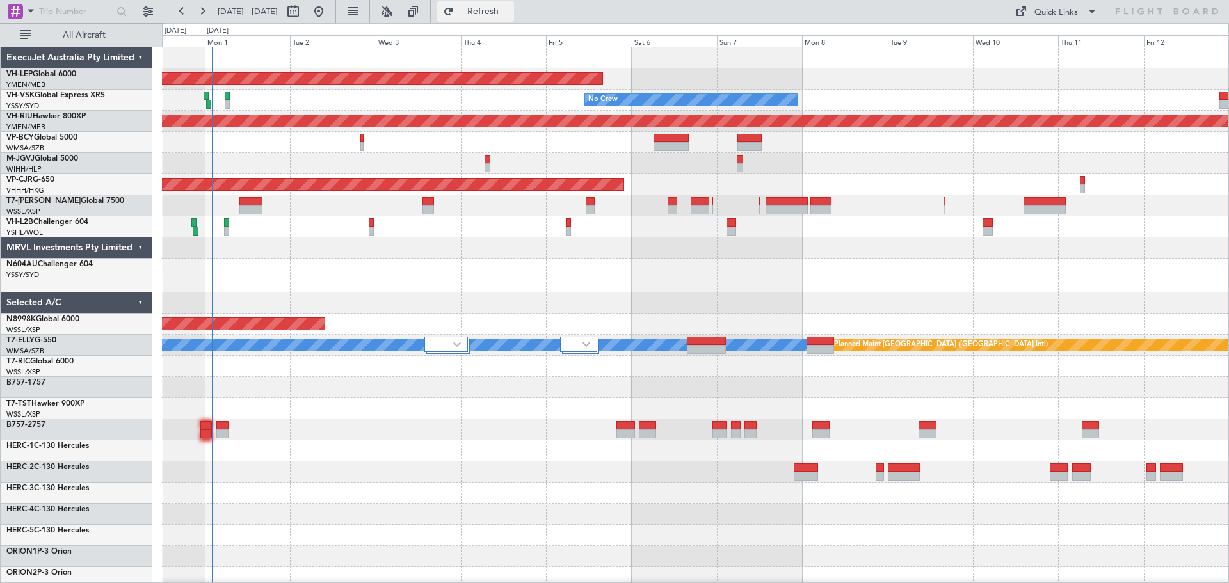
click at [492, 10] on button "Refresh" at bounding box center [475, 11] width 77 height 20
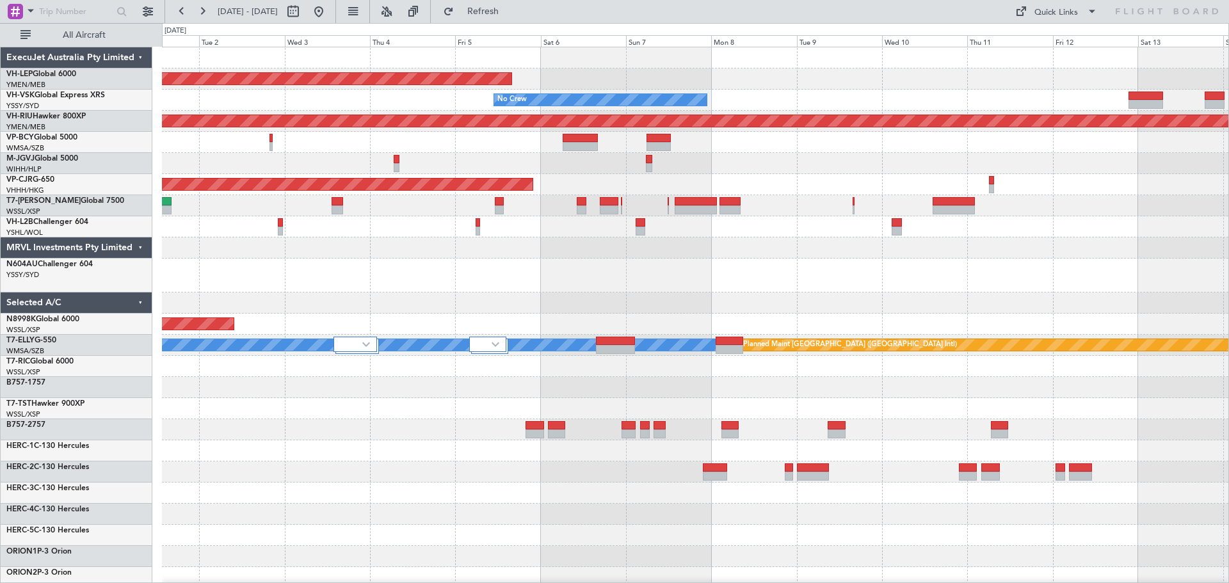
click at [422, 271] on div "Unplanned Maint Wichita (Wichita Mid-continent) No Crew Planned Maint Melbourne…" at bounding box center [695, 423] width 1066 height 752
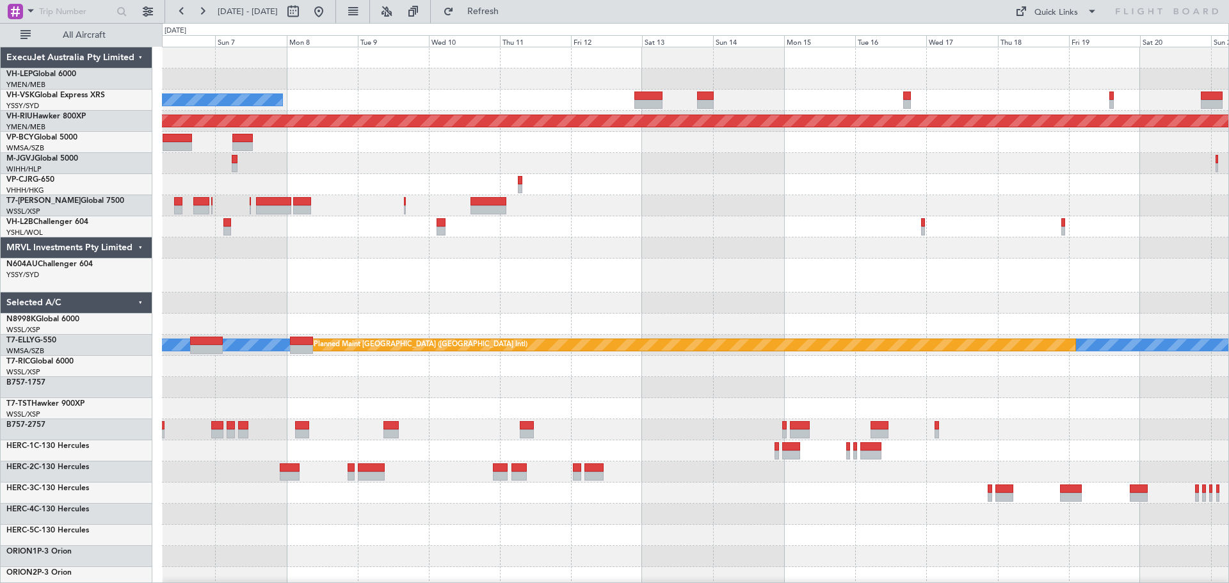
click at [460, 259] on div "Unplanned Maint Wichita (Wichita Mid-continent) No Crew Planned Maint Melbourne…" at bounding box center [695, 402] width 1066 height 710
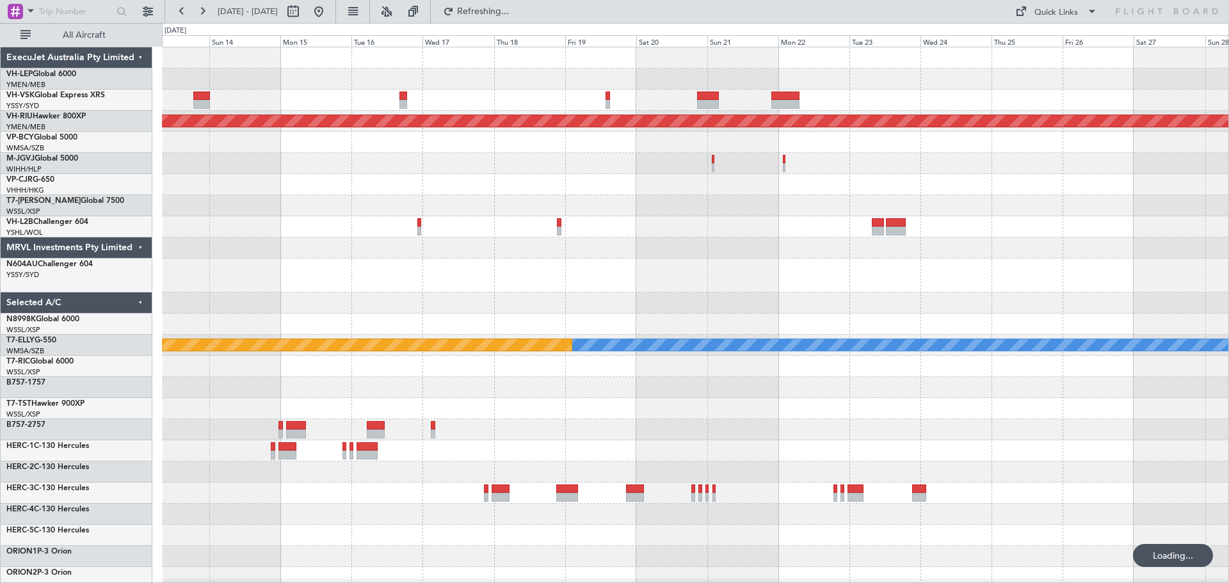
click at [574, 263] on div "Planned Maint [GEOGRAPHIC_DATA] ([GEOGRAPHIC_DATA]) [PERSON_NAME] Planned Maint…" at bounding box center [695, 402] width 1066 height 710
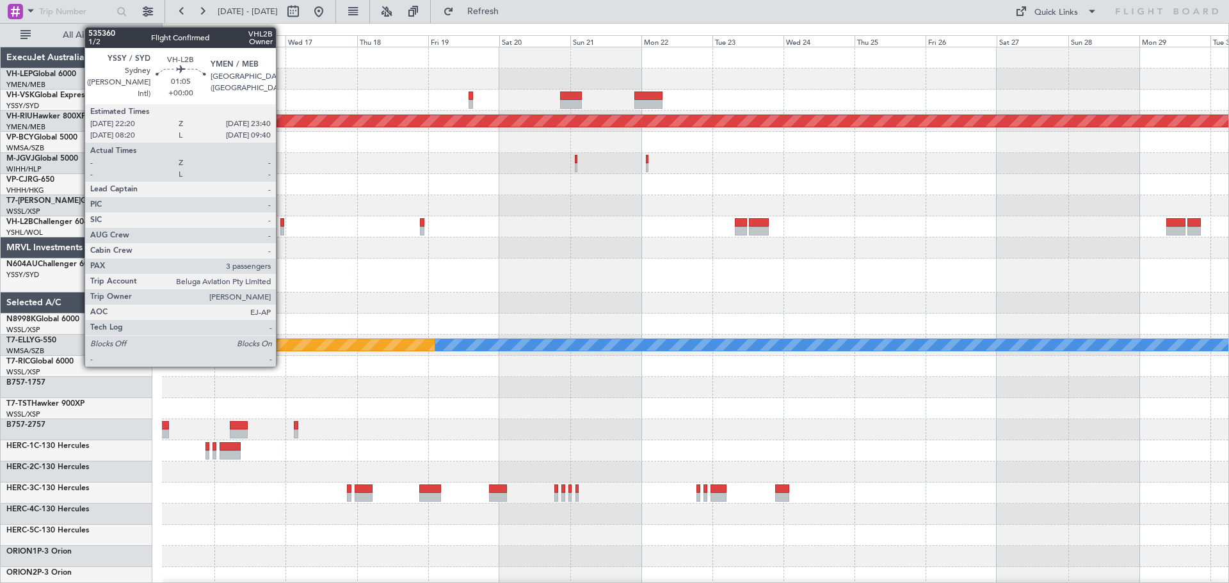
click at [282, 225] on div at bounding box center [282, 222] width 4 height 9
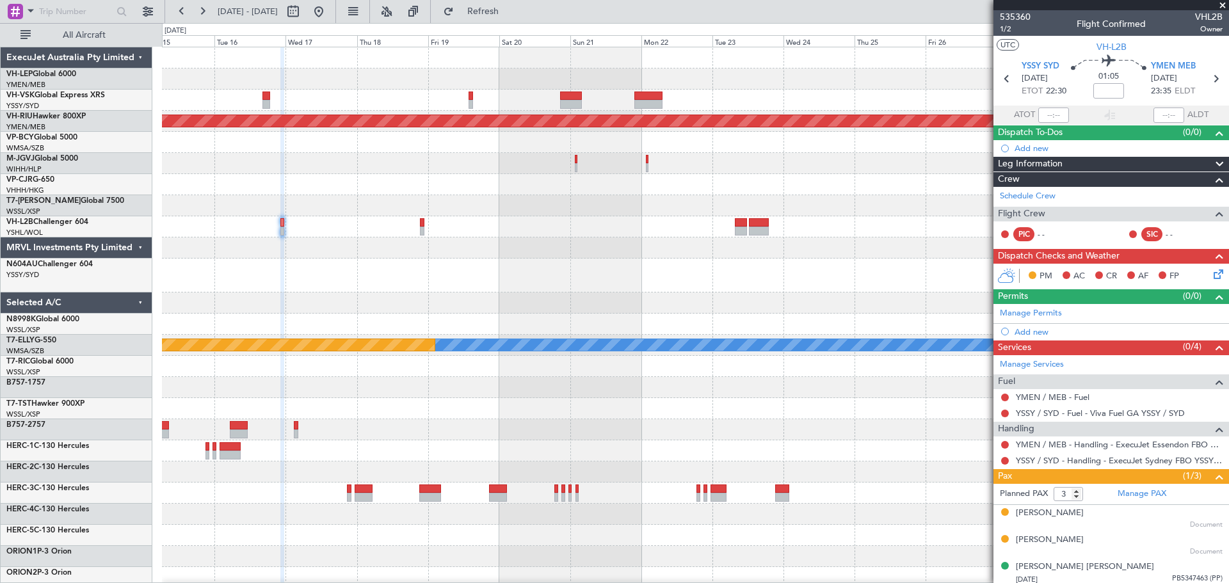
click at [633, 296] on div "Planned Maint [GEOGRAPHIC_DATA] ([GEOGRAPHIC_DATA]) [PERSON_NAME] Planned Maint…" at bounding box center [695, 402] width 1066 height 710
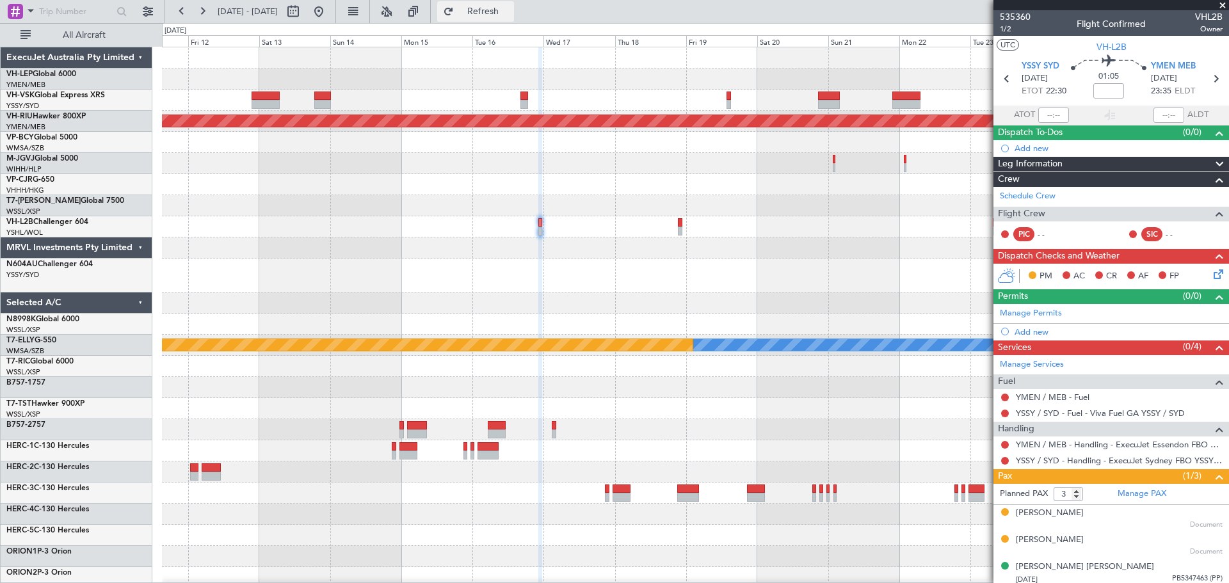
click at [495, 7] on button "Refresh" at bounding box center [475, 11] width 77 height 20
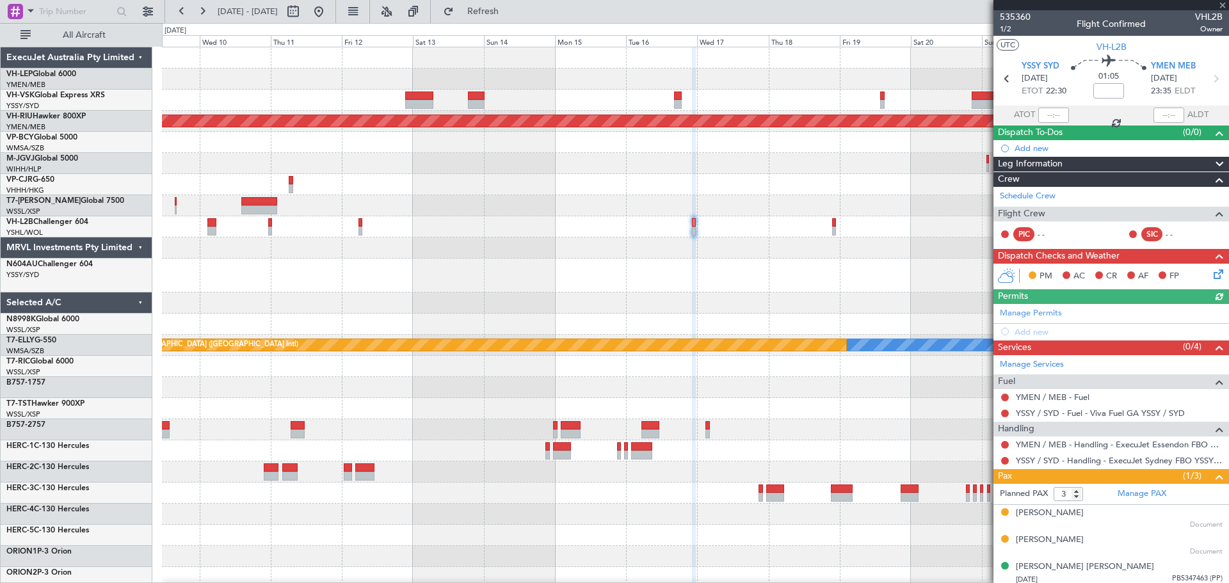
click at [472, 286] on div "No Crew Planned Maint Melbourne (Essendon) Planned Maint Hong Kong (Hong Kong I…" at bounding box center [695, 402] width 1066 height 710
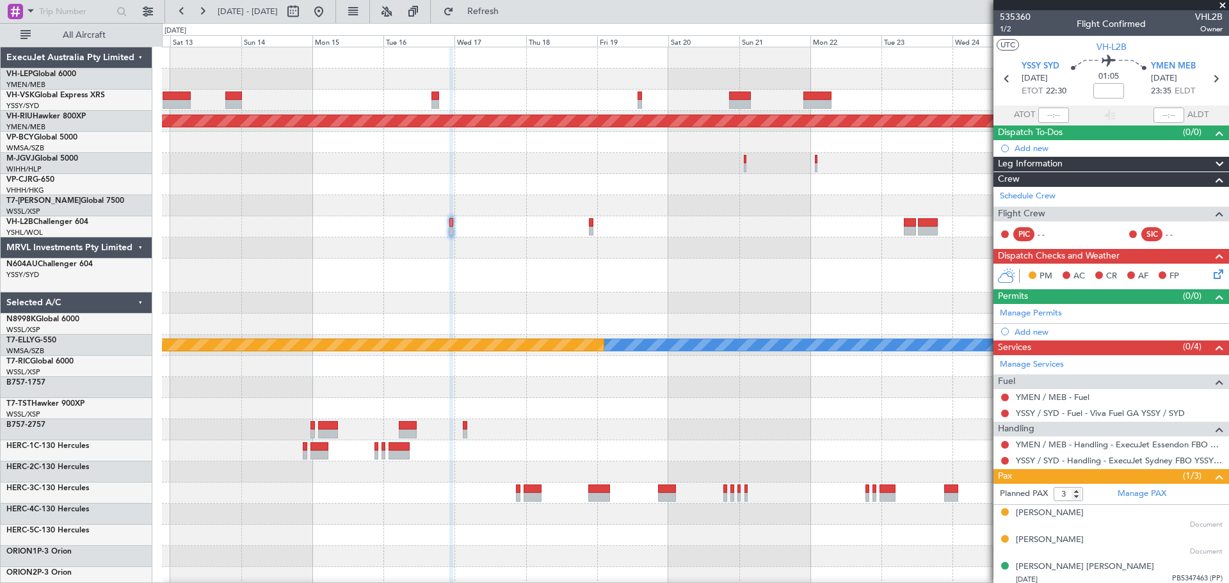
click at [152, 275] on div "Planned Maint [GEOGRAPHIC_DATA] ([GEOGRAPHIC_DATA]) [PERSON_NAME] Planned Maint…" at bounding box center [614, 303] width 1229 height 560
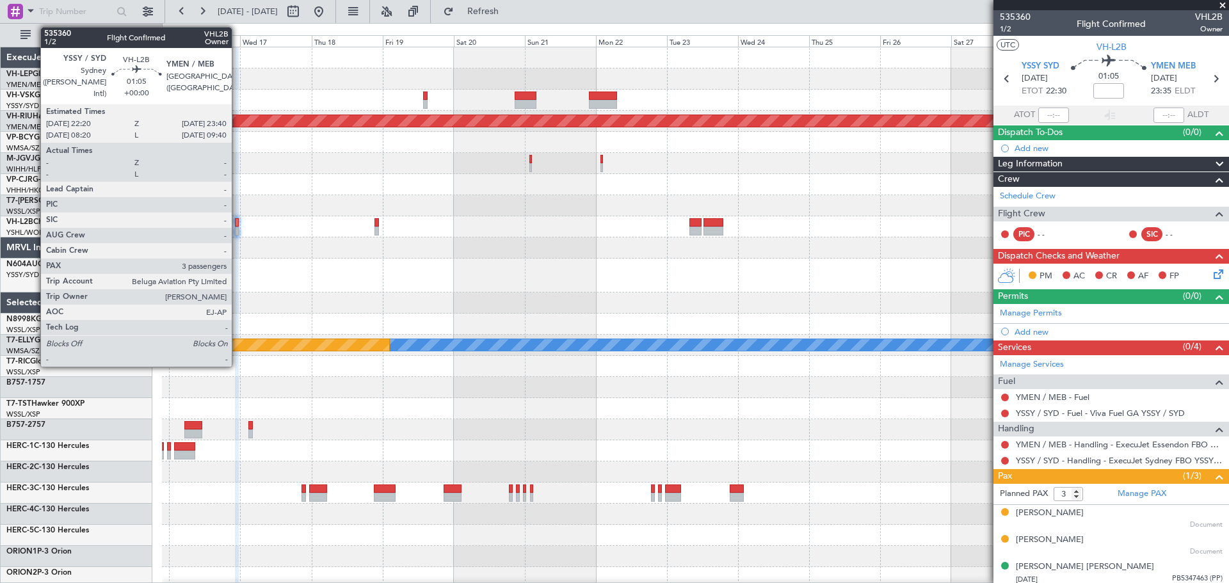
click at [237, 223] on div at bounding box center [237, 222] width 4 height 9
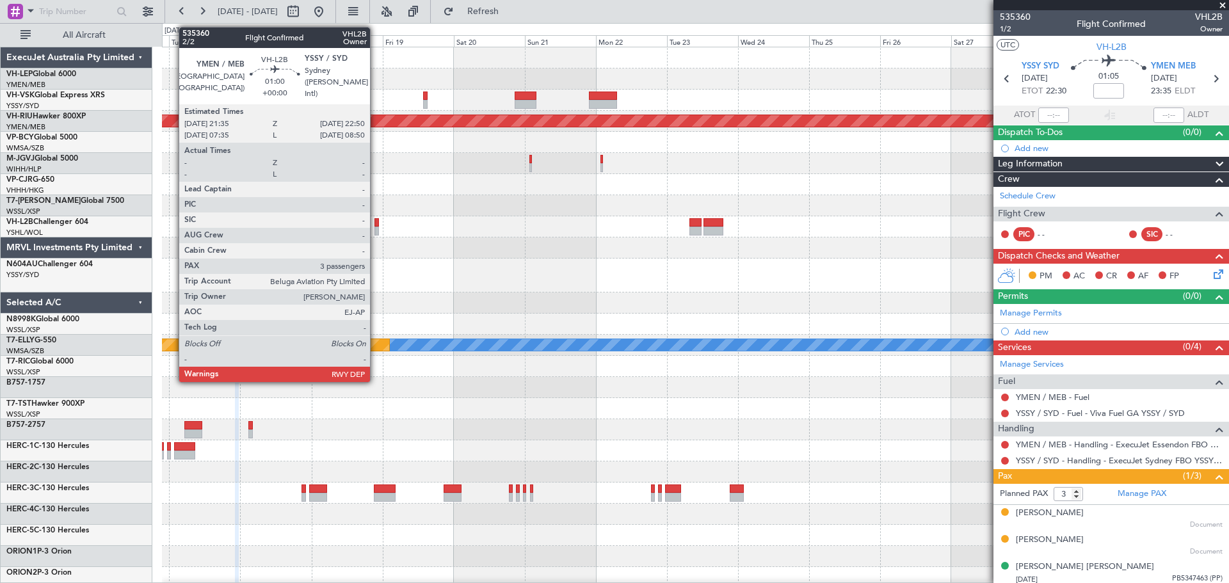
click at [376, 223] on div at bounding box center [376, 222] width 4 height 9
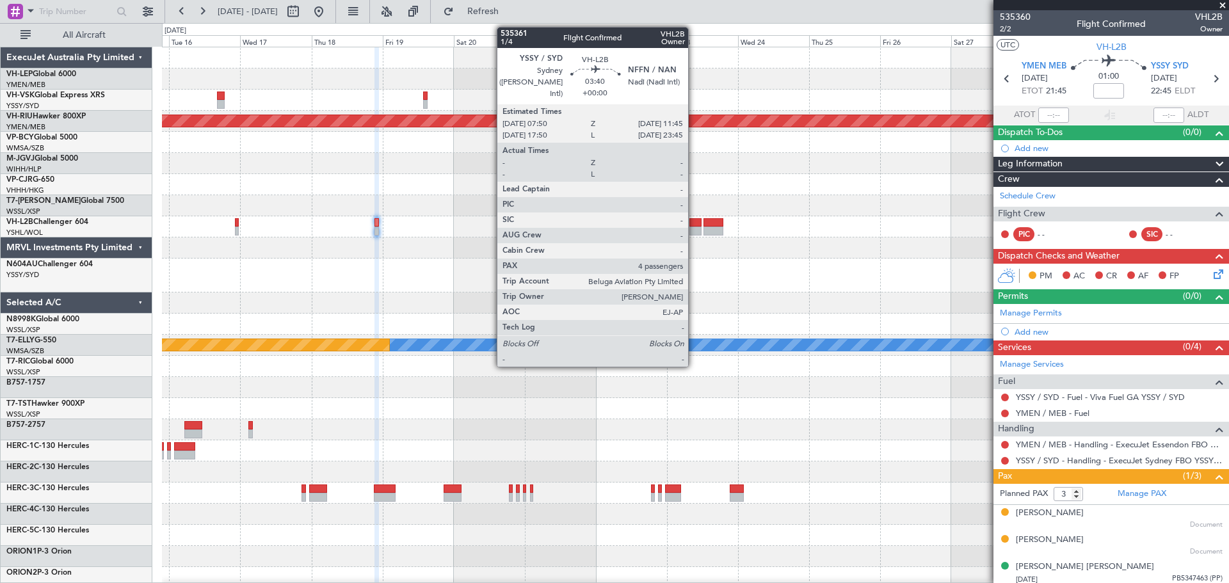
click at [694, 227] on div at bounding box center [695, 231] width 12 height 9
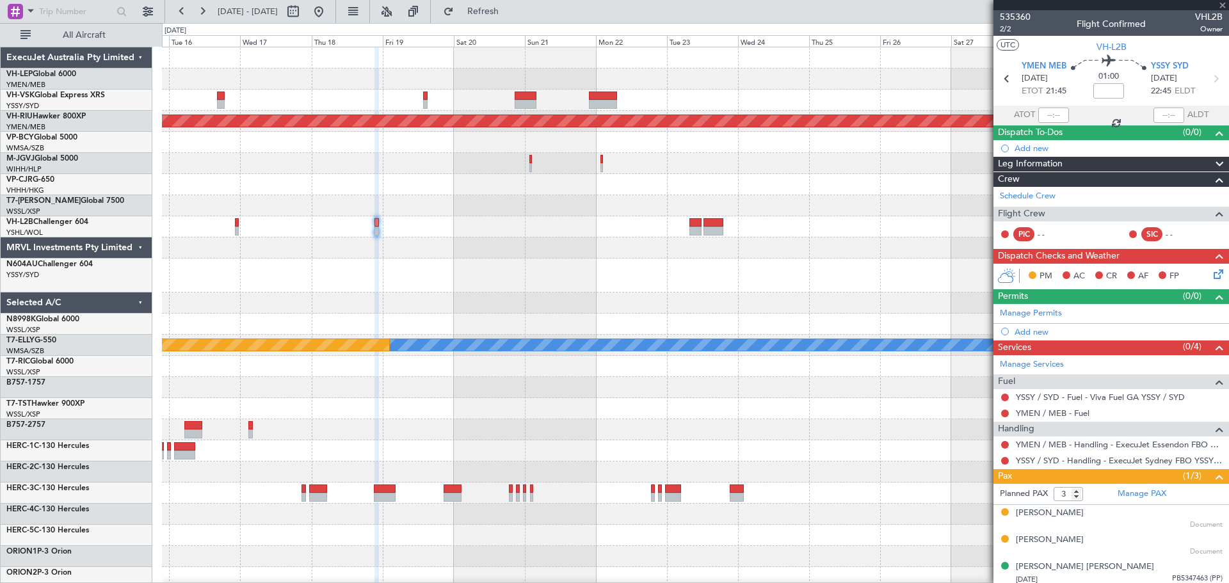
type input "4"
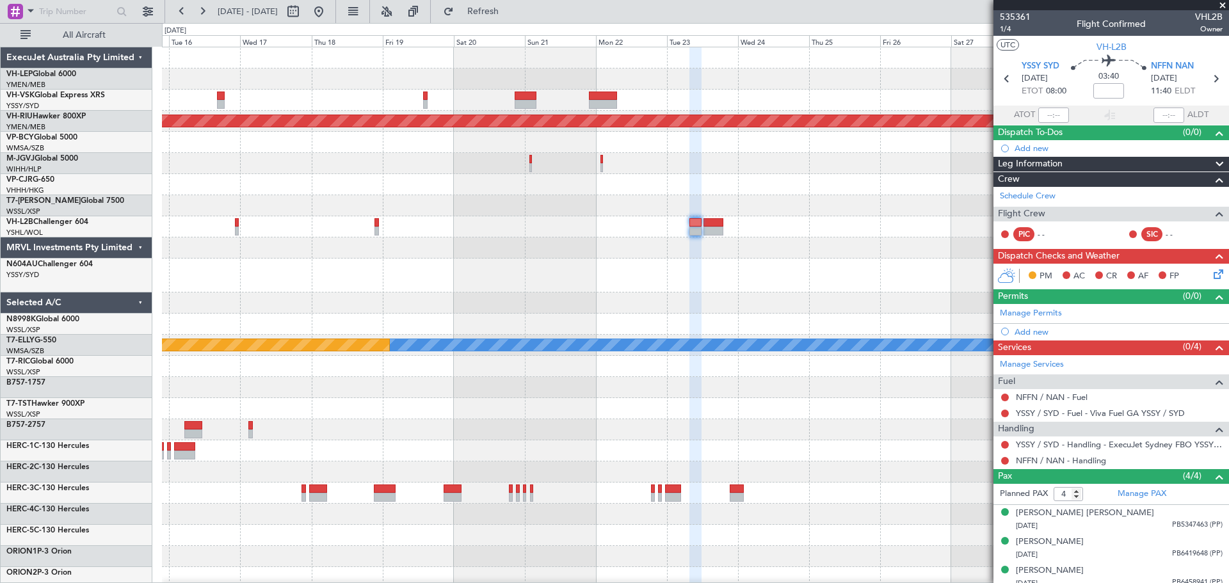
click at [723, 232] on div at bounding box center [695, 226] width 1066 height 21
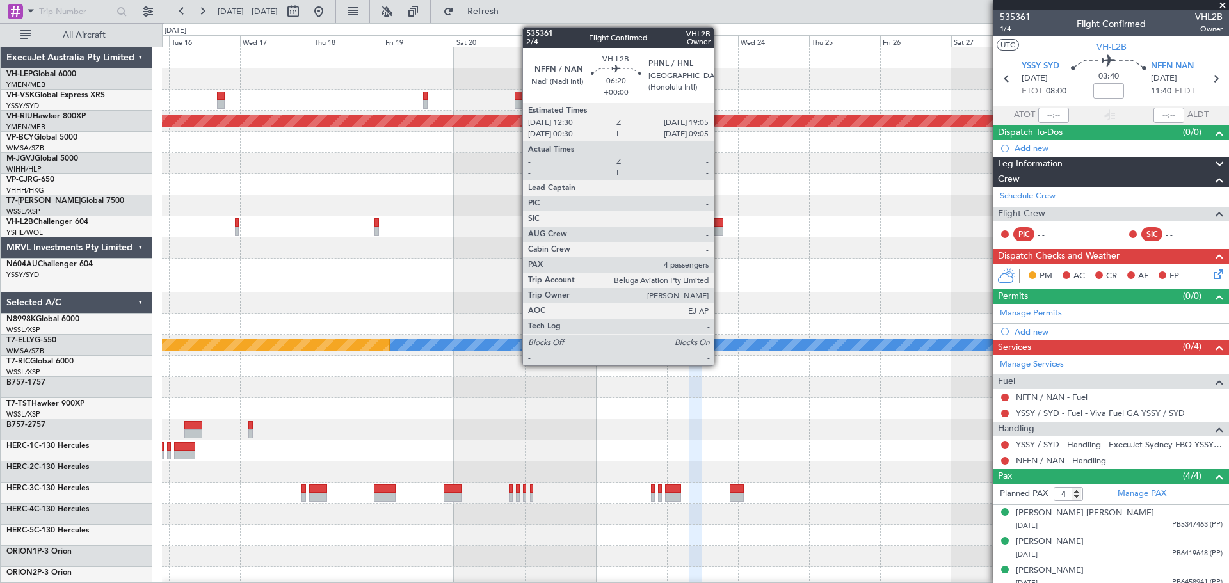
click at [719, 232] on div at bounding box center [713, 231] width 20 height 9
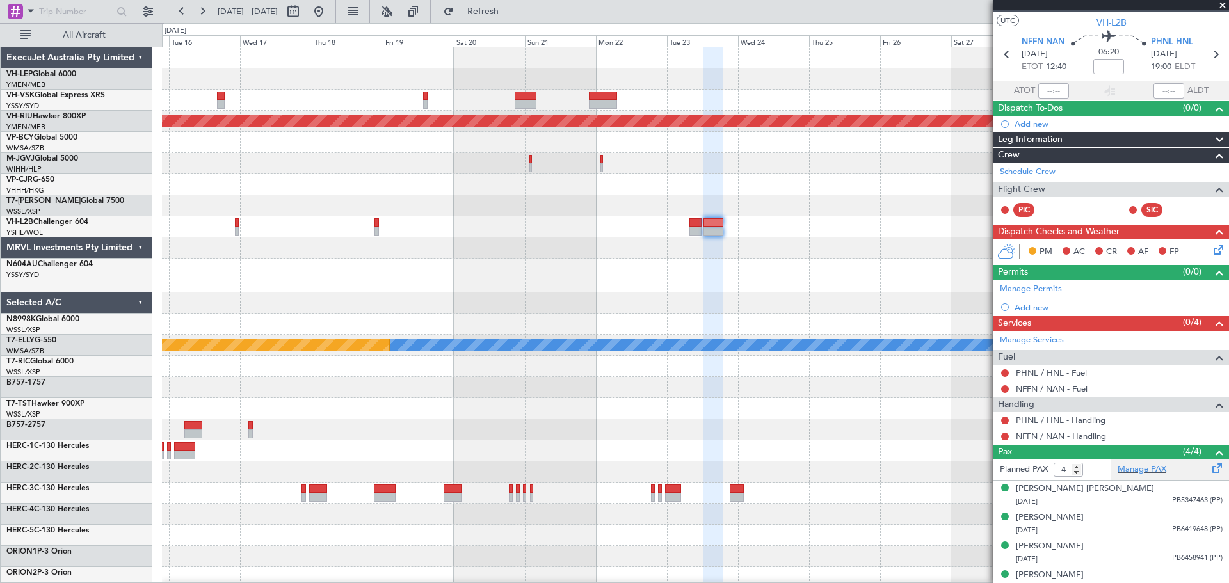
scroll to position [36, 0]
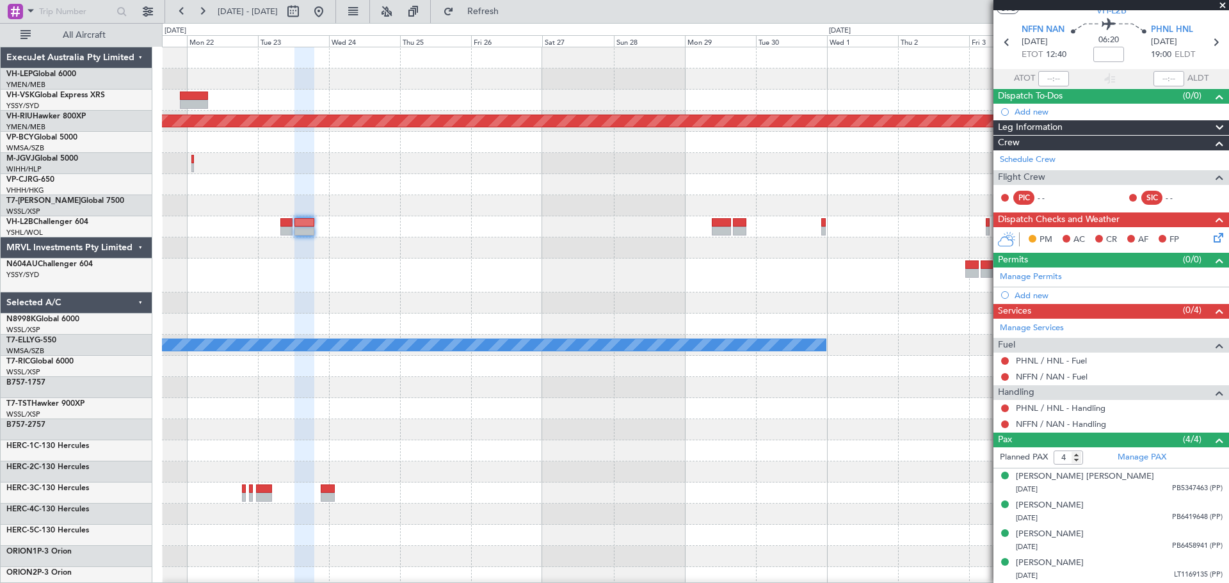
click at [341, 285] on div "Planned Maint [GEOGRAPHIC_DATA] ([GEOGRAPHIC_DATA]) [PERSON_NAME] Planned Maint…" at bounding box center [695, 402] width 1066 height 710
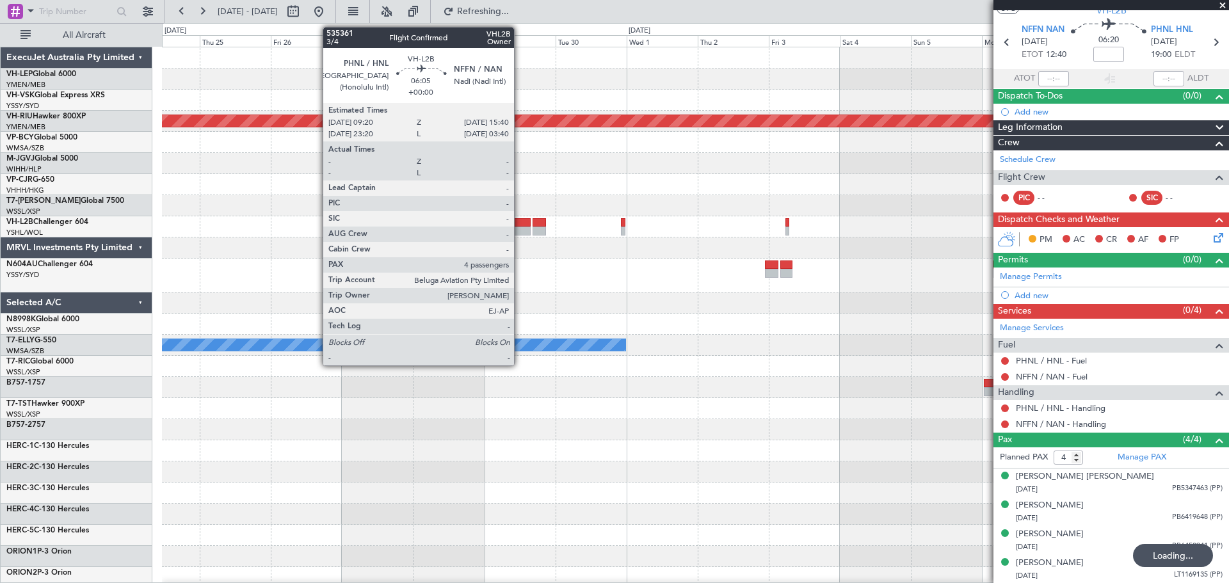
click at [520, 229] on div at bounding box center [520, 231] width 19 height 9
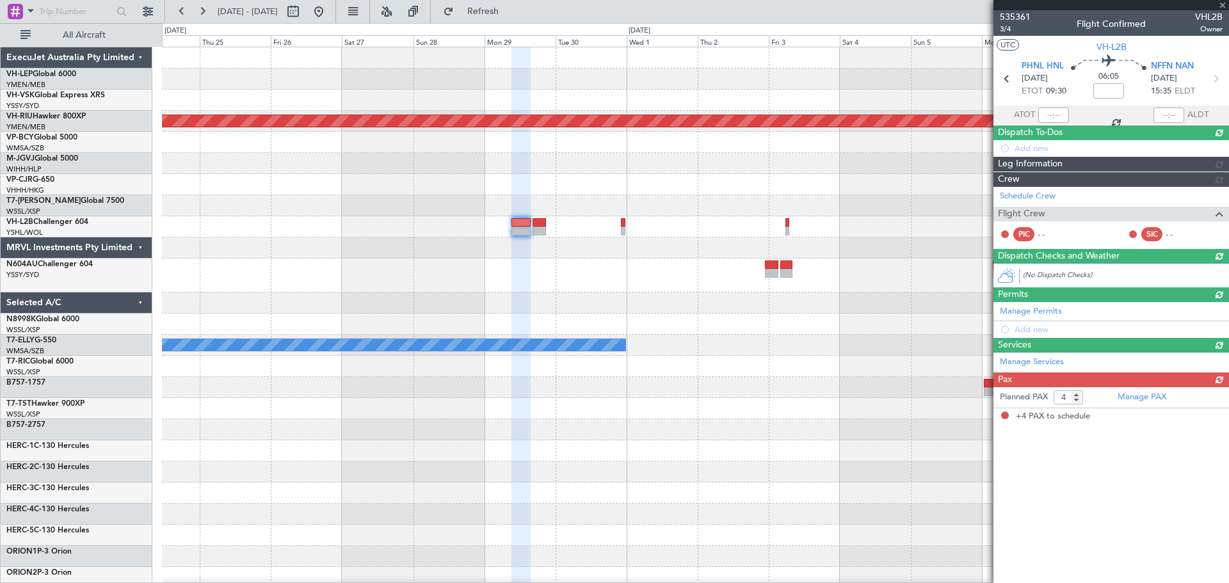
scroll to position [0, 0]
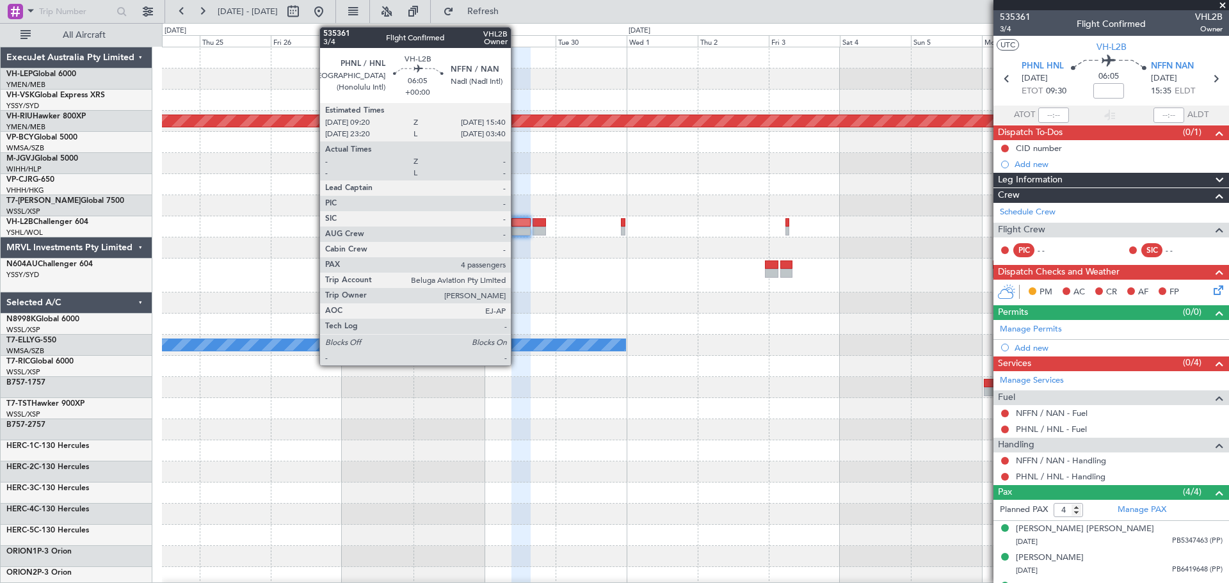
click at [517, 226] on div at bounding box center [520, 222] width 19 height 9
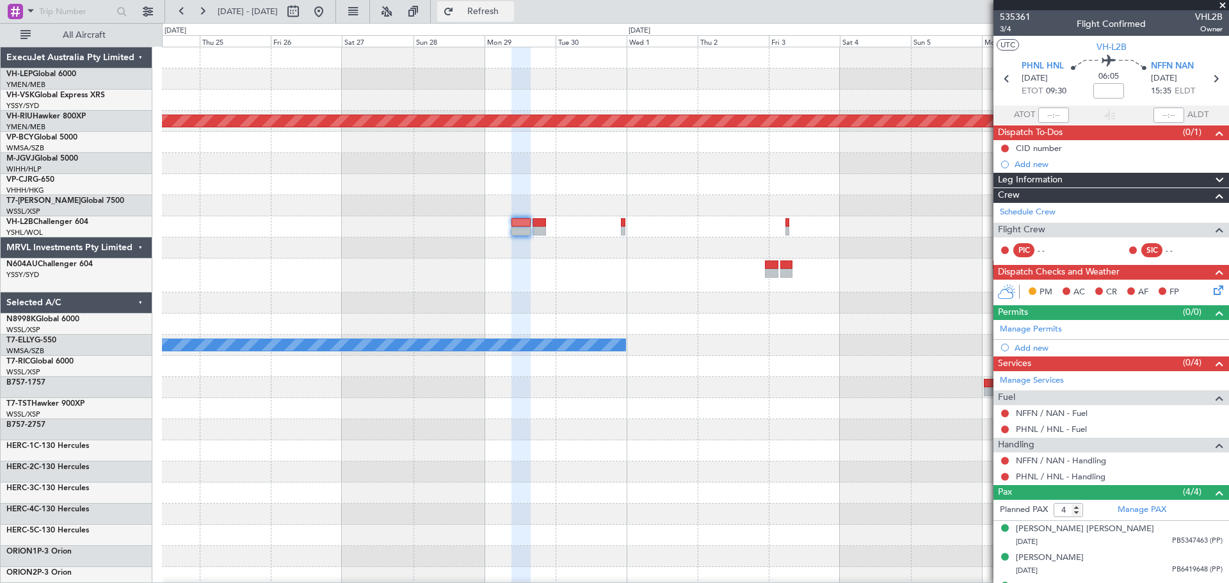
click at [510, 8] on span "Refresh" at bounding box center [483, 11] width 54 height 9
click at [634, 250] on div at bounding box center [695, 247] width 1066 height 21
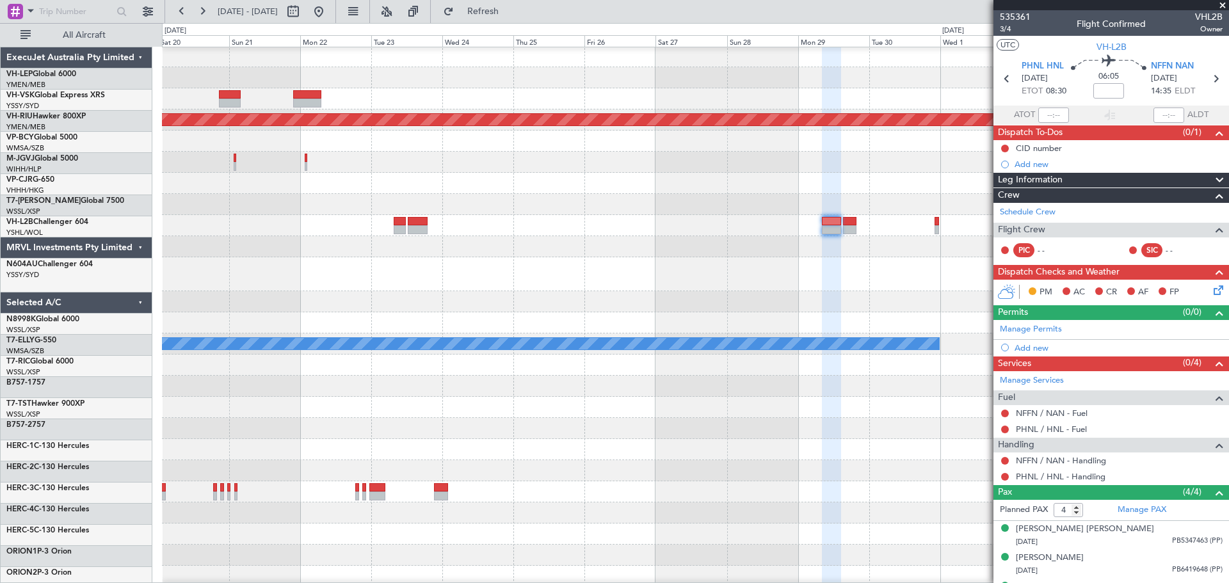
click at [269, 288] on div "Planned Maint [GEOGRAPHIC_DATA] ([GEOGRAPHIC_DATA]) [PERSON_NAME] Planned Maint…" at bounding box center [695, 401] width 1066 height 710
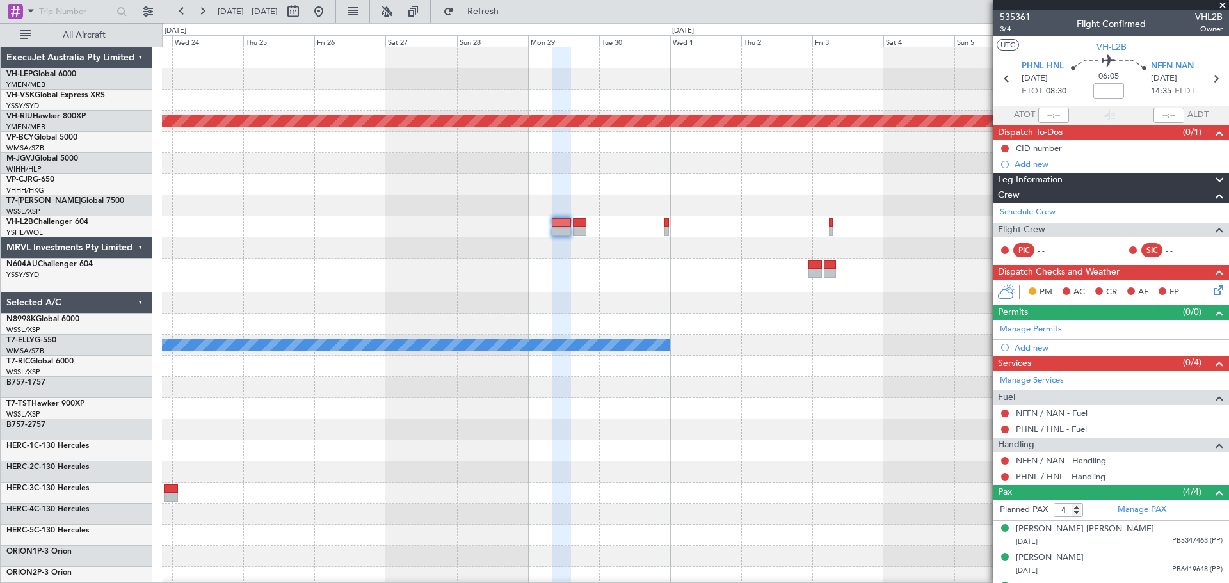
click at [711, 278] on div "Planned Maint Melbourne (Essendon) MEL" at bounding box center [695, 402] width 1066 height 710
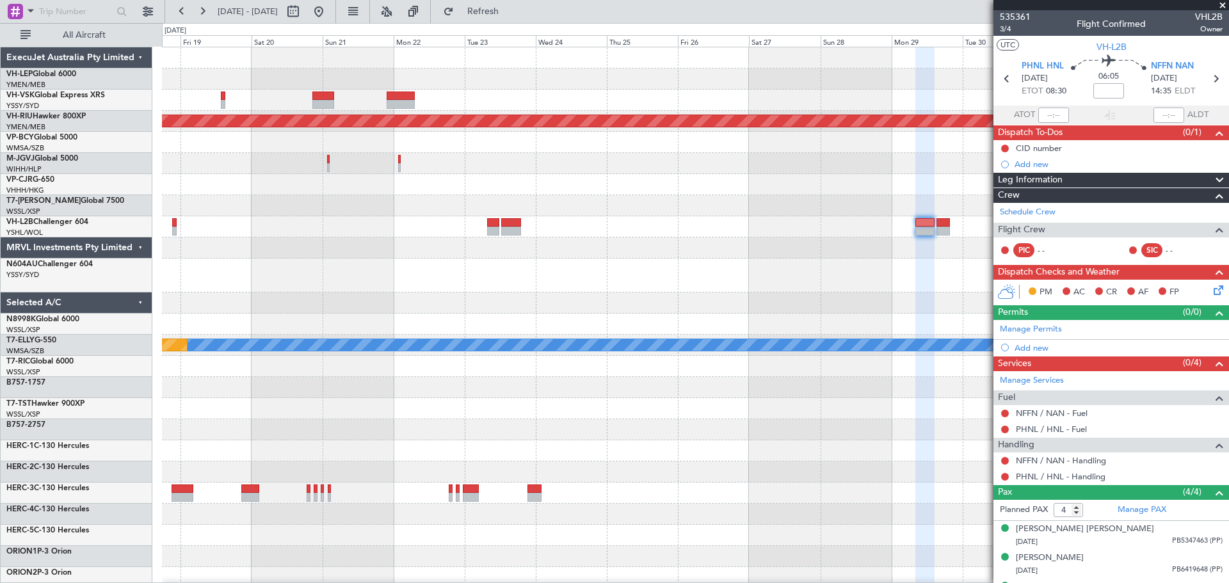
click at [664, 270] on div "Planned Maint [GEOGRAPHIC_DATA] ([GEOGRAPHIC_DATA]) [PERSON_NAME] Planned Maint…" at bounding box center [695, 402] width 1066 height 710
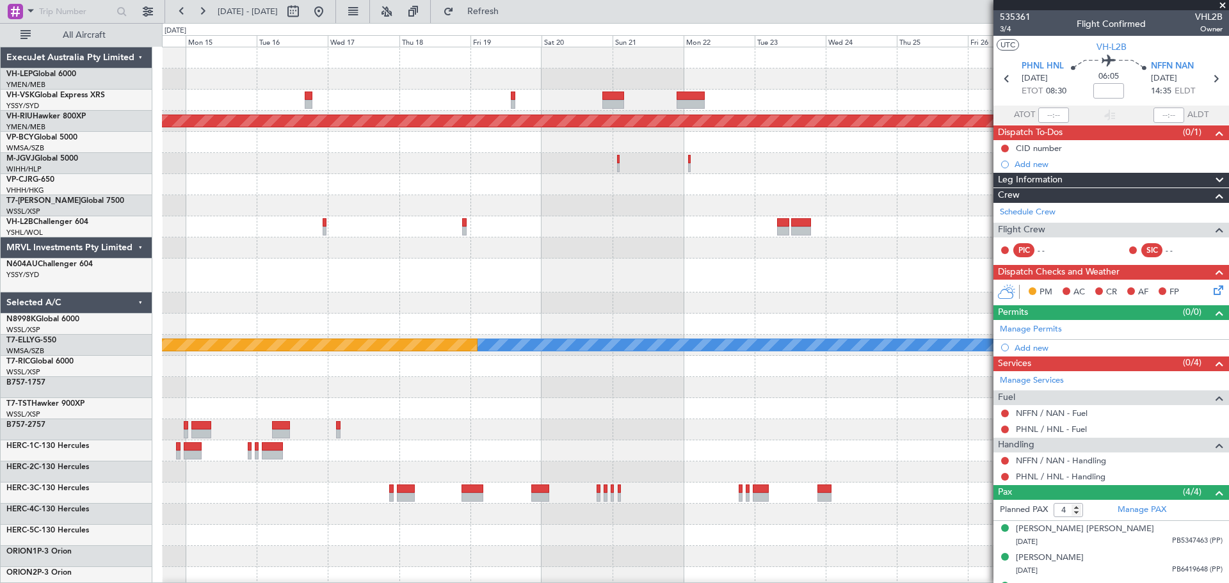
click at [566, 272] on div "Planned Maint [GEOGRAPHIC_DATA] ([GEOGRAPHIC_DATA]) [PERSON_NAME] Planned Maint…" at bounding box center [695, 402] width 1066 height 710
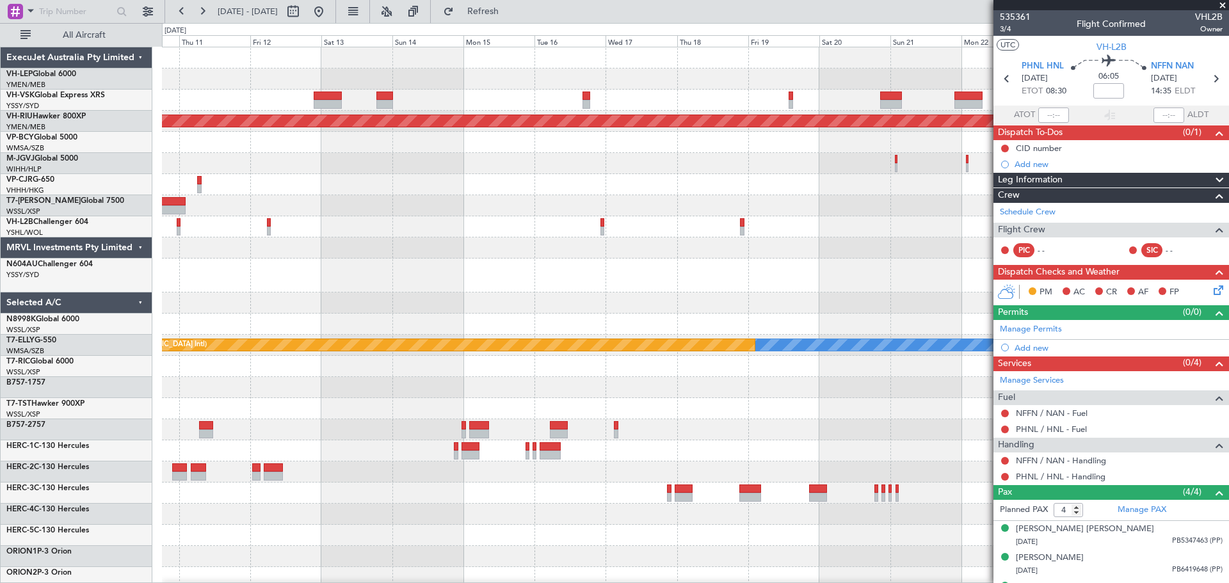
click at [794, 312] on div "No Crew Planned Maint [GEOGRAPHIC_DATA] ([GEOGRAPHIC_DATA]) [PERSON_NAME] Plann…" at bounding box center [695, 402] width 1066 height 710
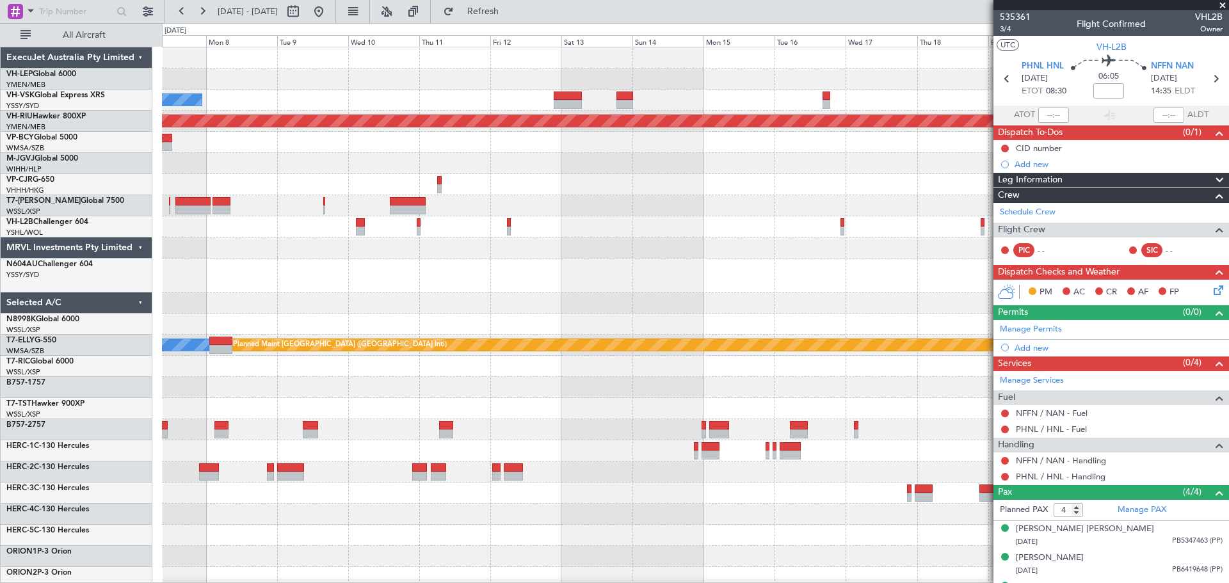
click at [587, 306] on div "Unplanned Maint Wichita (Wichita Mid-continent) No Crew Planned Maint Melbourne…" at bounding box center [695, 402] width 1066 height 710
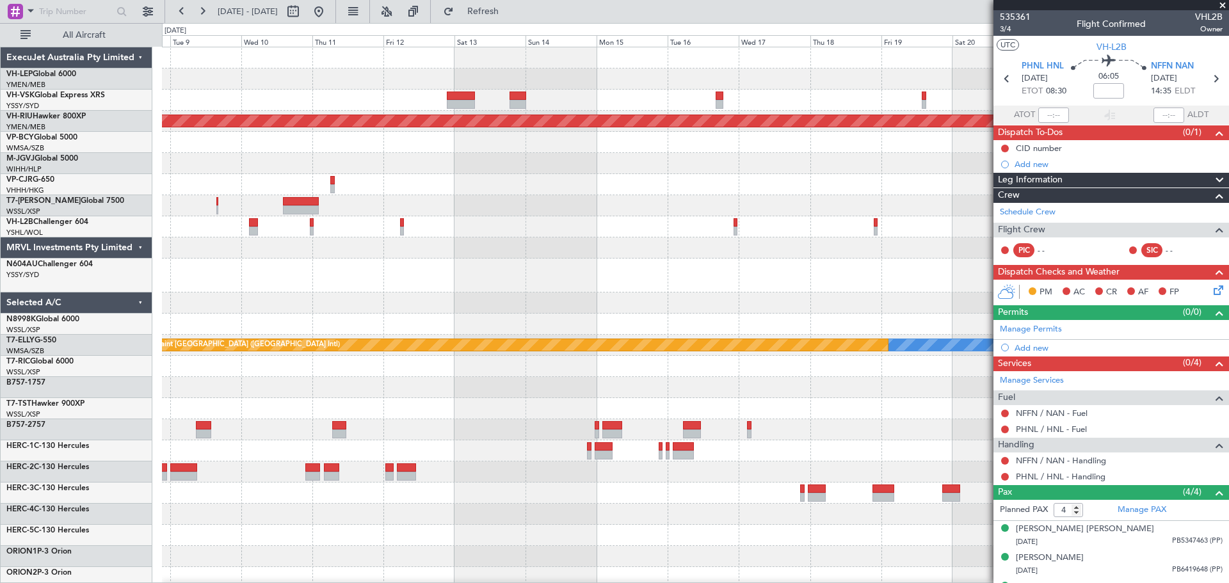
click at [383, 282] on div at bounding box center [695, 276] width 1066 height 34
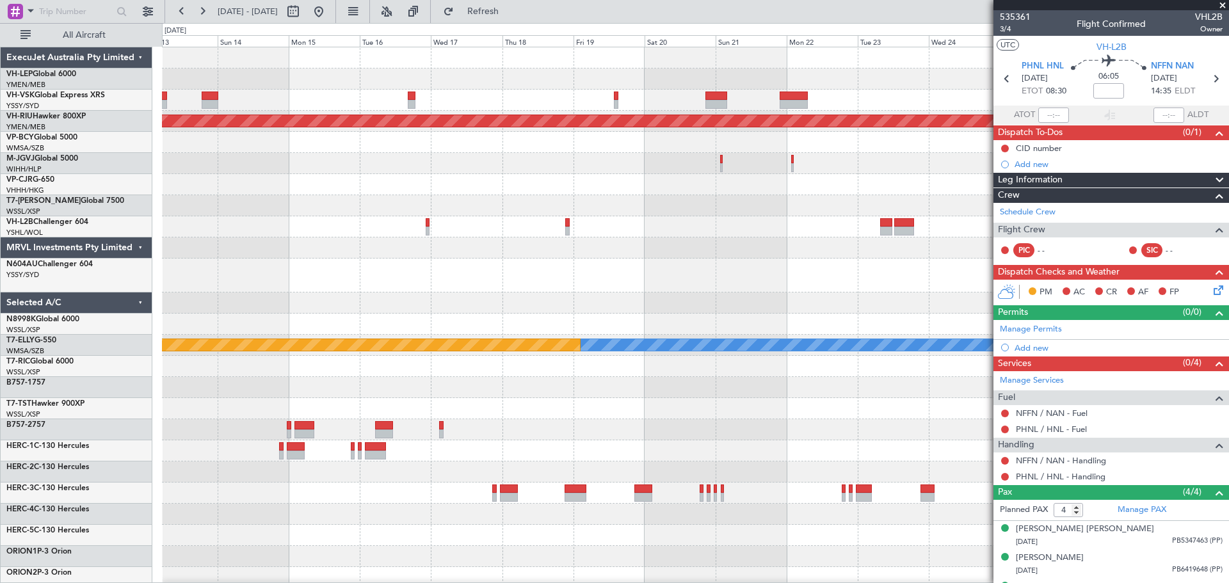
click at [480, 282] on div "Planned Maint [GEOGRAPHIC_DATA] ([GEOGRAPHIC_DATA]) [PERSON_NAME] Planned Maint…" at bounding box center [695, 402] width 1066 height 710
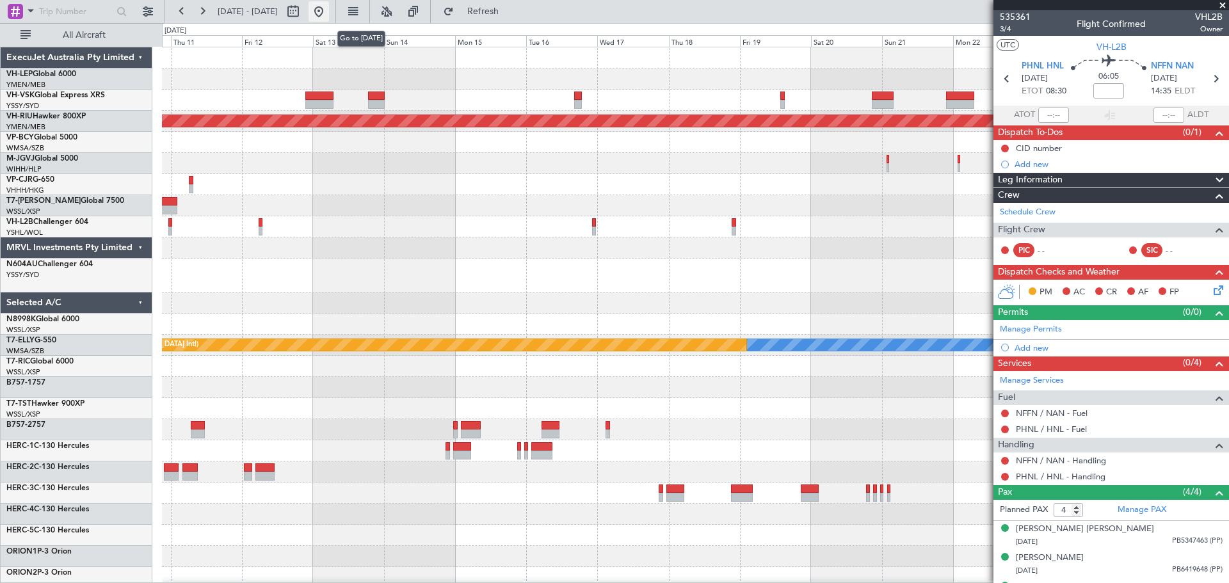
click at [329, 13] on button at bounding box center [319, 11] width 20 height 20
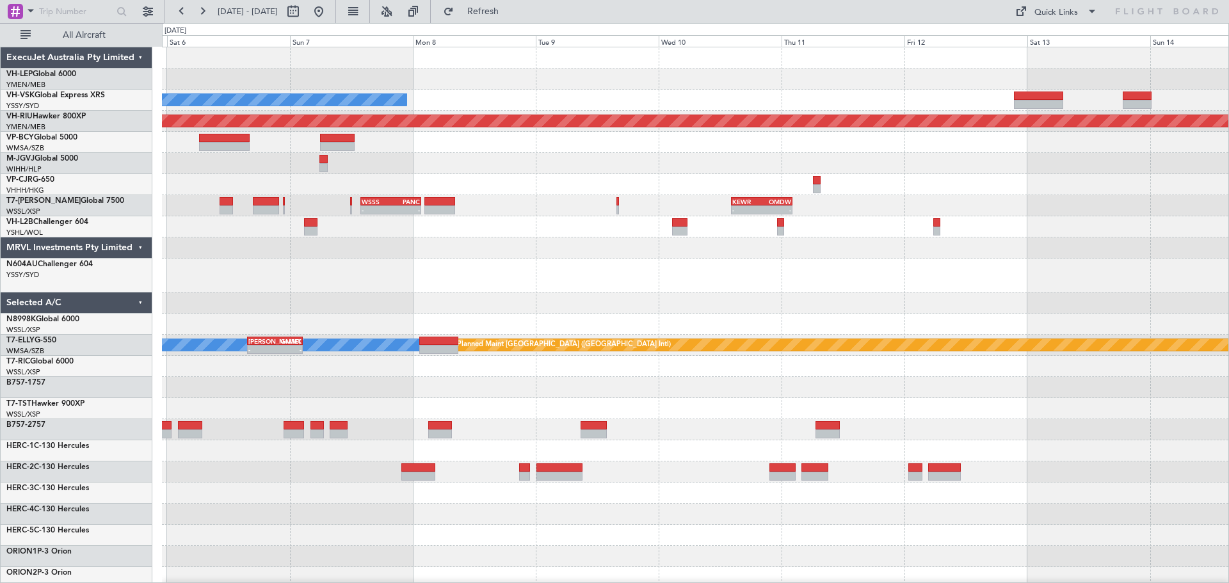
click at [359, 239] on div "Unplanned Maint Wichita (Wichita Mid-continent) No Crew Planned Maint Melbourne…" at bounding box center [695, 423] width 1066 height 752
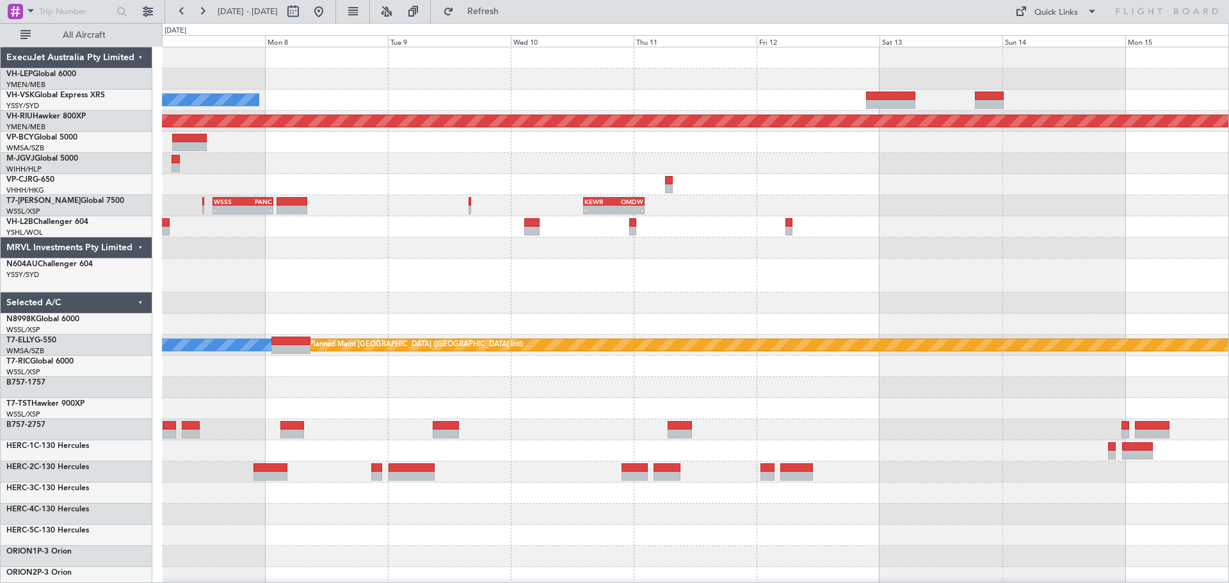
click at [708, 332] on div "Unplanned Maint Wichita (Wichita Mid-continent) No Crew Planned Maint Melbourne…" at bounding box center [695, 402] width 1066 height 710
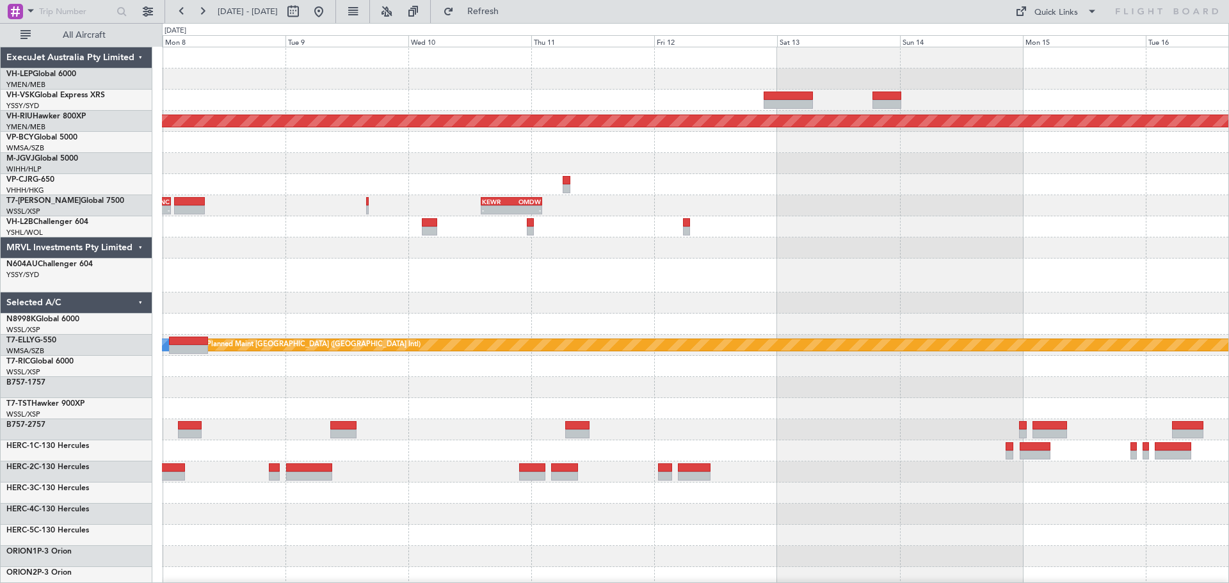
click at [462, 257] on div at bounding box center [695, 247] width 1066 height 21
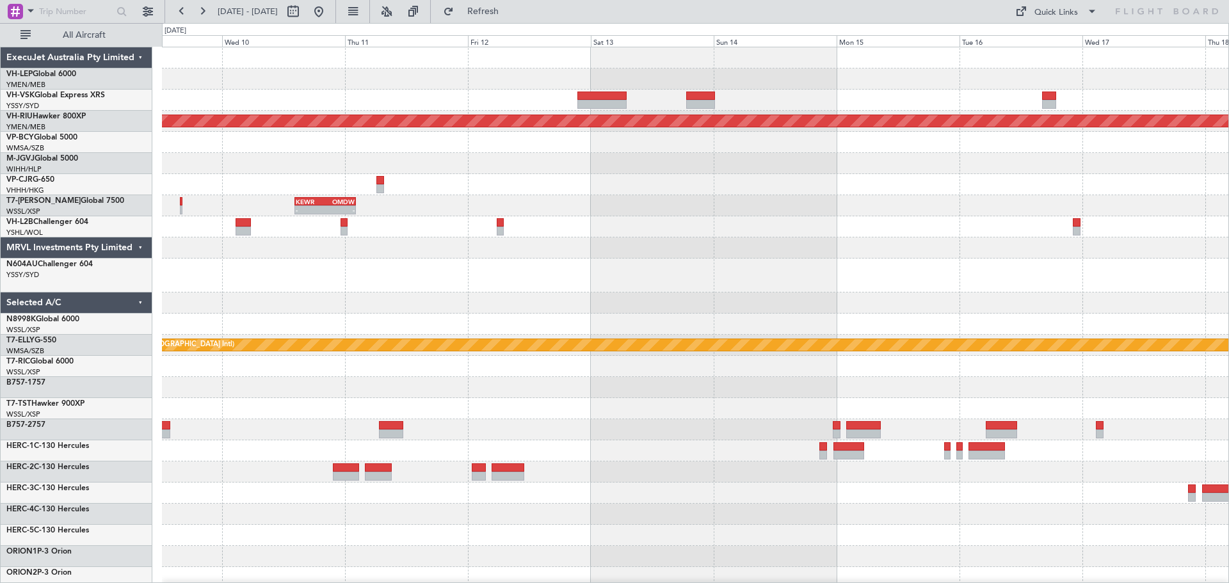
click at [625, 284] on div at bounding box center [695, 276] width 1066 height 34
click at [988, 304] on div "No Crew Planned Maint Melbourne (Essendon) - - KEWR 14:20 Z OMDW 02:15 Z - - WS…" at bounding box center [695, 402] width 1066 height 710
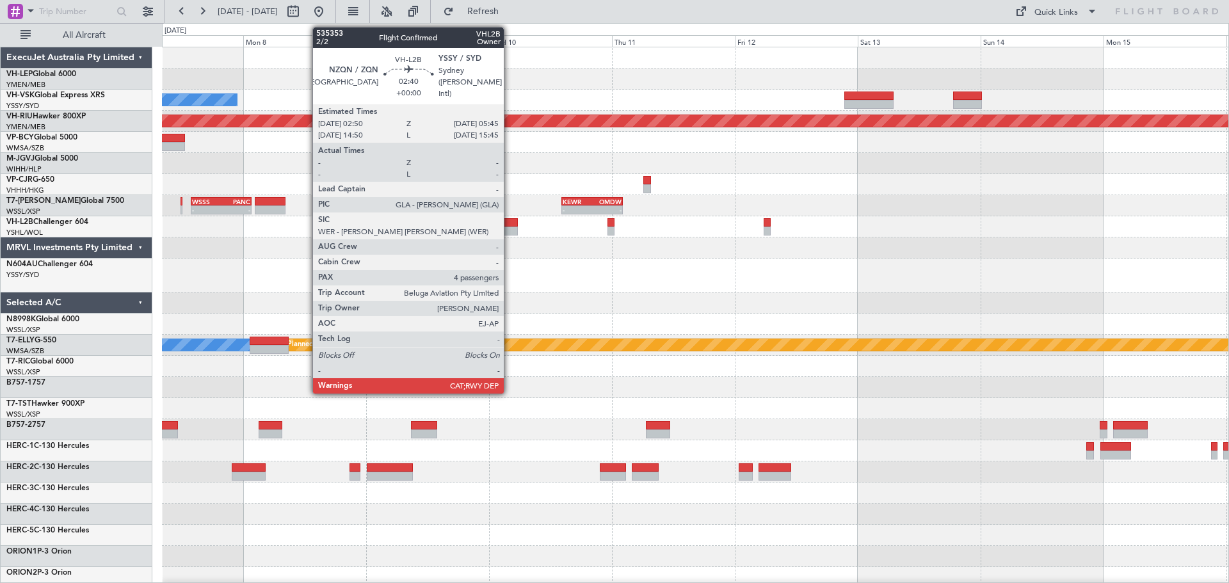
click at [510, 227] on div at bounding box center [509, 231] width 15 height 9
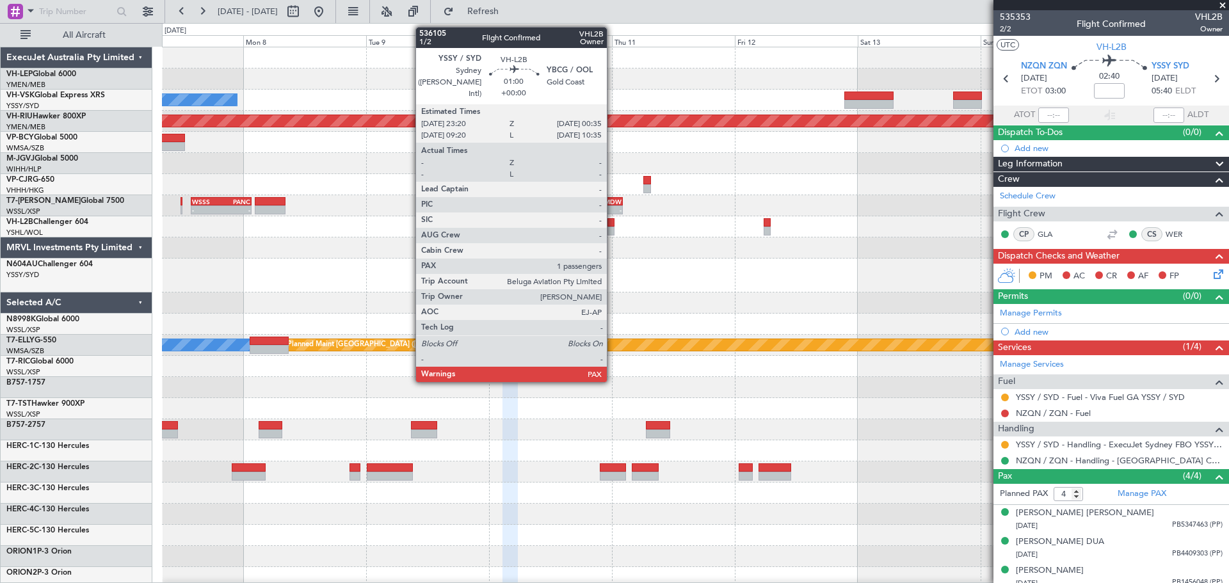
click at [613, 230] on div at bounding box center [610, 231] width 6 height 9
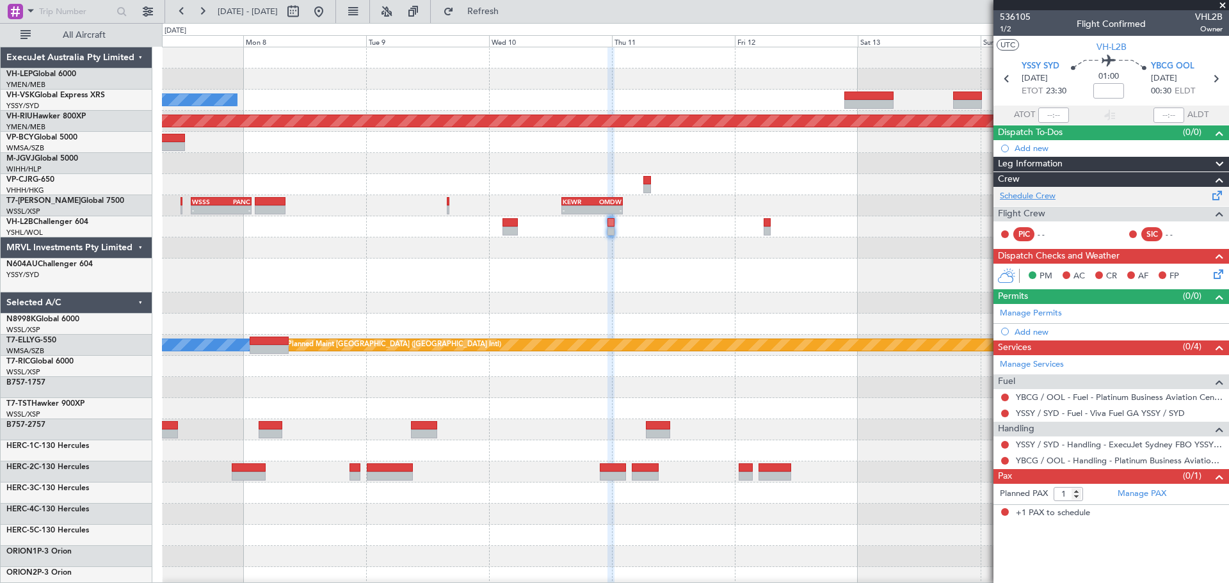
click at [1021, 198] on link "Schedule Crew" at bounding box center [1028, 196] width 56 height 13
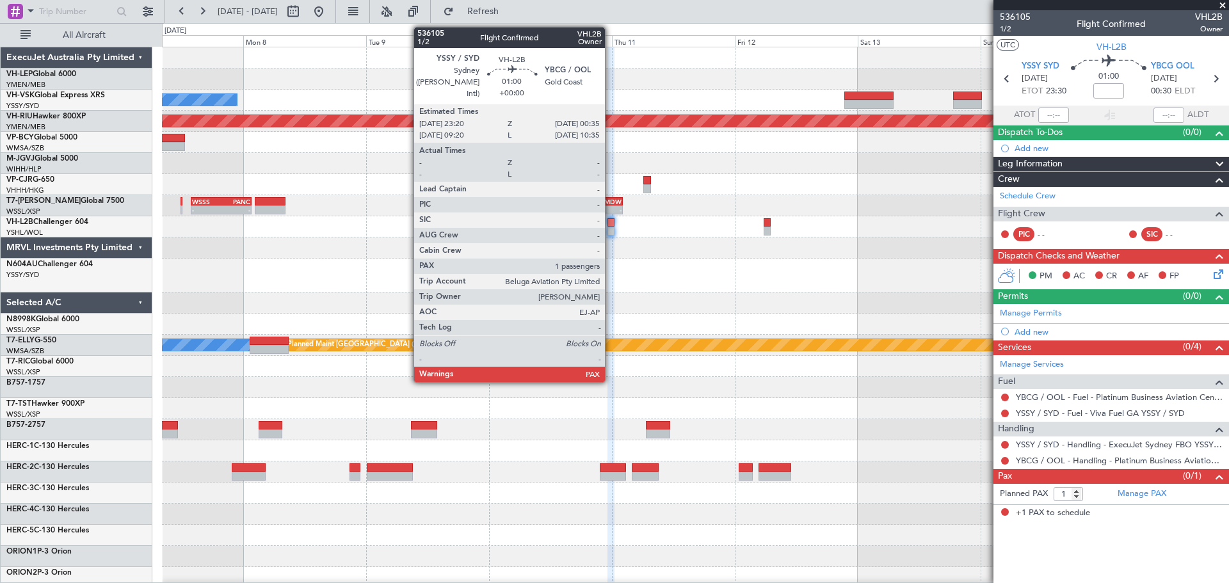
click at [611, 227] on div at bounding box center [610, 231] width 6 height 9
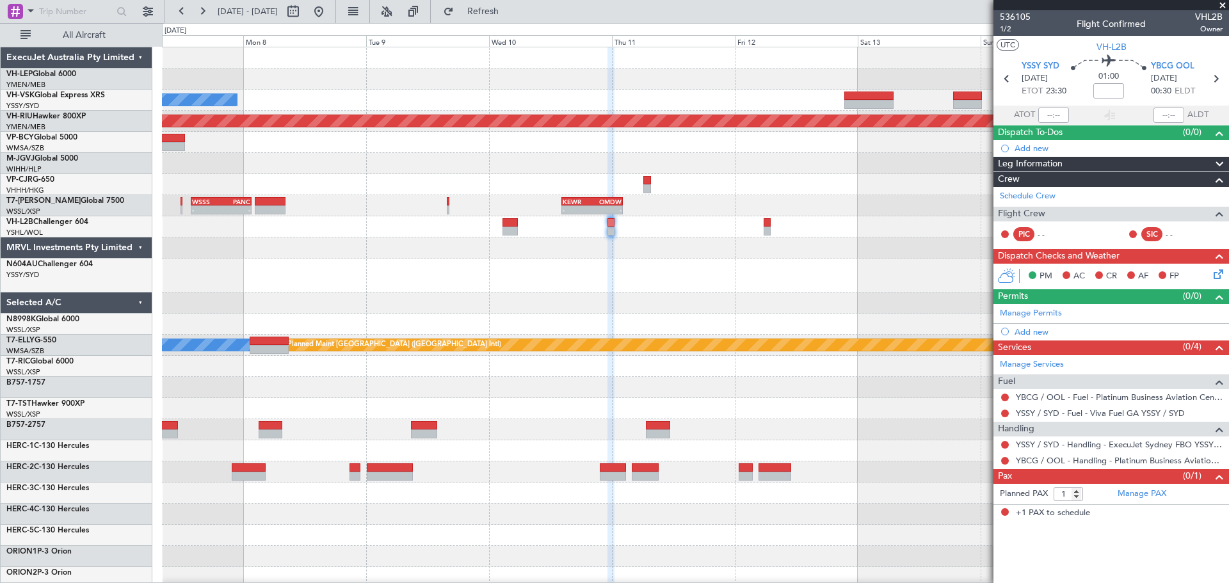
click at [438, 273] on div at bounding box center [695, 276] width 1066 height 34
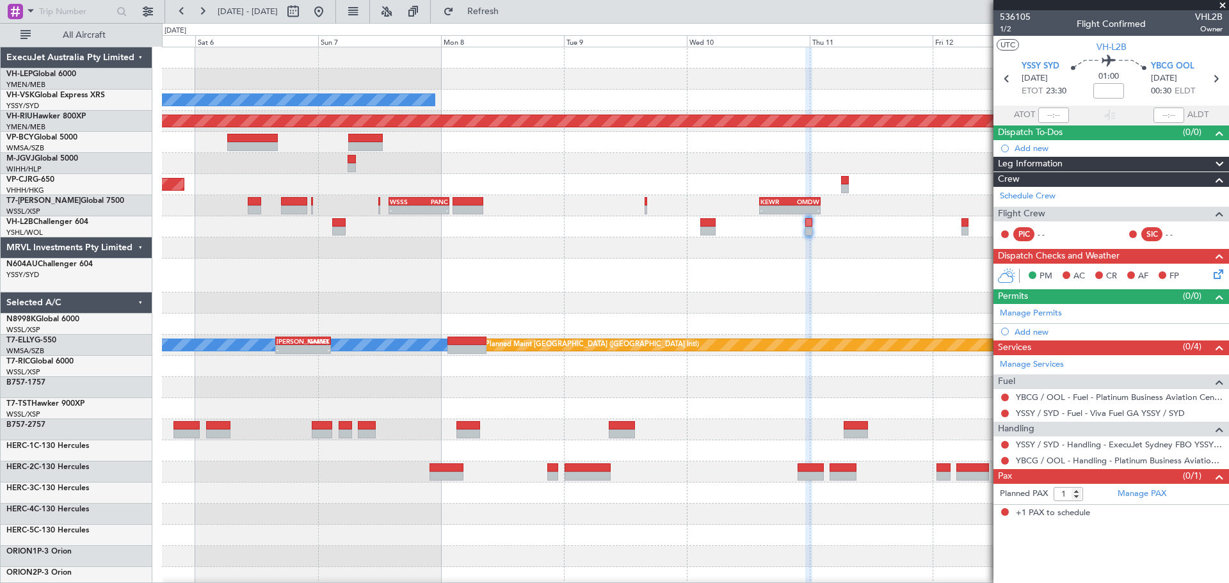
click at [611, 296] on div "Unplanned Maint Wichita (Wichita Mid-continent) No Crew Planned Maint Melbourne…" at bounding box center [695, 402] width 1066 height 710
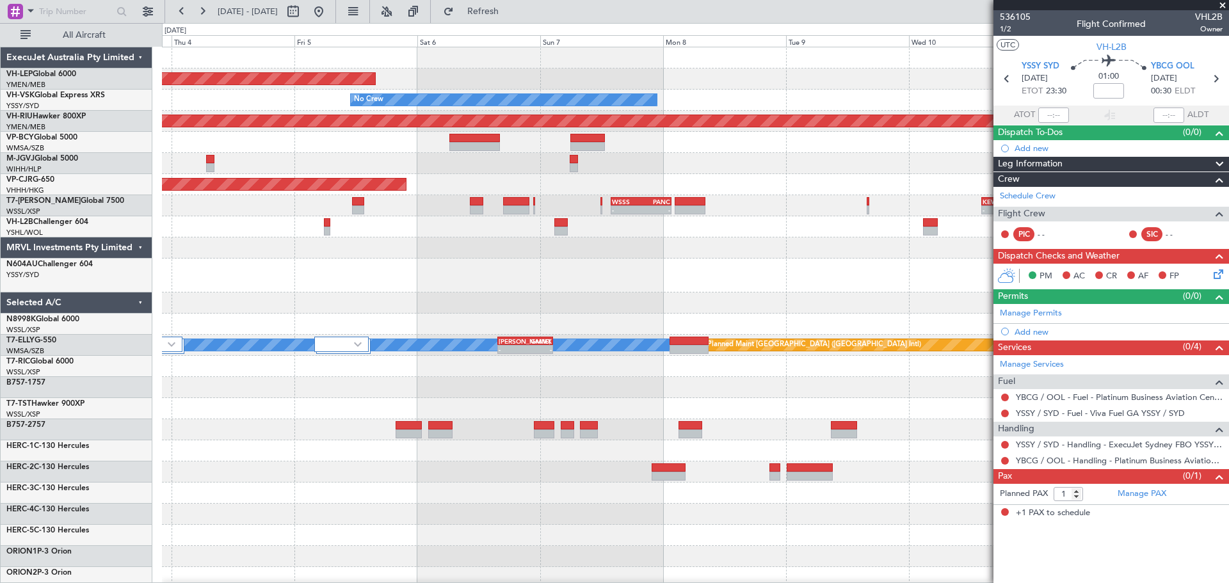
click at [743, 309] on div "Unplanned Maint Wichita (Wichita Mid-continent) No Crew Planned Maint Melbourne…" at bounding box center [695, 402] width 1066 height 710
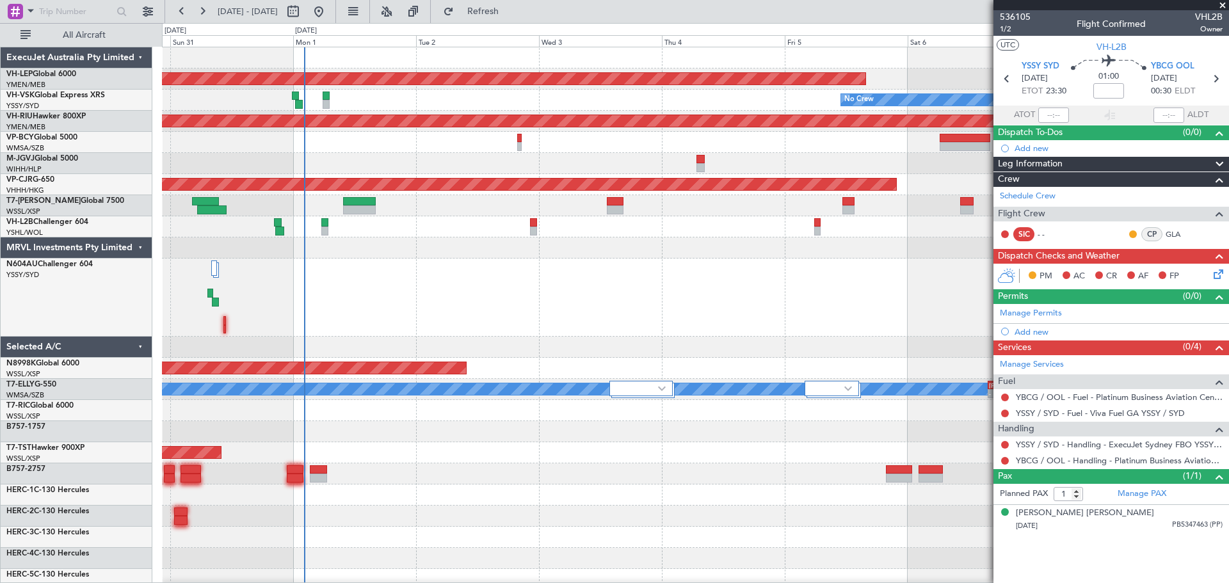
click at [456, 264] on div "Unplanned Maint Wichita (Wichita Mid-continent) No Crew Planned Maint Melbourne…" at bounding box center [695, 445] width 1066 height 796
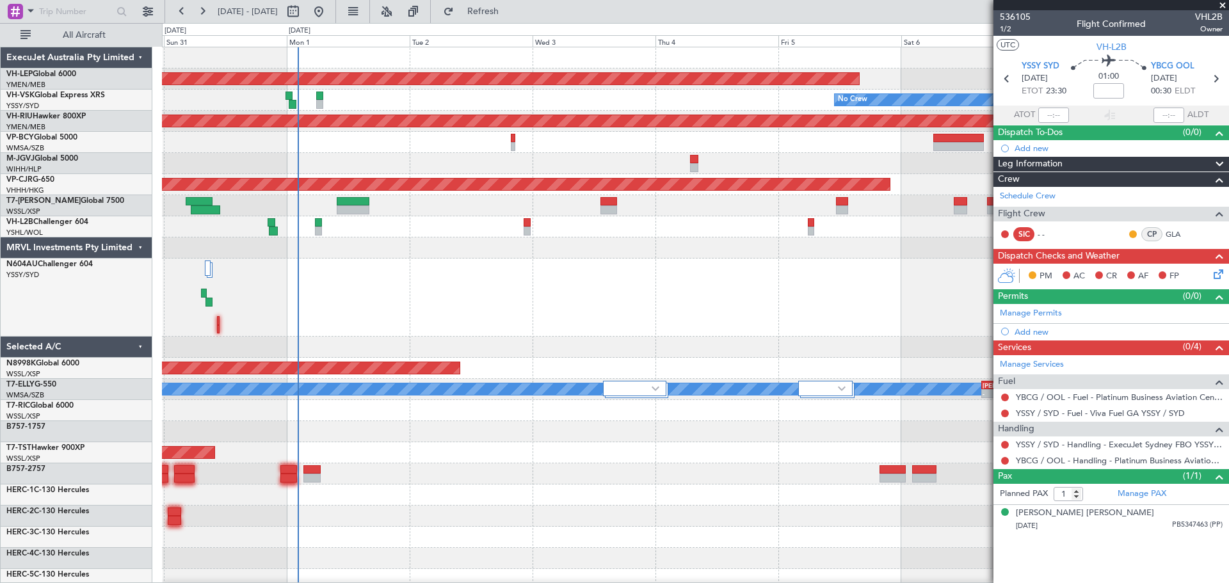
click at [415, 305] on div at bounding box center [695, 298] width 1066 height 78
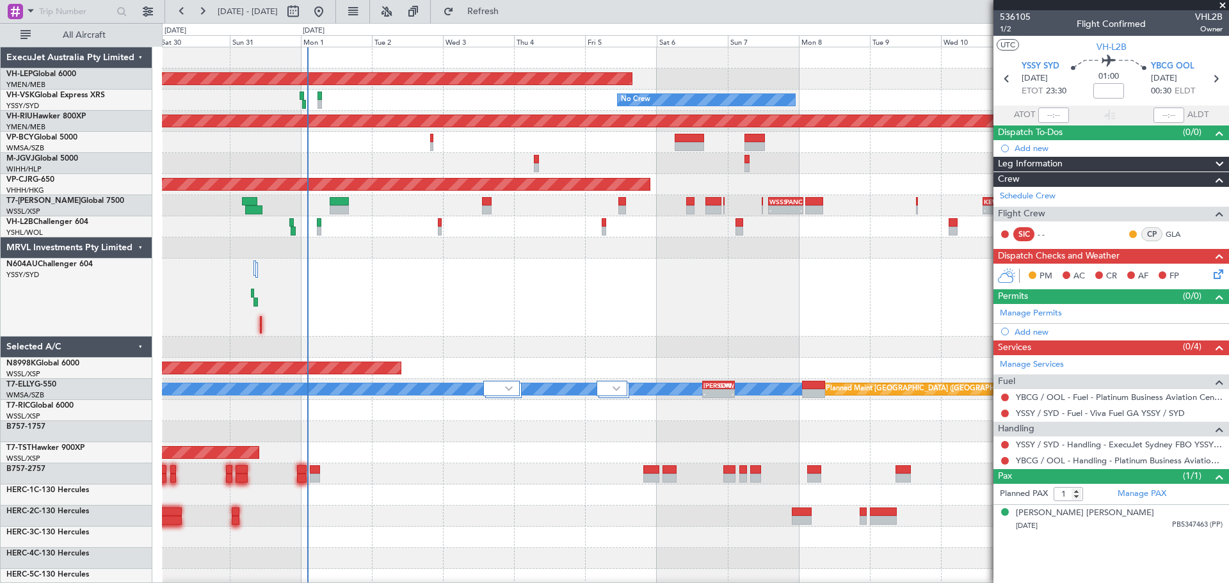
click at [377, 334] on div at bounding box center [695, 298] width 1066 height 78
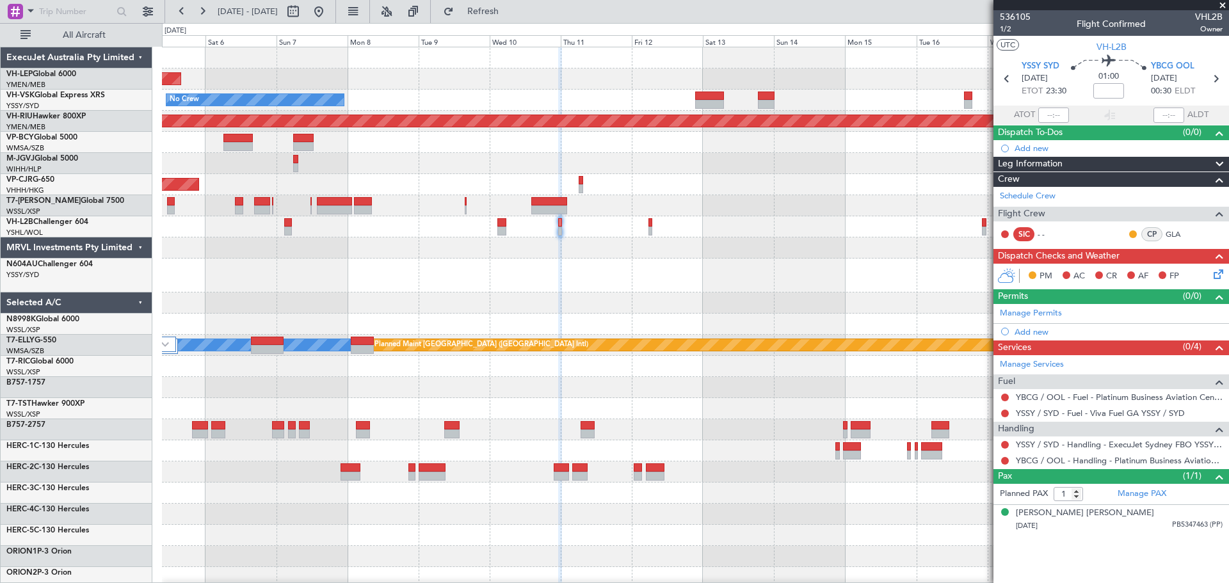
click at [646, 304] on div at bounding box center [695, 303] width 1066 height 21
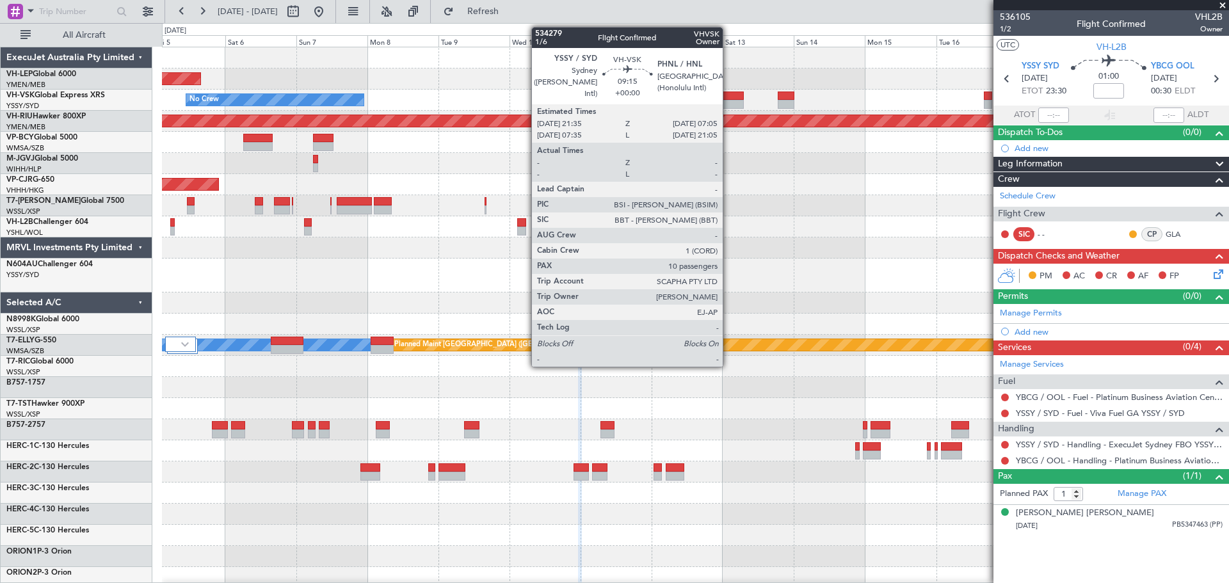
click at [728, 98] on div at bounding box center [729, 96] width 28 height 9
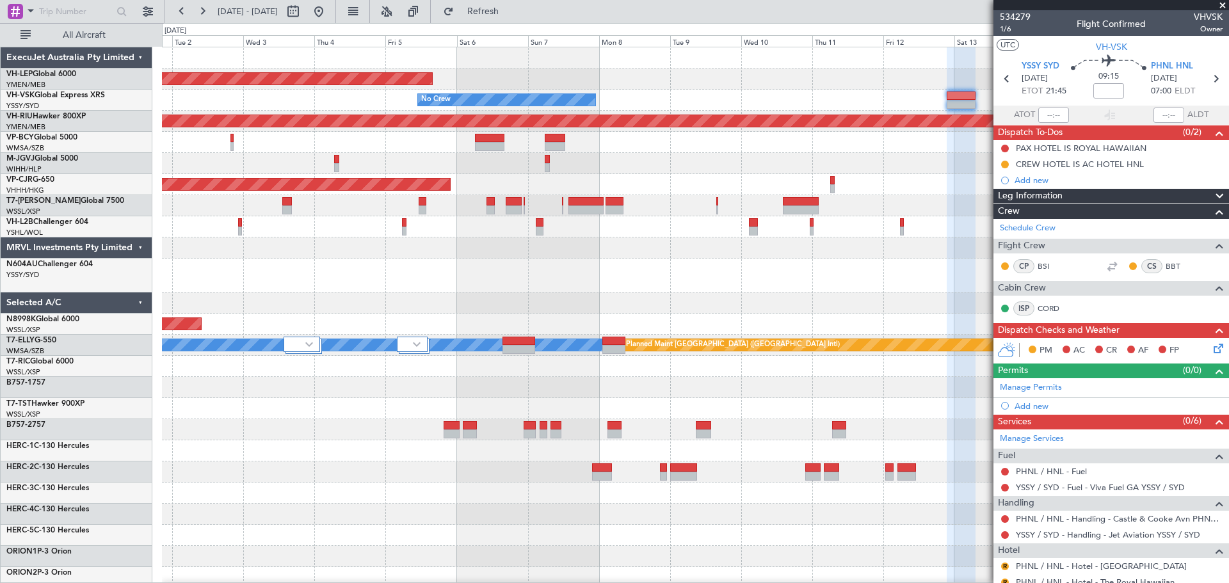
click at [731, 334] on div "Unplanned Maint Wichita (Wichita Mid-continent) No Crew Planned Maint Melbourne…" at bounding box center [695, 402] width 1066 height 710
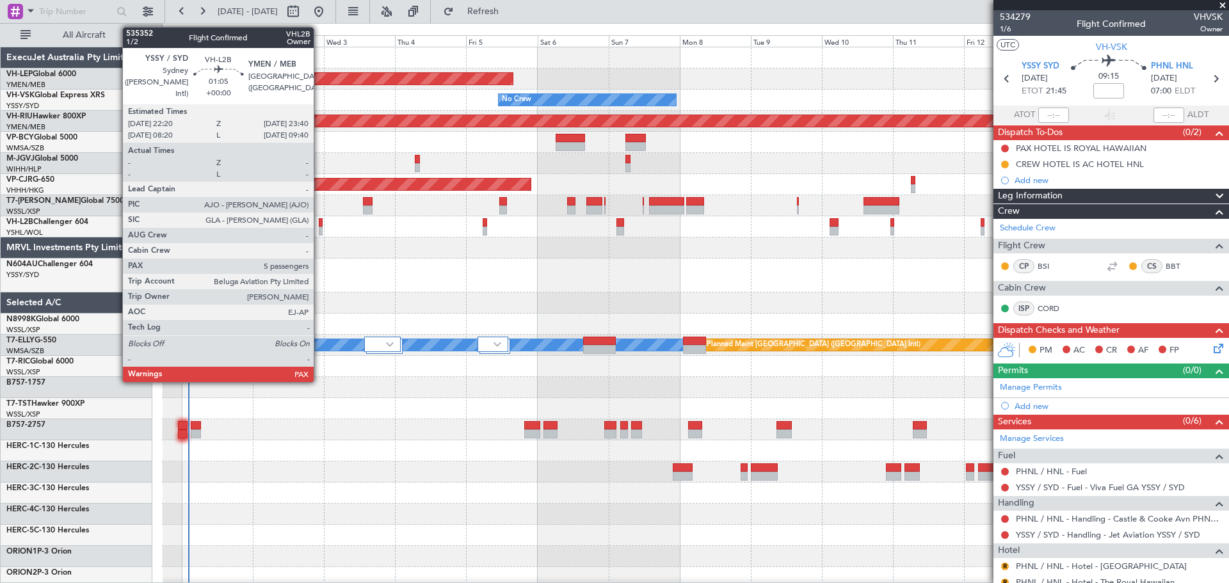
click at [319, 222] on div at bounding box center [321, 222] width 4 height 9
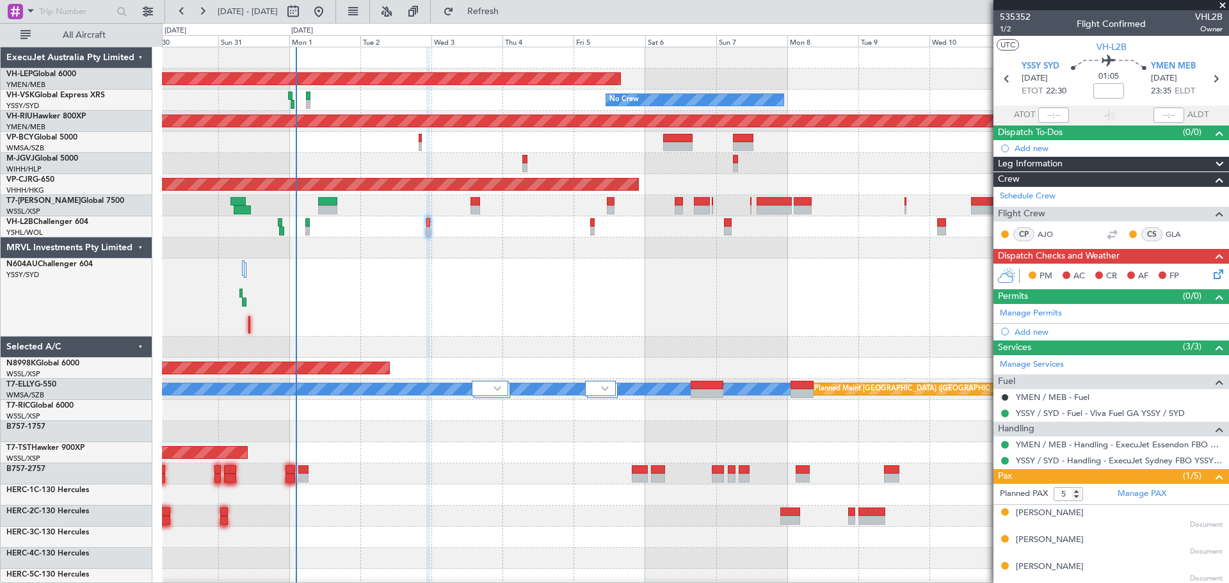
click at [439, 285] on div at bounding box center [695, 298] width 1066 height 78
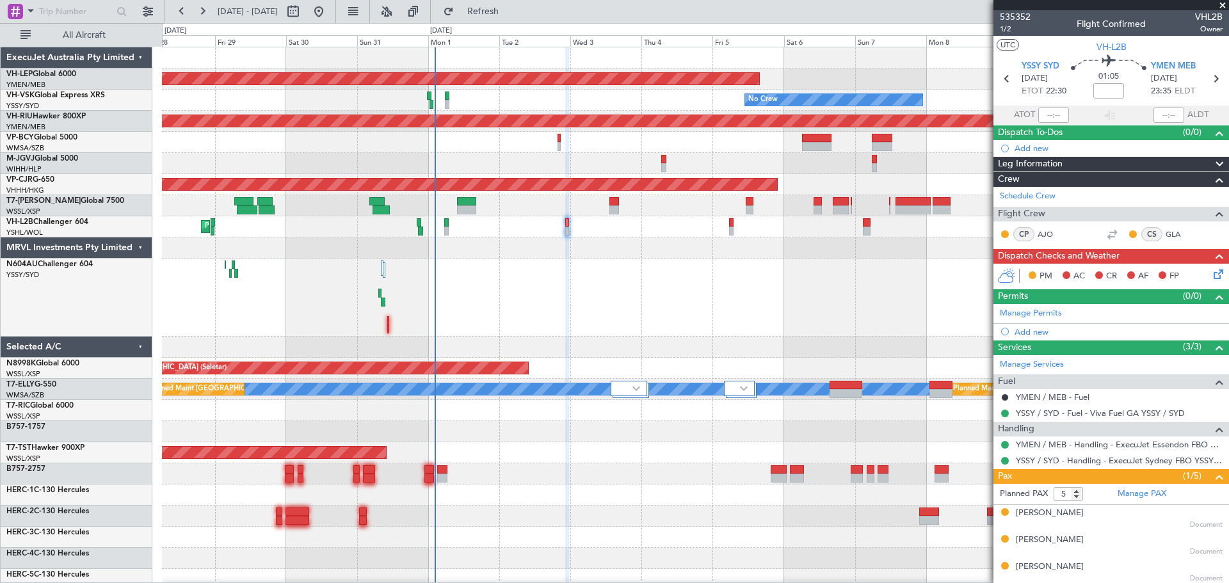
click at [501, 286] on div "Unplanned Maint Wichita (Wichita Mid-continent) No Crew Unplanned Maint Sydney …" at bounding box center [695, 445] width 1066 height 796
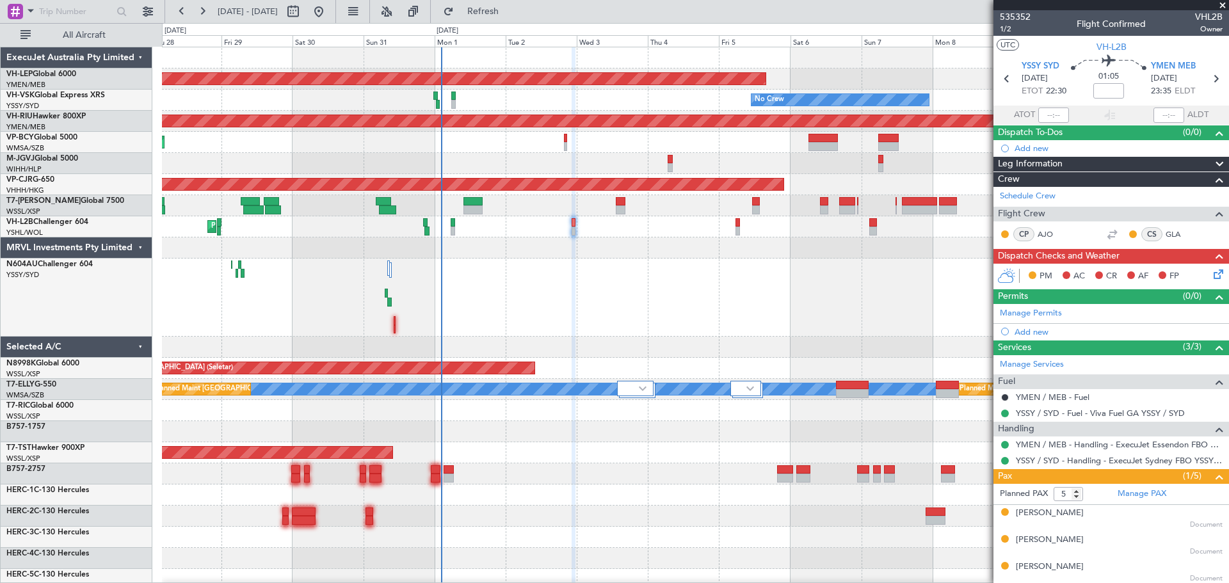
click at [143, 267] on div "Unplanned Maint Wichita (Wichita Mid-continent) No Crew Unplanned Maint Sydney …" at bounding box center [614, 303] width 1229 height 560
click at [450, 258] on div at bounding box center [695, 247] width 1066 height 21
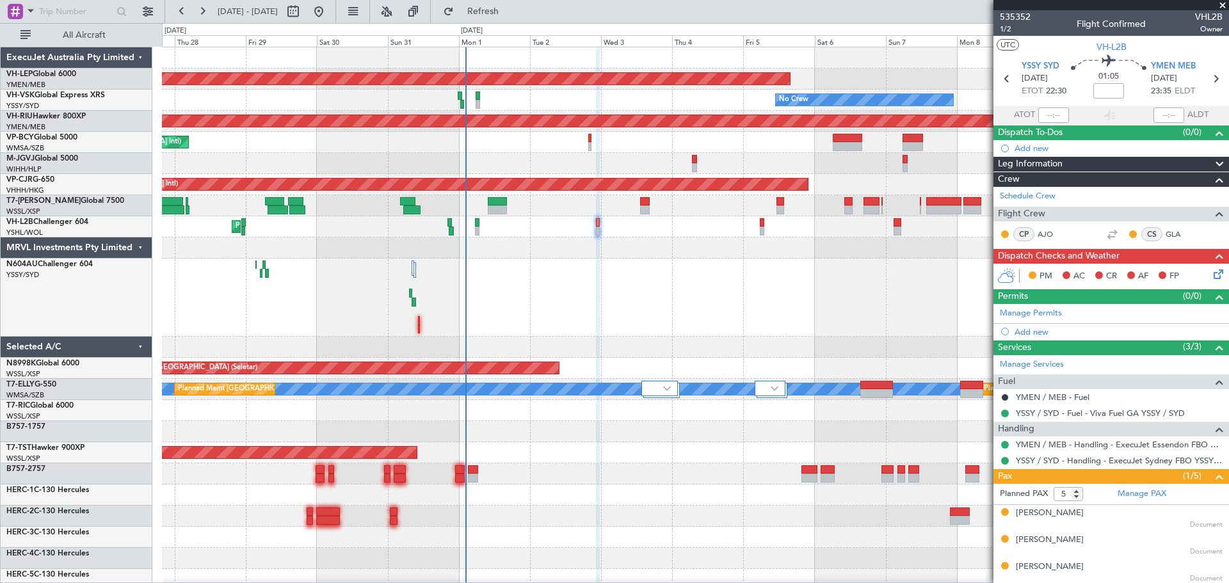
click at [326, 273] on div at bounding box center [695, 298] width 1066 height 78
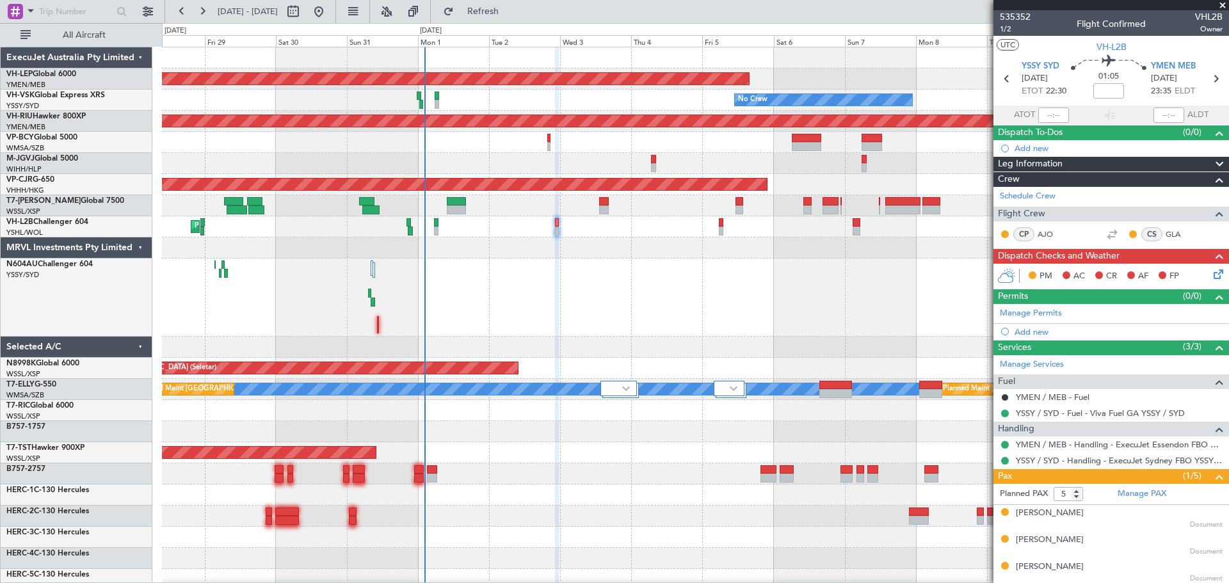
click at [232, 285] on div at bounding box center [695, 298] width 1066 height 78
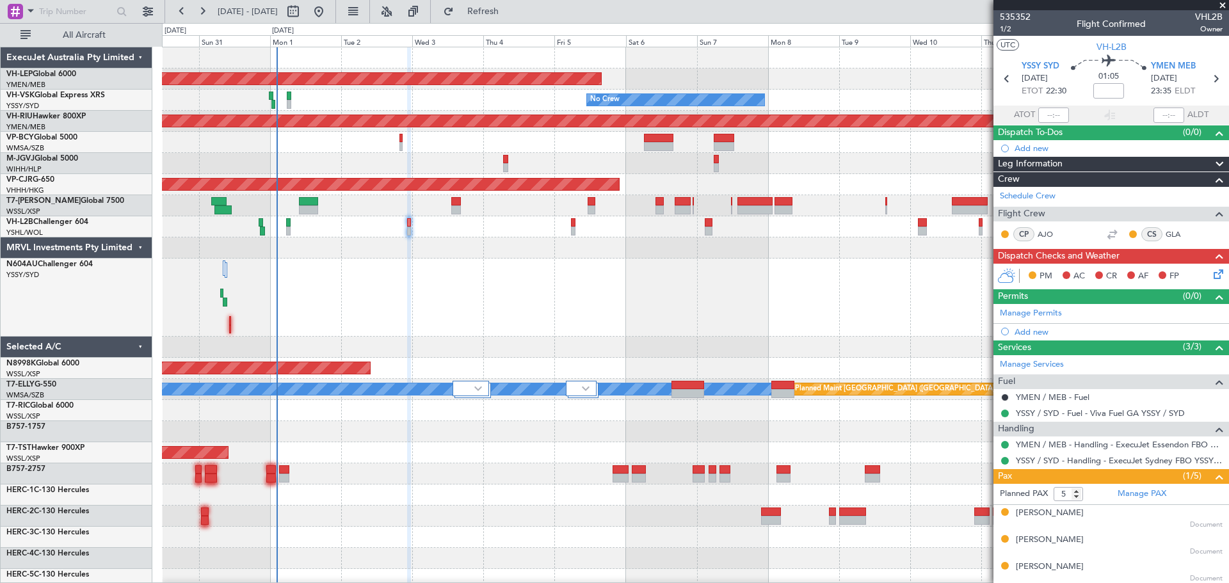
click at [458, 265] on div "Unplanned Maint Wichita (Wichita Mid-continent) No Crew Unplanned Maint Sydney …" at bounding box center [695, 445] width 1066 height 796
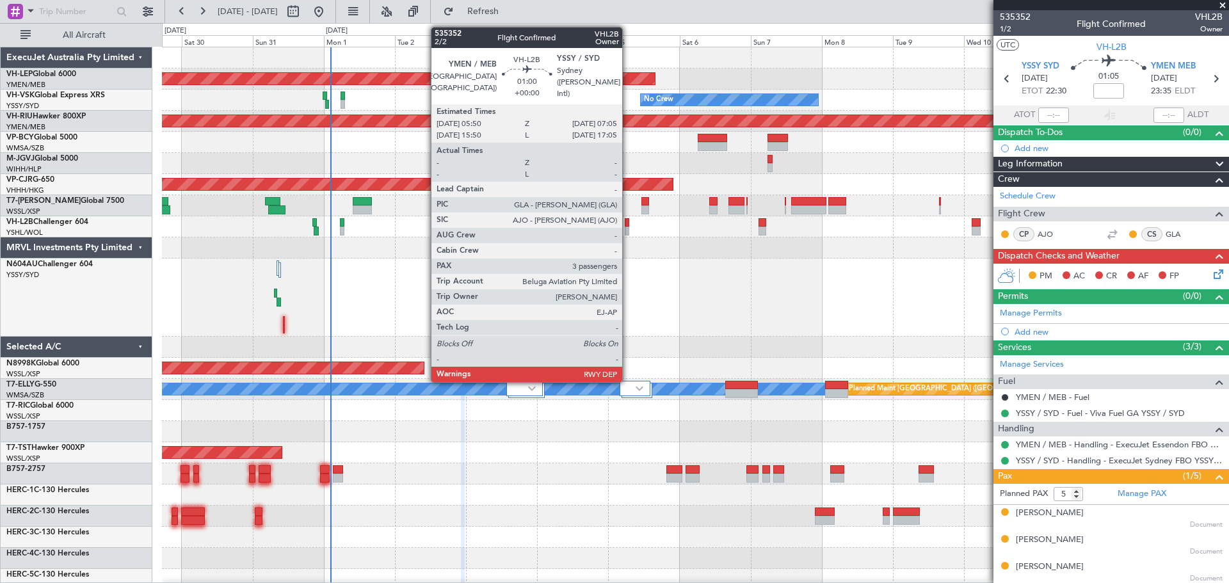
click at [628, 228] on div at bounding box center [627, 231] width 4 height 9
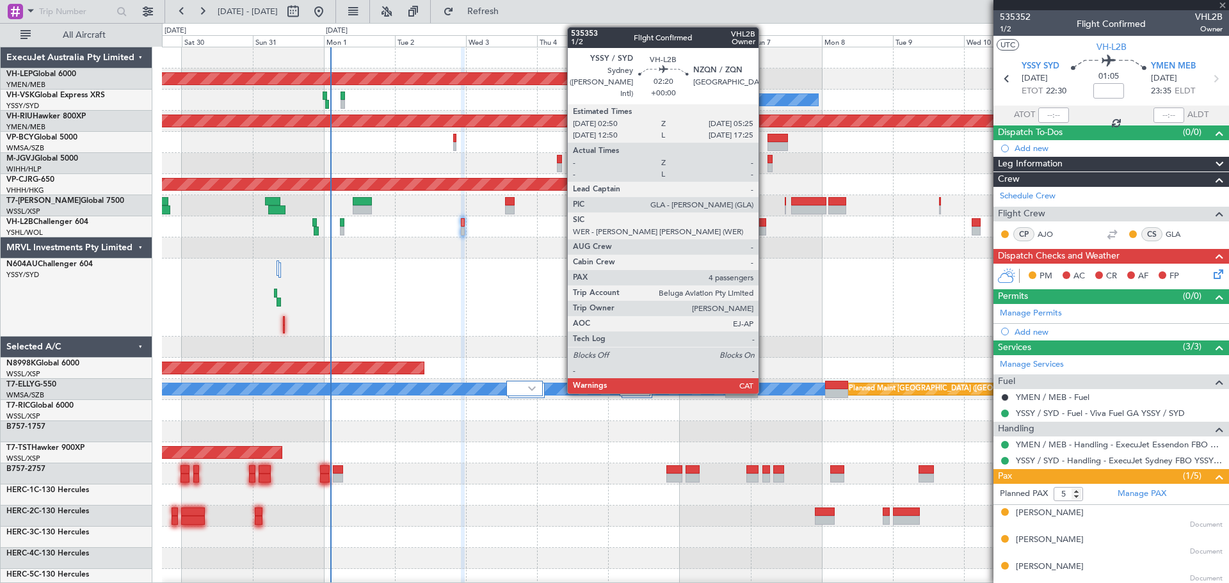
click at [764, 223] on div at bounding box center [763, 222] width 8 height 9
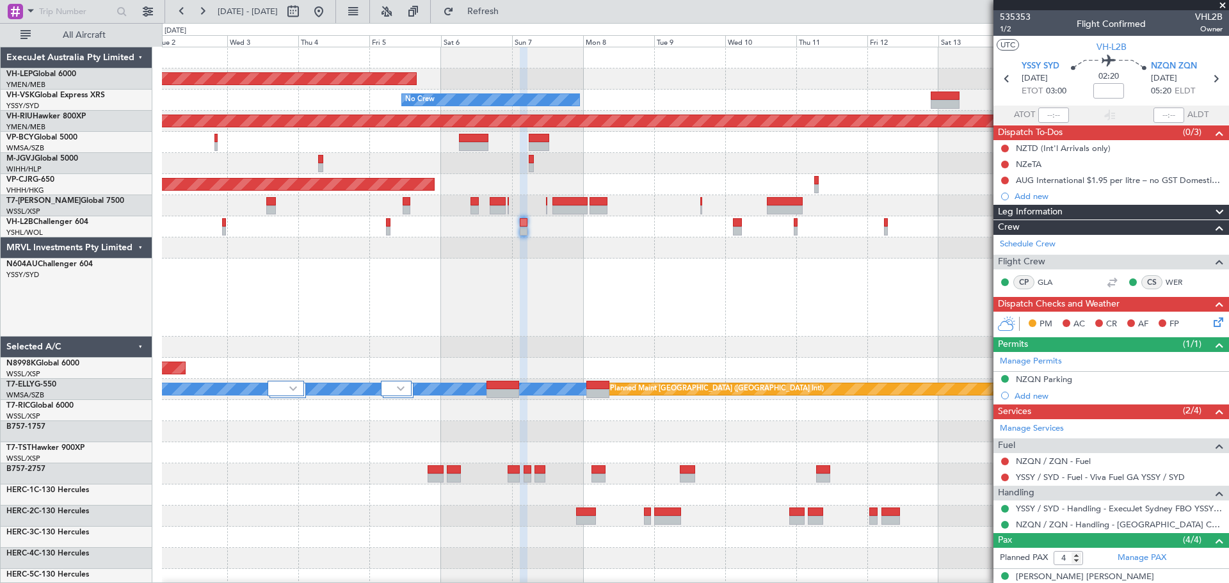
click at [470, 306] on div at bounding box center [695, 298] width 1066 height 78
click at [532, 347] on div "Unplanned Maint Wichita (Wichita Mid-continent) No Crew Planned Maint Melbourne…" at bounding box center [695, 445] width 1066 height 796
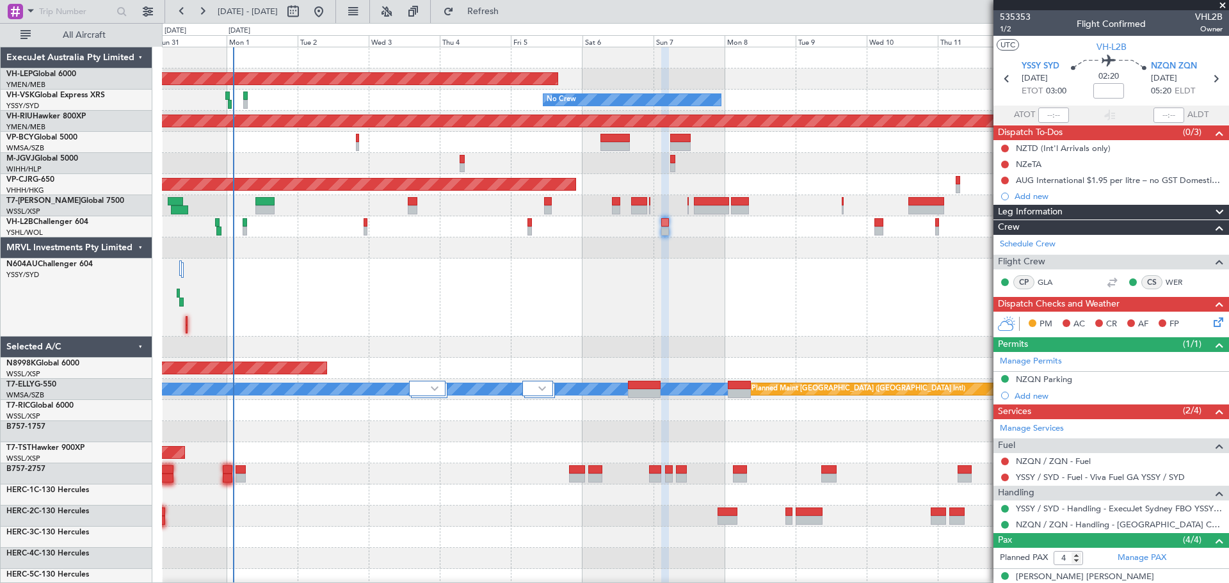
click at [482, 323] on div at bounding box center [695, 298] width 1066 height 78
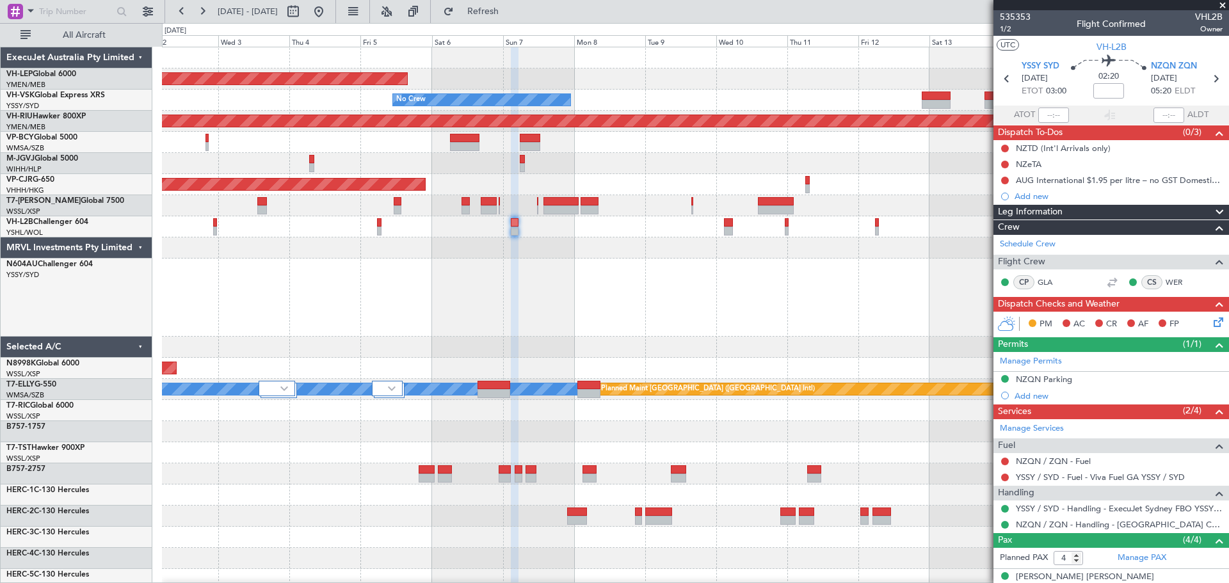
click at [597, 307] on div at bounding box center [695, 298] width 1066 height 78
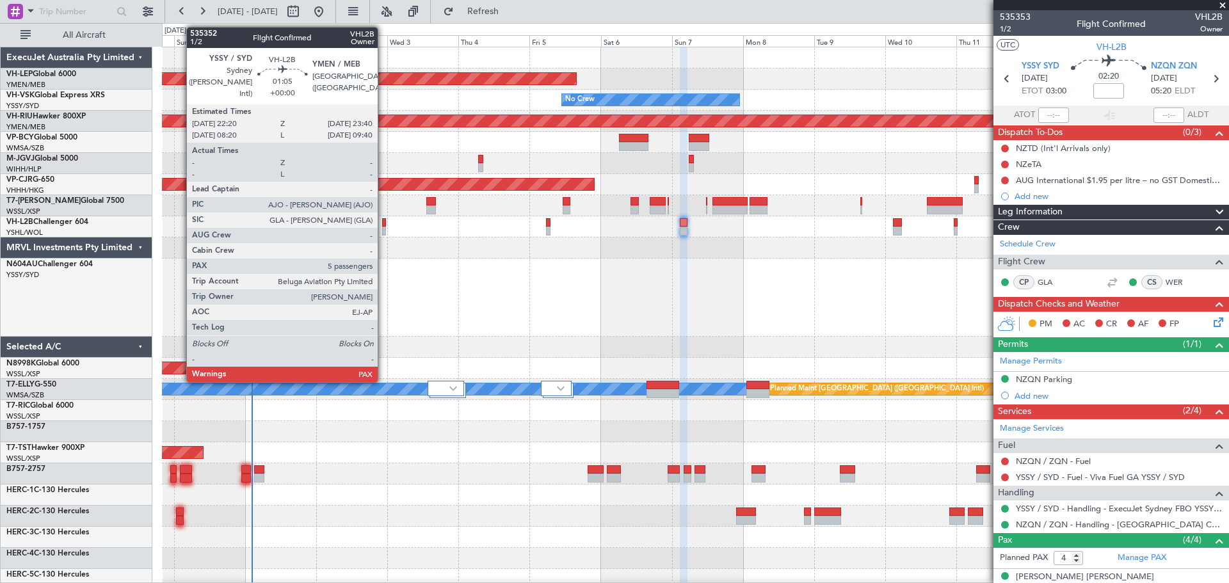
click at [383, 225] on div at bounding box center [384, 222] width 4 height 9
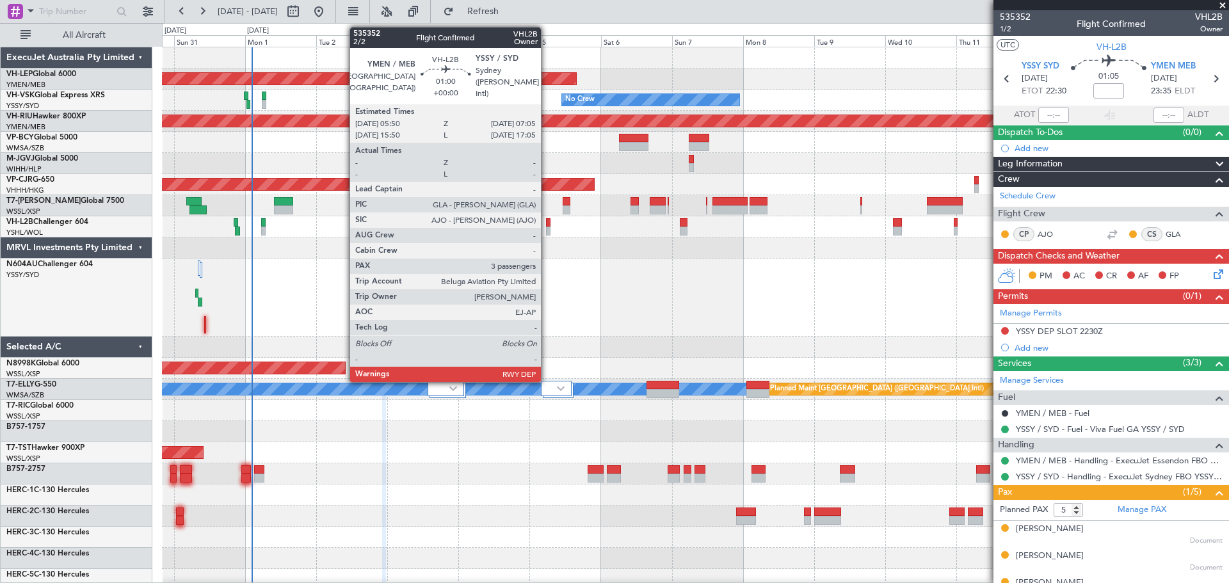
click at [547, 225] on div at bounding box center [548, 222] width 4 height 9
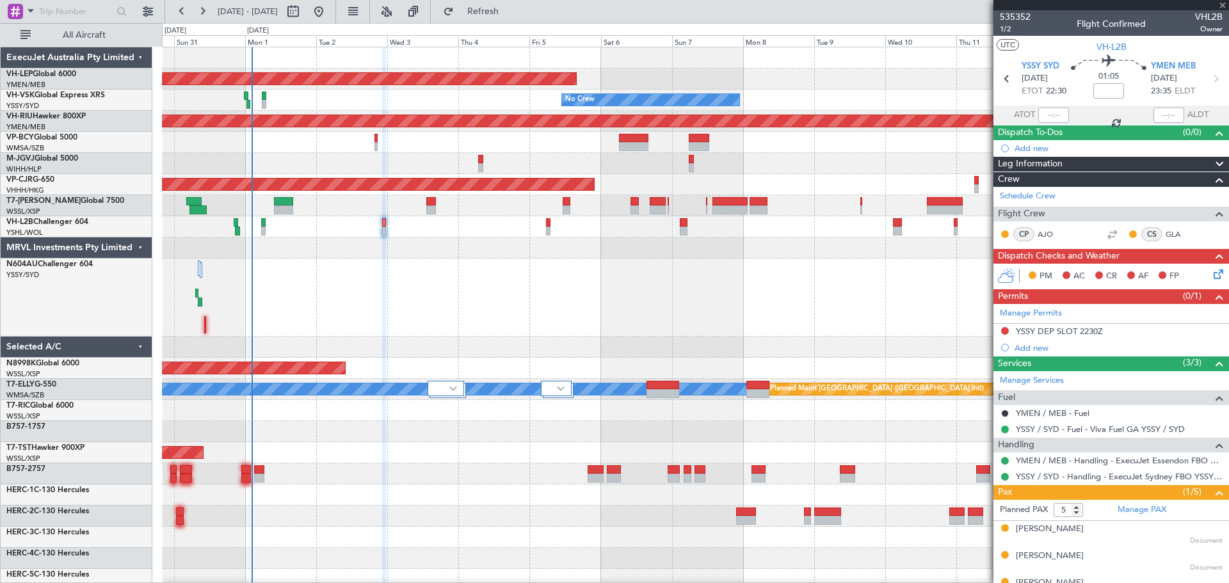
type input "3"
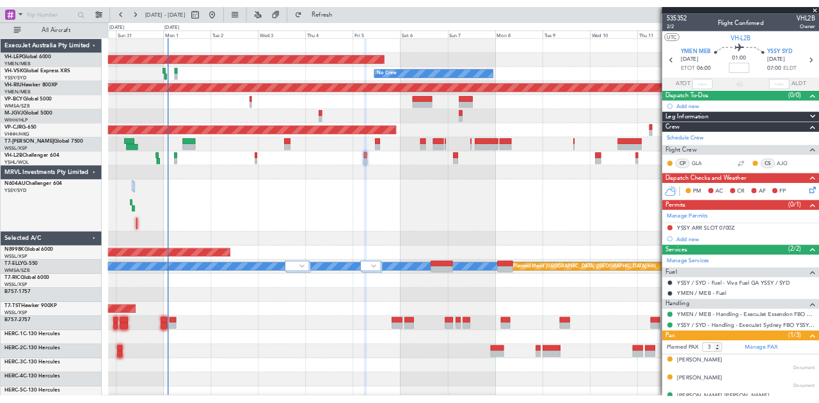
scroll to position [20, 0]
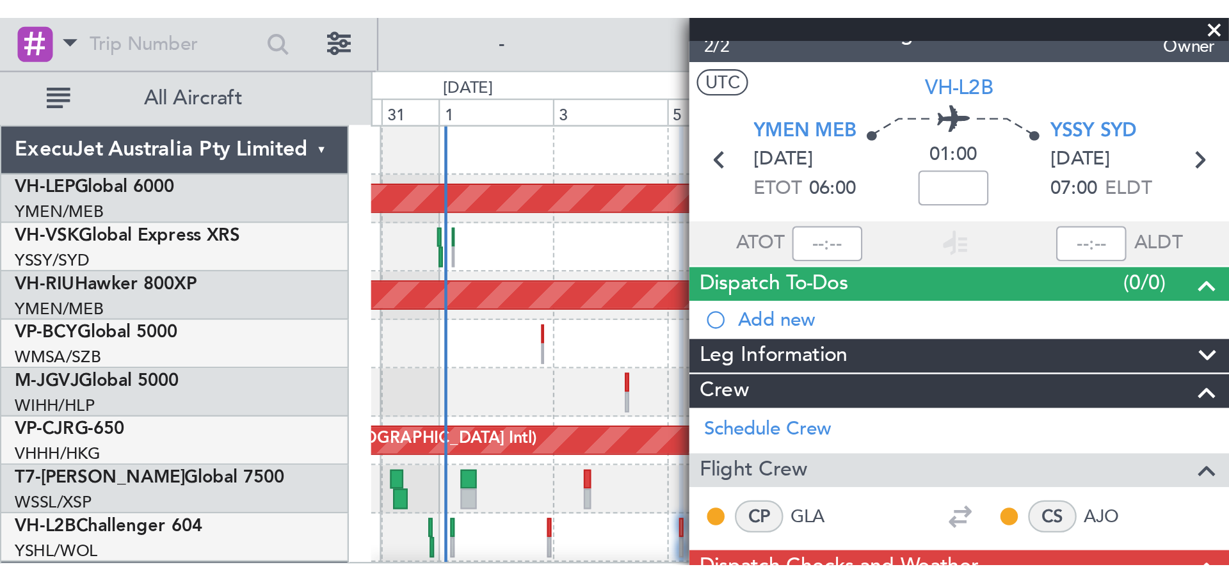
scroll to position [17, 0]
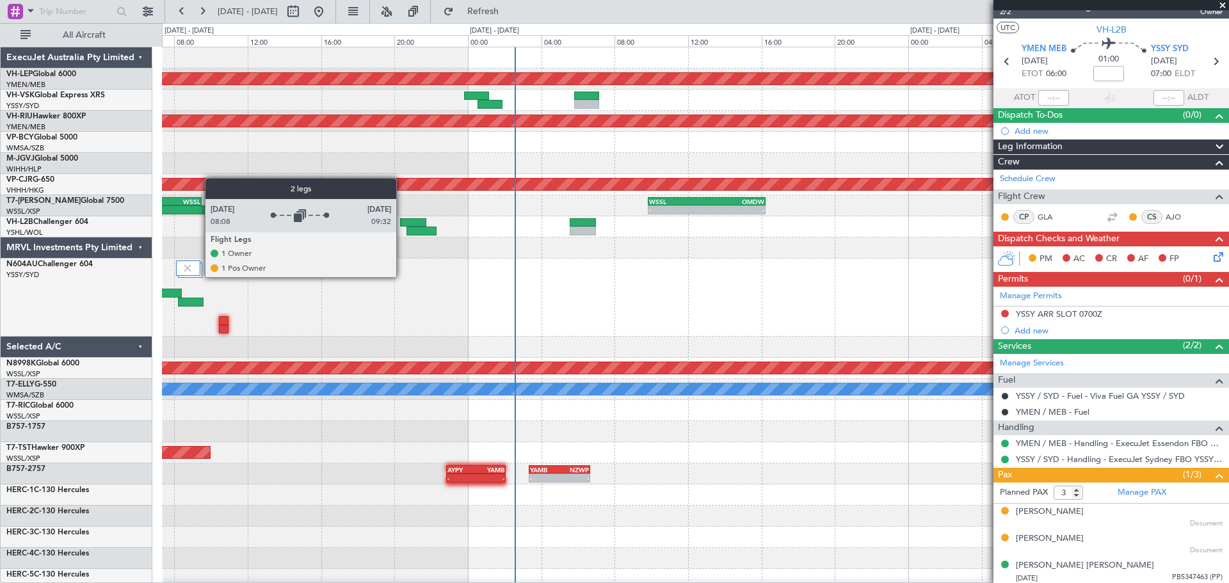
click at [198, 277] on div at bounding box center [190, 269] width 24 height 15
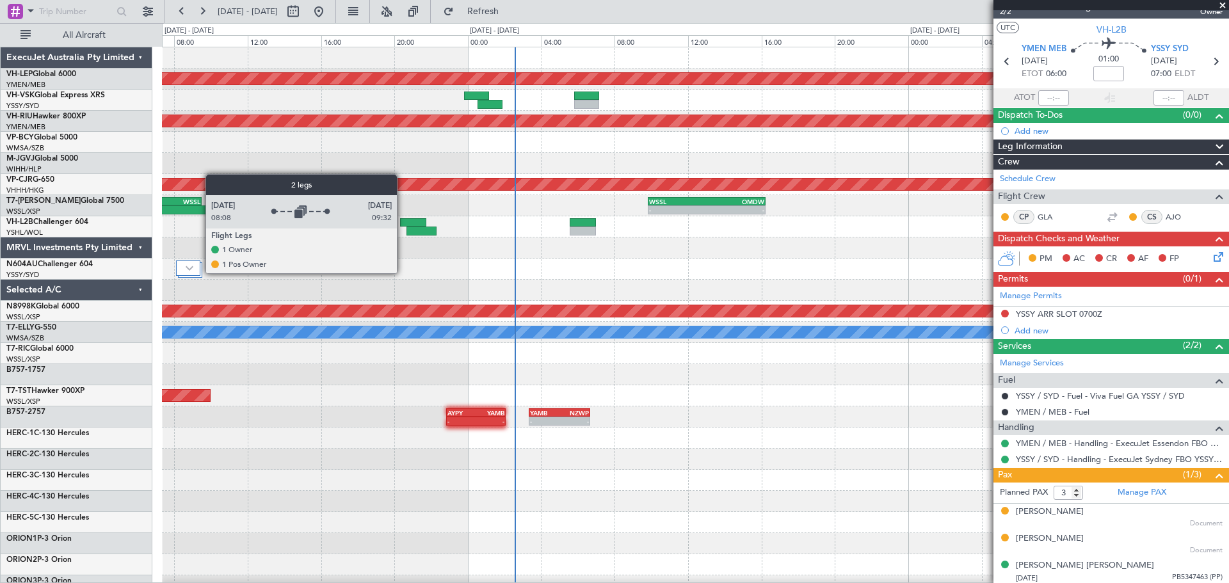
click at [199, 273] on div at bounding box center [188, 268] width 24 height 15
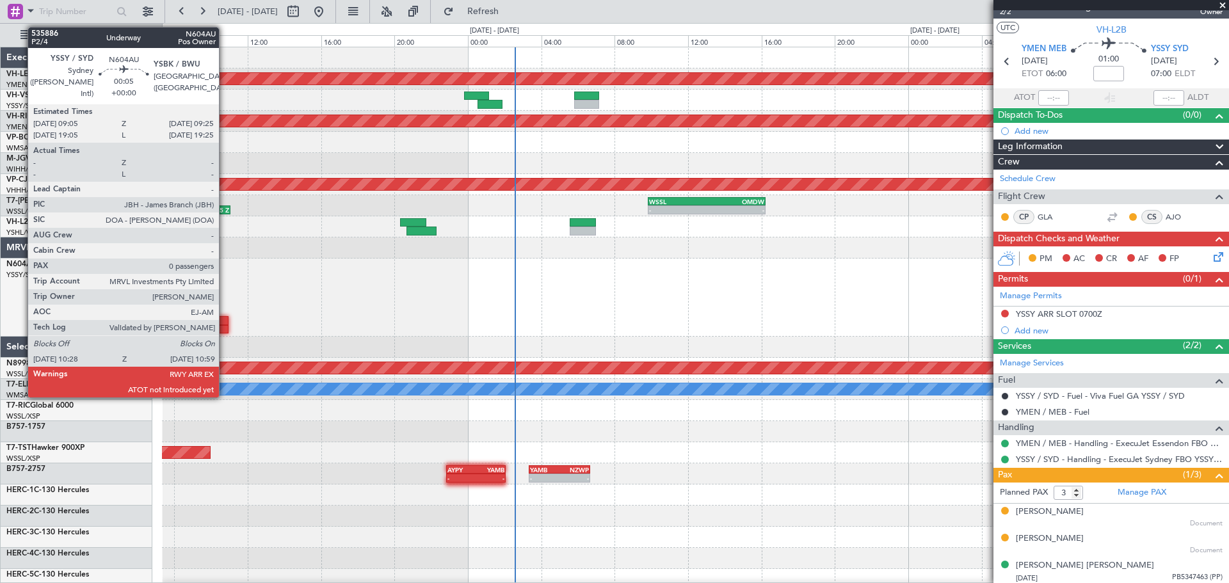
click at [225, 327] on div at bounding box center [224, 329] width 10 height 9
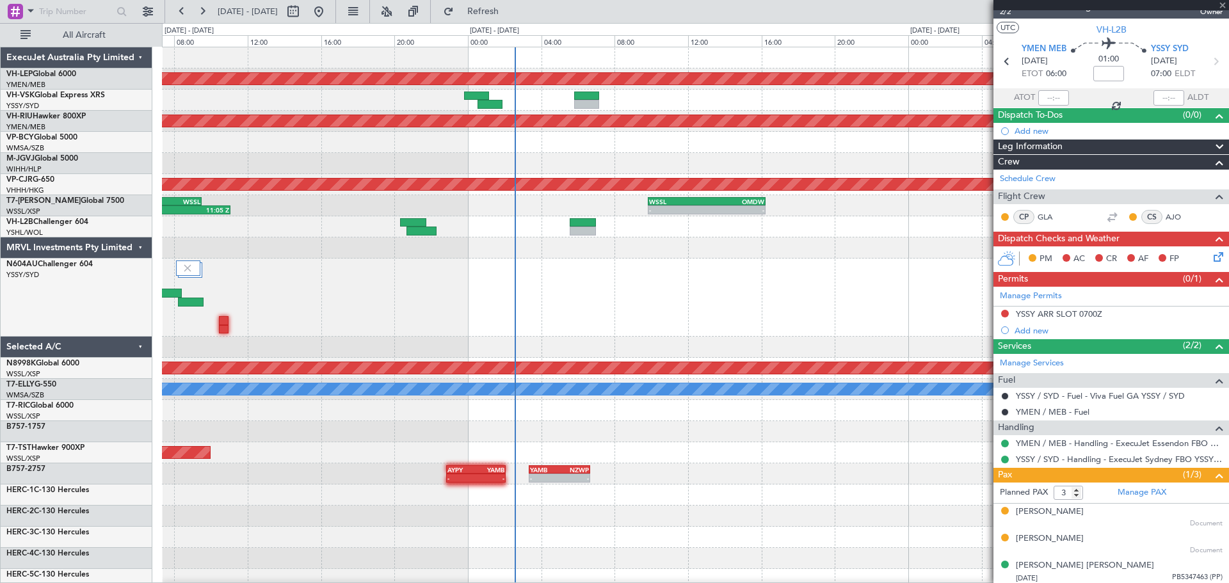
type input "0"
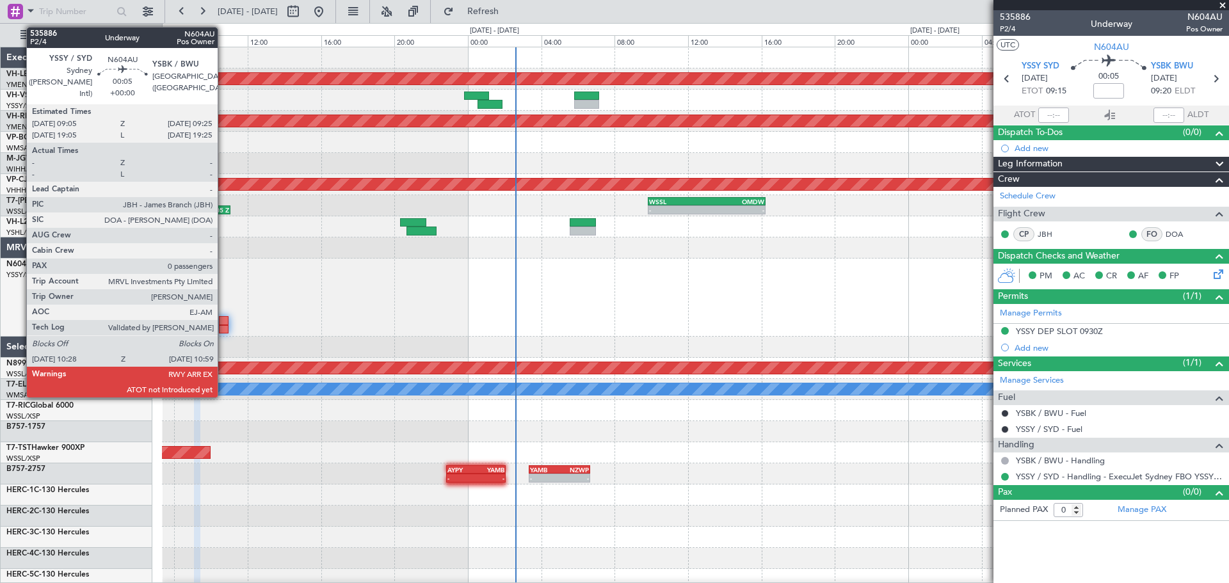
click at [223, 321] on div at bounding box center [224, 320] width 10 height 9
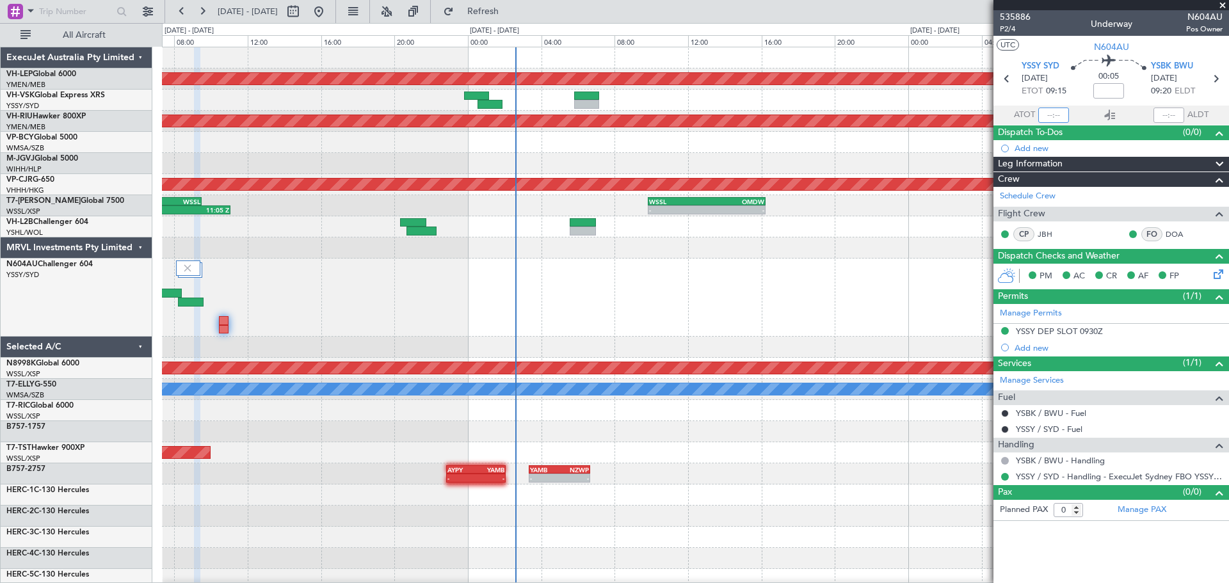
click at [819, 115] on input "text" at bounding box center [1053, 115] width 31 height 15
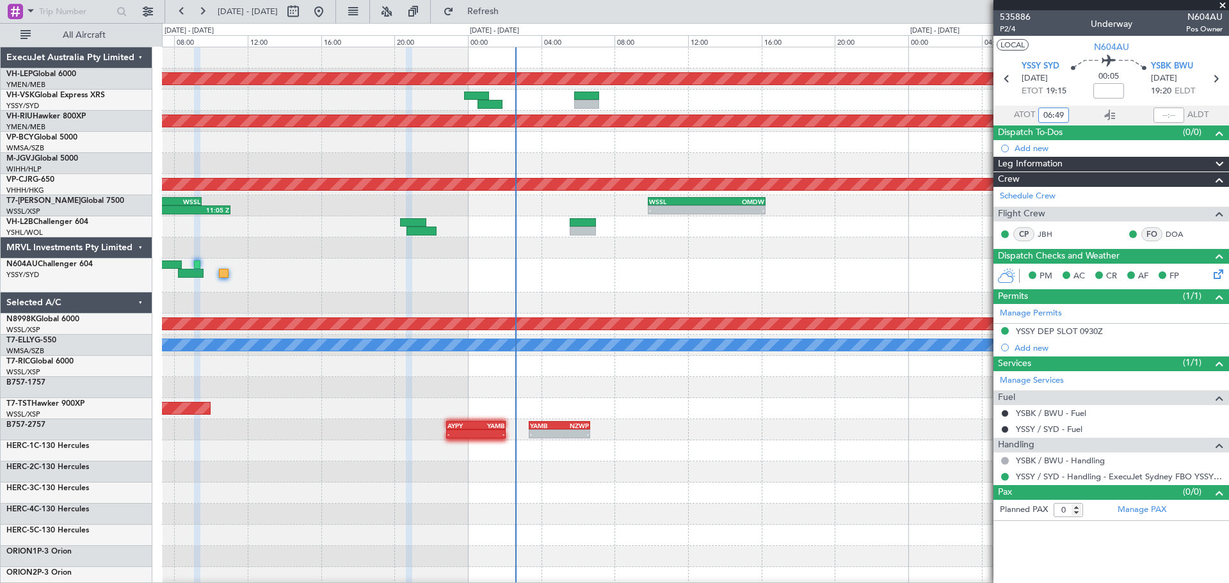
type input "20:49"
click at [819, 116] on input "text" at bounding box center [1168, 115] width 31 height 15
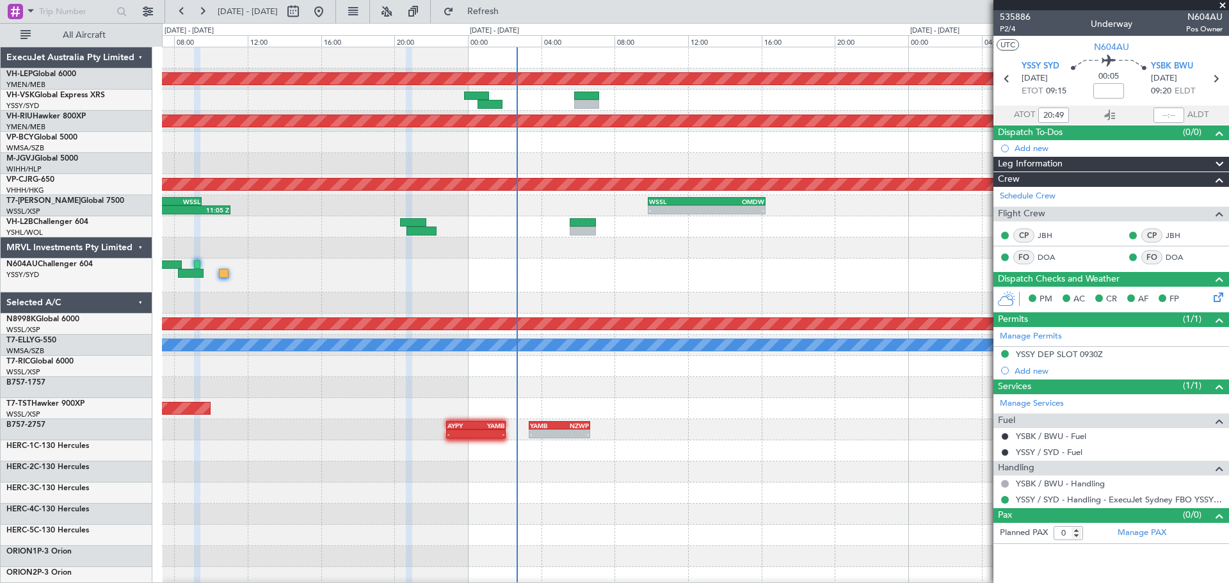
click at [771, 325] on div "Unplanned Maint Wichita (Wichita Mid-continent) Planned Maint Melbourne (Essend…" at bounding box center [695, 402] width 1066 height 710
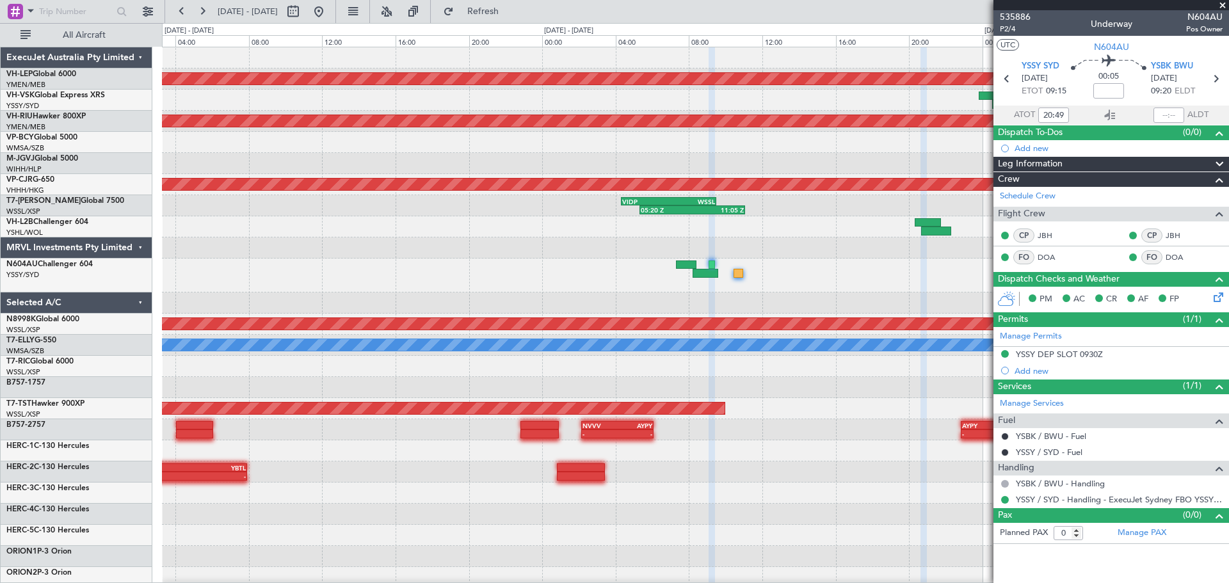
click at [675, 282] on div "Unplanned Maint Wichita (Wichita Mid-continent) Planned Maint Melbourne (Essend…" at bounding box center [695, 402] width 1066 height 710
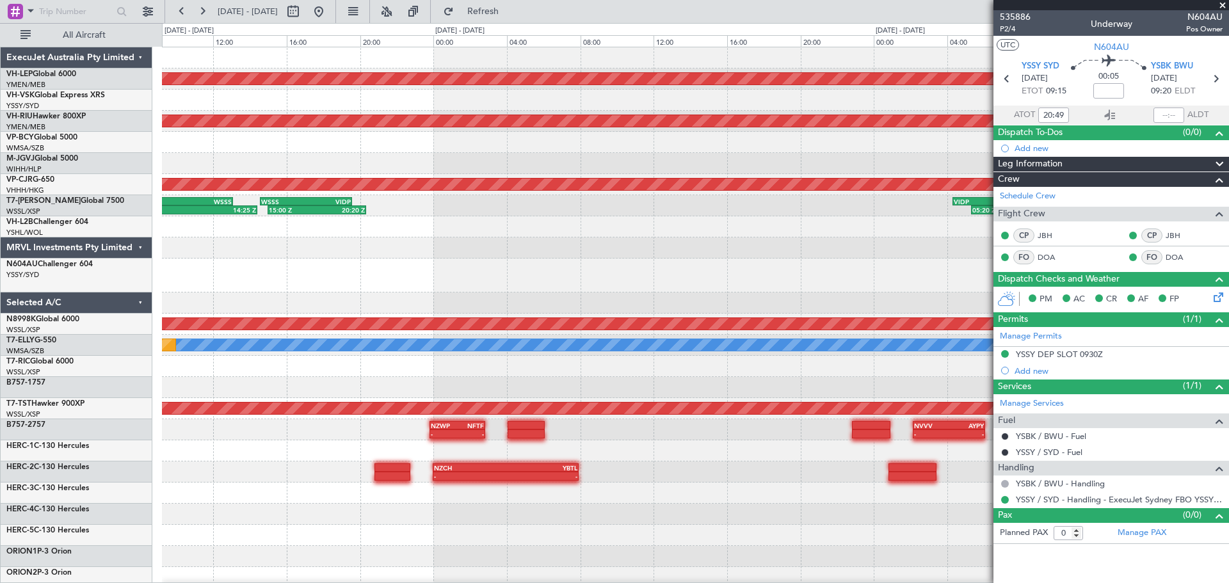
click at [506, 254] on div at bounding box center [695, 247] width 1066 height 21
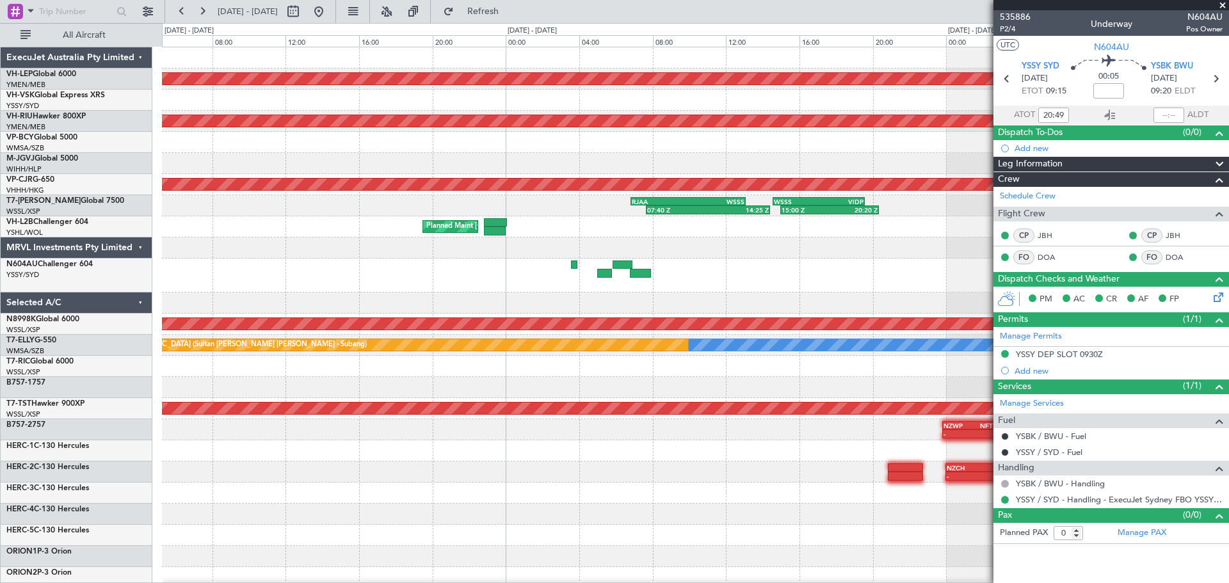
click at [596, 284] on div "Unplanned Maint Wichita (Wichita Mid-continent) Planned Maint Melbourne (Essend…" at bounding box center [695, 402] width 1066 height 710
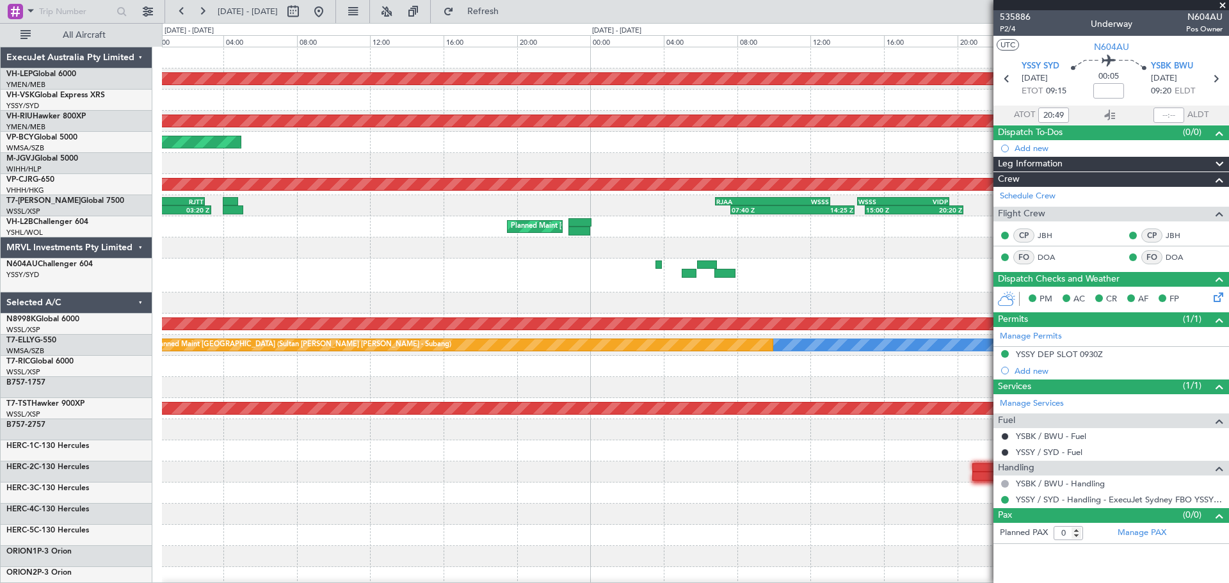
click at [702, 282] on div "Unplanned Maint Wichita (Wichita Mid-continent) Planned Maint Melbourne (Essend…" at bounding box center [695, 402] width 1066 height 710
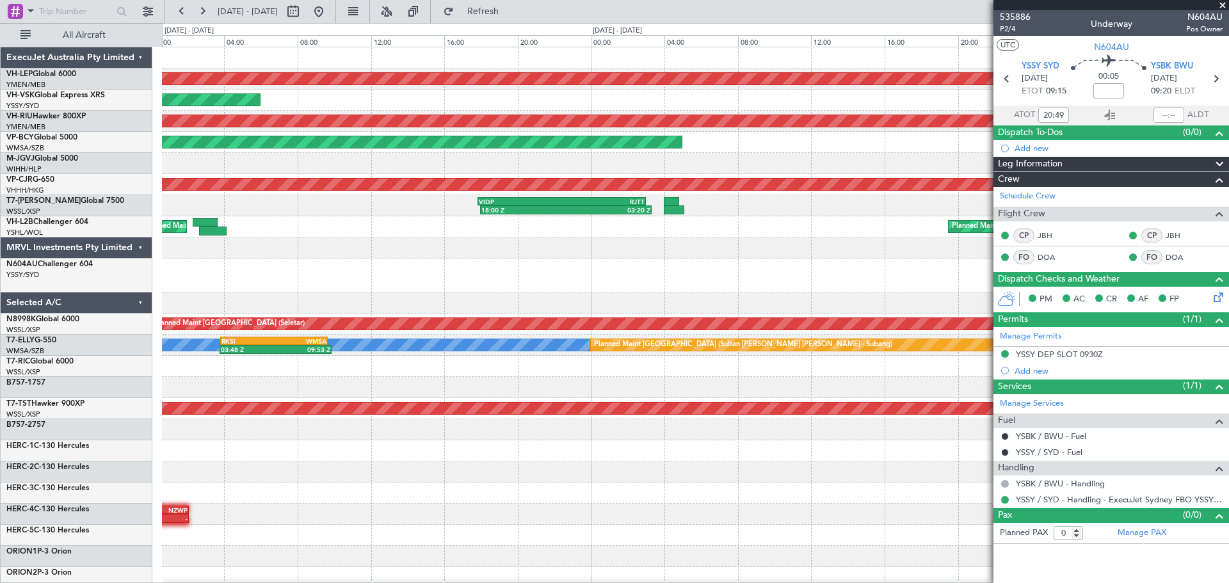
click at [612, 292] on div "Unplanned Maint Wichita (Wichita Mid-continent) Unplanned Maint Sydney (Kingsfo…" at bounding box center [695, 402] width 1066 height 710
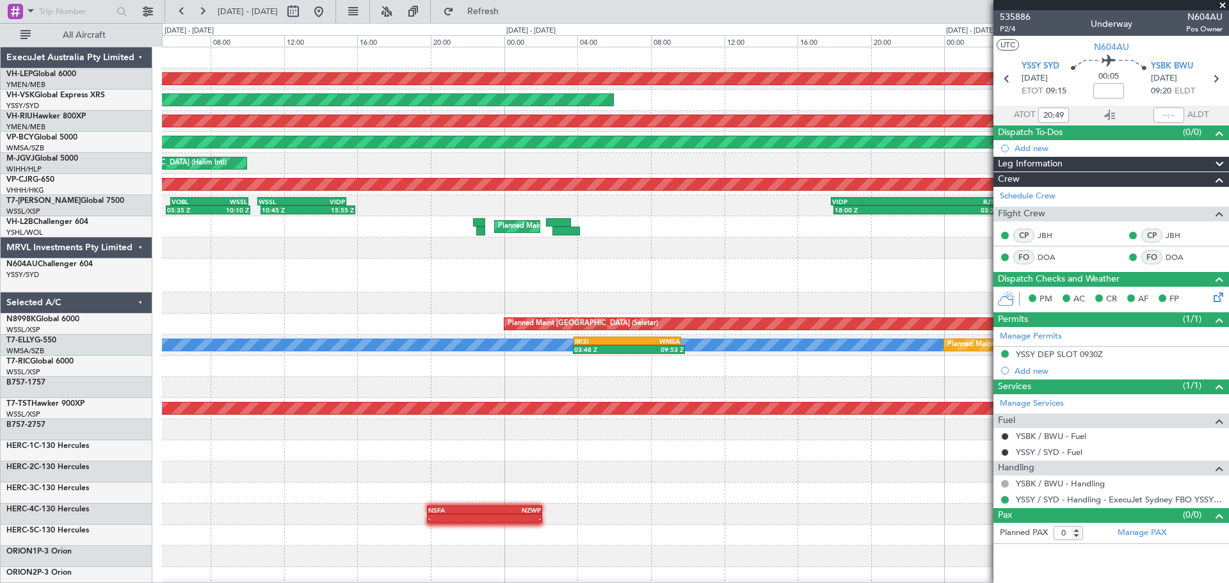
click at [713, 298] on div "Unplanned Maint Wichita (Wichita Mid-continent) Unplanned Maint Sydney (Kingsfo…" at bounding box center [695, 402] width 1066 height 710
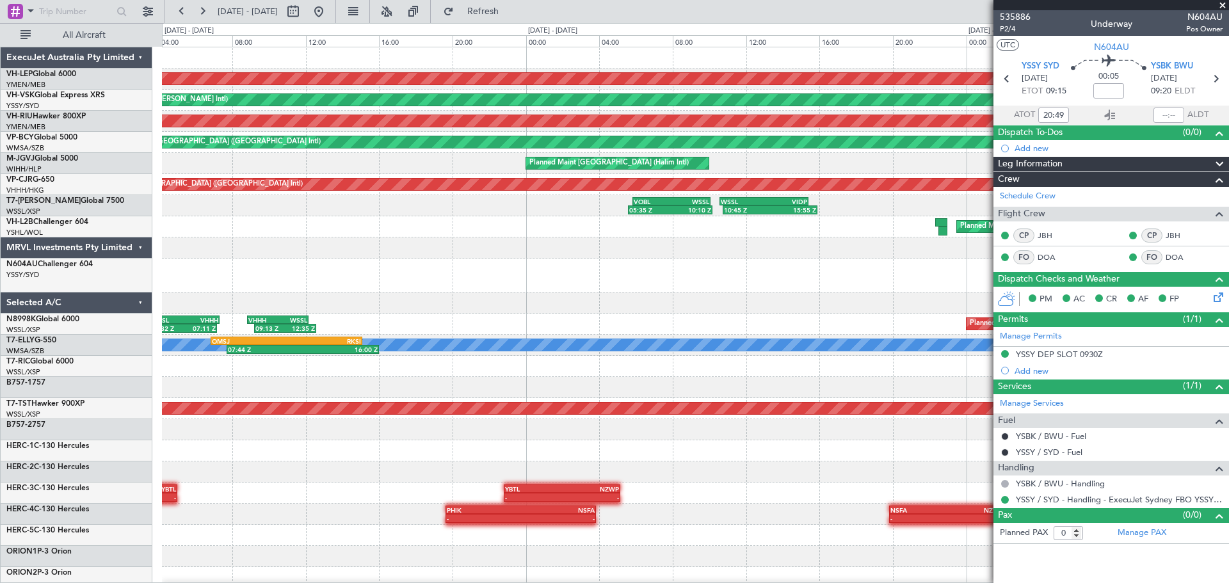
click at [819, 307] on div "Unplanned Maint Wichita (Wichita Mid-continent) Unplanned Maint Sydney (Kingsfo…" at bounding box center [695, 402] width 1066 height 710
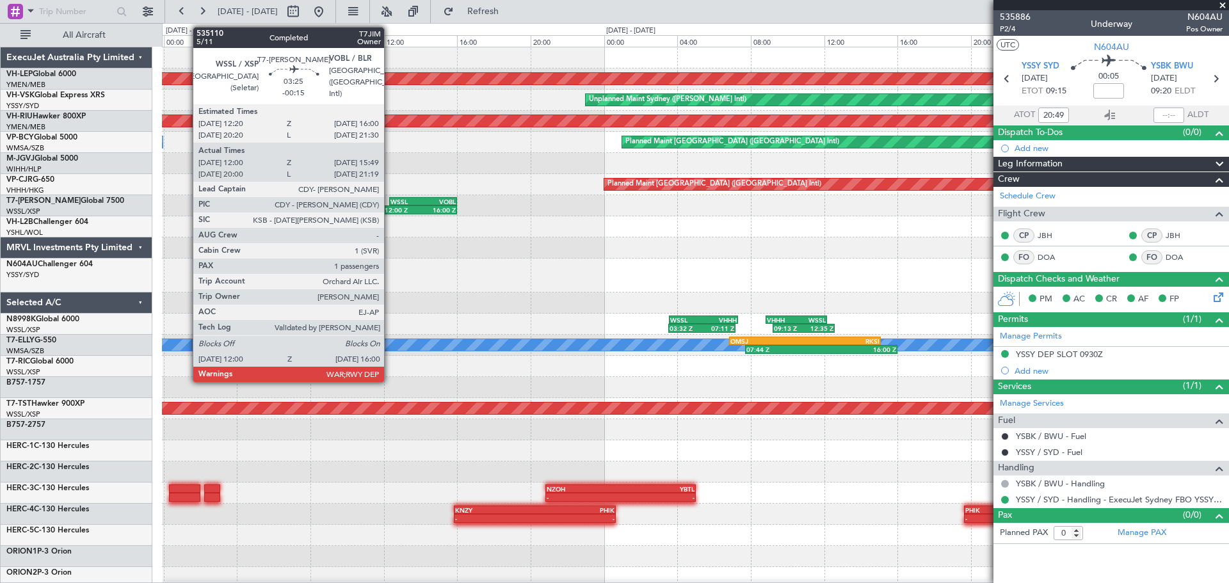
click at [819, 306] on div "Unplanned Maint Wichita (Wichita Mid-continent) Unplanned Maint Sydney (Kingsfo…" at bounding box center [695, 402] width 1066 height 710
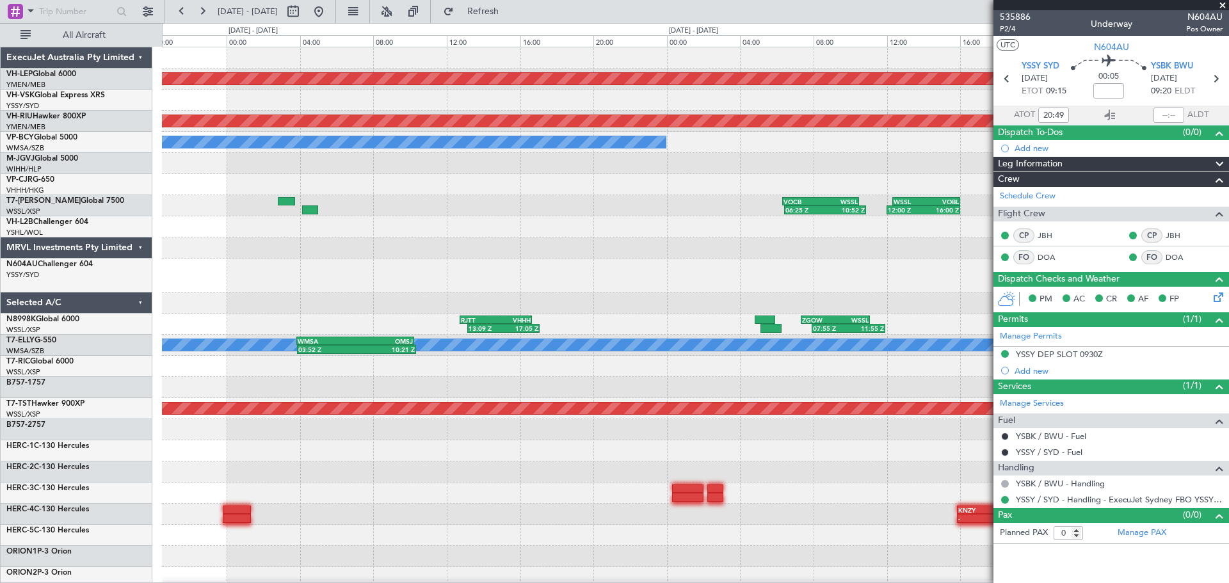
click at [634, 255] on div "Unplanned Maint Wichita (Wichita Mid-continent) Unplanned Maint Sydney (Kingsfo…" at bounding box center [695, 402] width 1066 height 710
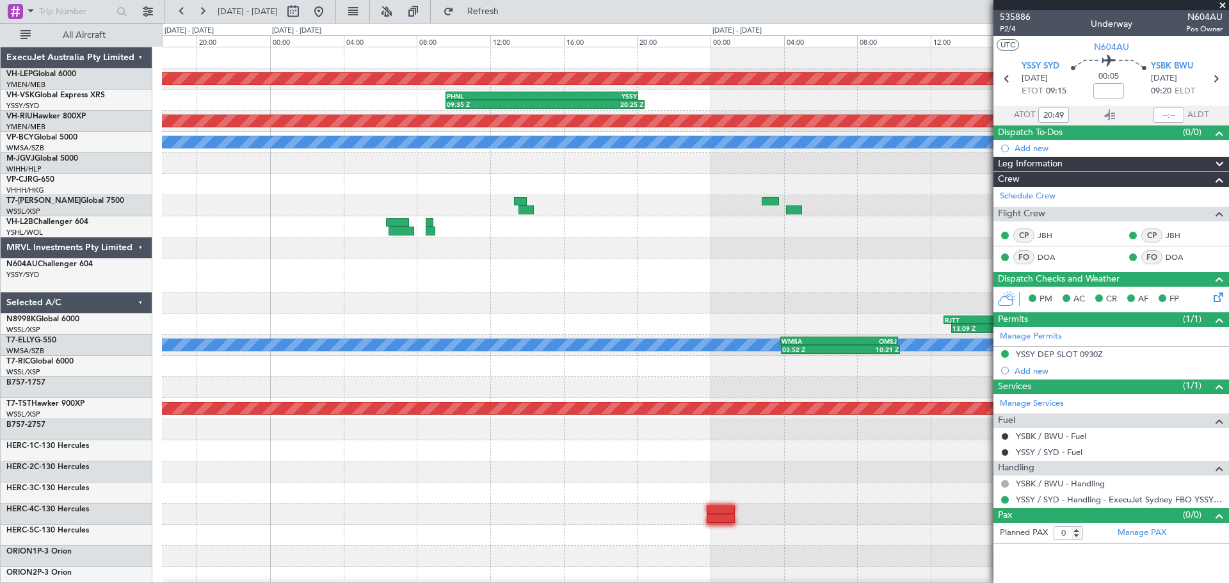
click at [721, 277] on div "Unplanned Maint Wichita (Wichita Mid-continent) 09:35 Z 20:25 Z PHNL 09:35 Z YS…" at bounding box center [695, 402] width 1066 height 710
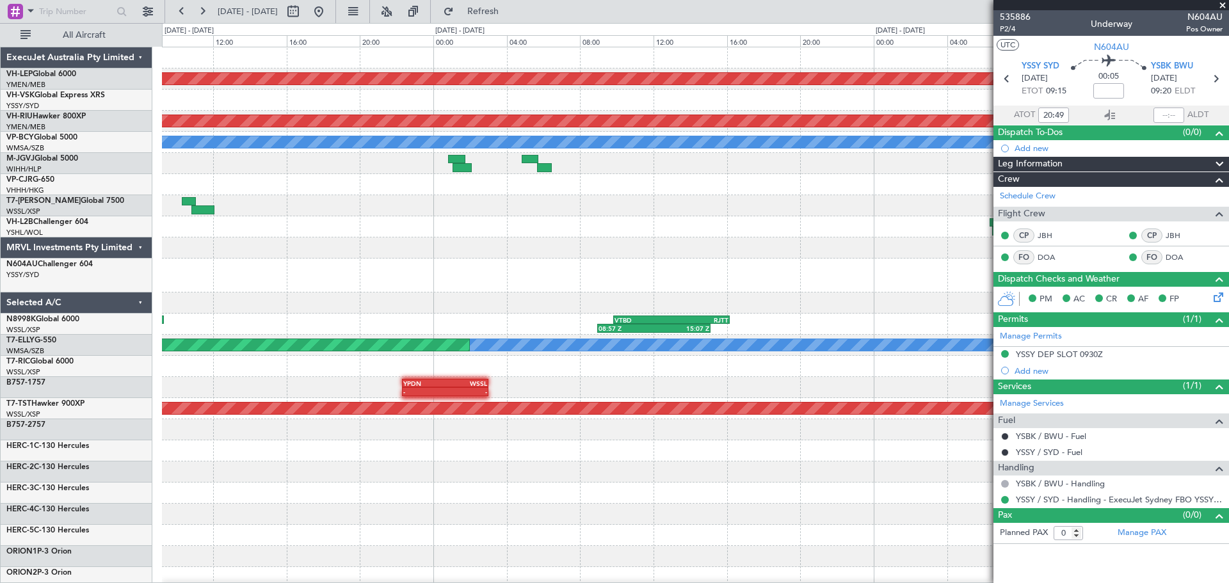
click at [696, 266] on div "Unplanned Maint Wichita (Wichita Mid-continent) 09:35 Z 20:25 Z PHNL 09:35 Z YS…" at bounding box center [695, 402] width 1066 height 710
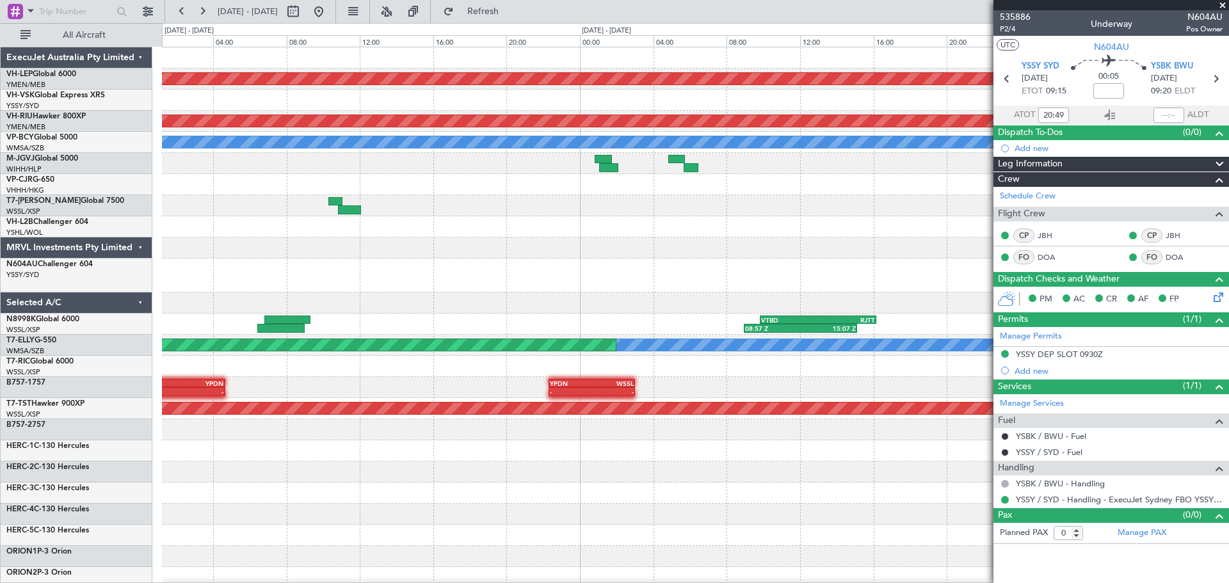
click at [524, 261] on div "Unplanned Maint Wichita (Wichita Mid-continent) 09:35 Z 20:25 Z PHNL 09:35 Z YS…" at bounding box center [695, 402] width 1066 height 710
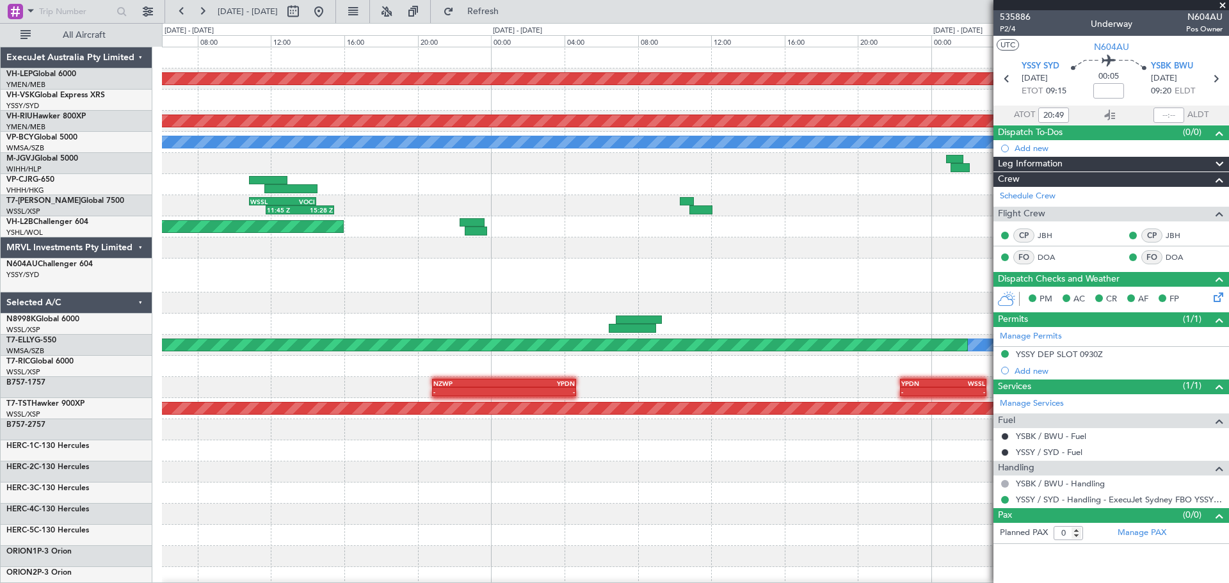
click at [705, 278] on div "Unplanned Maint Wichita (Wichita Mid-continent) Planned Maint Melbourne (Essend…" at bounding box center [695, 402] width 1066 height 710
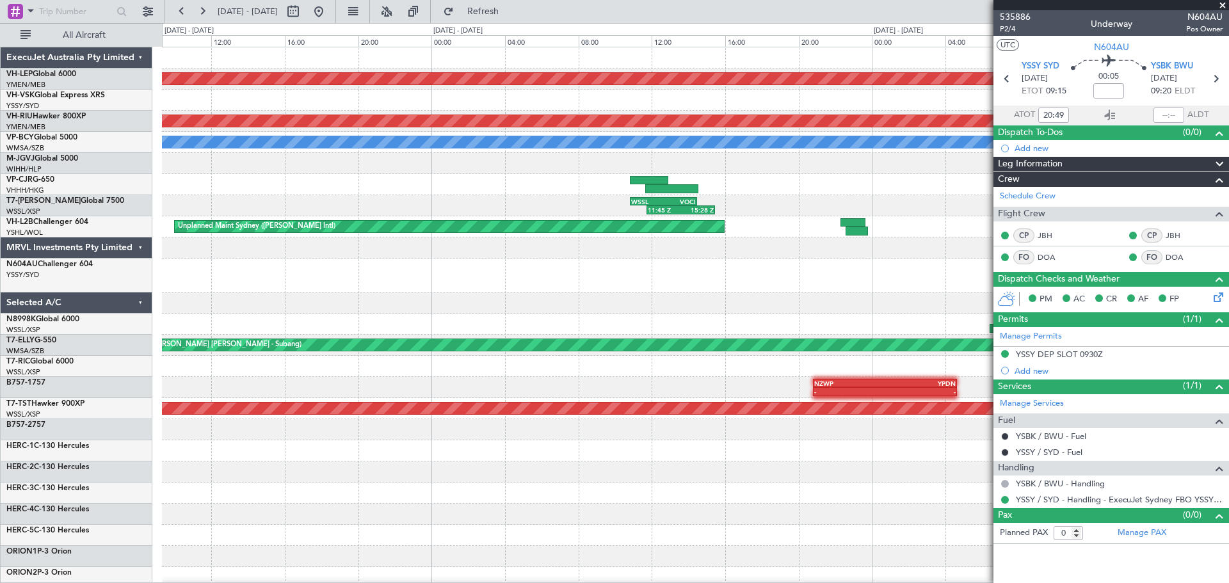
click at [555, 258] on div "Unplanned Maint Wichita (Wichita Mid-continent) Planned Maint Melbourne (Essend…" at bounding box center [695, 402] width 1066 height 710
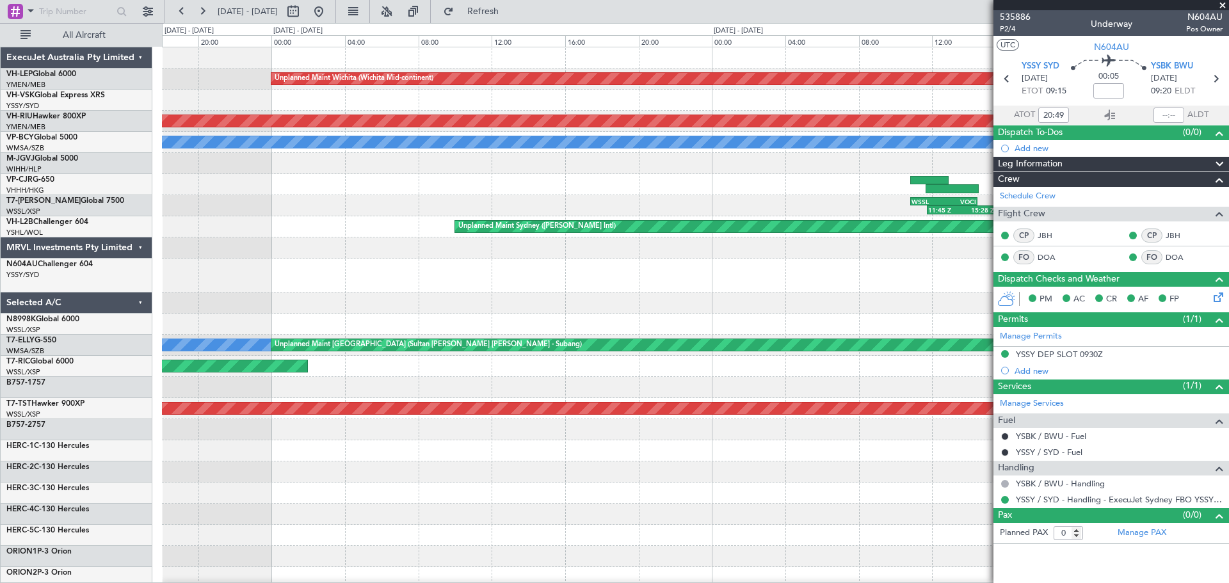
click at [719, 278] on div "Unplanned Maint Wichita (Wichita Mid-continent) Planned Maint Melbourne (Essend…" at bounding box center [695, 402] width 1066 height 710
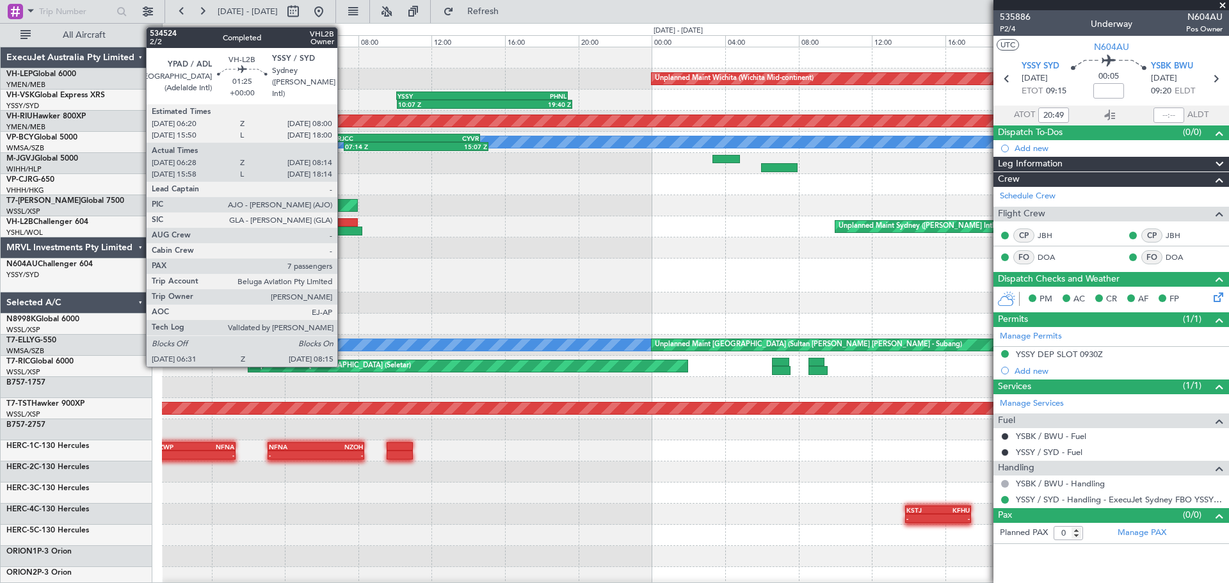
click at [343, 225] on div at bounding box center [342, 222] width 31 height 9
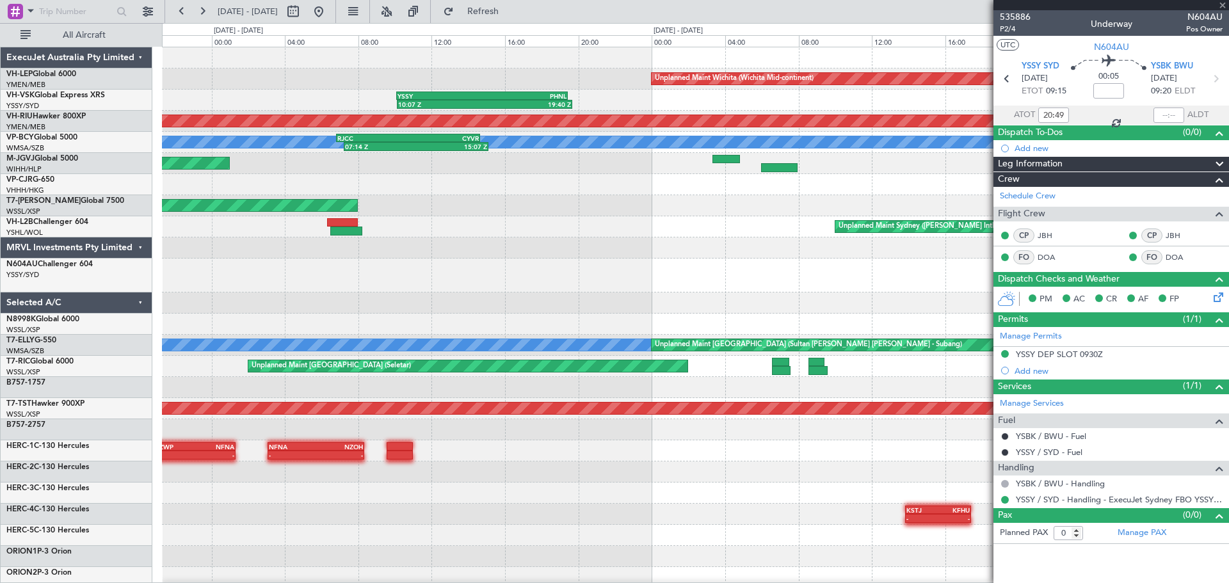
type input "06:38"
type input "08:09"
type input "7"
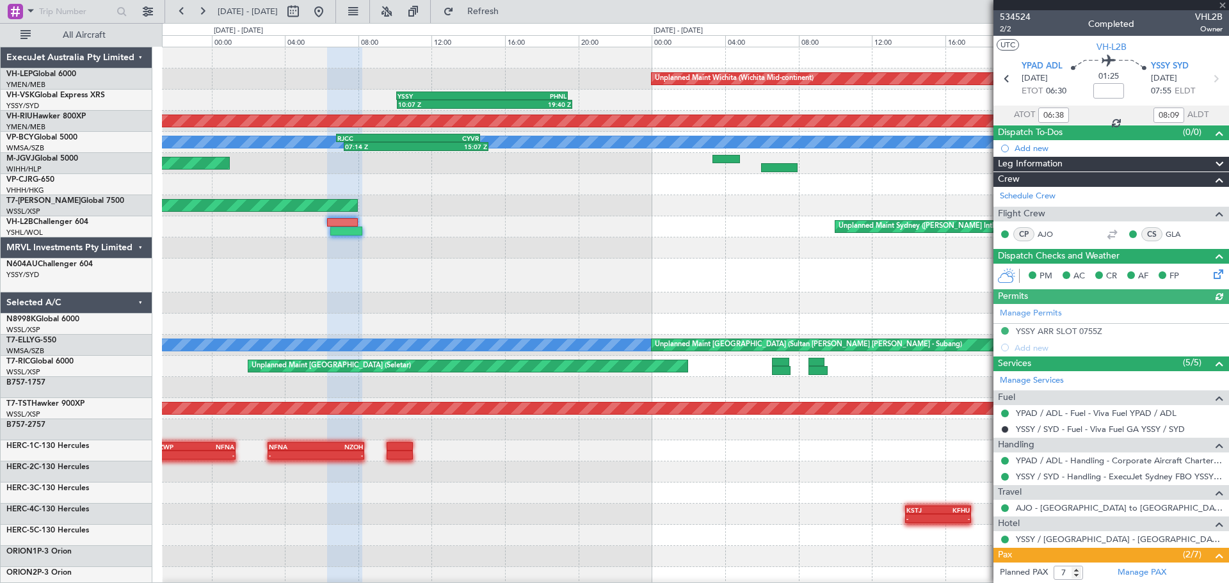
type input "16:08"
type input "18:09"
type input "06:38"
type input "08:09"
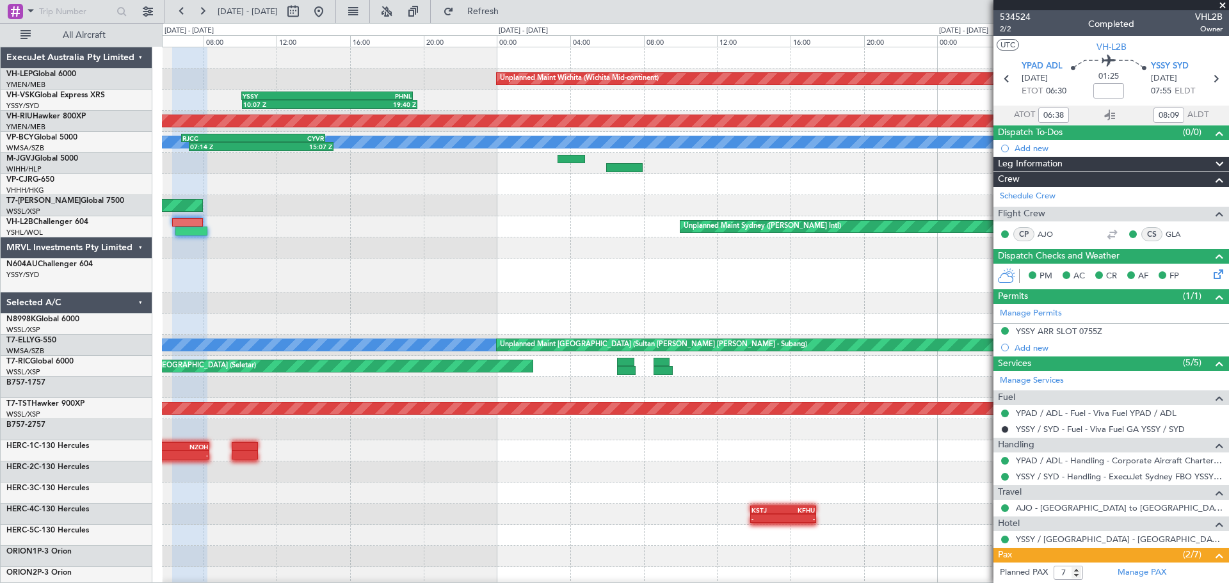
click at [297, 285] on div "Unplanned Maint Wichita (Wichita Mid-continent) 10:07 Z 19:40 Z YSSY 10:05 Z PH…" at bounding box center [695, 402] width 1066 height 710
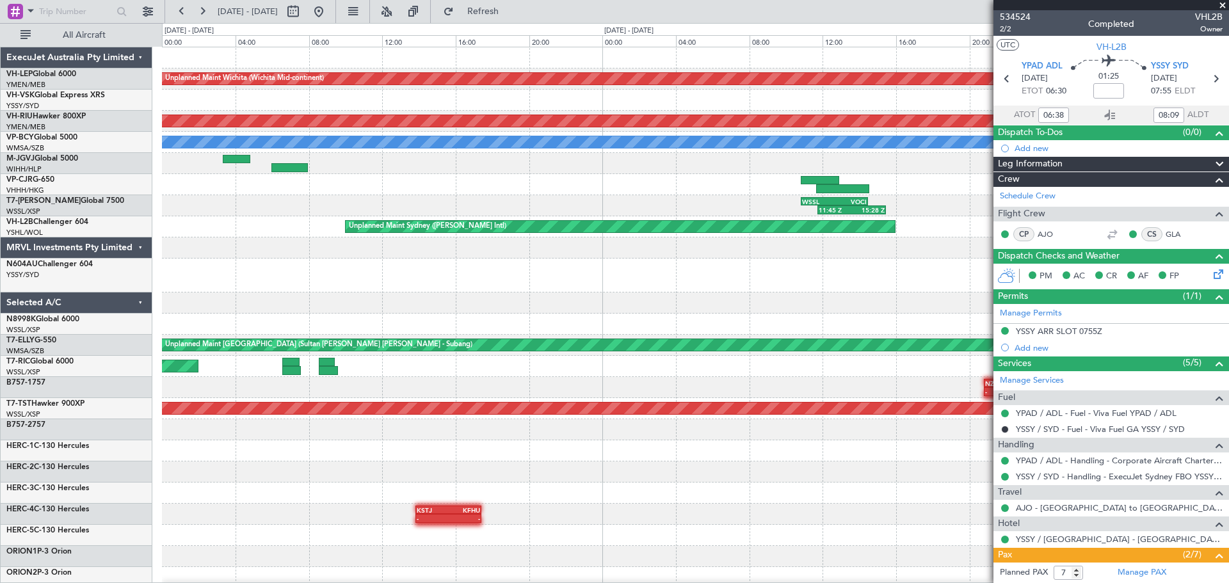
click at [312, 280] on div at bounding box center [695, 276] width 1066 height 34
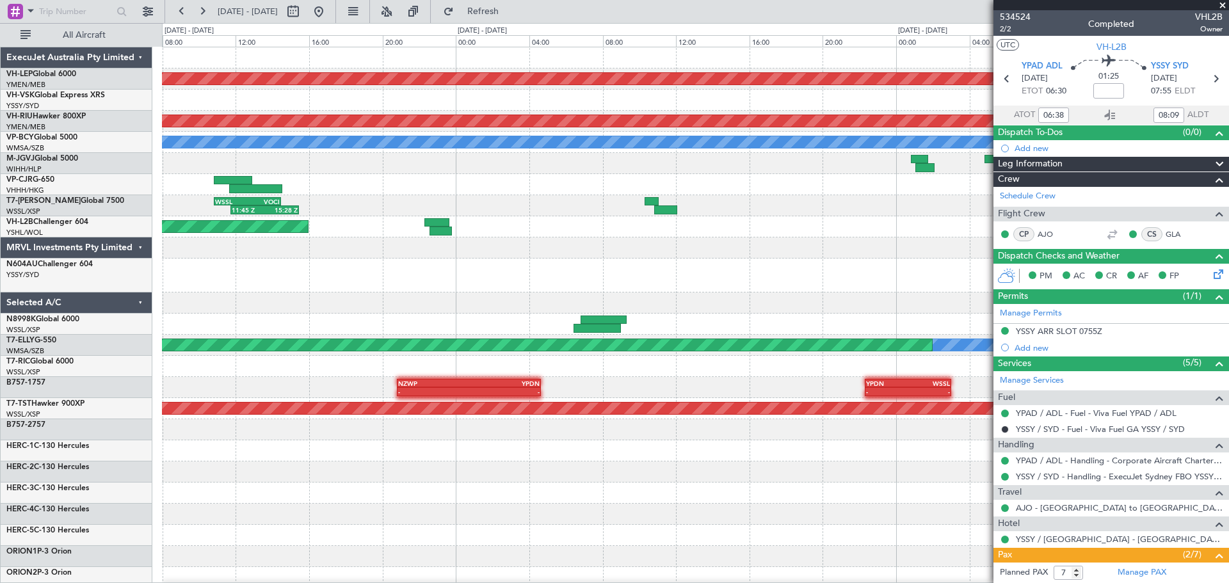
click at [175, 276] on div "Unplanned Maint Wichita (Wichita Mid-continent) Planned Maint Melbourne (Essend…" at bounding box center [695, 402] width 1066 height 710
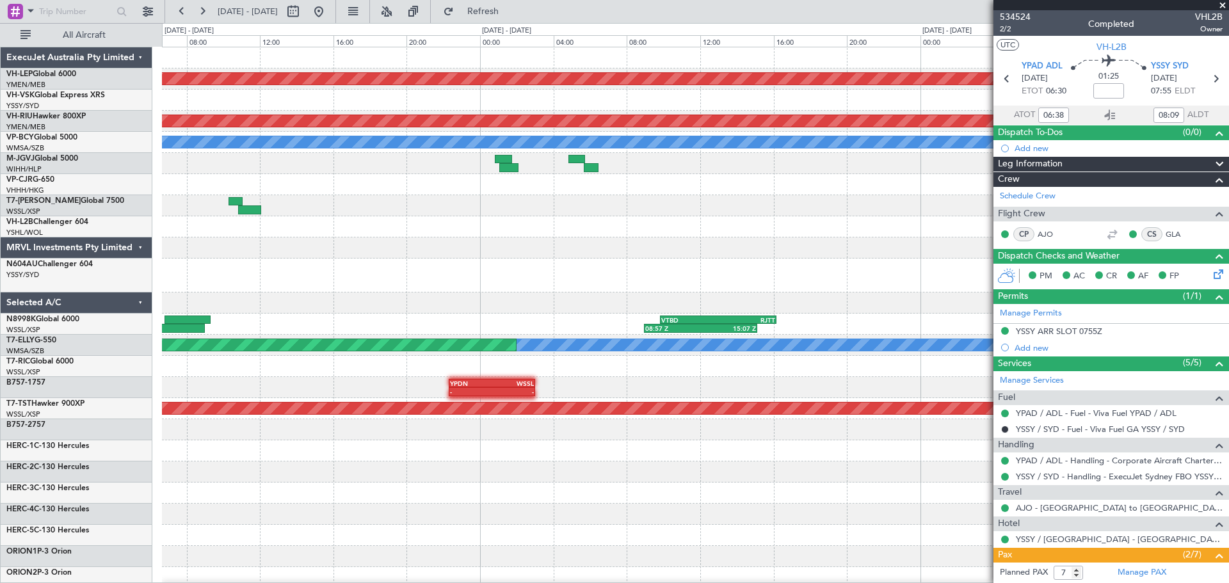
click at [252, 292] on div "Unplanned Maint Wichita (Wichita Mid-continent) PHNL 09:35 Z YSSY 20:05 Z 09:35…" at bounding box center [695, 402] width 1066 height 710
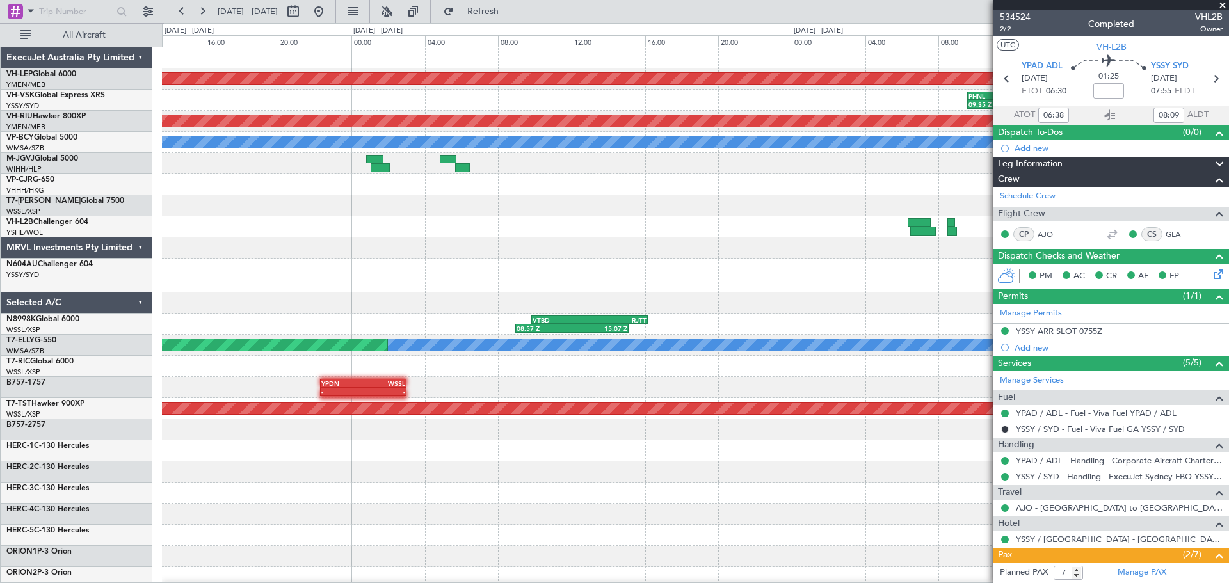
click at [243, 303] on div "Unplanned Maint Wichita (Wichita Mid-continent) PHNL 09:35 Z YSSY 20:05 Z 09:35…" at bounding box center [695, 402] width 1066 height 710
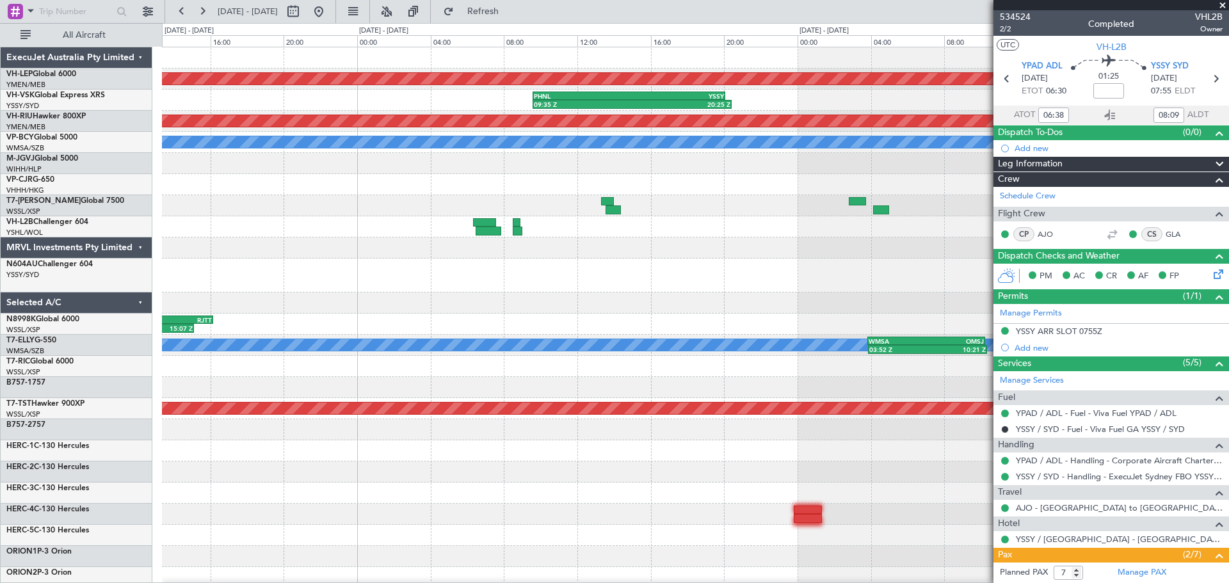
click at [177, 275] on div "Unplanned Maint Wichita (Wichita Mid-continent) PHNL 09:35 Z YSSY 20:05 Z 09:35…" at bounding box center [695, 402] width 1066 height 710
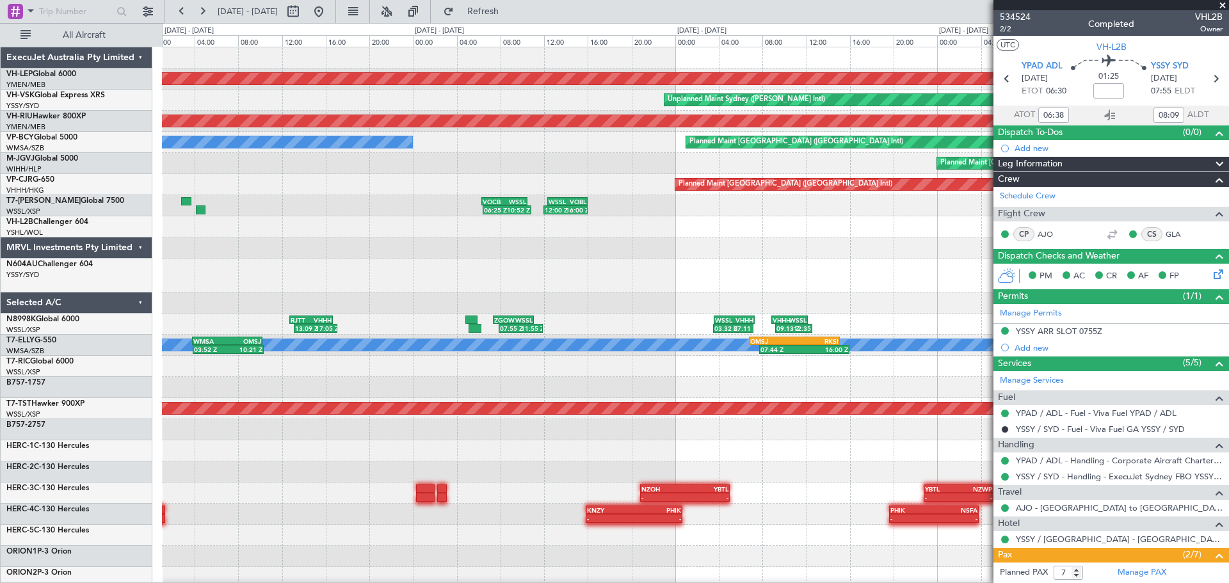
click at [334, 280] on div "Unplanned Maint Wichita (Wichita Mid-continent) Unplanned Maint Sydney (Kingsfo…" at bounding box center [695, 402] width 1066 height 710
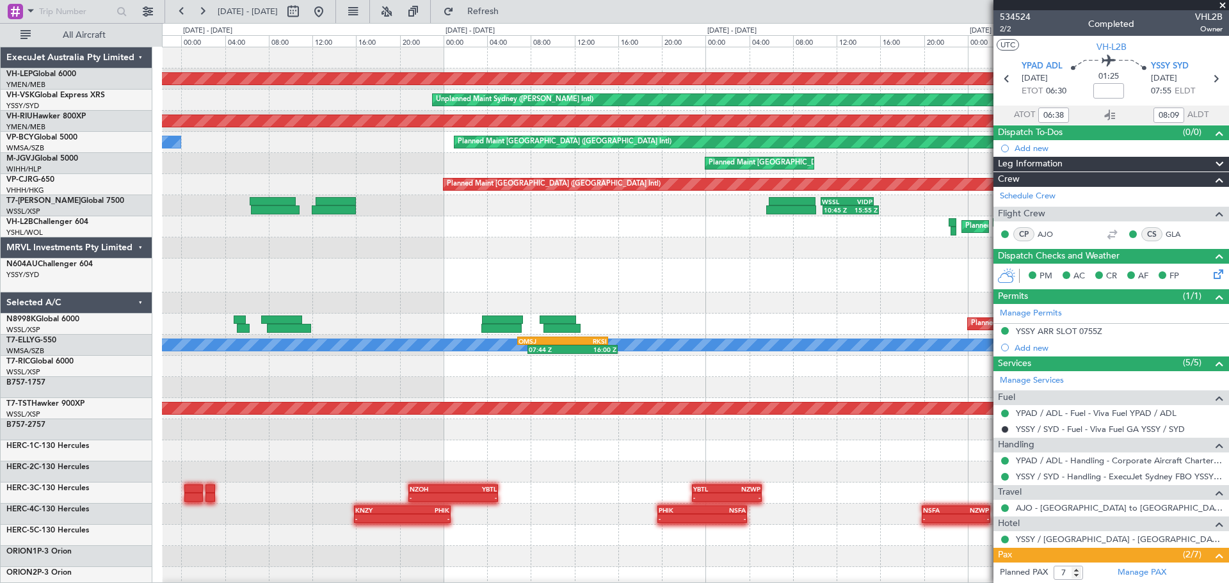
click at [381, 282] on div at bounding box center [695, 276] width 1066 height 34
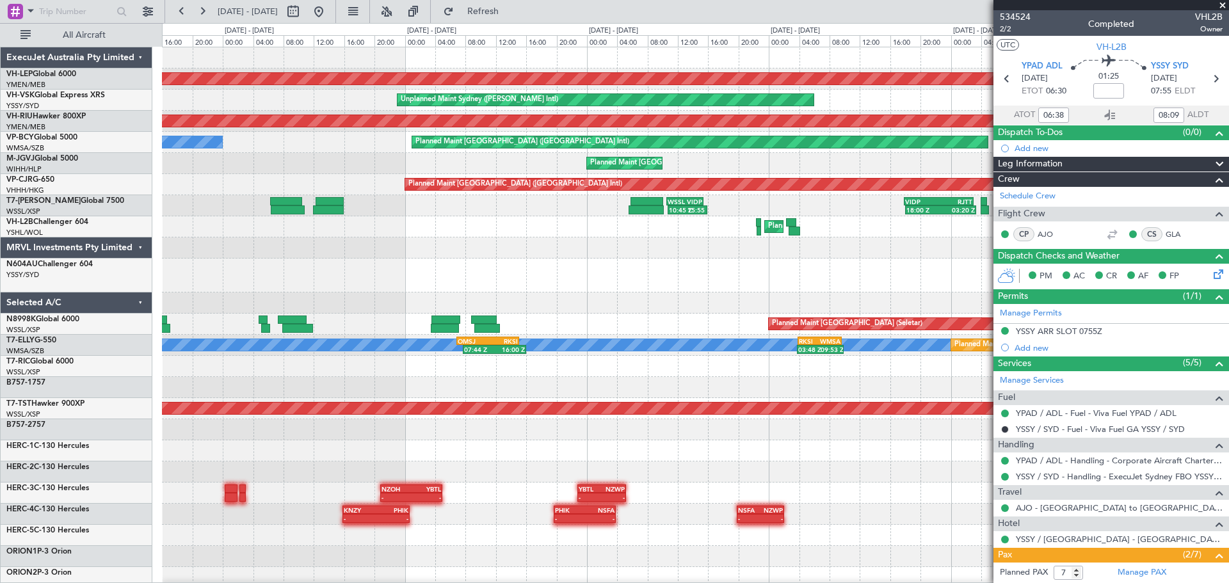
click at [490, 250] on div at bounding box center [695, 247] width 1066 height 21
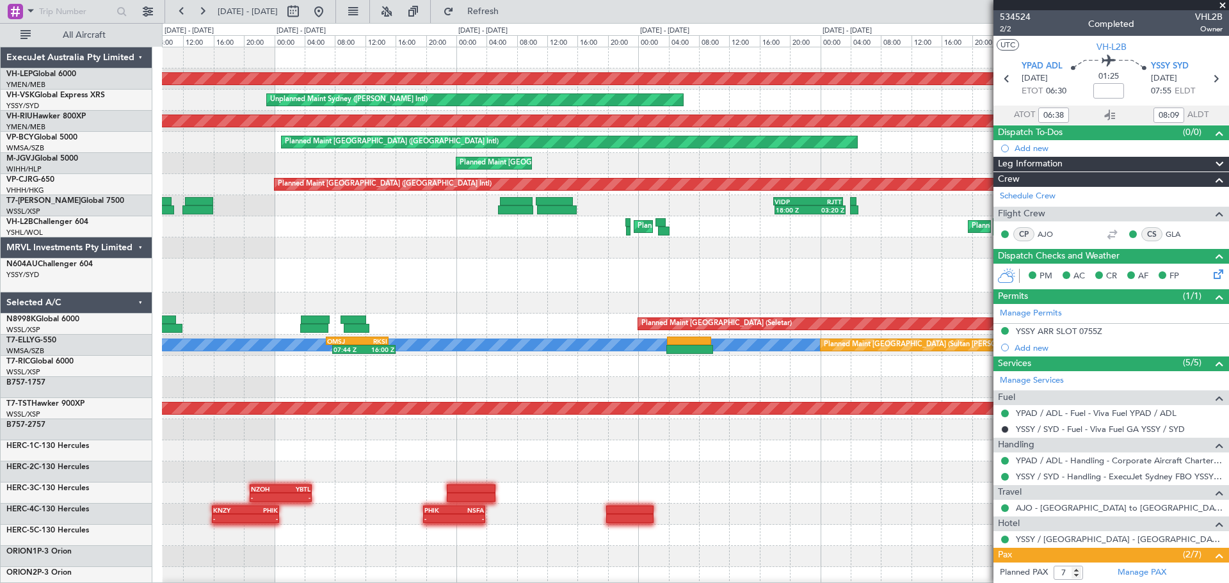
click at [282, 257] on div "Unplanned Maint Wichita (Wichita Mid-continent) Unplanned Maint Sydney (Kingsfo…" at bounding box center [695, 402] width 1066 height 710
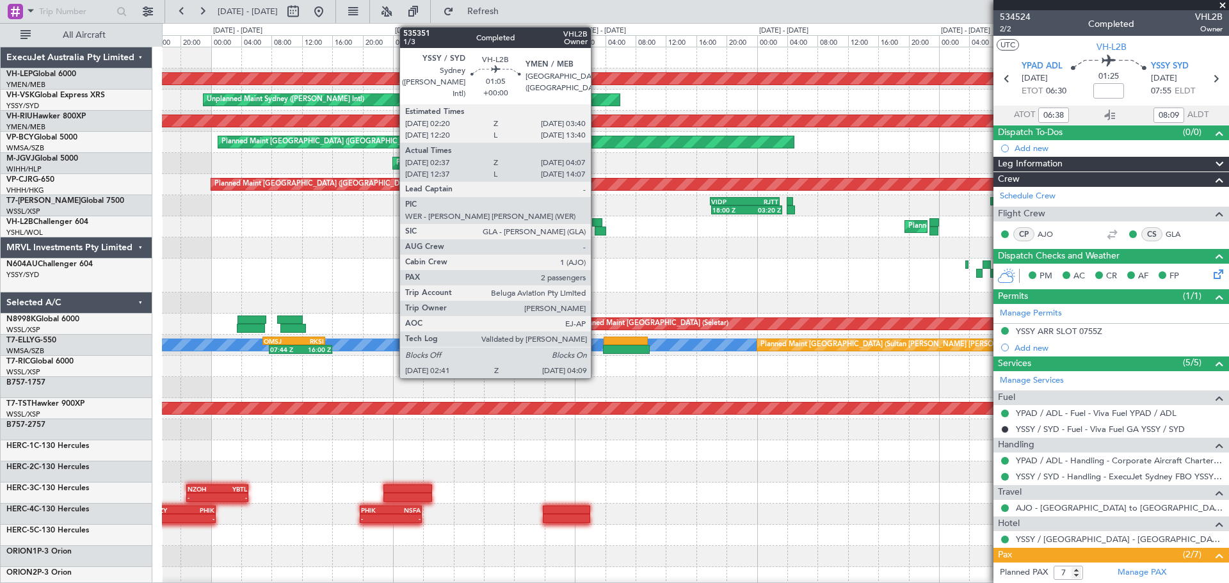
click at [597, 218] on div at bounding box center [597, 222] width 10 height 9
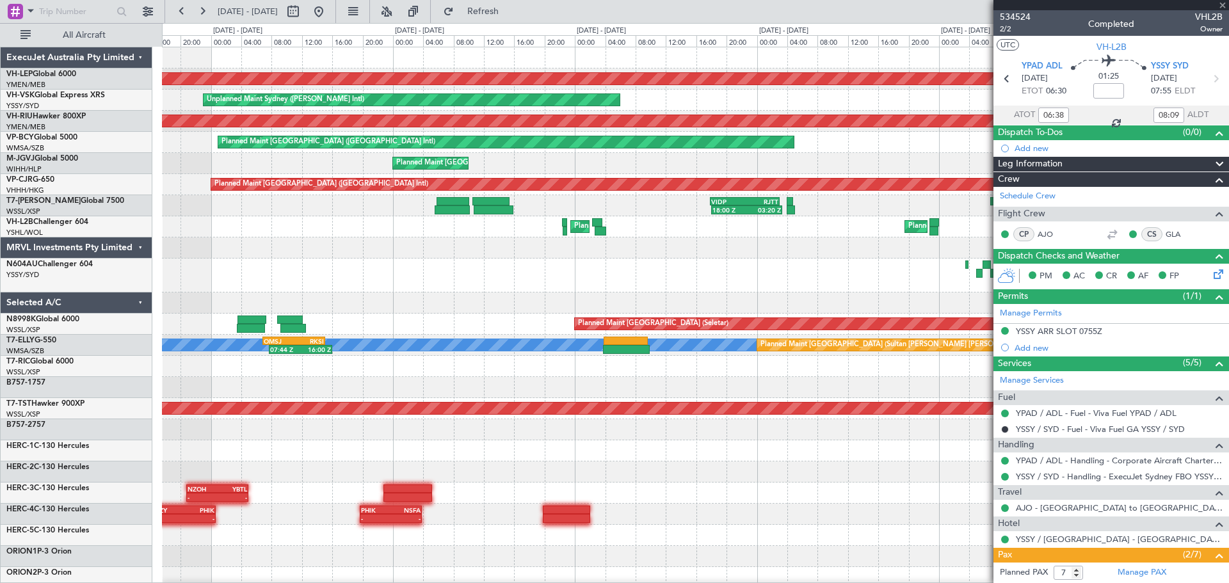
type input "02:47"
type input "04:02"
type input "2"
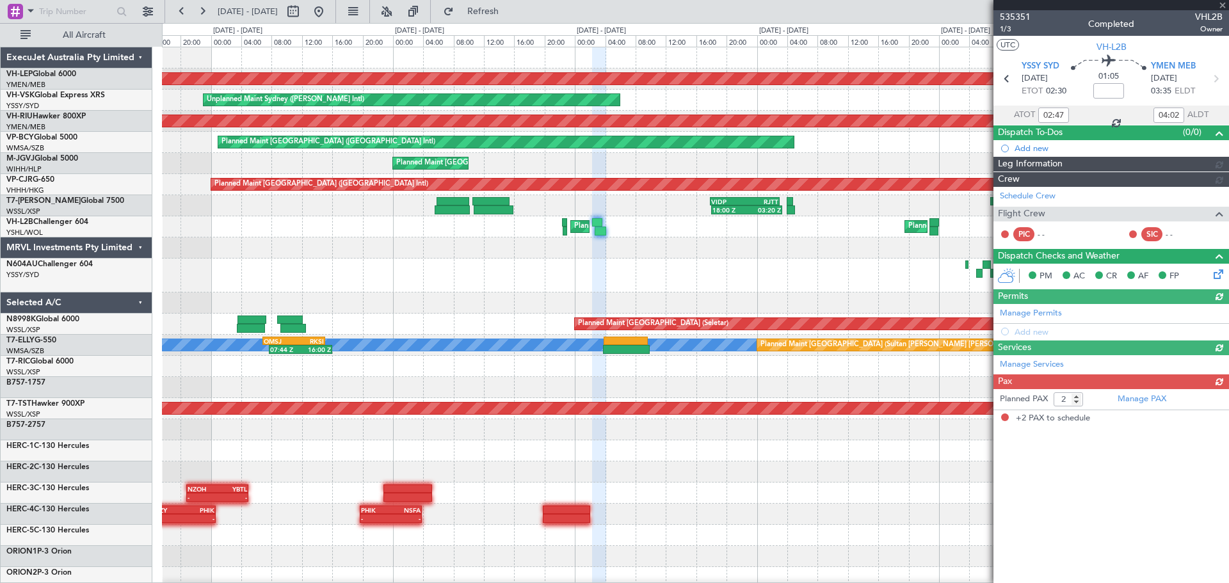
click at [819, 195] on div "Schedule Crew Flight Crew PIC - - SIC - -" at bounding box center [1111, 217] width 236 height 61
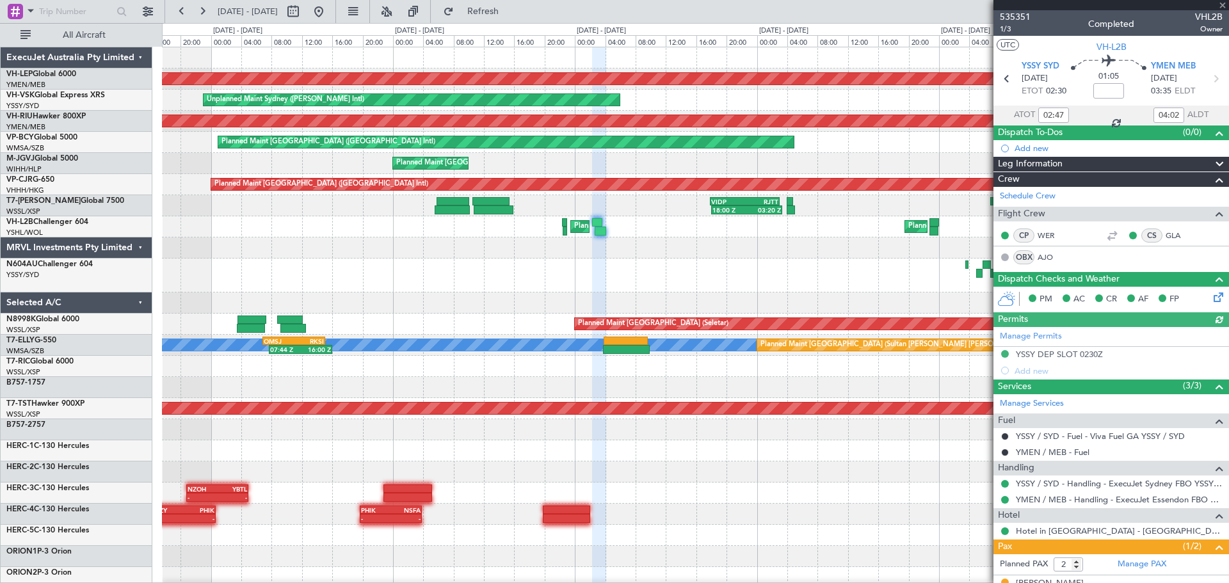
click at [819, 195] on link "Schedule Crew" at bounding box center [1028, 196] width 56 height 13
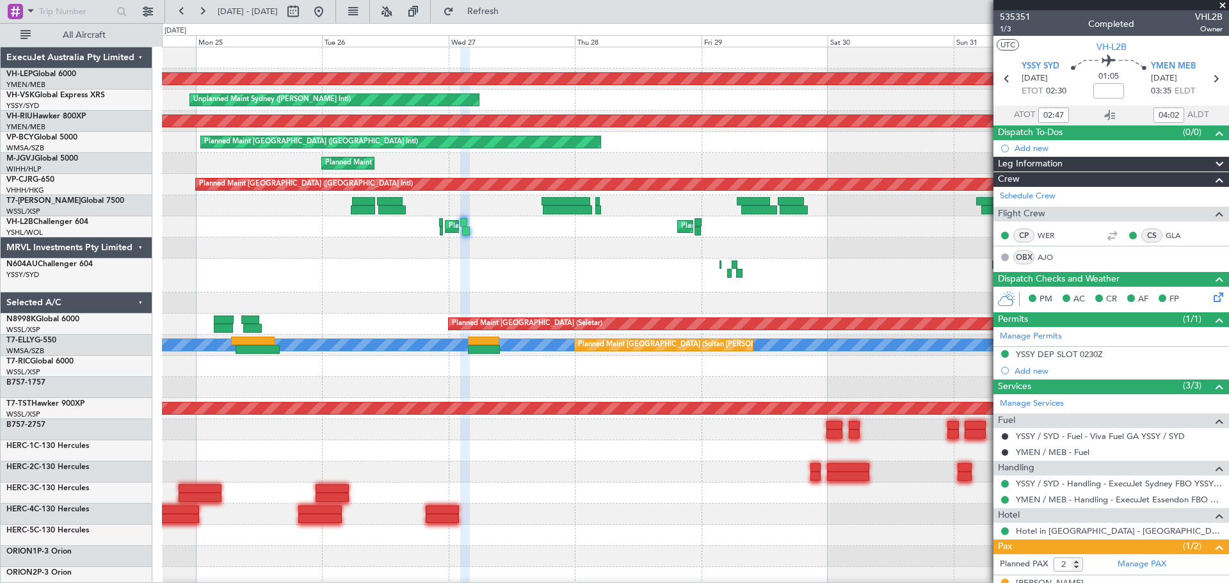
click at [543, 280] on div "Unplanned Maint Wichita (Wichita Mid-continent) Unplanned Maint Sydney (Kingsfo…" at bounding box center [695, 402] width 1066 height 710
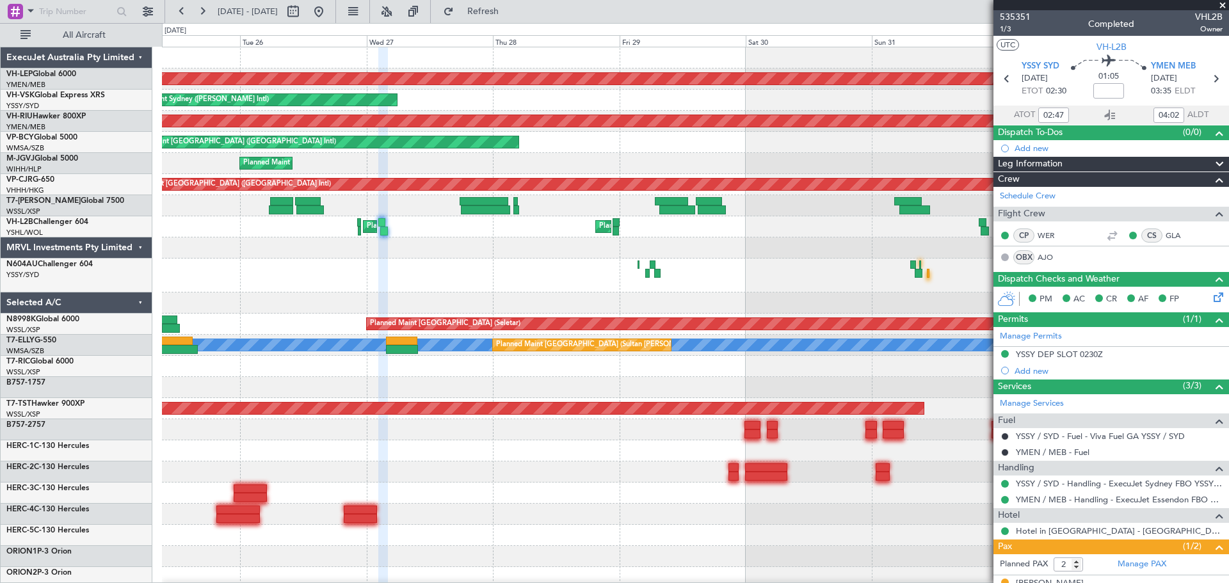
click at [449, 306] on div "Unplanned Maint Wichita (Wichita Mid-continent) Unplanned Maint Sydney (Kingsfo…" at bounding box center [695, 402] width 1066 height 710
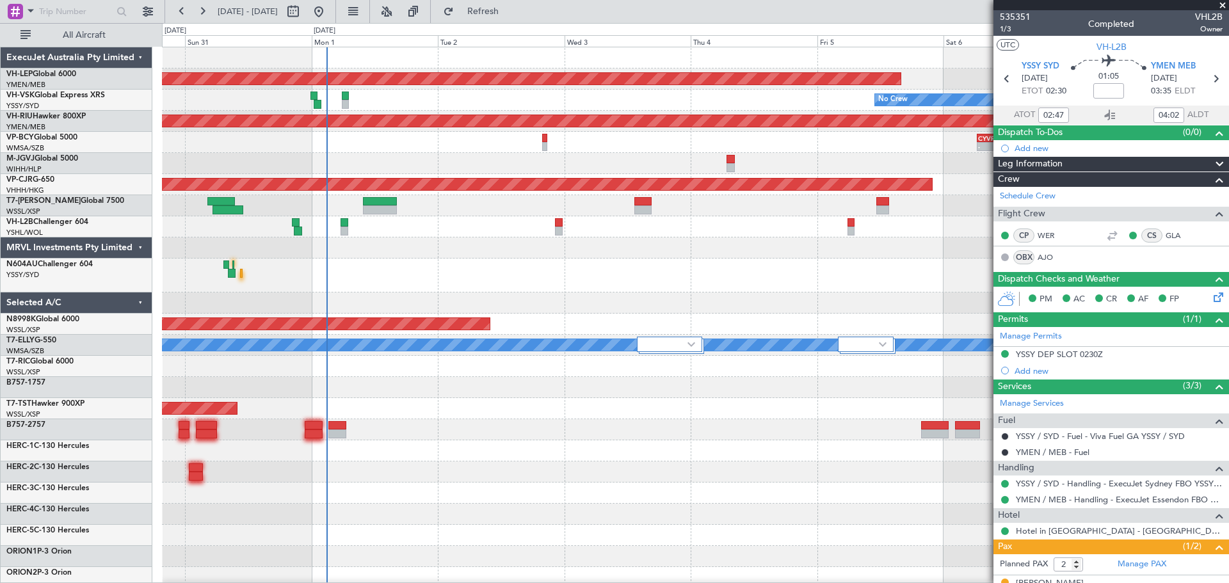
click at [439, 304] on div "Unplanned Maint Wichita (Wichita Mid-continent) No Crew Planned Maint Melbourne…" at bounding box center [695, 423] width 1066 height 752
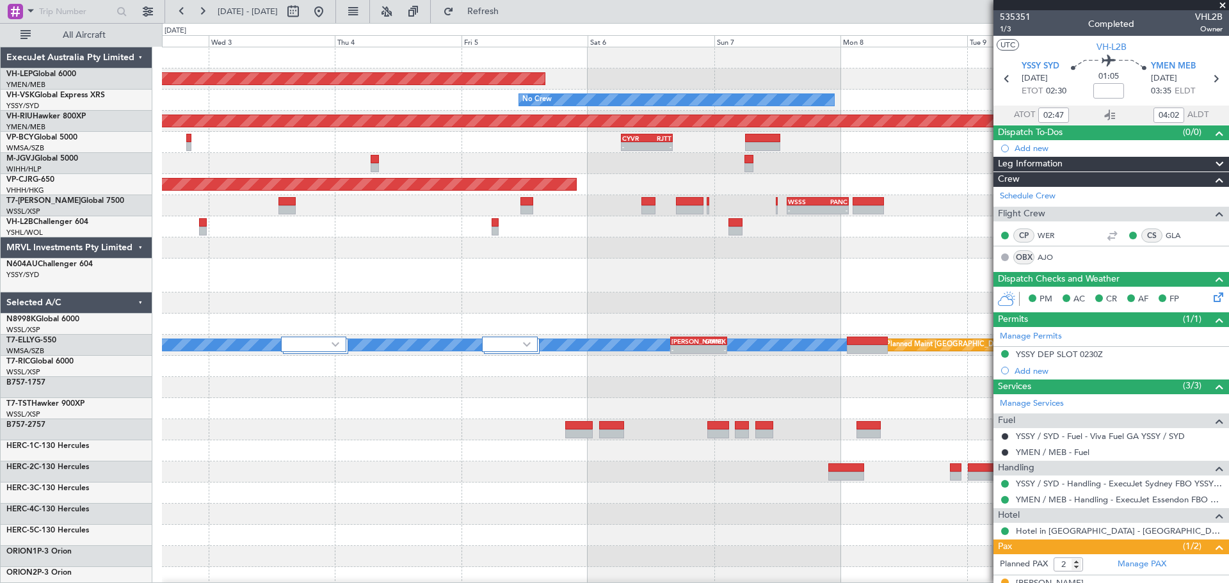
click at [471, 310] on div "Unplanned Maint Wichita (Wichita Mid-continent) No Crew Planned Maint Melbourne…" at bounding box center [695, 423] width 1066 height 752
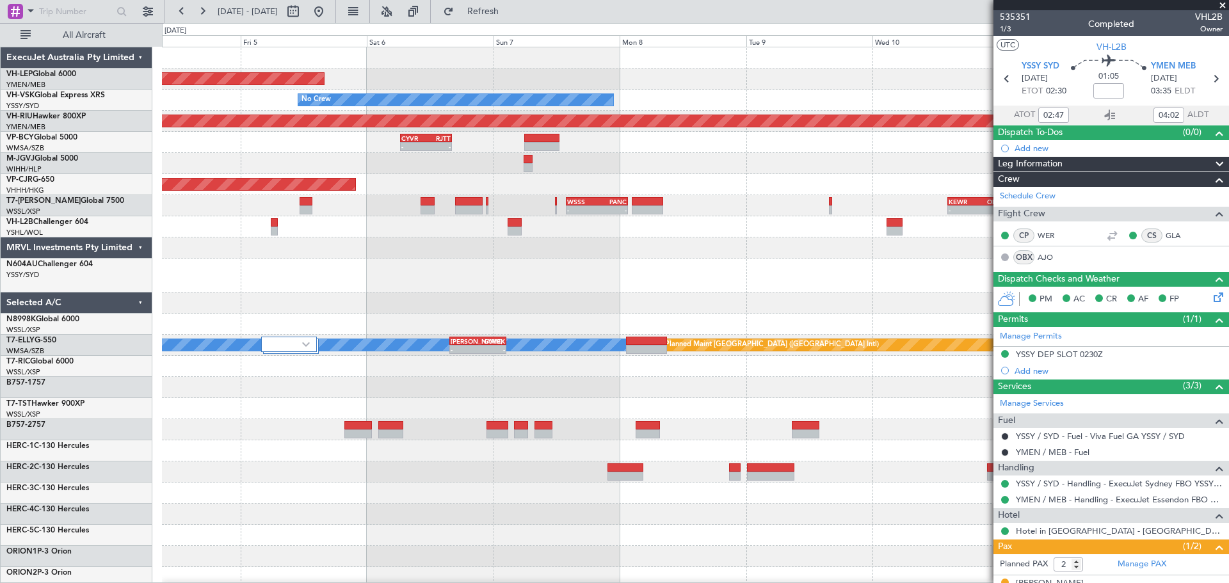
click at [364, 280] on div at bounding box center [695, 276] width 1066 height 34
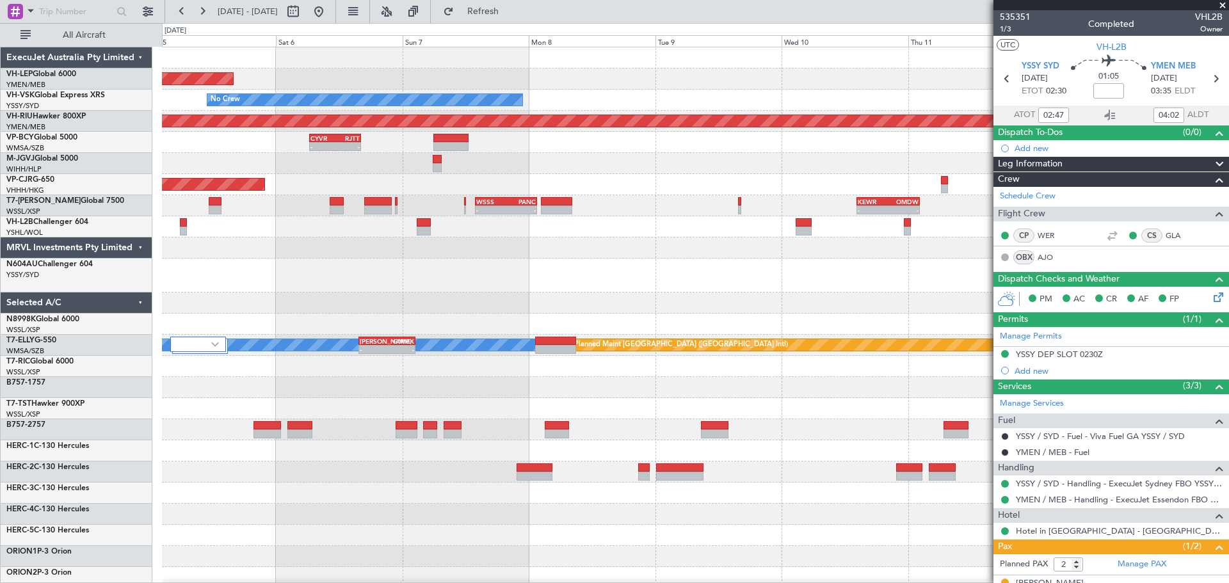
click at [369, 280] on div "Unplanned Maint Wichita (Wichita Mid-continent) No Crew Planned Maint Melbourne…" at bounding box center [695, 423] width 1066 height 752
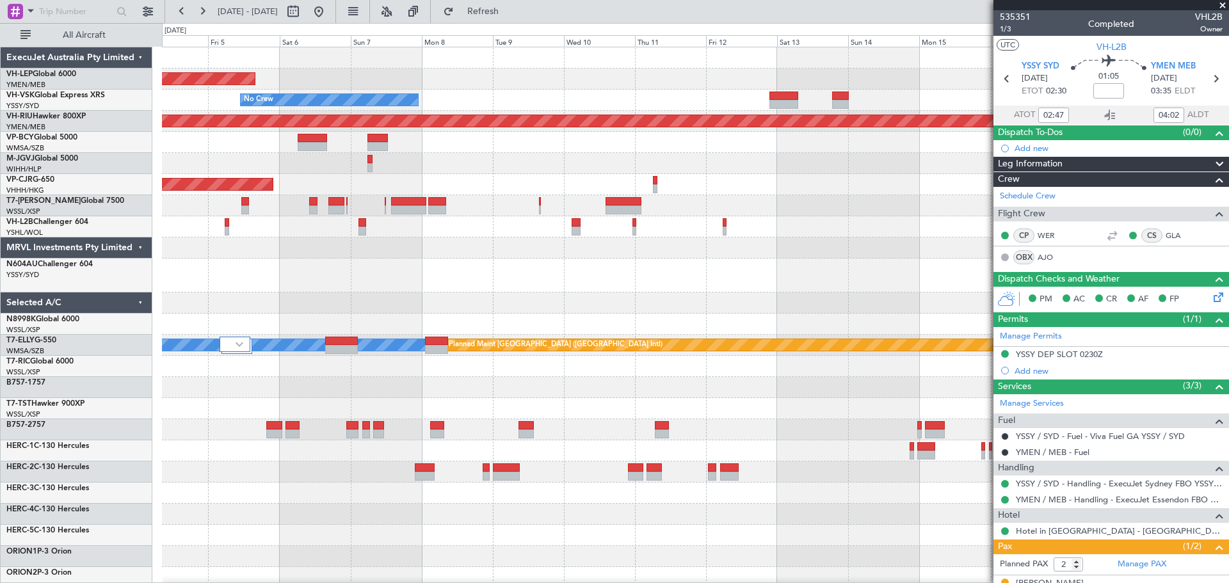
click at [534, 275] on div "Unplanned Maint Wichita (Wichita Mid-continent) No Crew Planned Maint Melbourne…" at bounding box center [695, 402] width 1066 height 710
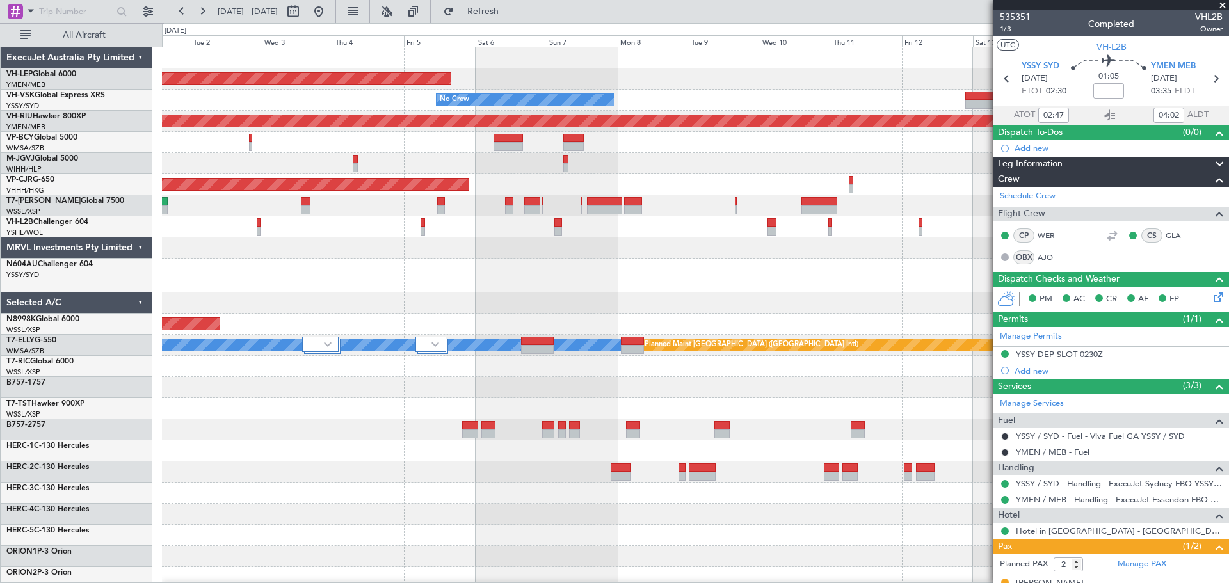
click at [736, 301] on div "Unplanned Maint Wichita (Wichita Mid-continent) No Crew Planned Maint Melbourne…" at bounding box center [695, 402] width 1066 height 710
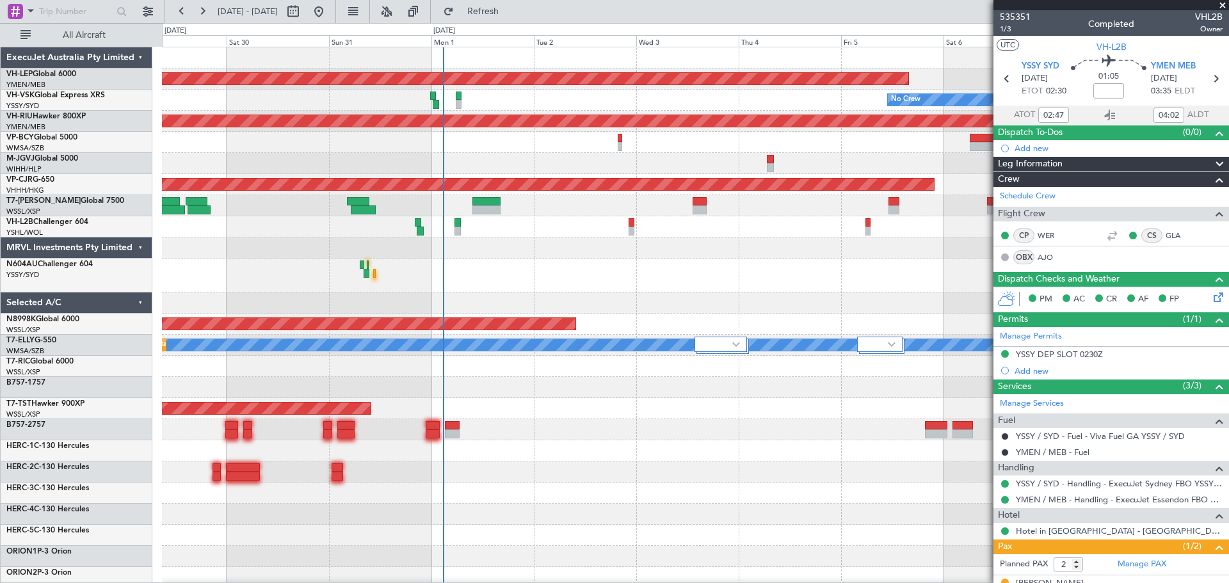
click at [481, 259] on div "Unplanned Maint Wichita (Wichita Mid-continent) No Crew Unplanned Maint Sydney …" at bounding box center [695, 423] width 1066 height 752
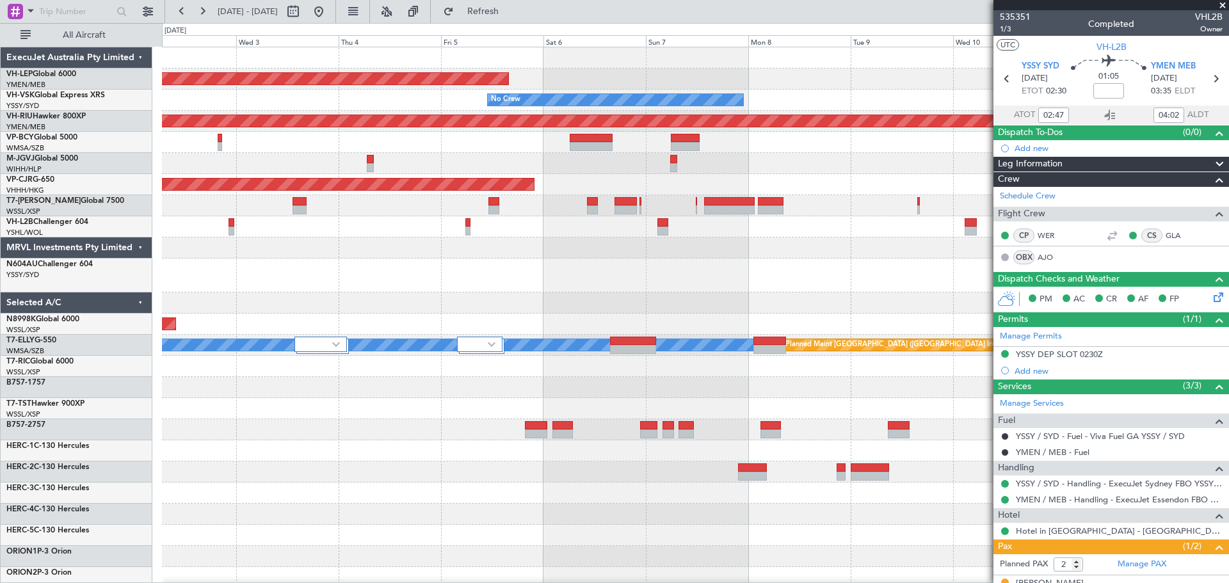
click at [504, 277] on div "Unplanned Maint Wichita (Wichita Mid-continent) No Crew Planned Maint Melbourne…" at bounding box center [695, 423] width 1066 height 752
click at [18, 220] on span "VH-L2B" at bounding box center [19, 222] width 27 height 8
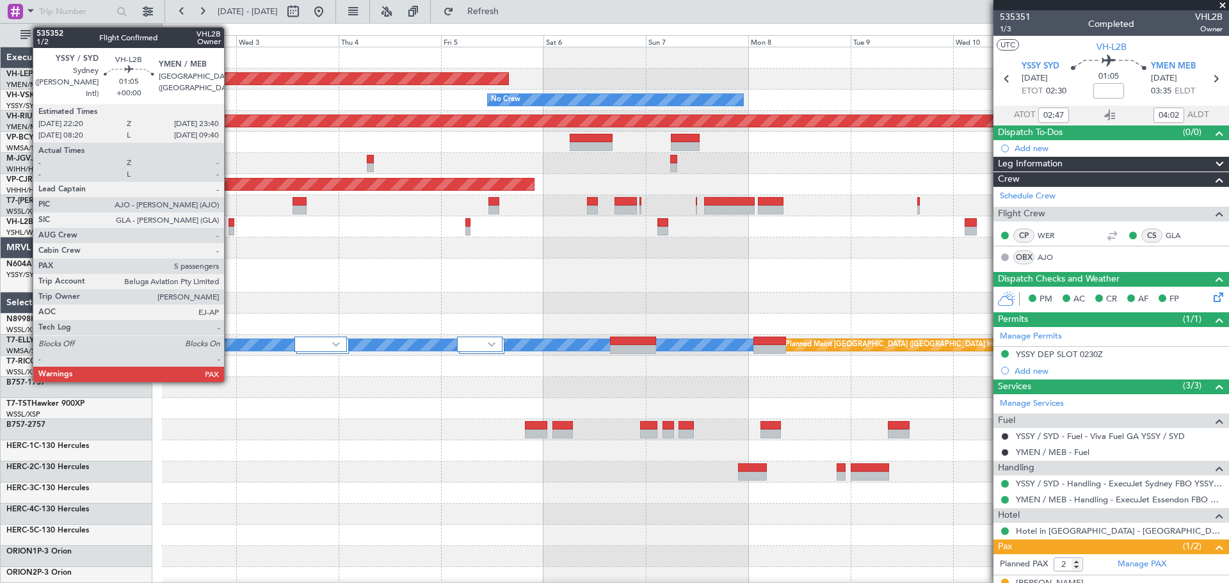
click at [230, 229] on div at bounding box center [232, 231] width 6 height 9
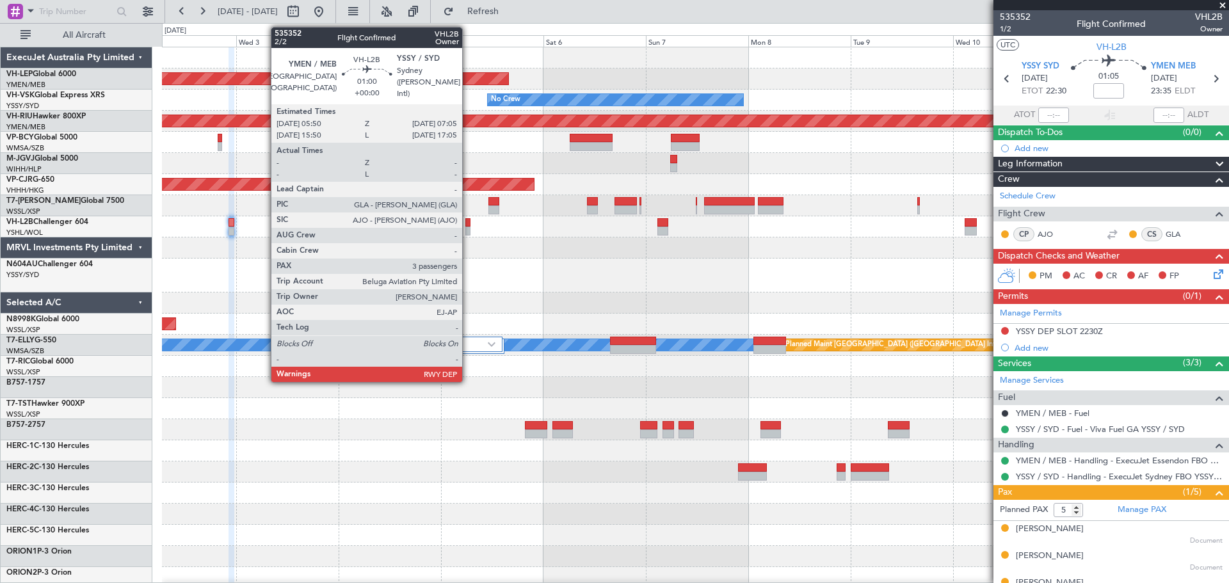
click at [468, 224] on div at bounding box center [468, 222] width 6 height 9
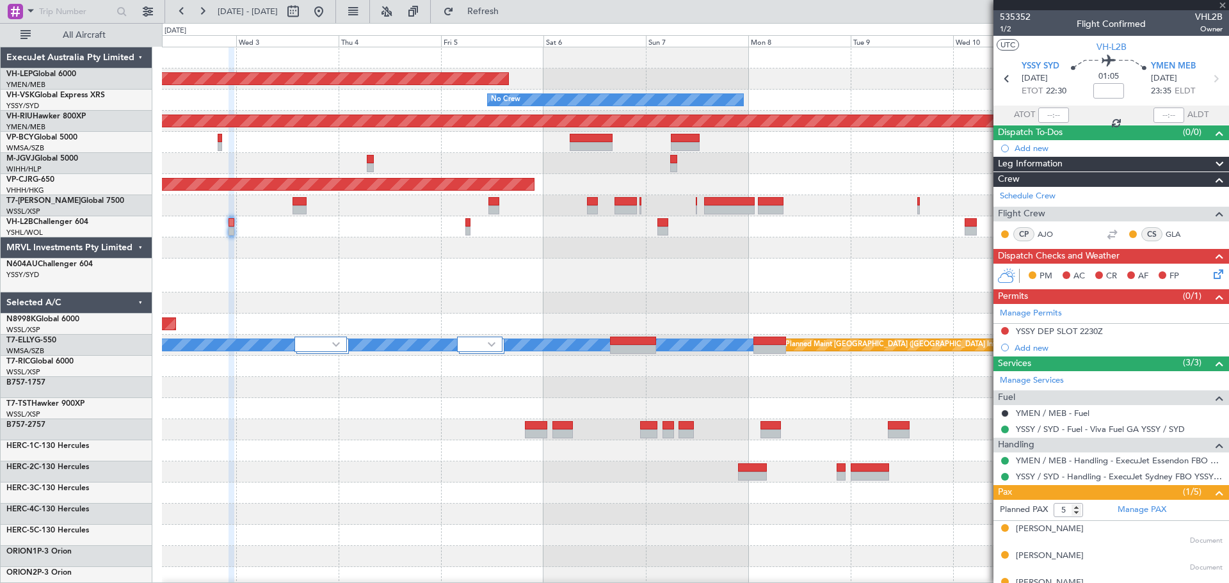
type input "3"
click at [819, 198] on link "Schedule Crew" at bounding box center [1028, 196] width 56 height 13
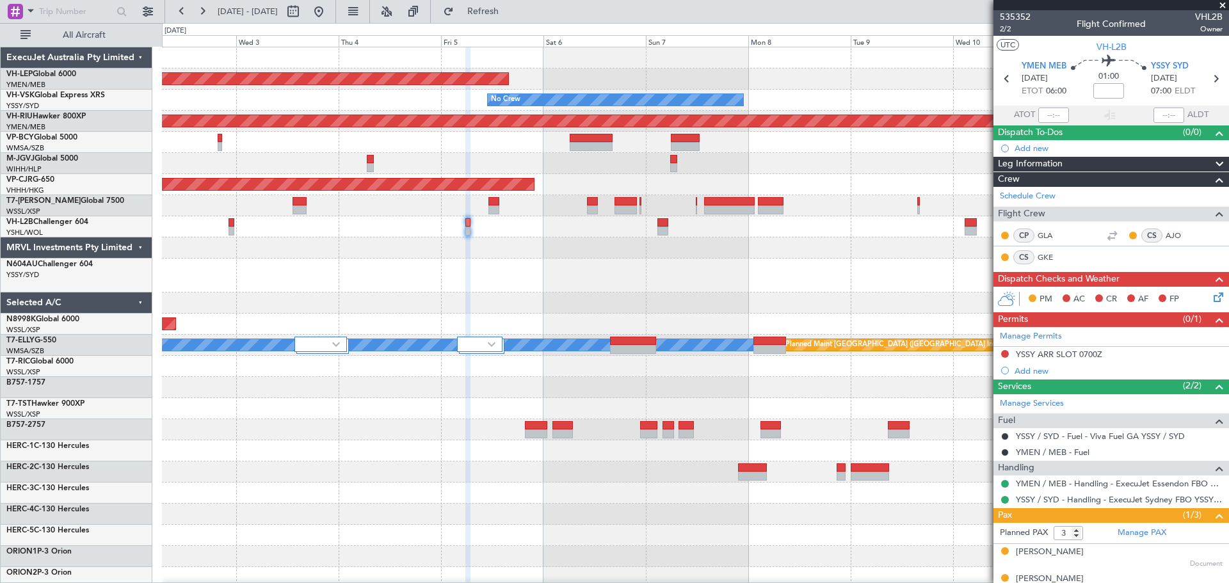
click at [679, 184] on div "Unplanned Maint Wichita (Wichita Mid-continent) No Crew Planned Maint Melbourne…" at bounding box center [695, 423] width 1066 height 752
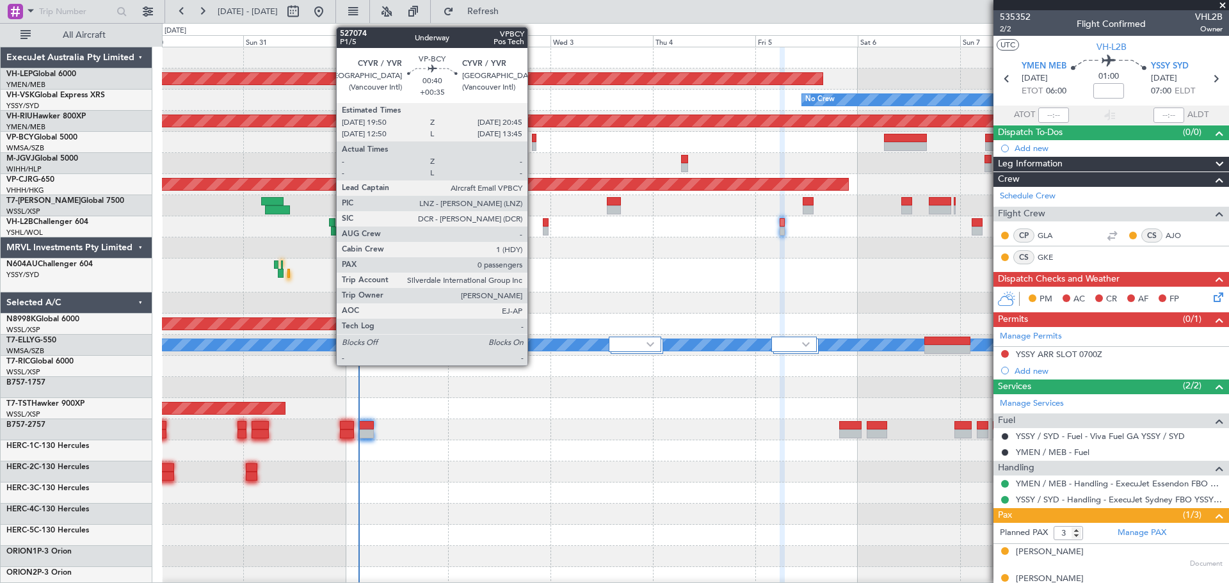
click at [533, 145] on div at bounding box center [534, 146] width 4 height 9
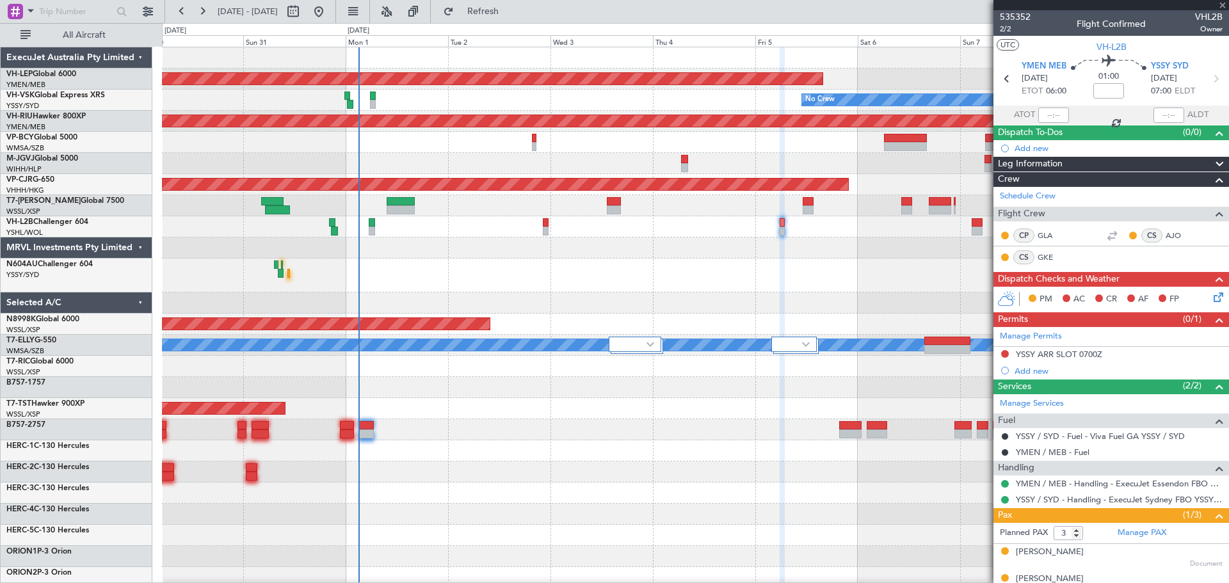
type input "+00:35"
type input "0"
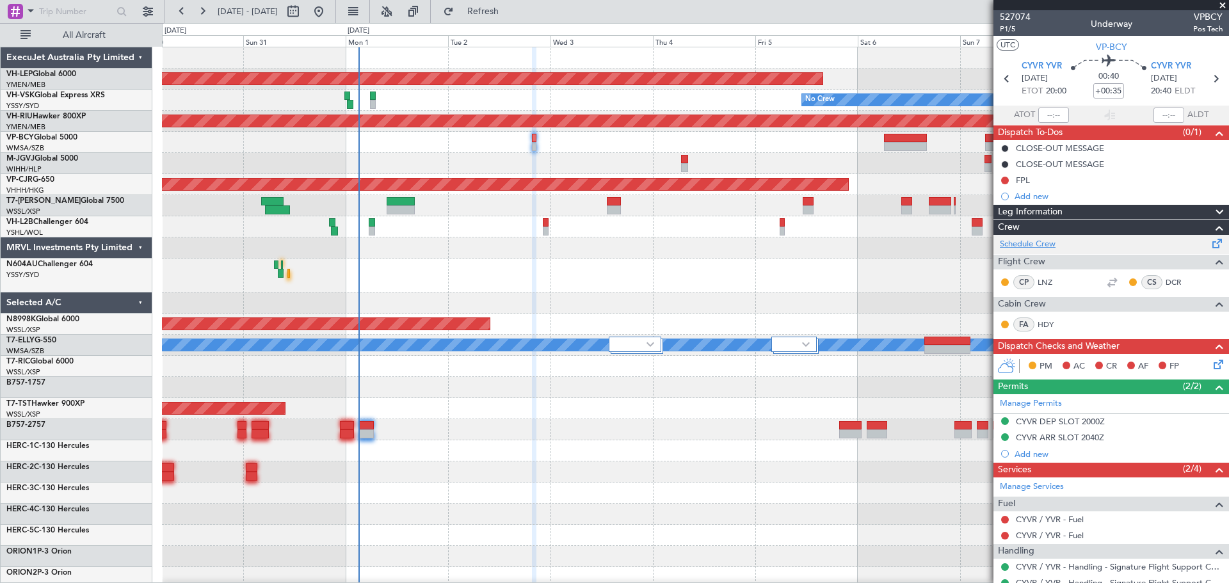
click at [819, 245] on link "Schedule Crew" at bounding box center [1028, 244] width 56 height 13
